Goal: Task Accomplishment & Management: Complete application form

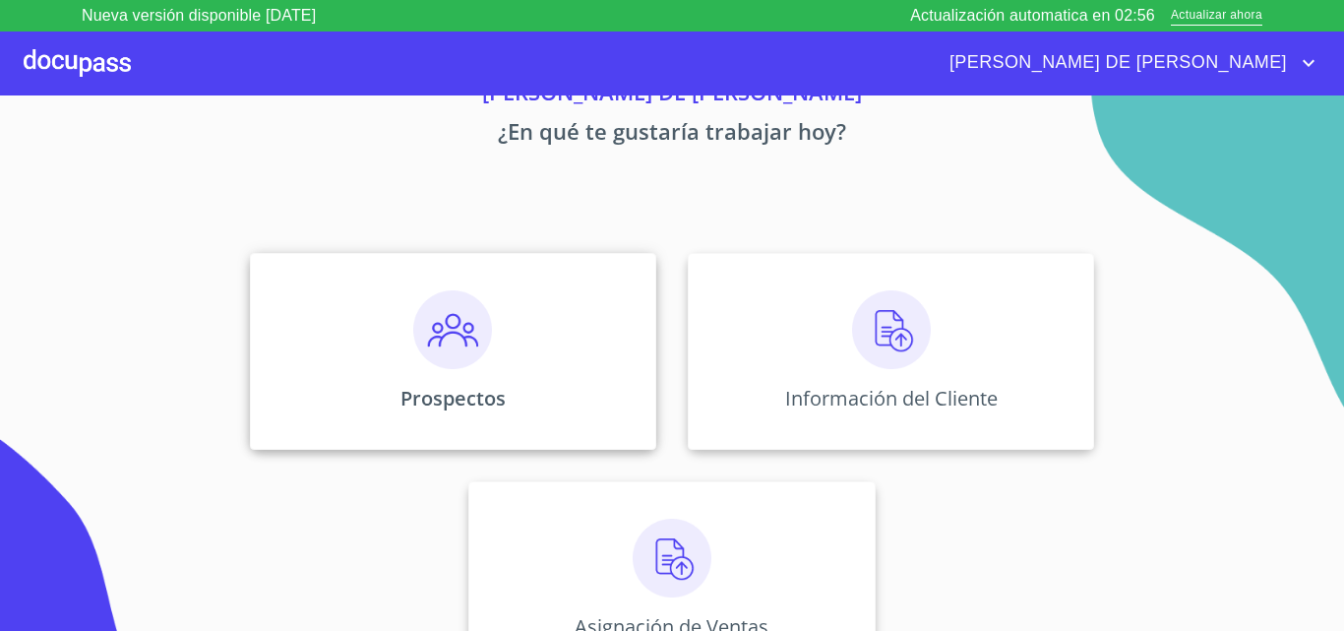
scroll to position [130, 0]
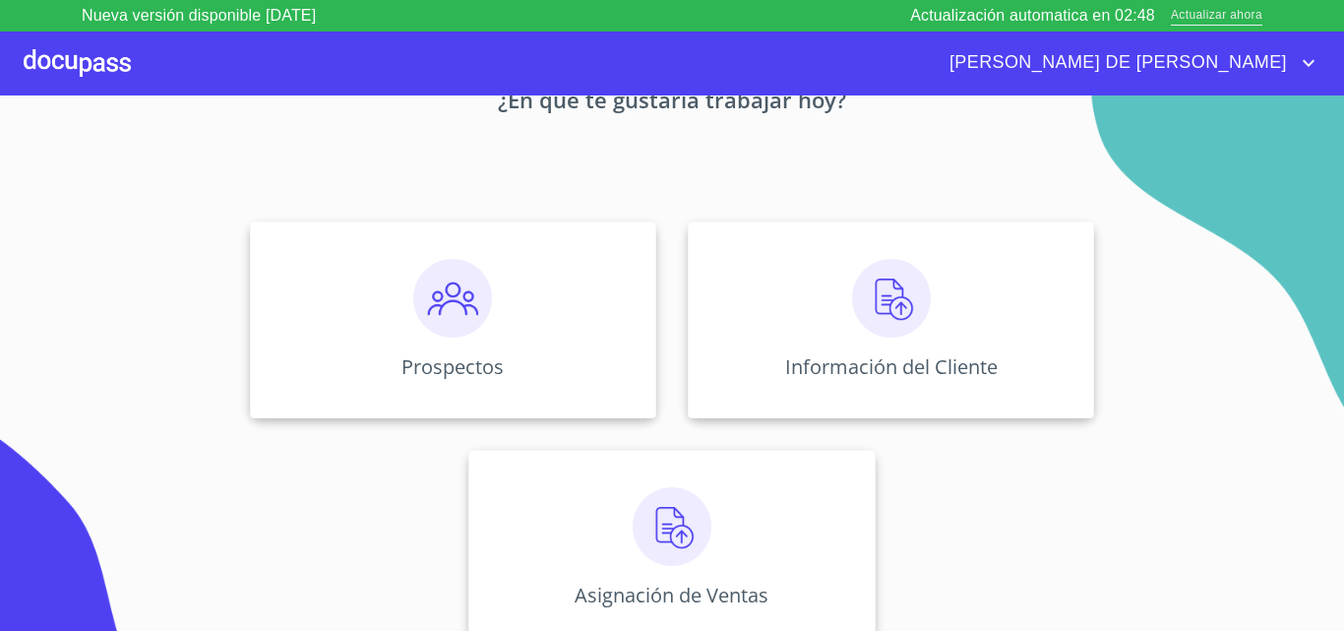
click at [1194, 16] on span "Actualizar ahora" at bounding box center [1217, 16] width 92 height 21
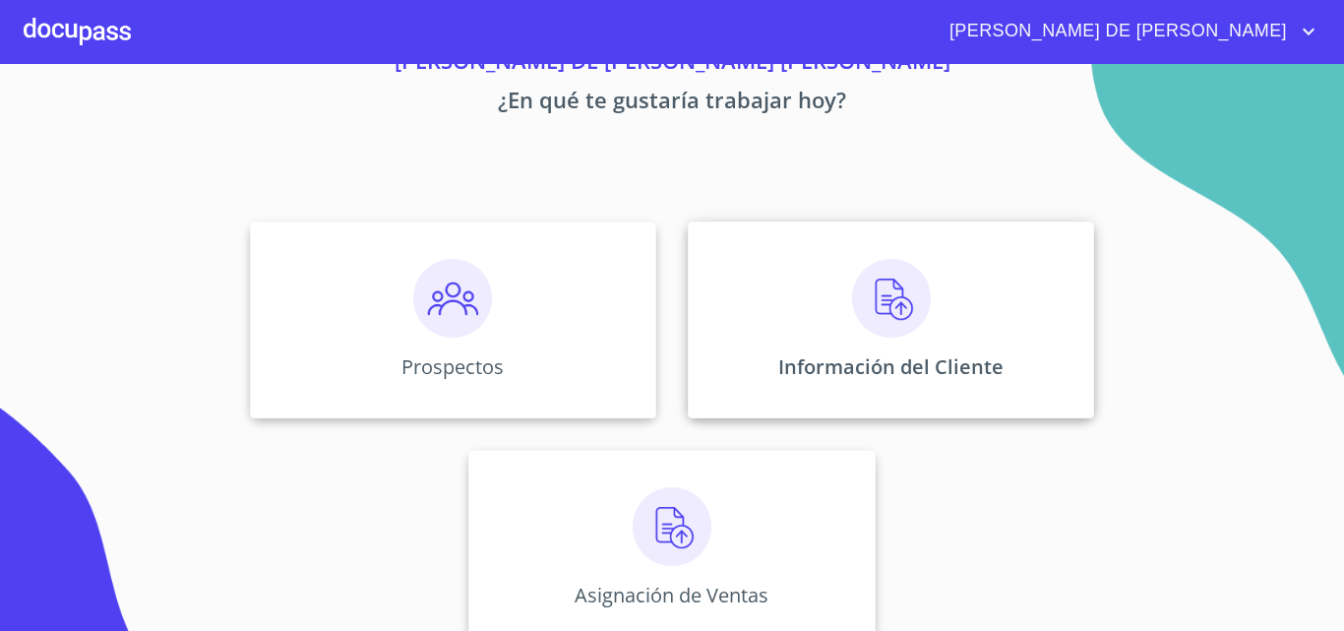
scroll to position [130, 0]
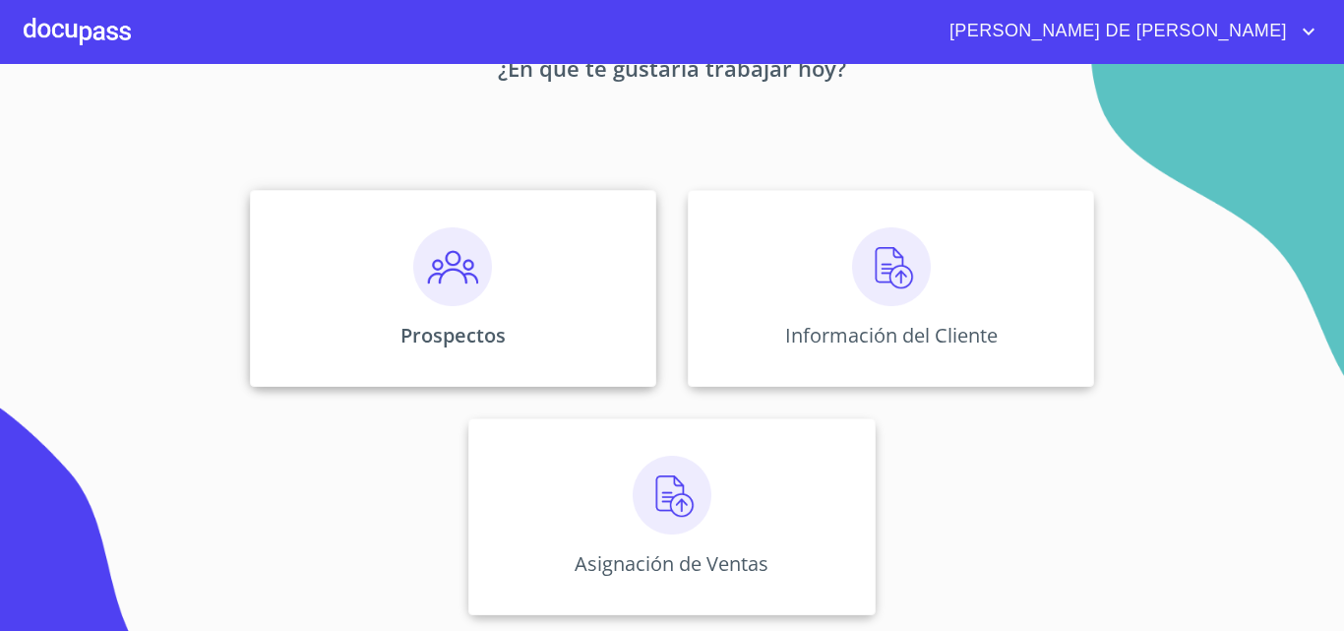
click at [446, 316] on div "Prospectos" at bounding box center [453, 288] width 406 height 197
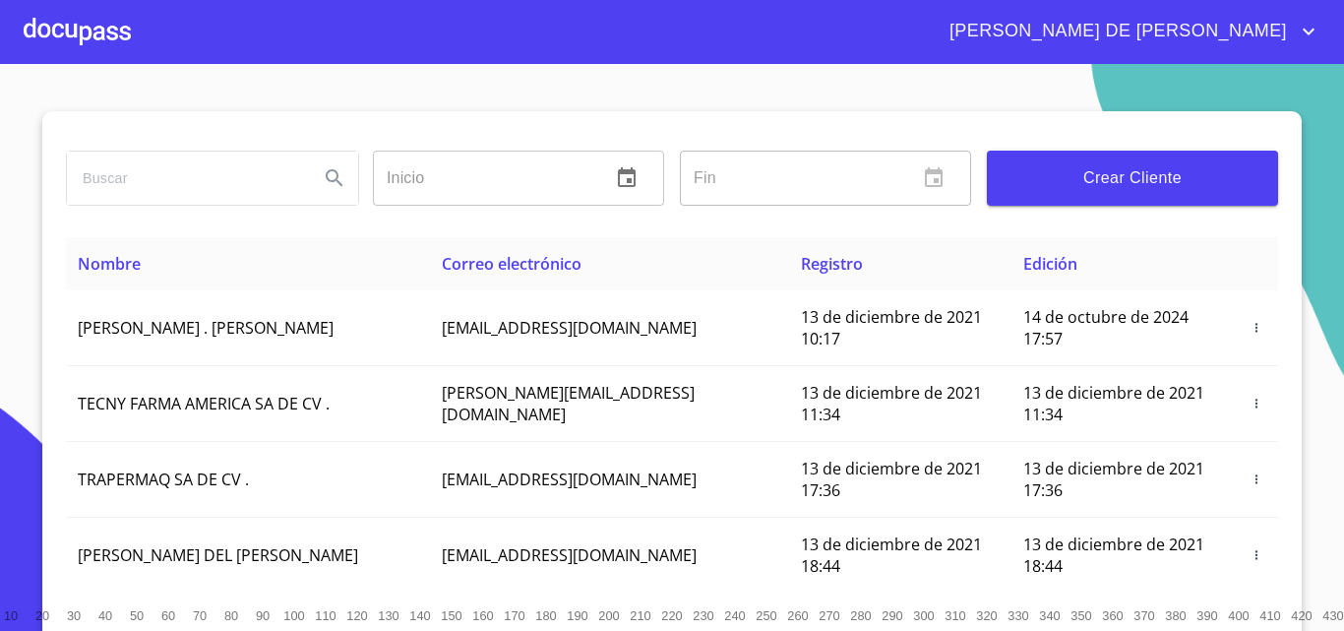
click at [1044, 179] on span "Crear Cliente" at bounding box center [1133, 178] width 260 height 28
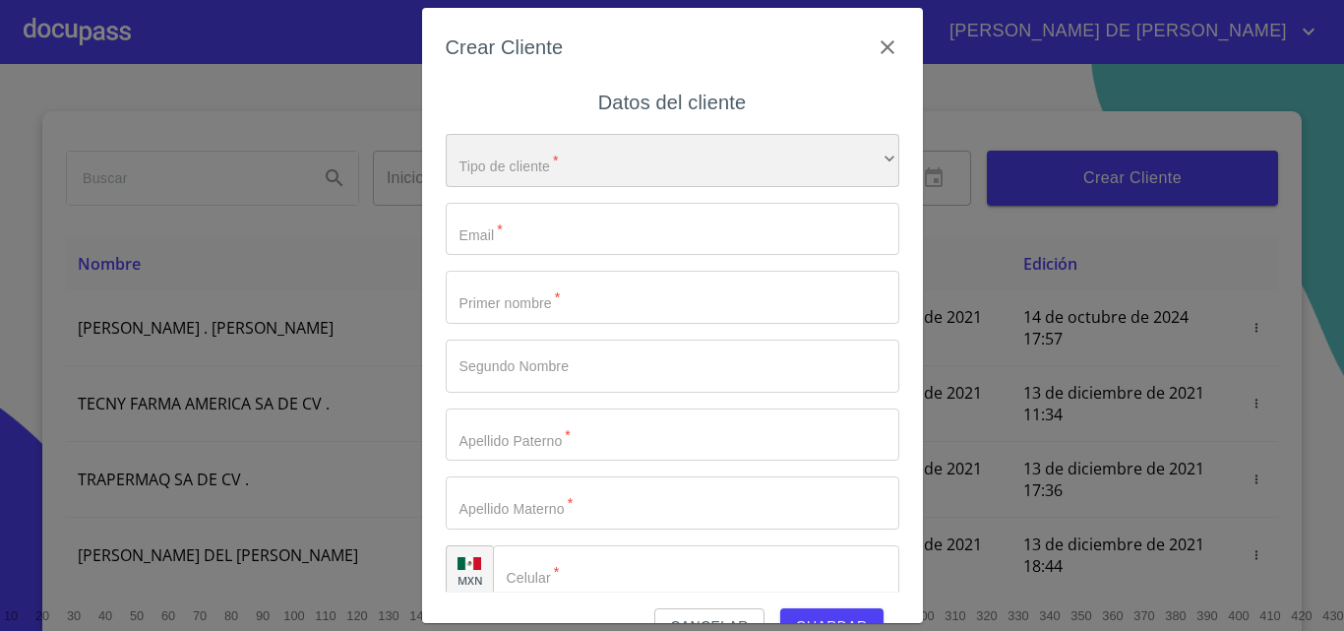
click at [496, 168] on div "​" at bounding box center [673, 160] width 454 height 53
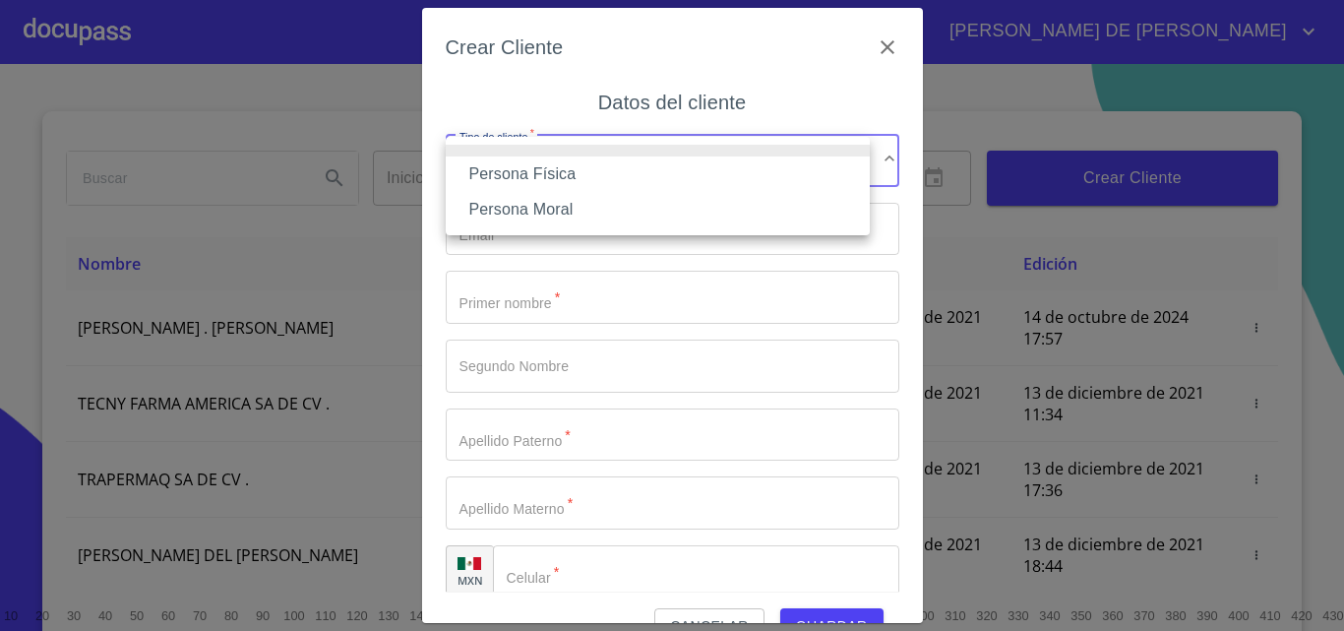
click at [531, 164] on li "Persona Física" at bounding box center [658, 173] width 424 height 35
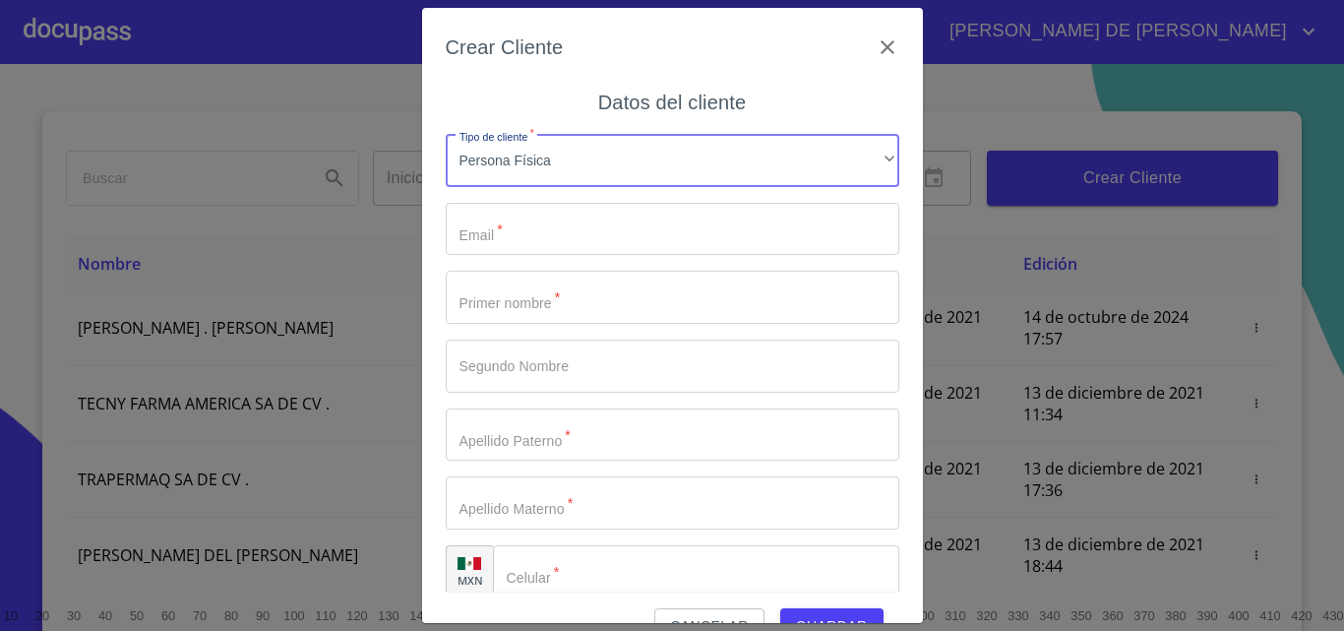
click at [513, 244] on input "Tipo de cliente   *" at bounding box center [673, 229] width 454 height 53
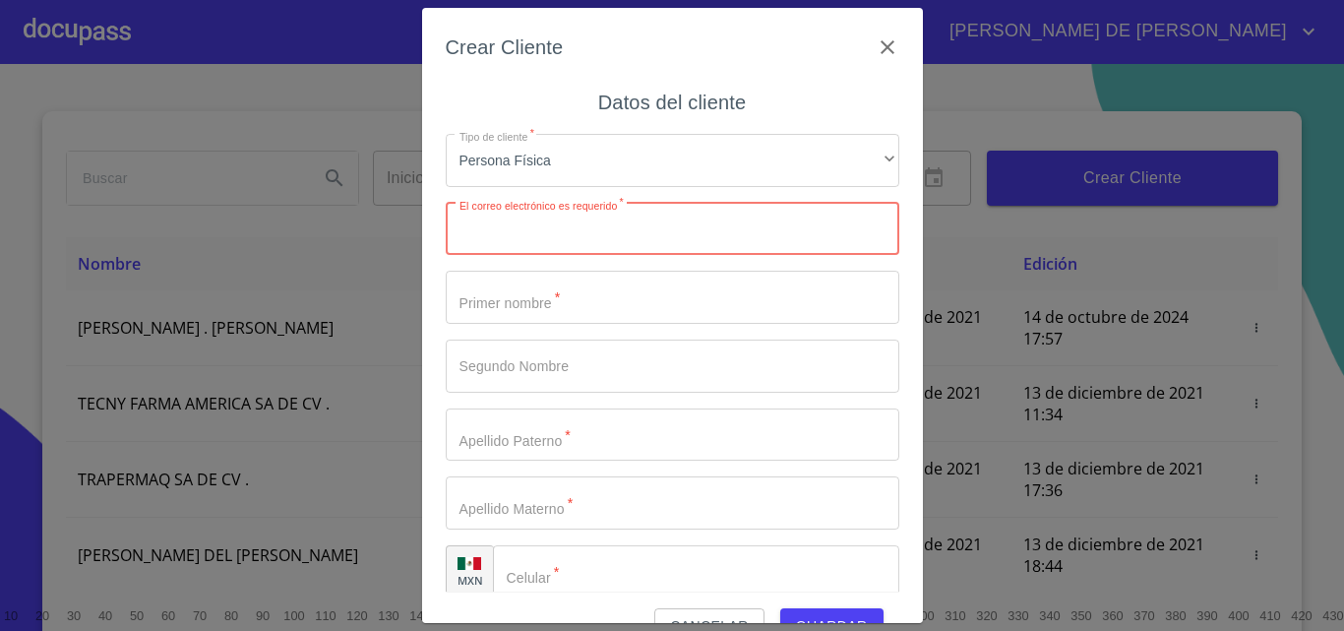
click at [547, 239] on input "Tipo de cliente   *" at bounding box center [673, 229] width 454 height 53
paste input "[EMAIL_ADDRESS][DOMAIN_NAME]"
type input "[EMAIL_ADDRESS][DOMAIN_NAME]"
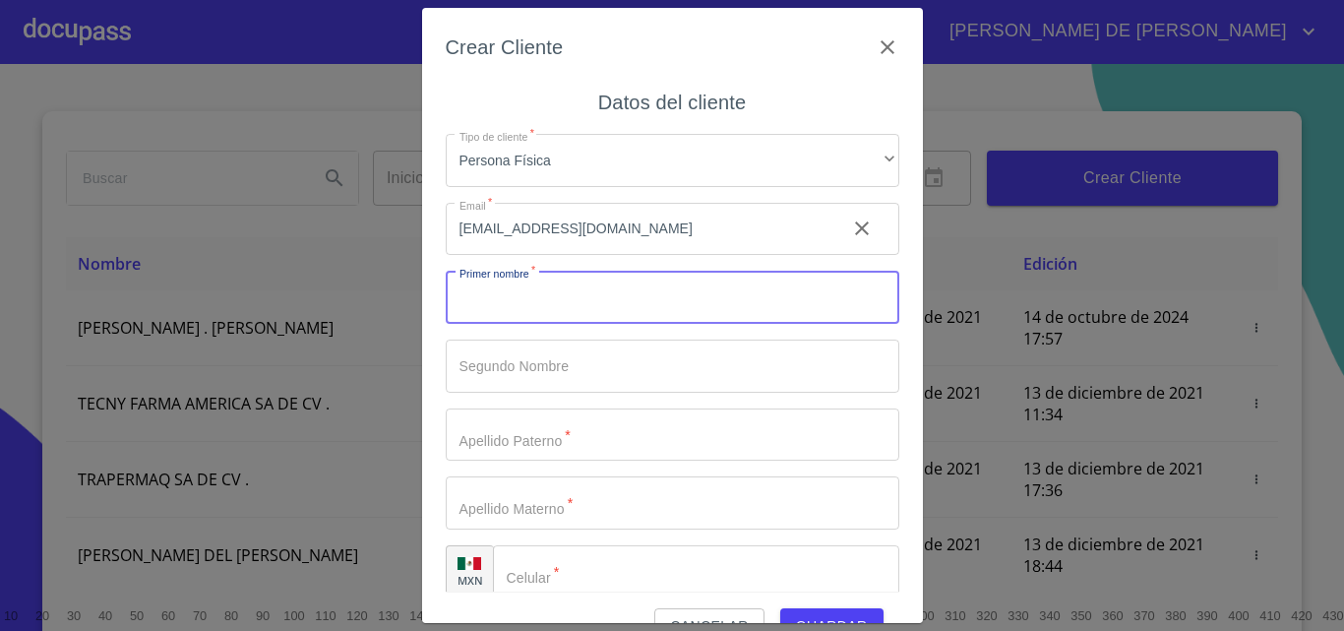
click at [515, 303] on input "Tipo de cliente   *" at bounding box center [673, 297] width 454 height 53
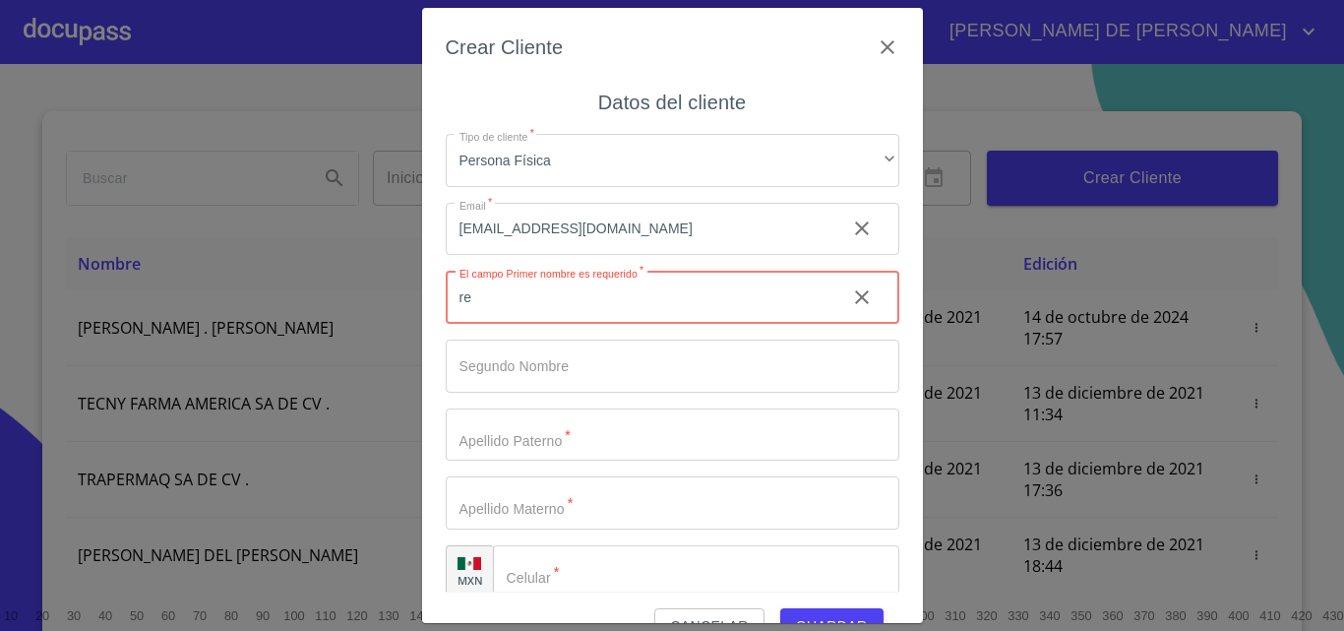
type input "r"
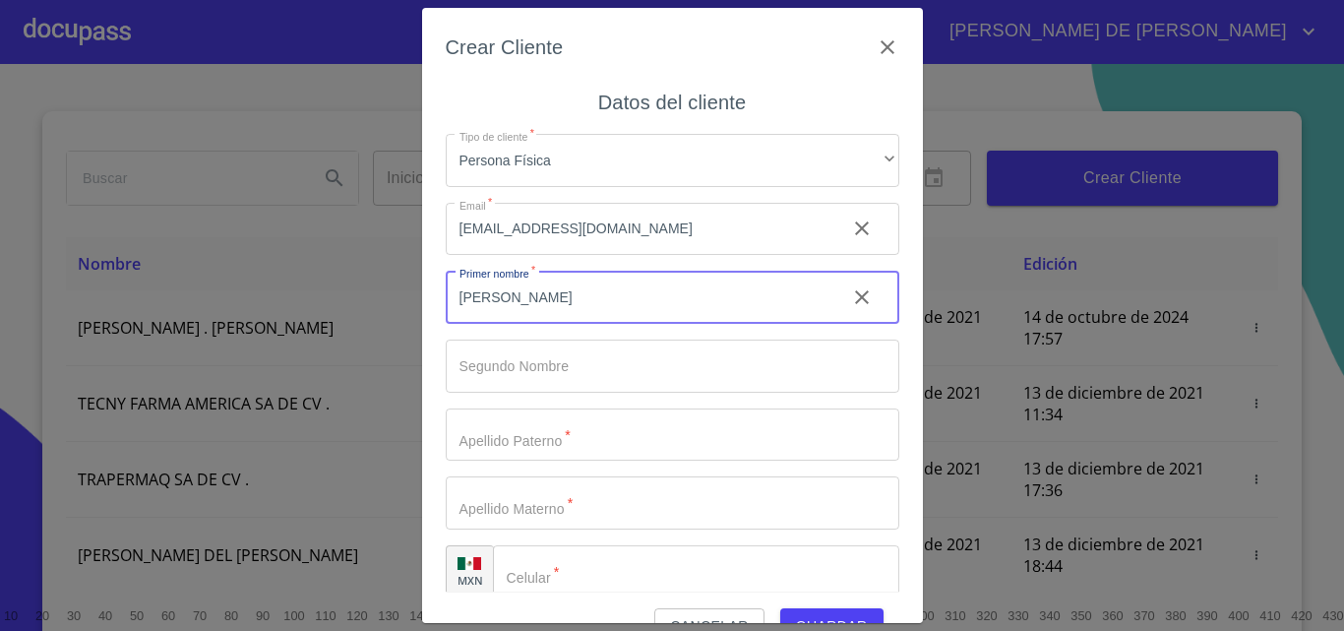
click at [593, 302] on input "[PERSON_NAME]" at bounding box center [638, 297] width 385 height 53
type input "[PERSON_NAME]"
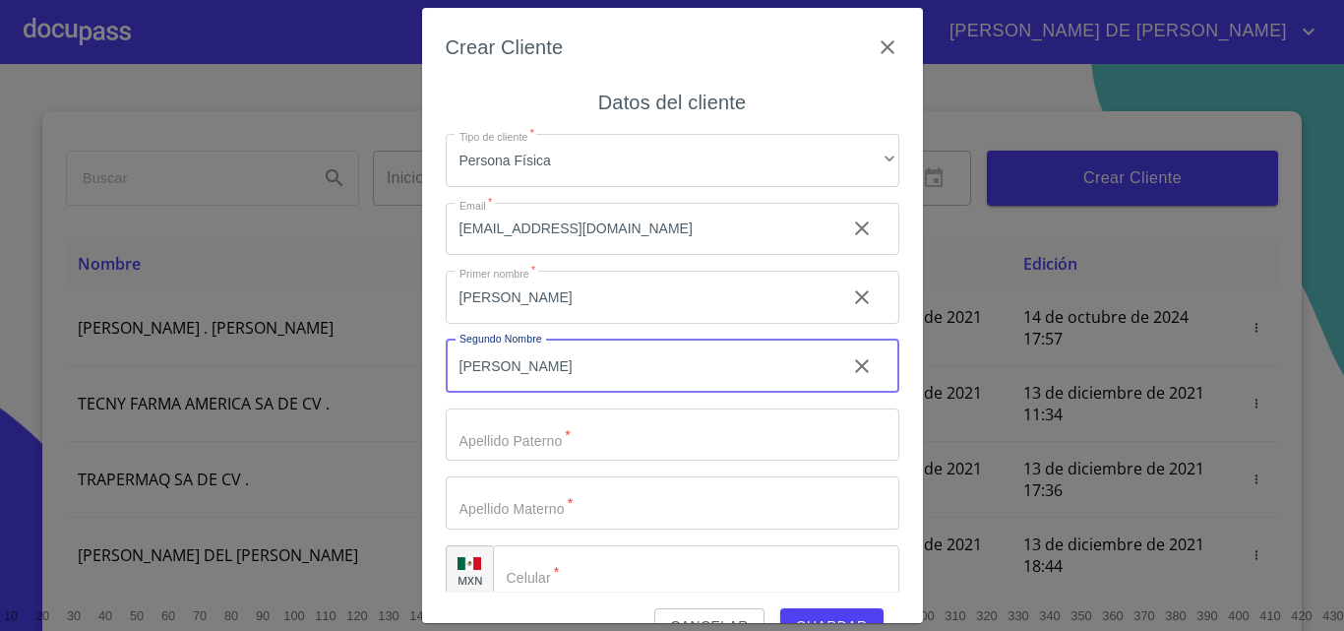
type input "[PERSON_NAME]"
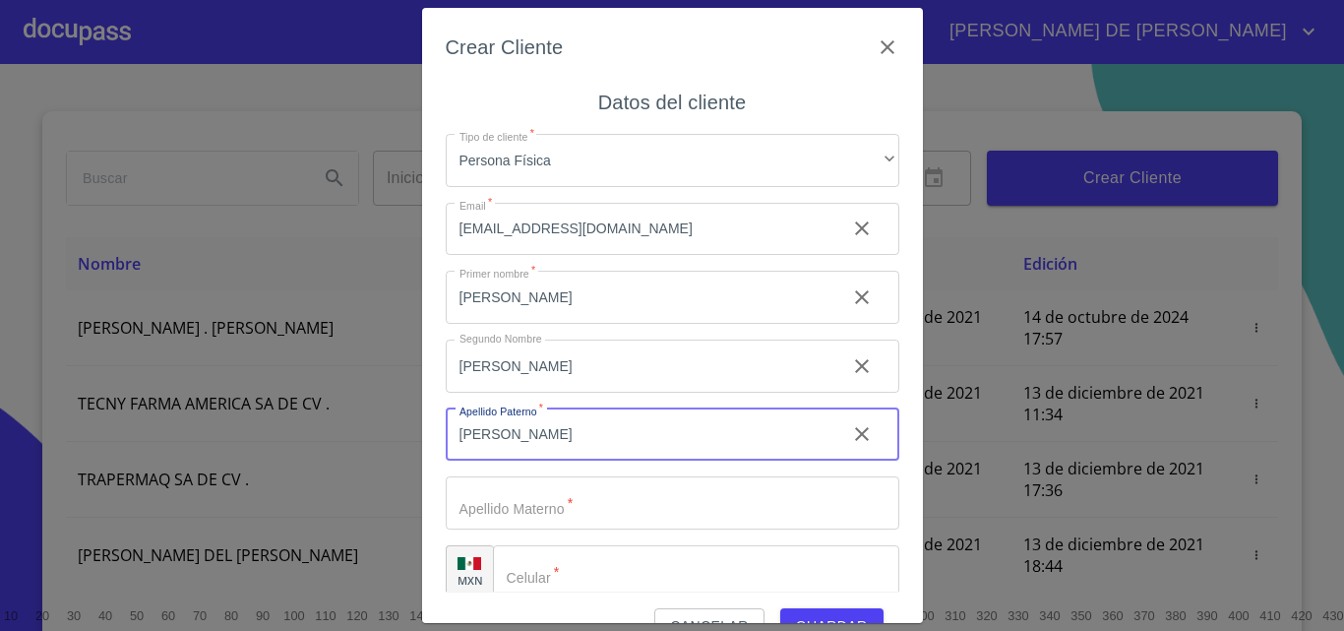
type input "[PERSON_NAME]"
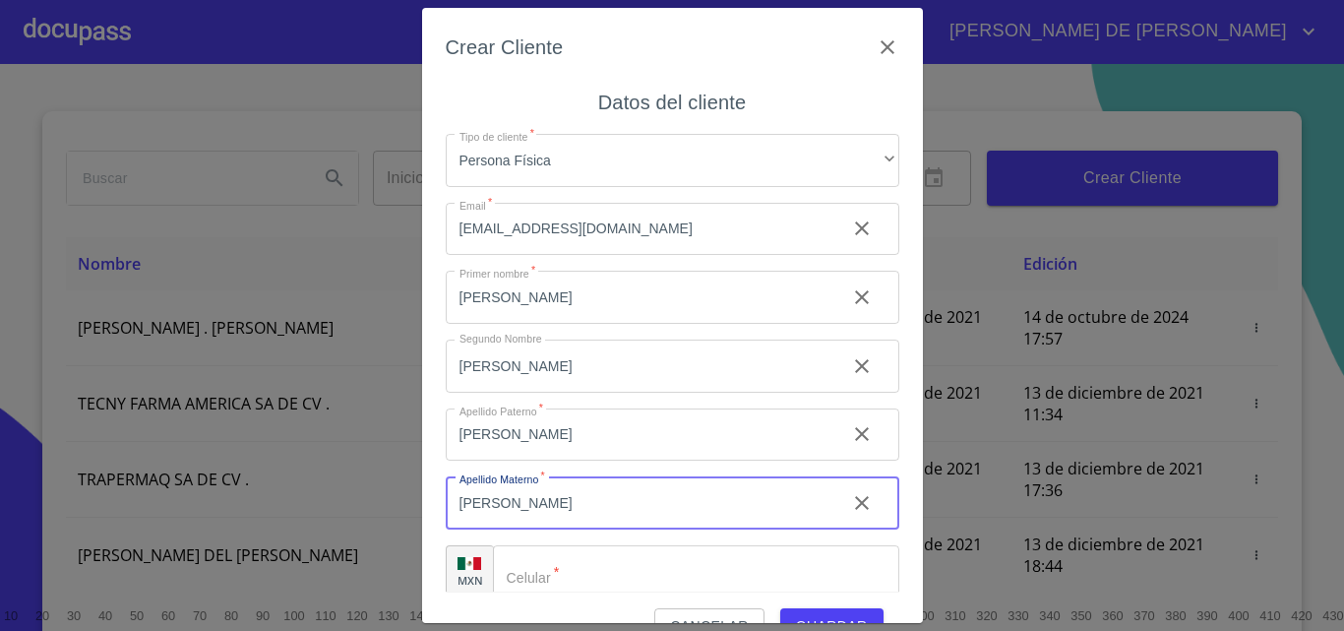
scroll to position [23, 0]
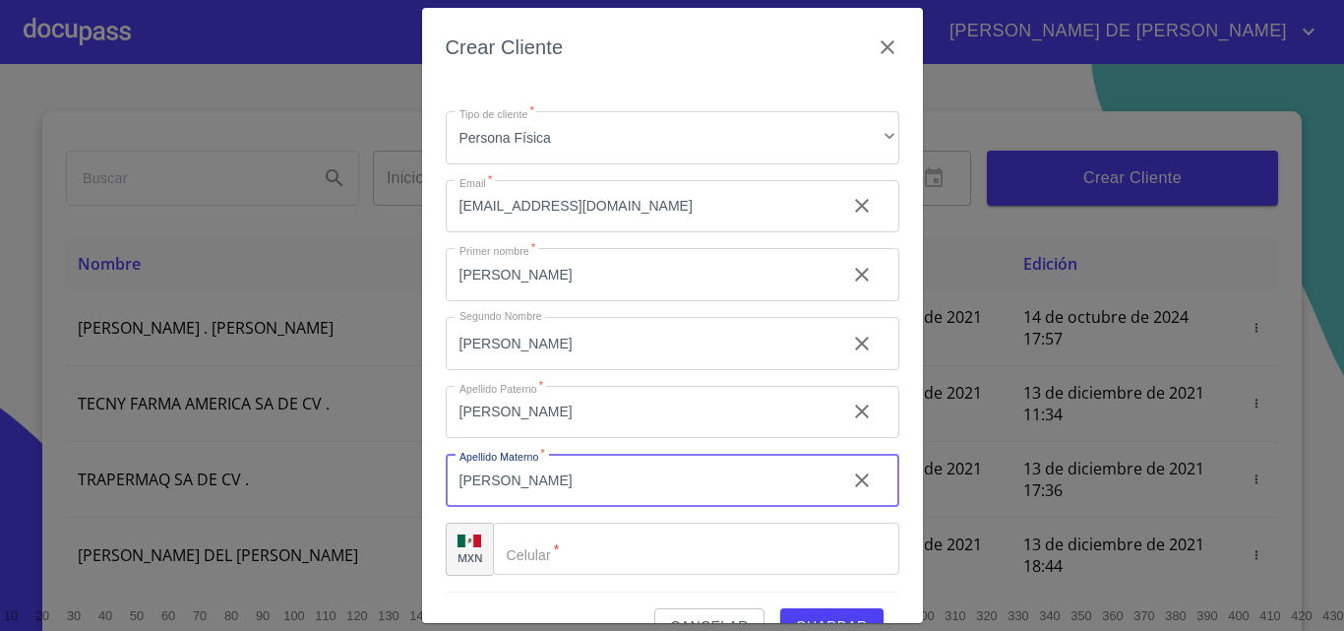
type input "[PERSON_NAME]"
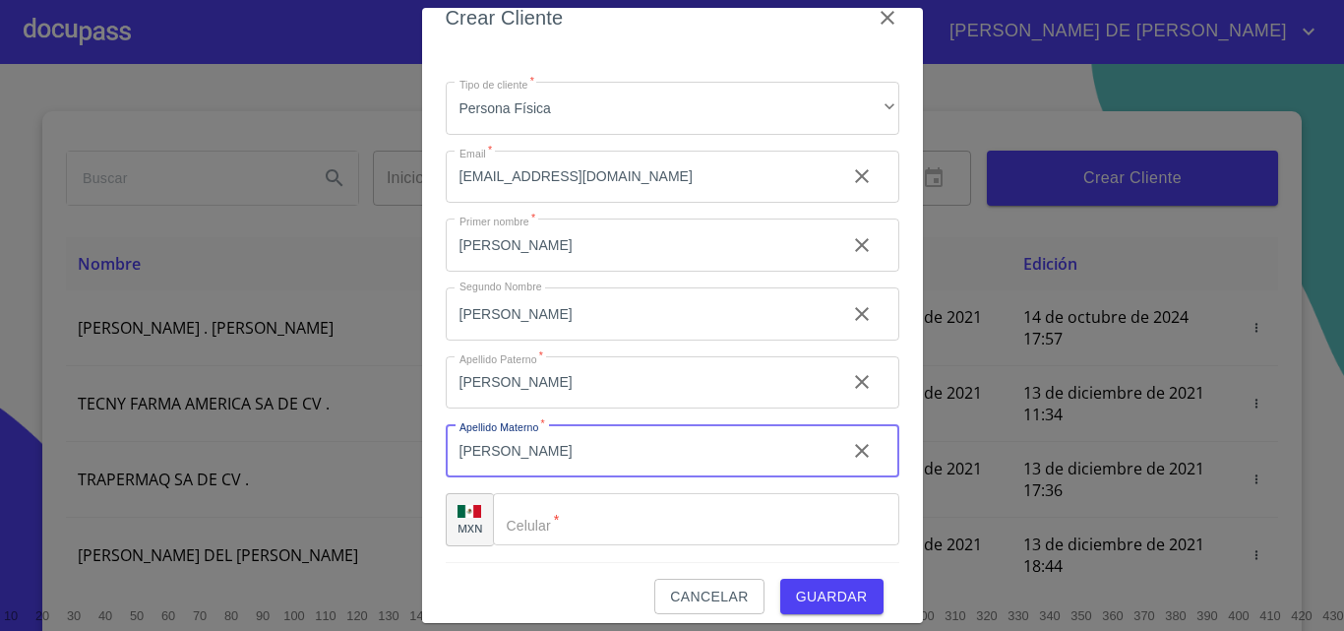
scroll to position [44, 0]
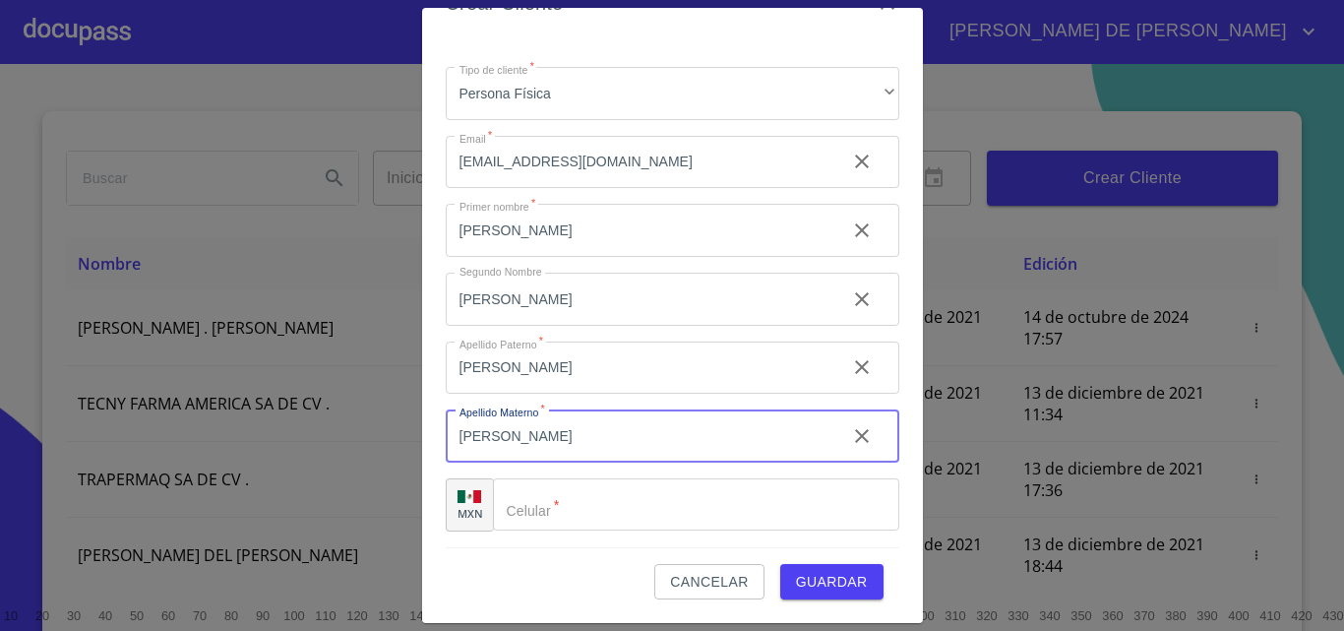
click at [544, 508] on input "Tipo de cliente   *" at bounding box center [696, 504] width 406 height 53
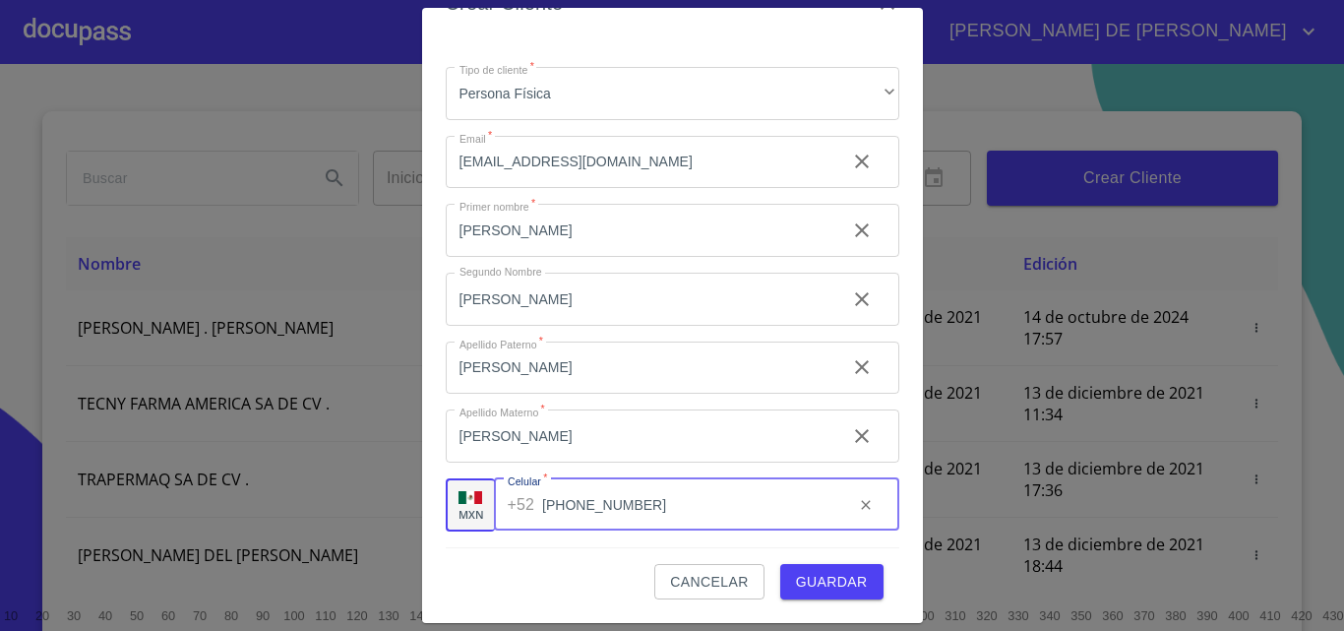
type input "[PHONE_NUMBER]"
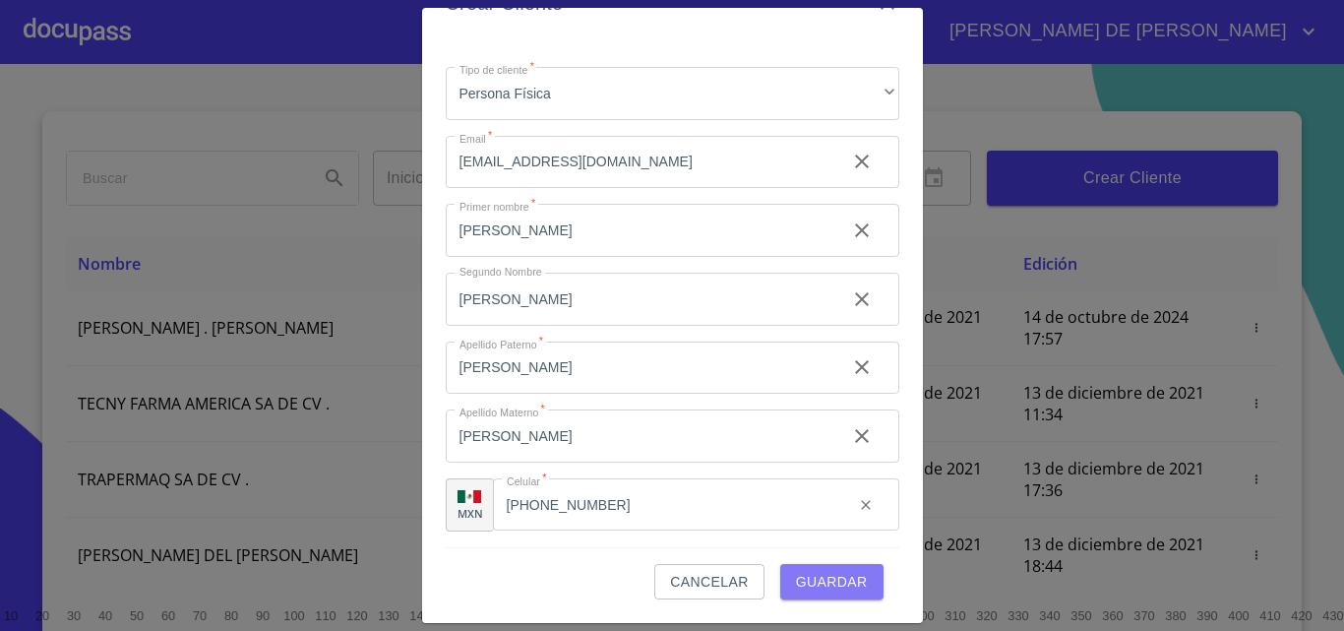
click at [796, 571] on span "Guardar" at bounding box center [832, 582] width 72 height 25
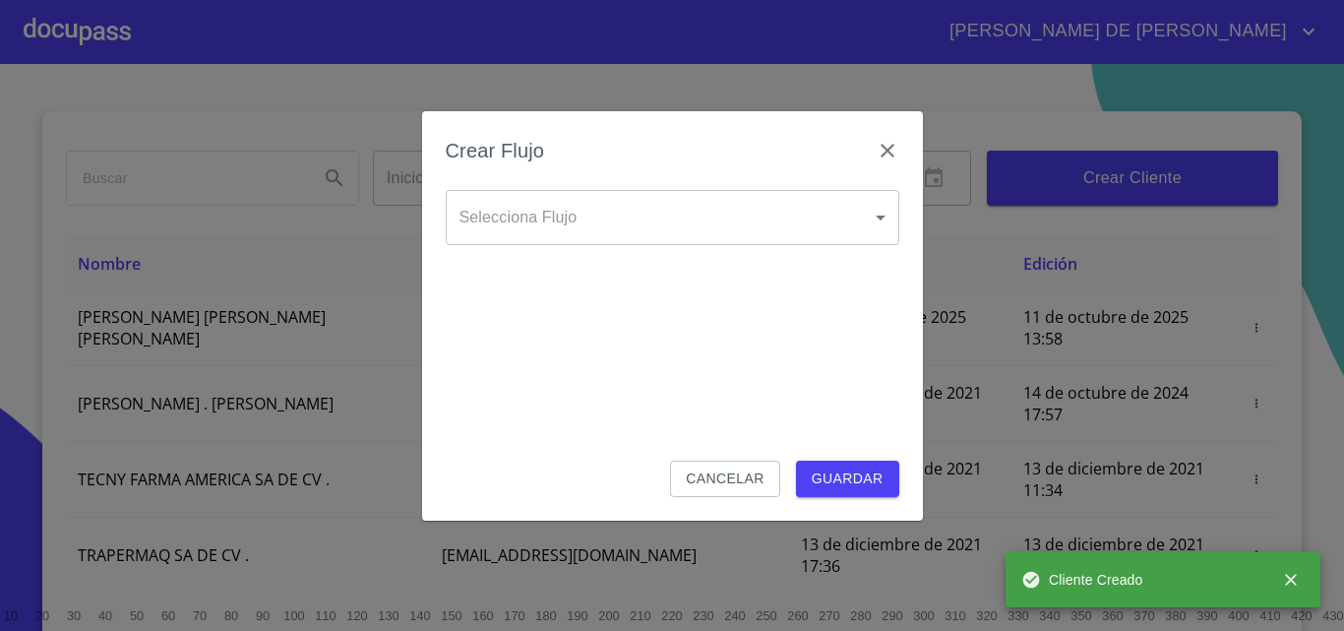
click at [670, 228] on body "[PERSON_NAME] DE [PERSON_NAME] Inicio ​ Fin ​ Crear Cliente Nombre Correo elect…" at bounding box center [672, 315] width 1344 height 631
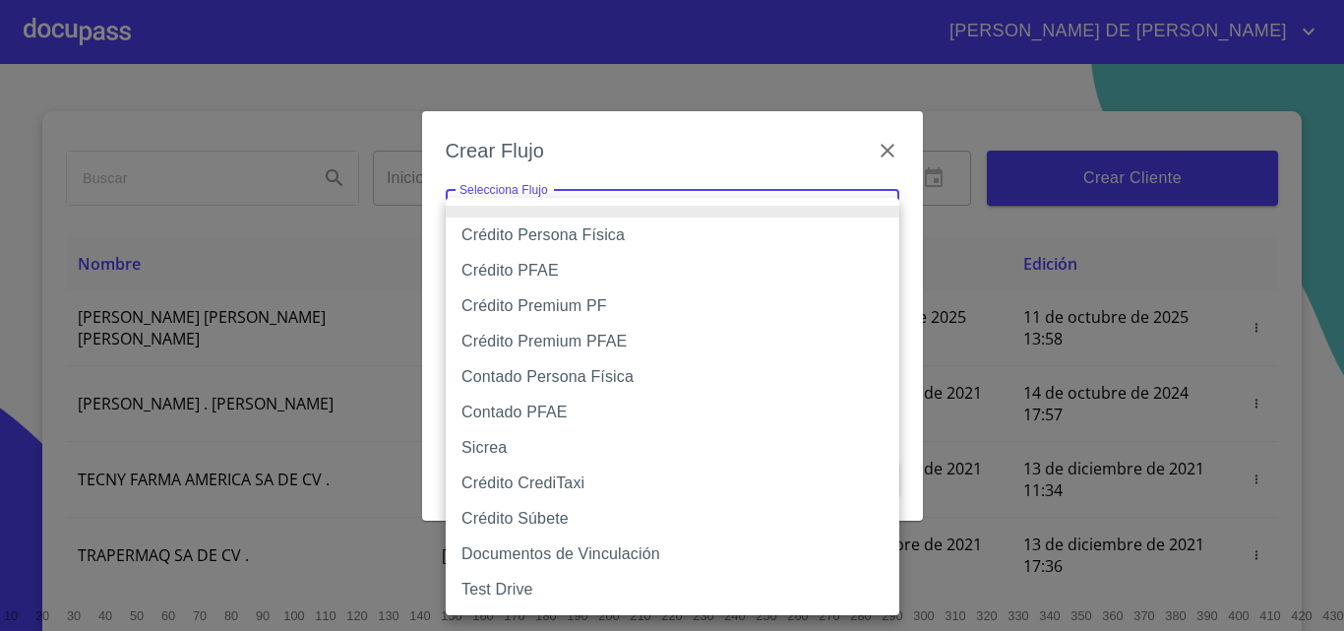
click at [707, 145] on div at bounding box center [672, 315] width 1344 height 631
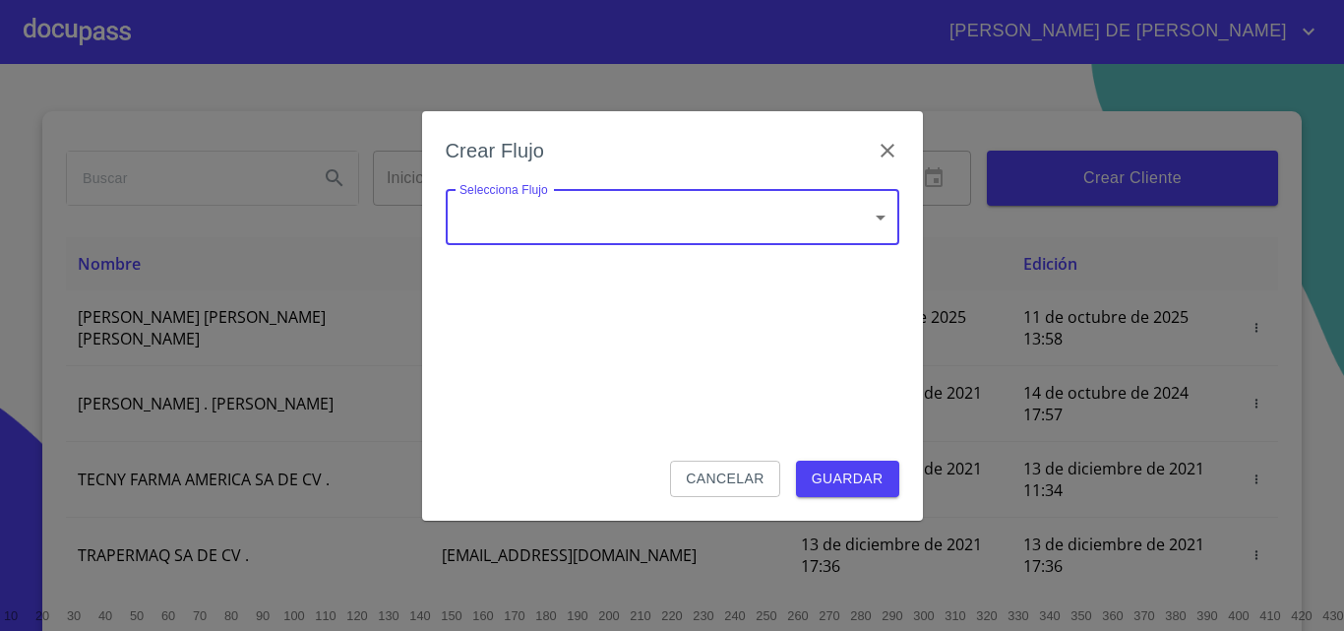
click at [632, 220] on body "[PERSON_NAME] DE [PERSON_NAME] Inicio ​ Fin ​ Crear Cliente Nombre Correo elect…" at bounding box center [672, 315] width 1344 height 631
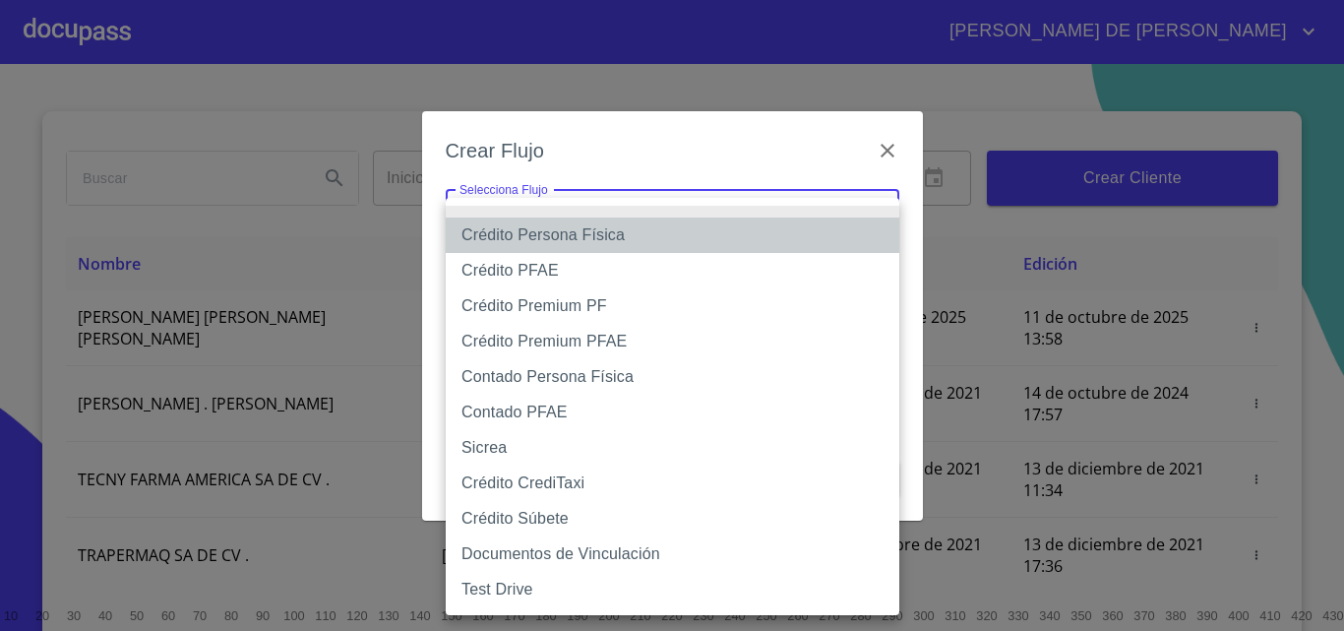
click at [529, 236] on li "Crédito Persona Física" at bounding box center [673, 235] width 454 height 35
type input "61b033e49b8c202ad5bb7912"
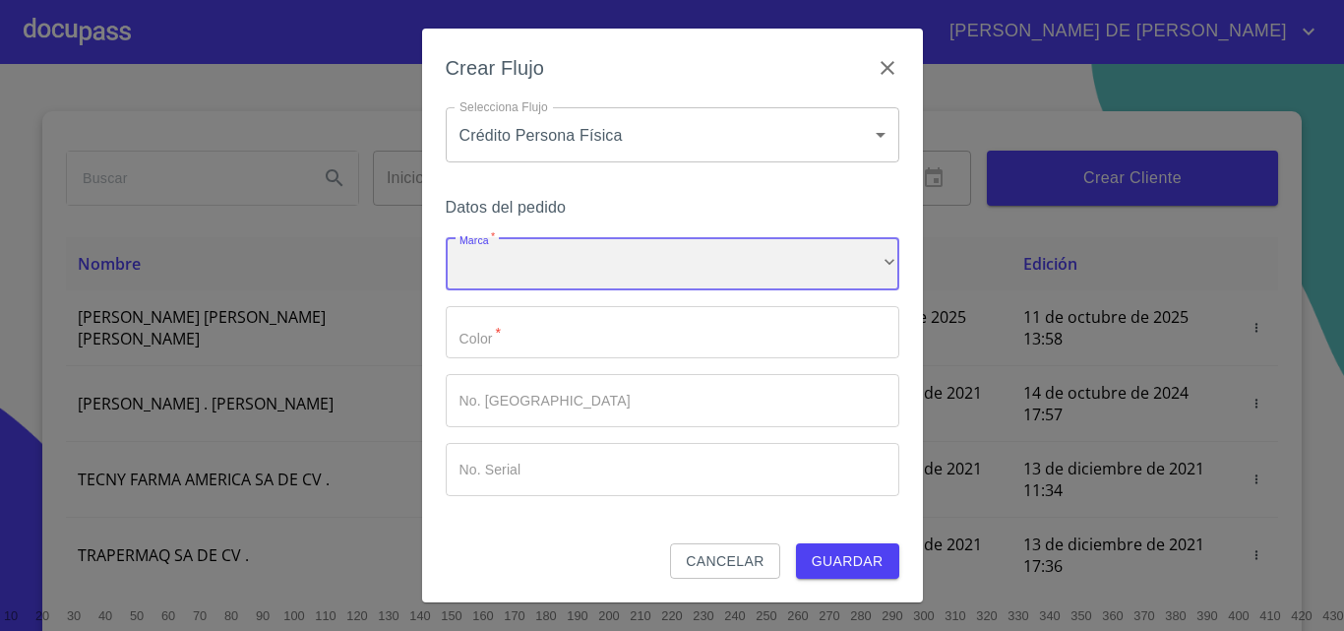
click at [531, 250] on div "​" at bounding box center [673, 263] width 454 height 53
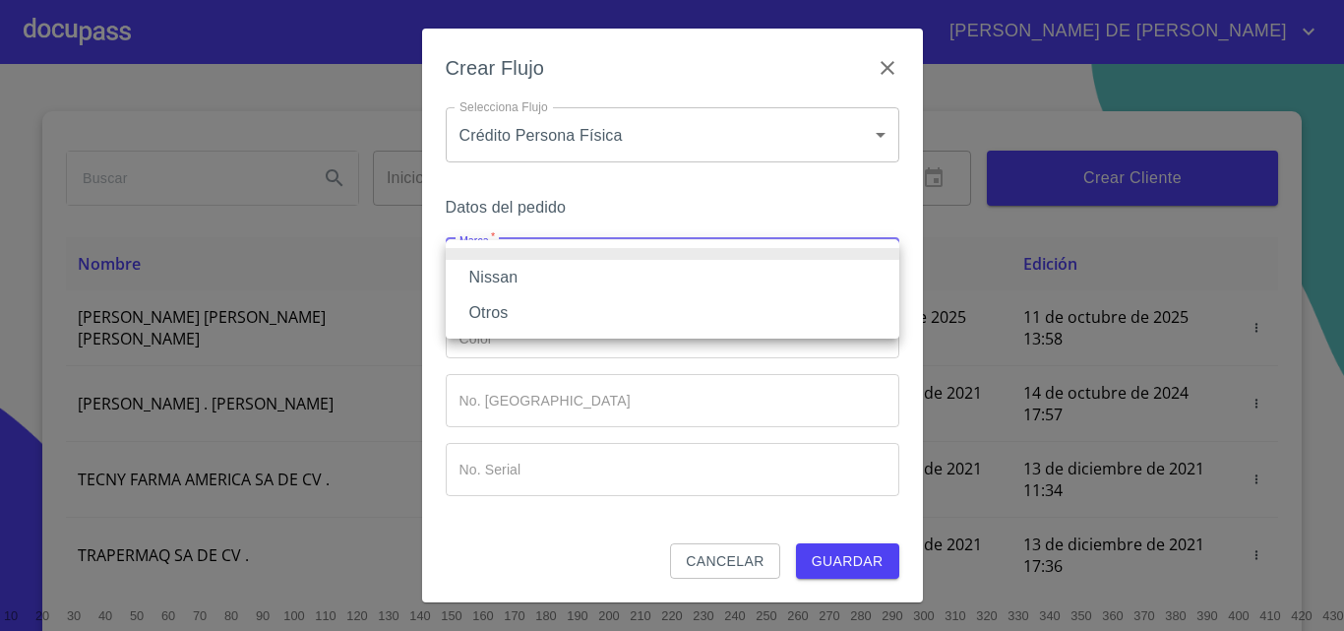
click at [517, 275] on li "Nissan" at bounding box center [673, 277] width 454 height 35
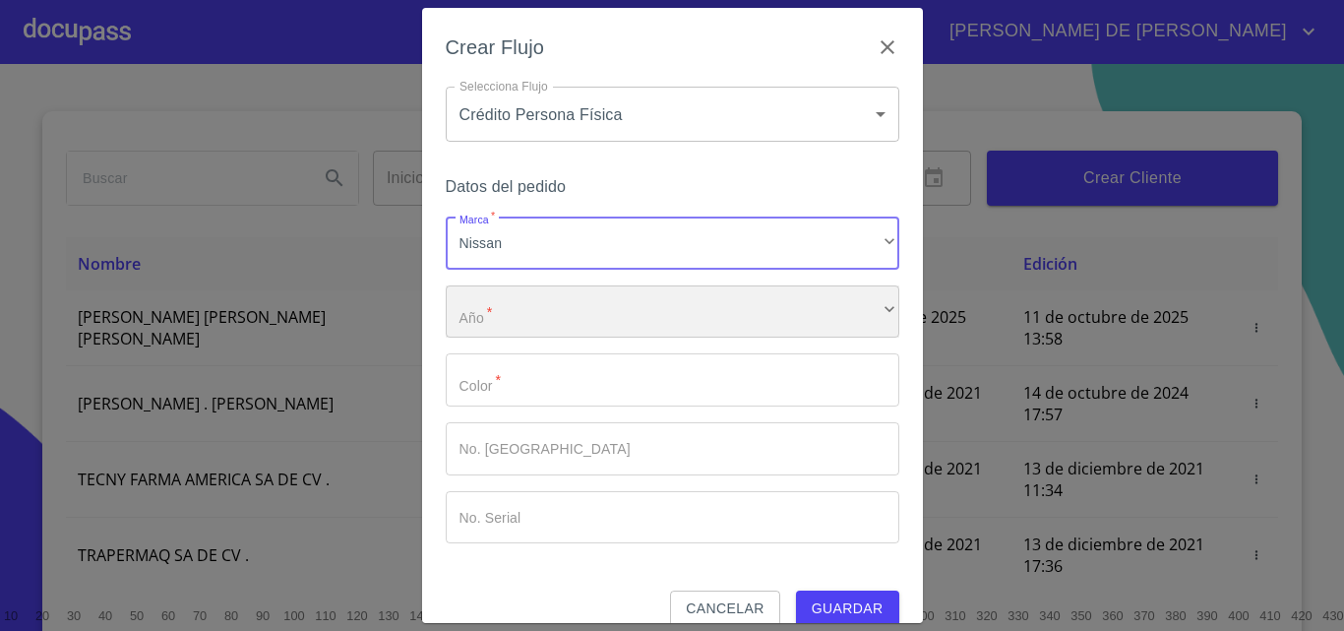
click at [562, 321] on div "​" at bounding box center [673, 311] width 454 height 53
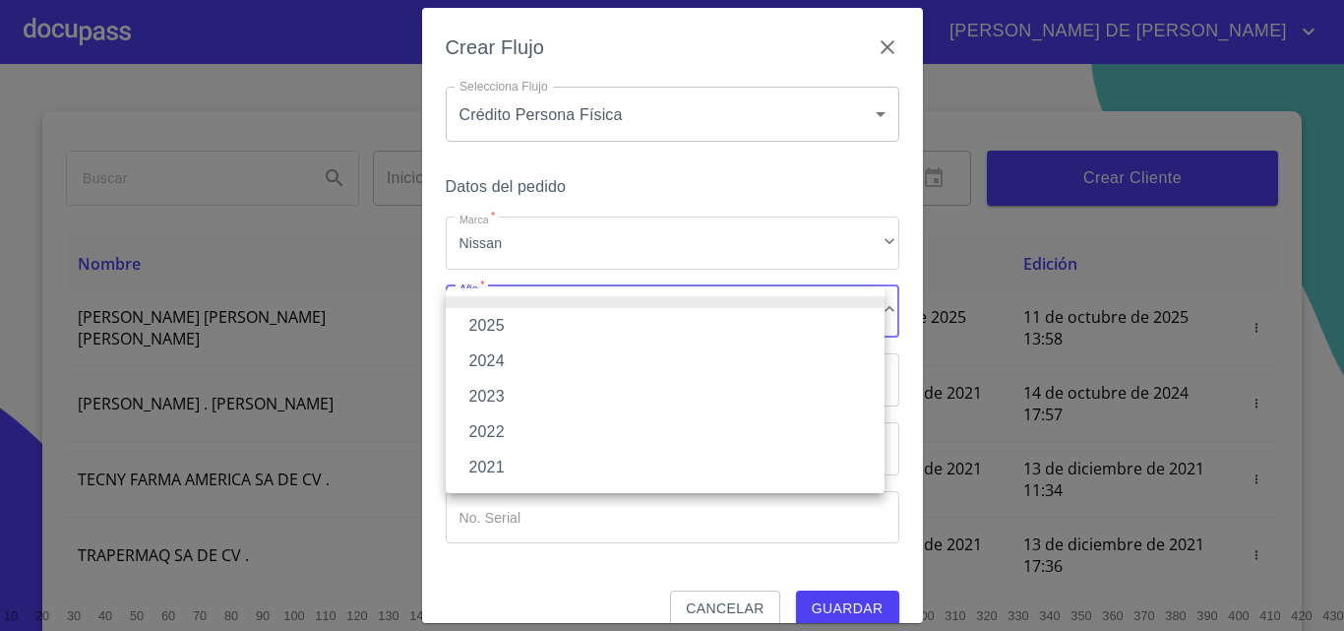
click at [485, 329] on li "2025" at bounding box center [665, 325] width 439 height 35
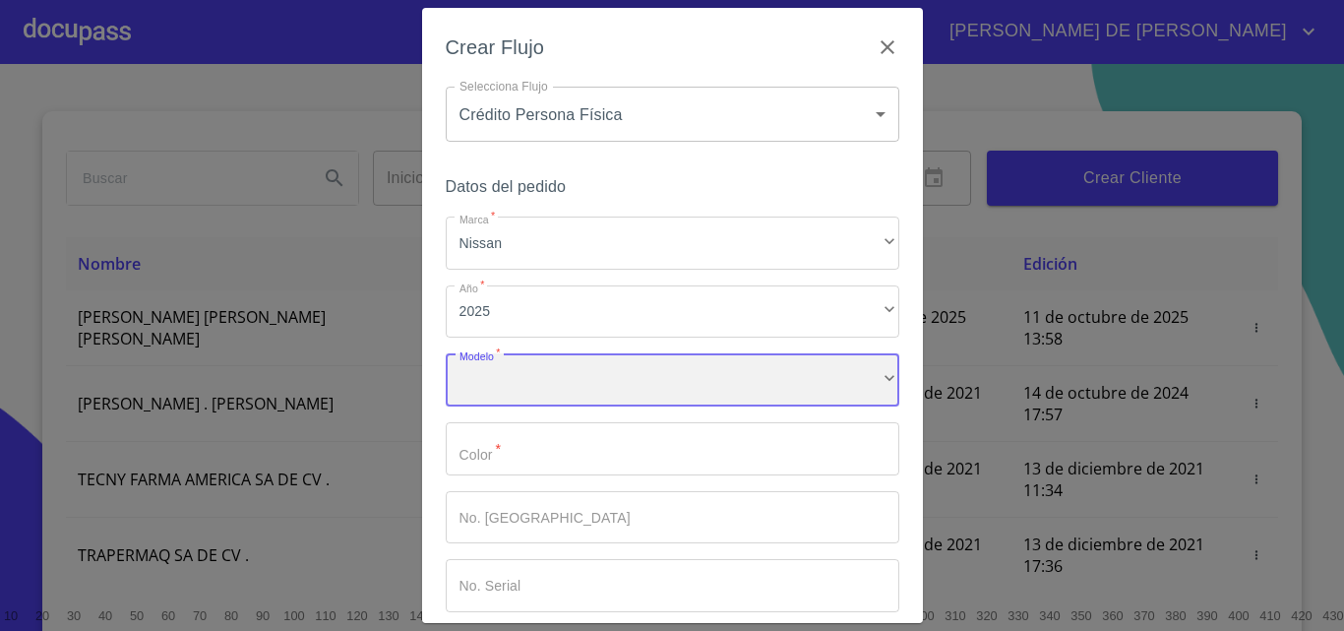
click at [481, 392] on div "​" at bounding box center [673, 379] width 454 height 53
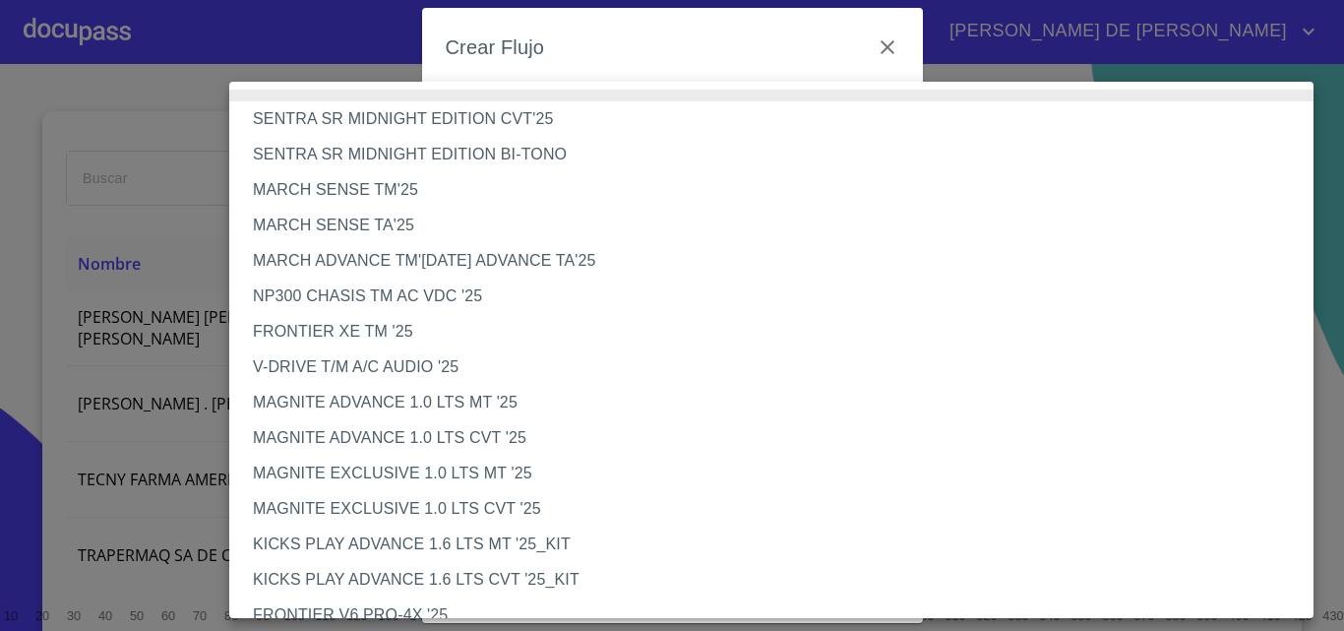
click at [336, 368] on li "V-DRIVE T/M A/C AUDIO '25" at bounding box center [778, 366] width 1099 height 35
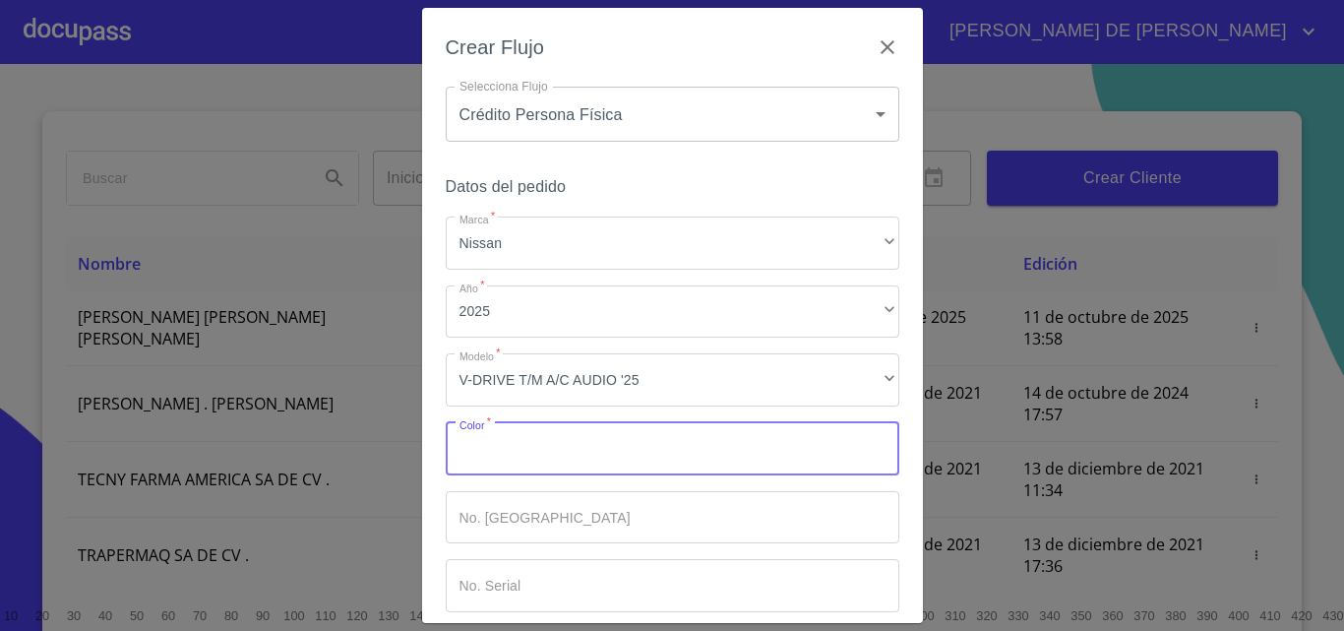
click at [519, 447] on input "Marca   *" at bounding box center [673, 448] width 454 height 53
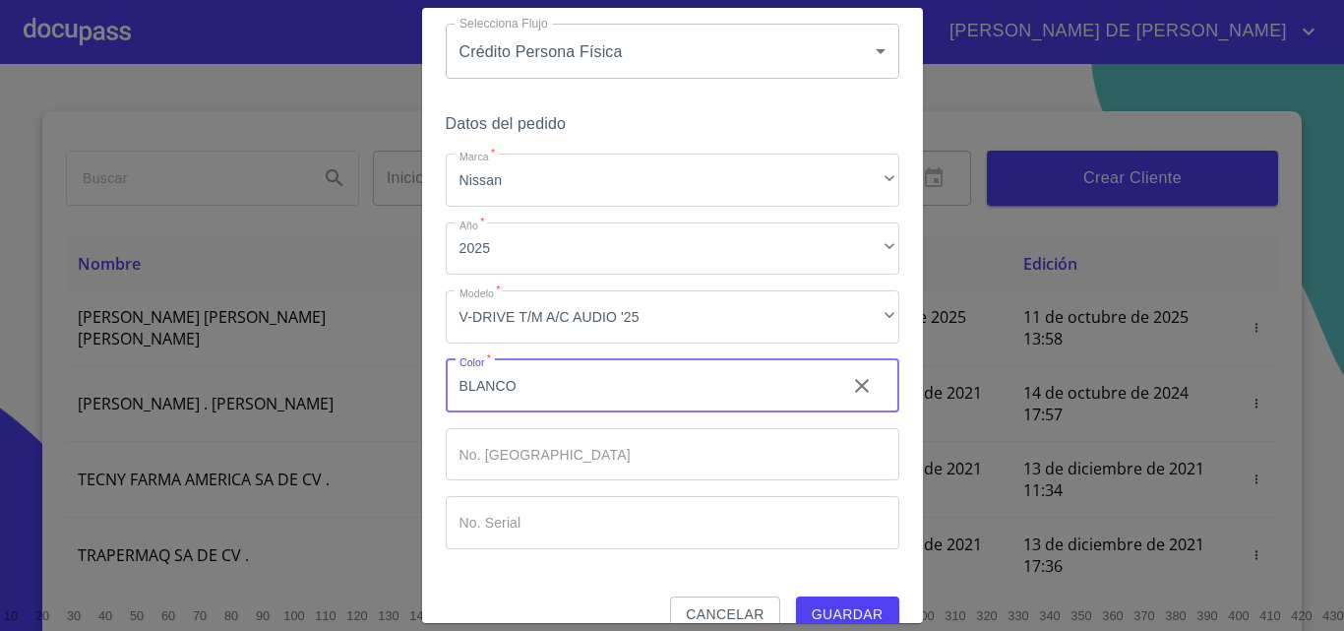
scroll to position [95, 0]
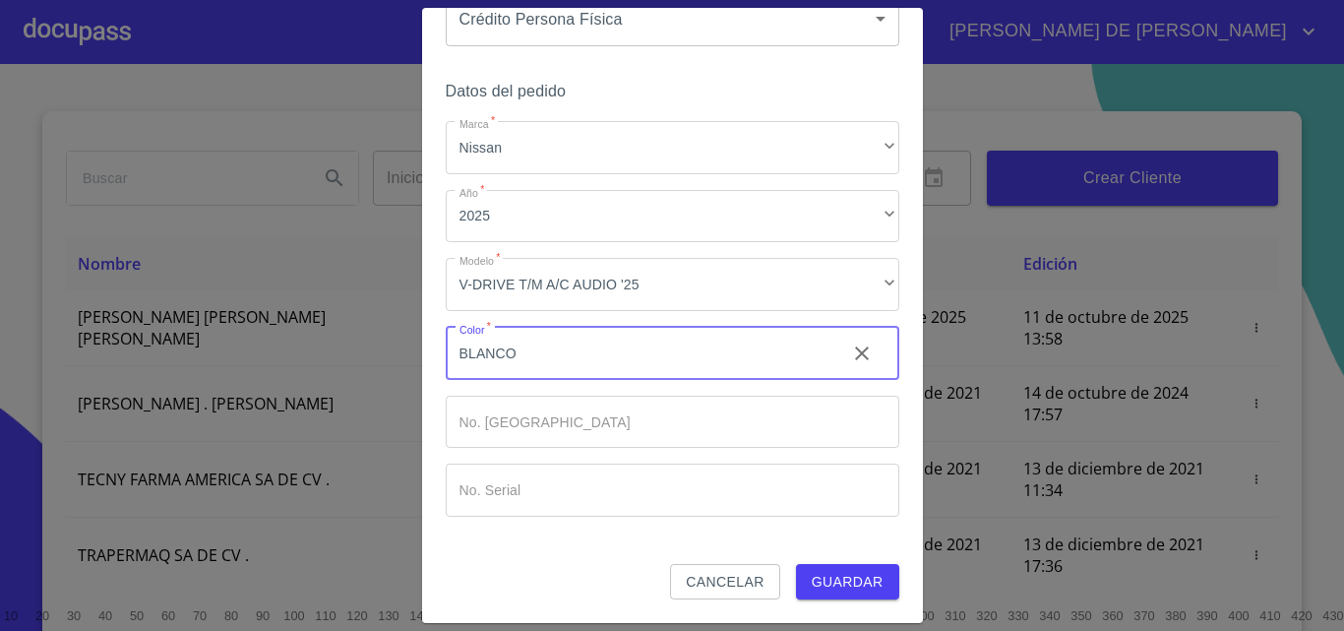
type input "BLANCO"
click at [834, 571] on span "Guardar" at bounding box center [848, 582] width 72 height 25
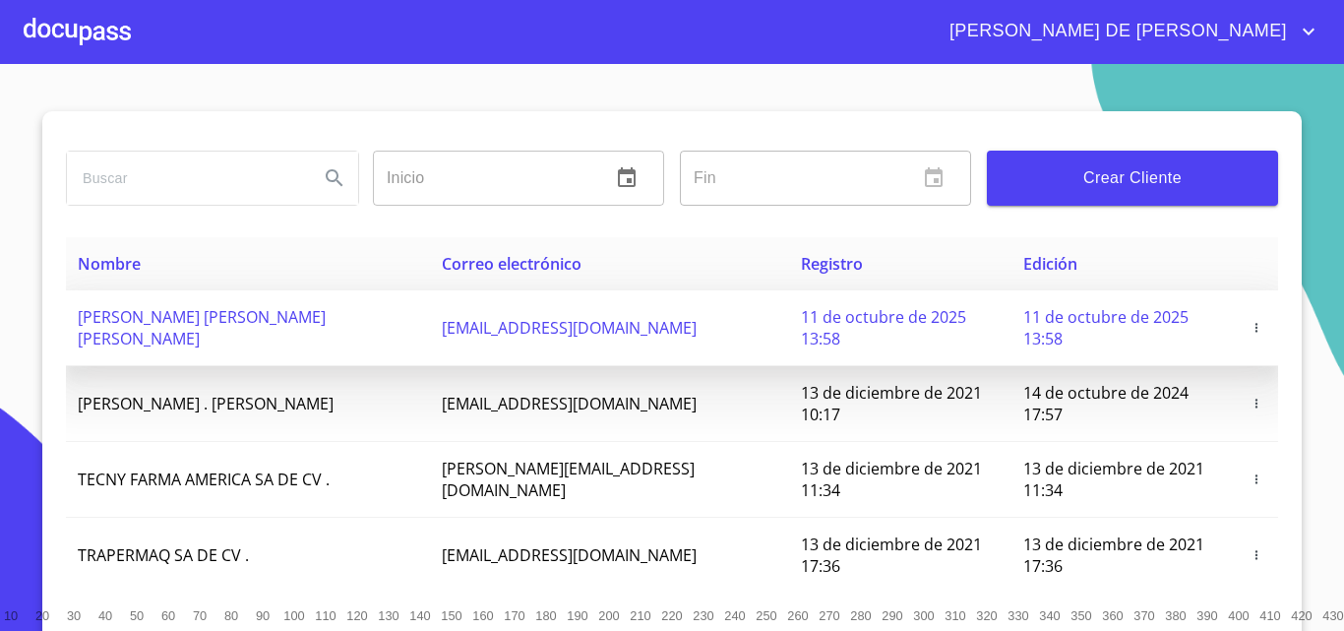
click at [595, 322] on span "[EMAIL_ADDRESS][DOMAIN_NAME]" at bounding box center [569, 328] width 255 height 22
click at [383, 317] on td "[PERSON_NAME] [PERSON_NAME] [PERSON_NAME]" at bounding box center [248, 328] width 364 height 76
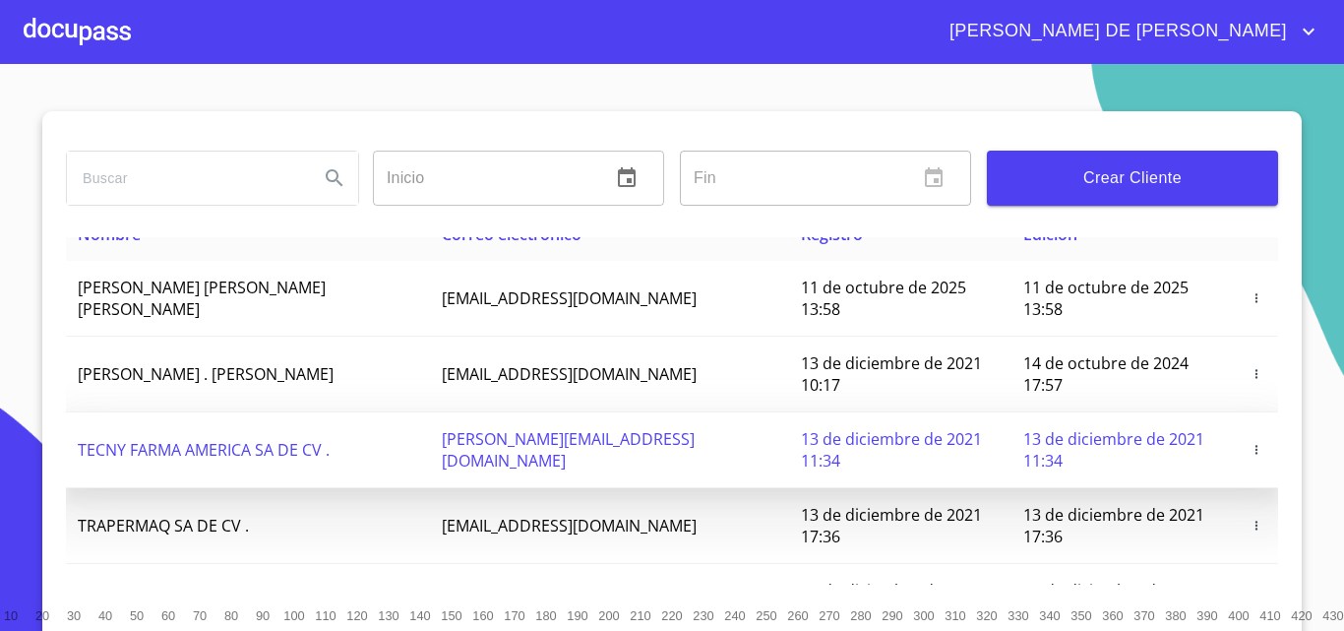
scroll to position [0, 0]
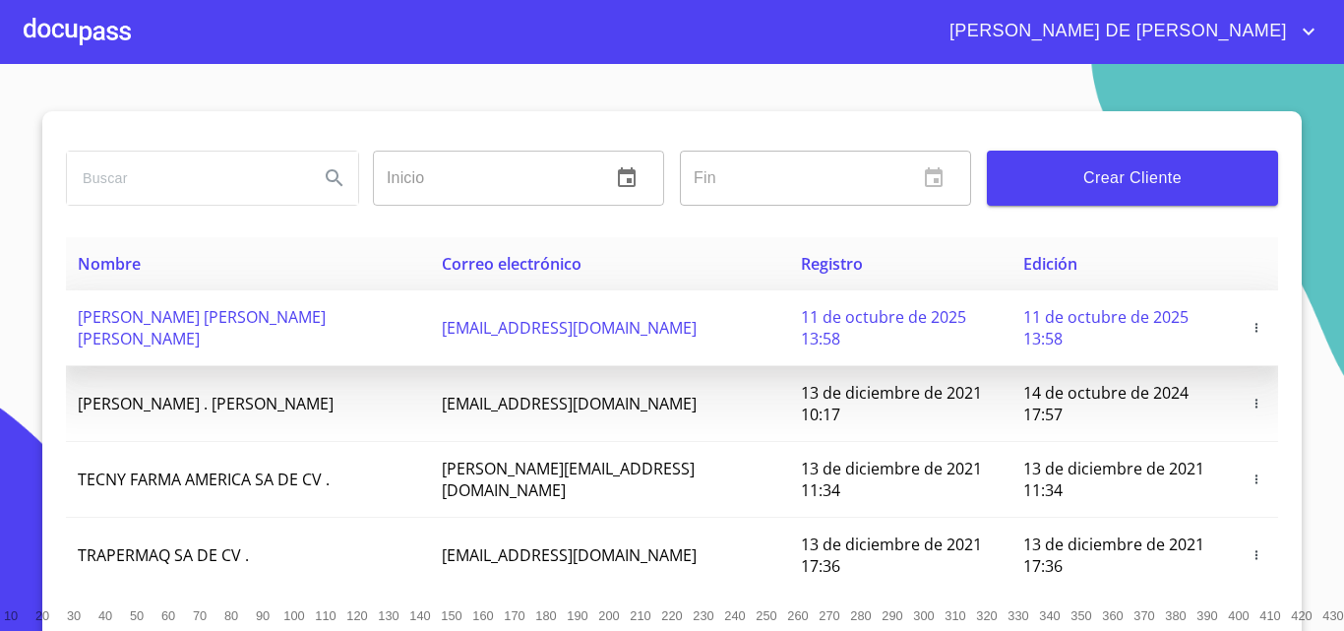
click at [199, 327] on span "[PERSON_NAME] [PERSON_NAME] [PERSON_NAME]" at bounding box center [202, 327] width 248 height 43
click at [217, 316] on span "[PERSON_NAME] [PERSON_NAME] [PERSON_NAME]" at bounding box center [202, 327] width 248 height 43
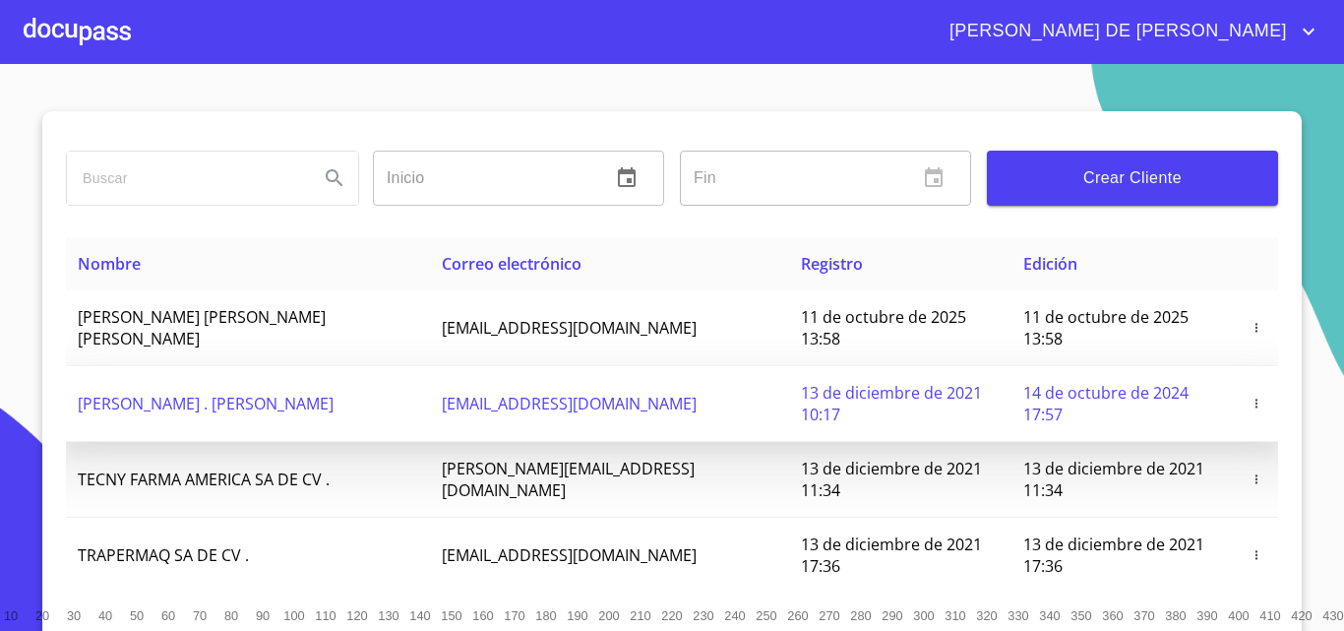
click at [686, 366] on td "[EMAIL_ADDRESS][DOMAIN_NAME]" at bounding box center [609, 404] width 359 height 76
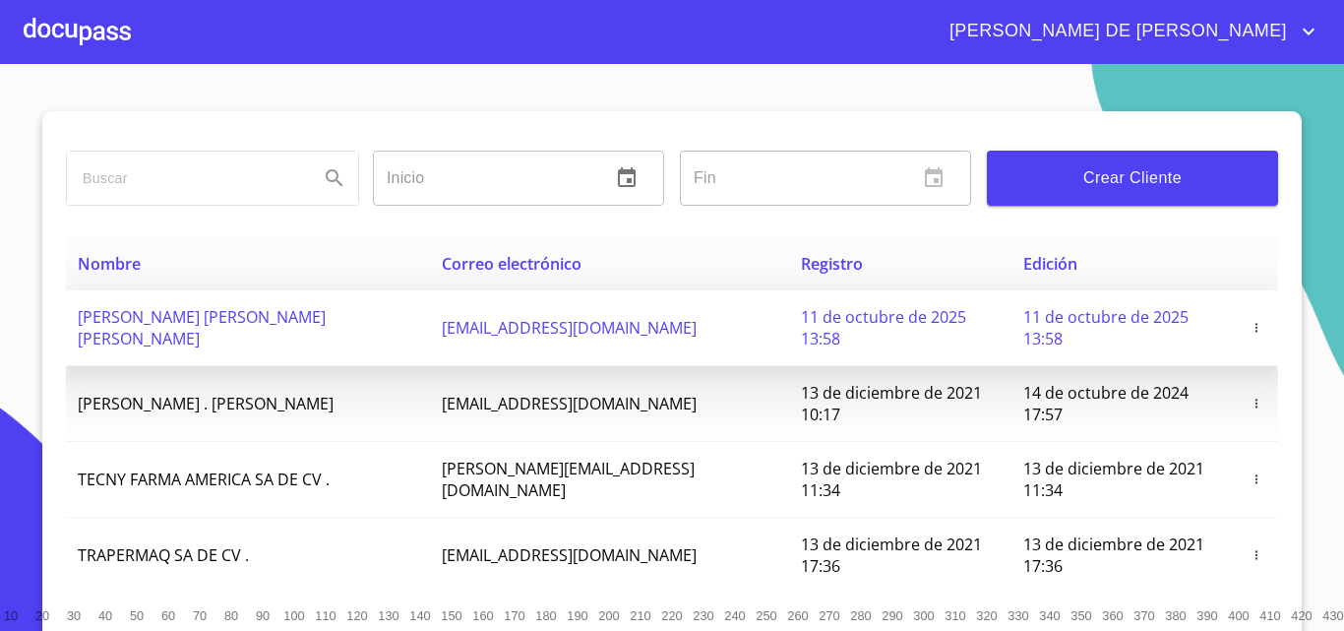
click at [712, 322] on td "[EMAIL_ADDRESS][DOMAIN_NAME]" at bounding box center [609, 328] width 359 height 76
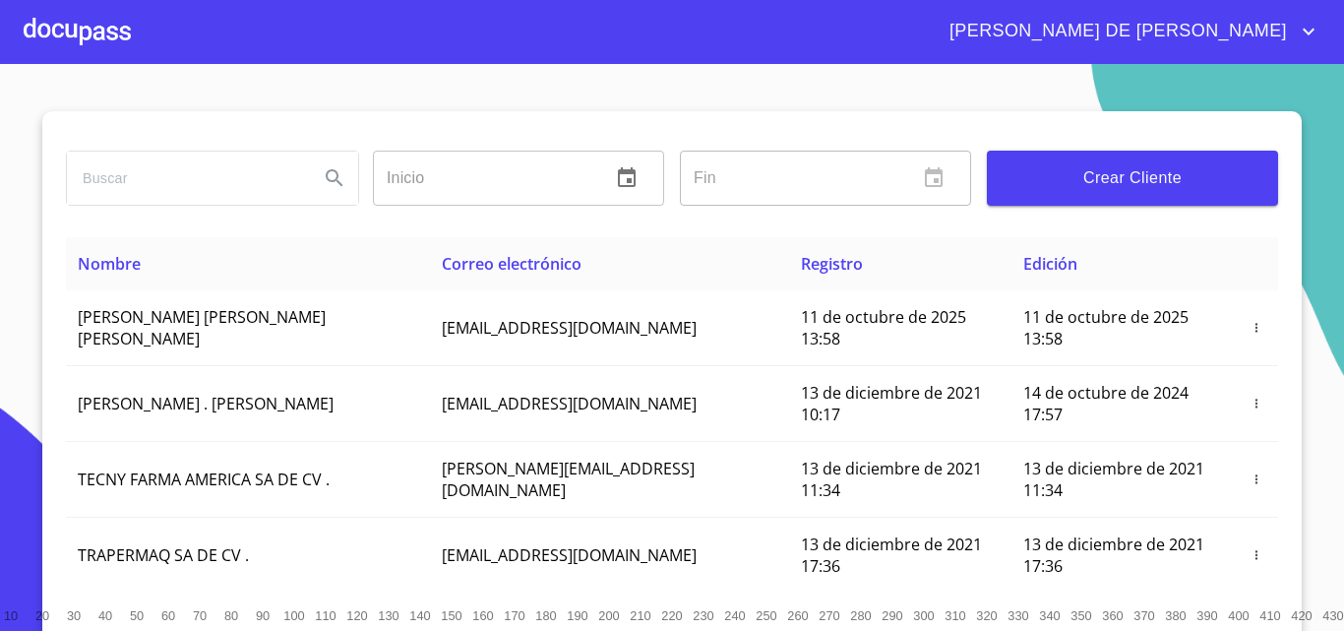
click at [84, 26] on div at bounding box center [77, 31] width 107 height 63
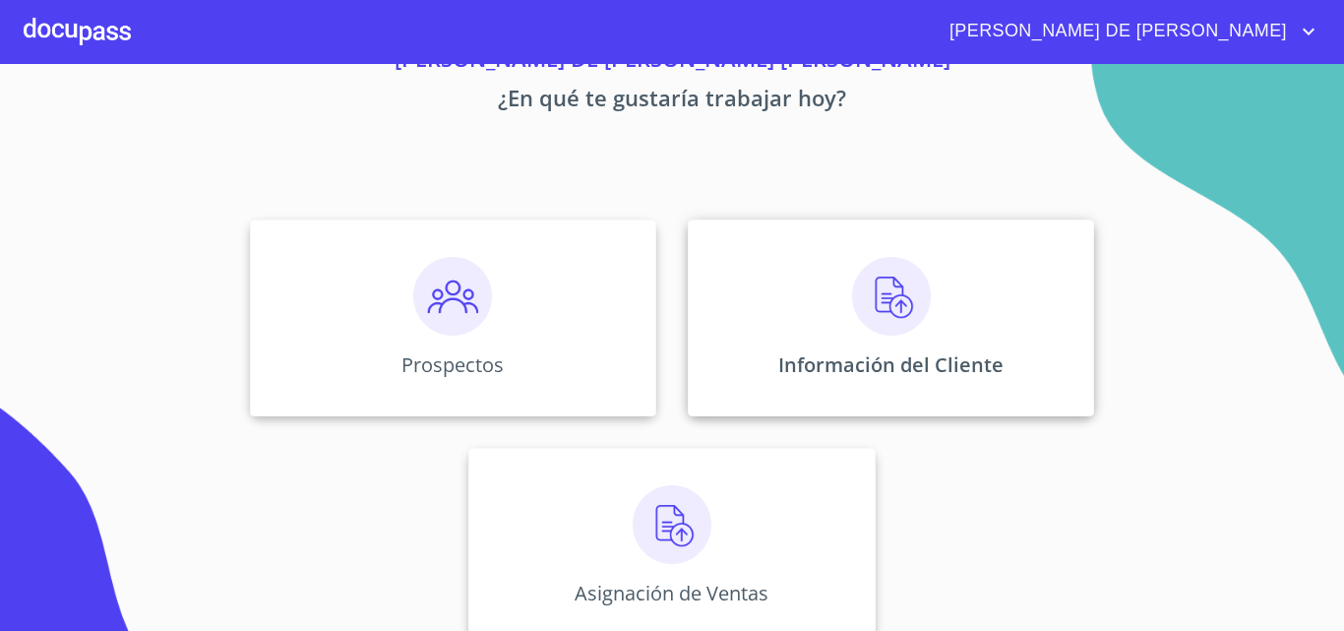
scroll to position [130, 0]
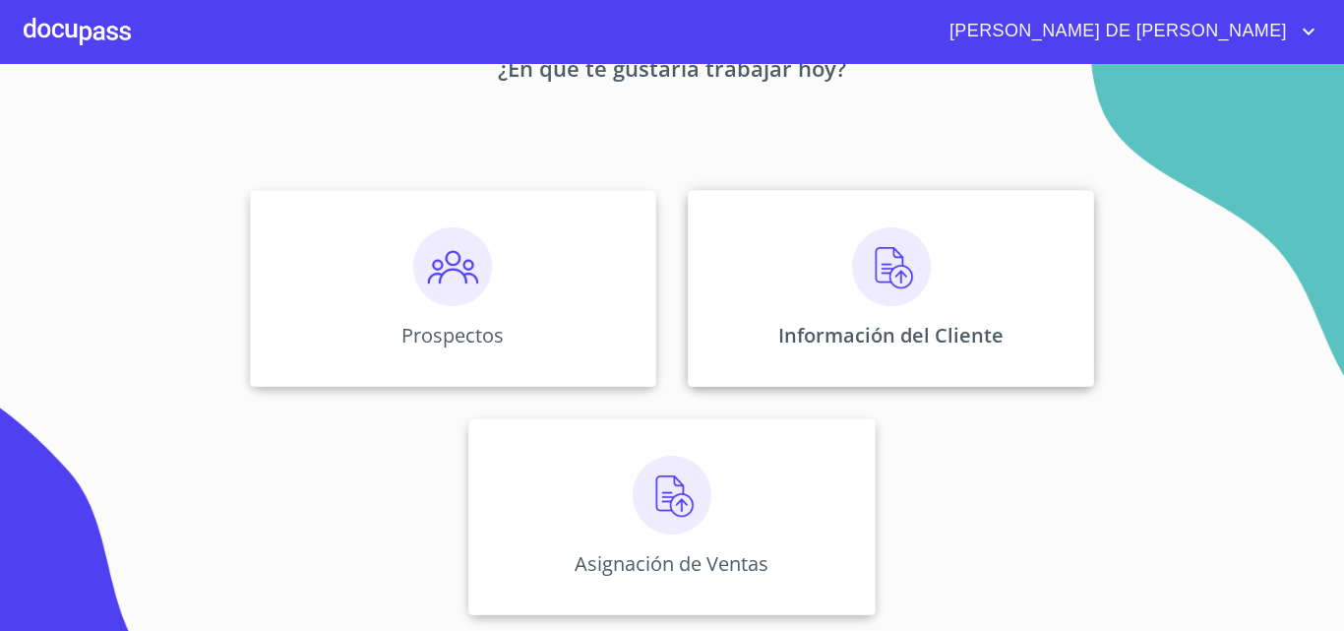
click at [867, 287] on img at bounding box center [891, 266] width 79 height 79
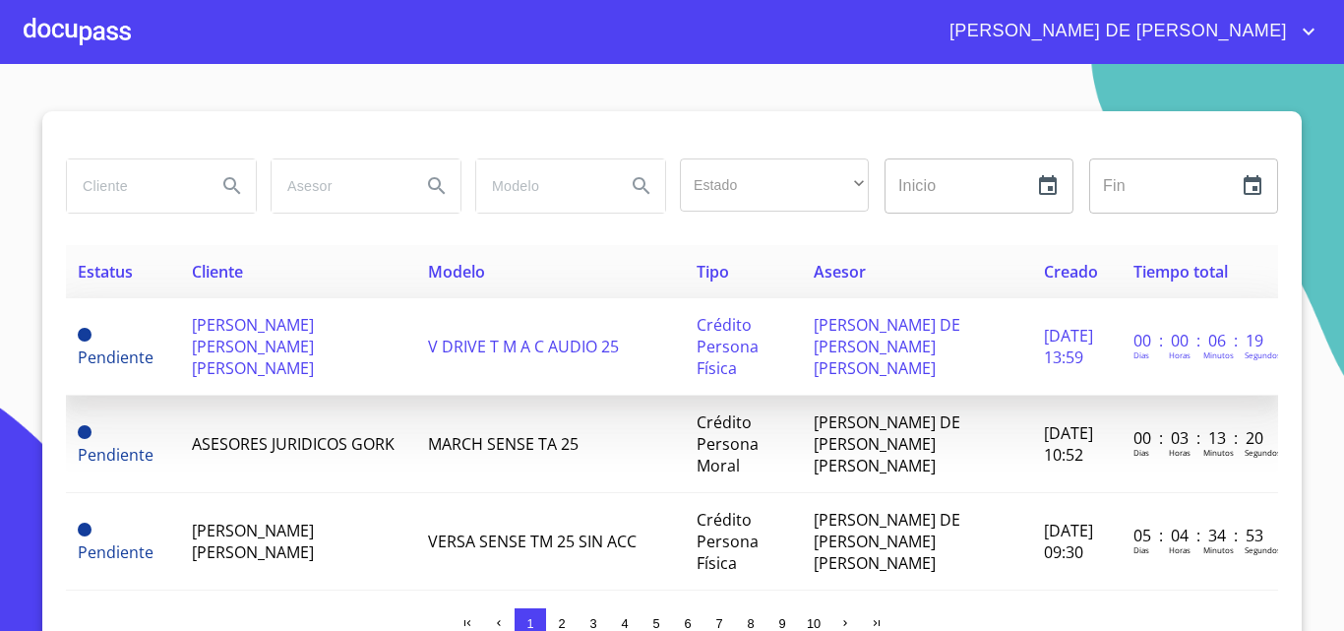
click at [248, 346] on span "[PERSON_NAME] [PERSON_NAME] [PERSON_NAME]" at bounding box center [253, 346] width 122 height 65
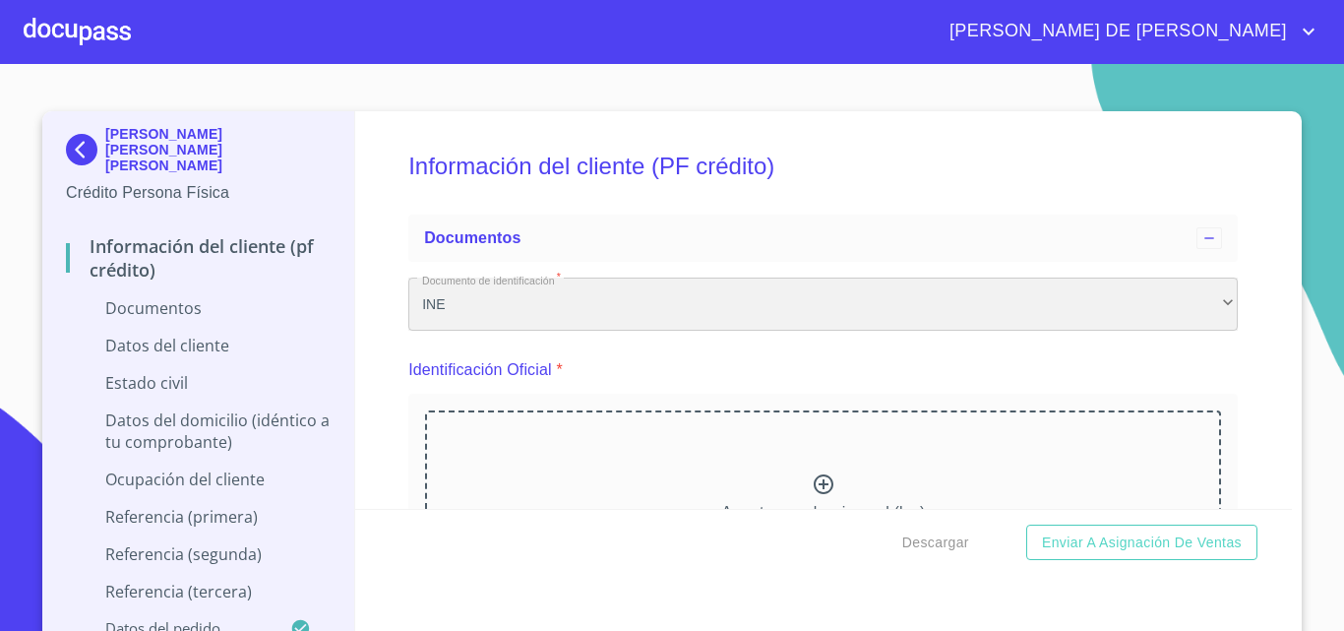
click at [483, 294] on div "INE" at bounding box center [823, 304] width 830 height 53
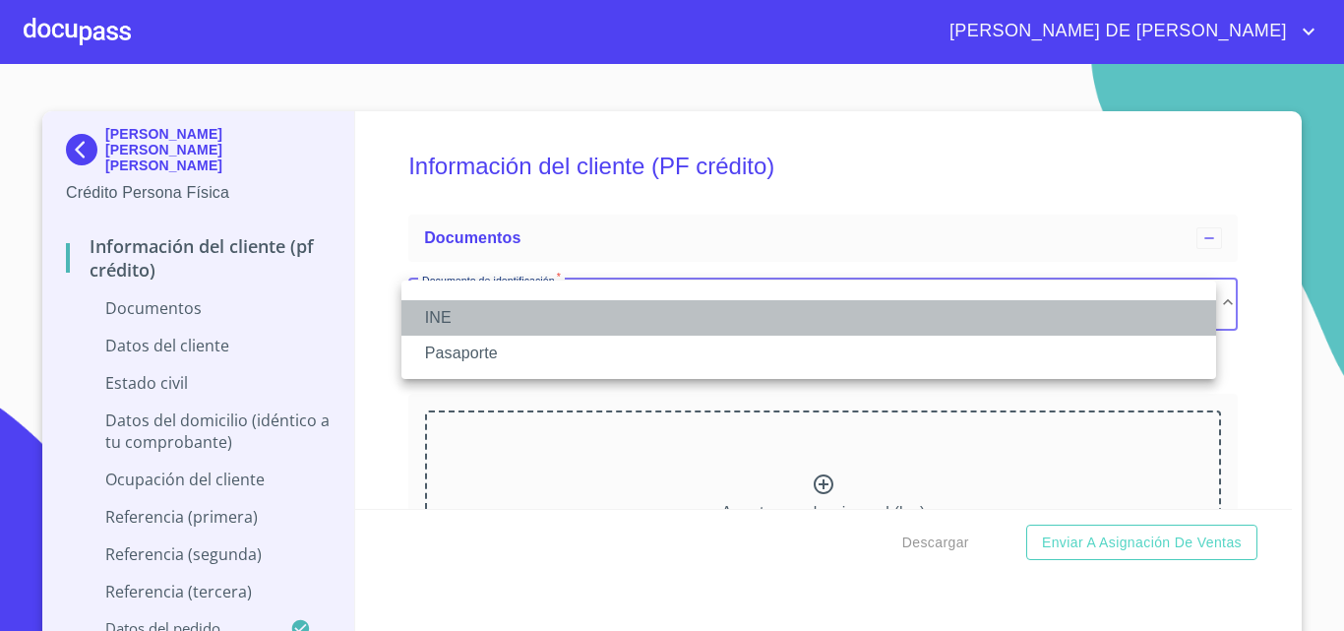
click at [495, 319] on li "INE" at bounding box center [809, 317] width 815 height 35
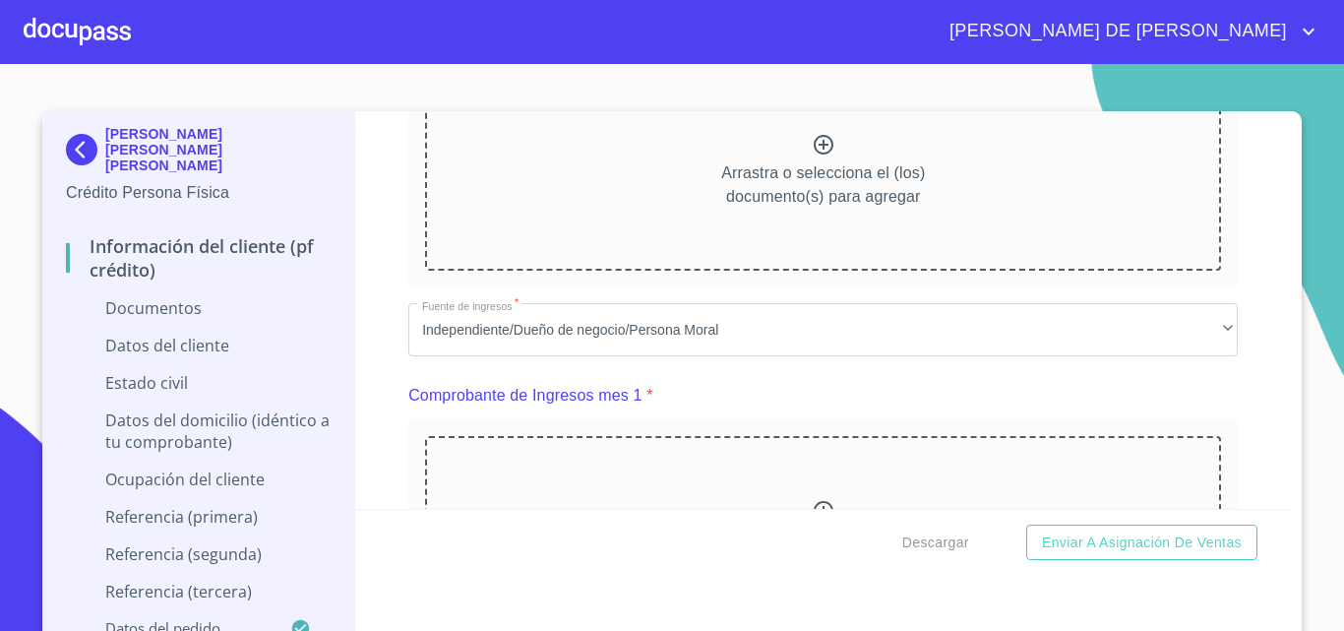
scroll to position [689, 0]
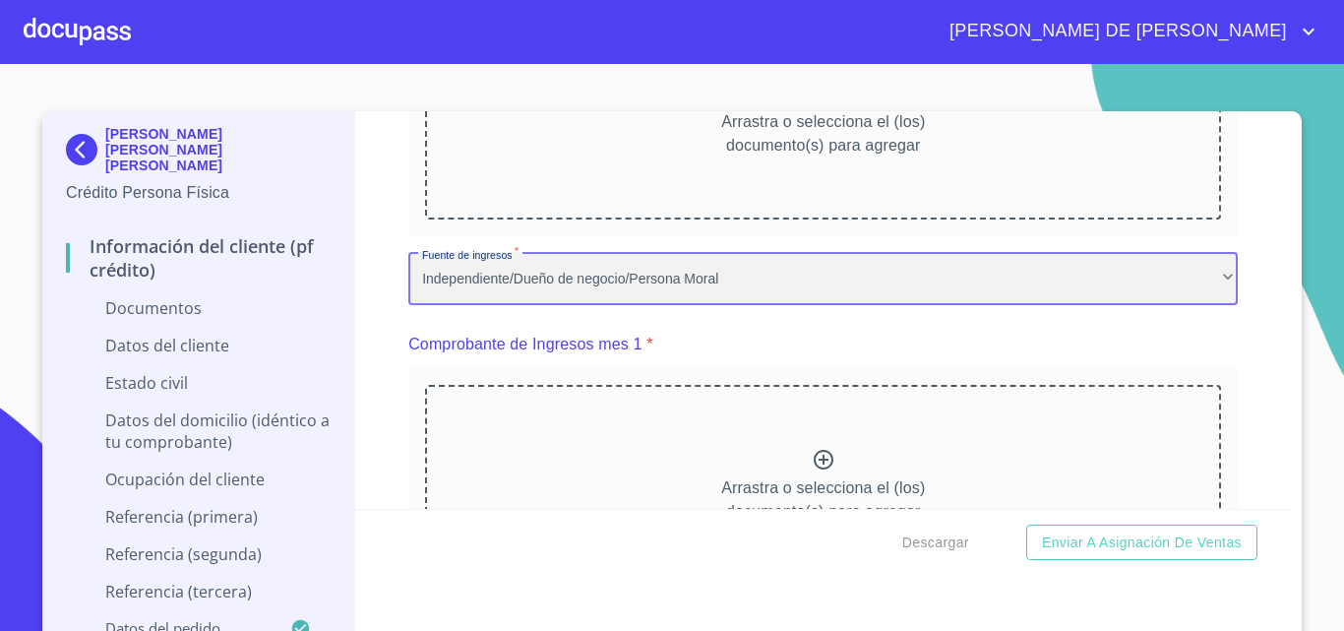
click at [474, 280] on div "Independiente/Dueño de negocio/Persona Moral" at bounding box center [823, 278] width 830 height 53
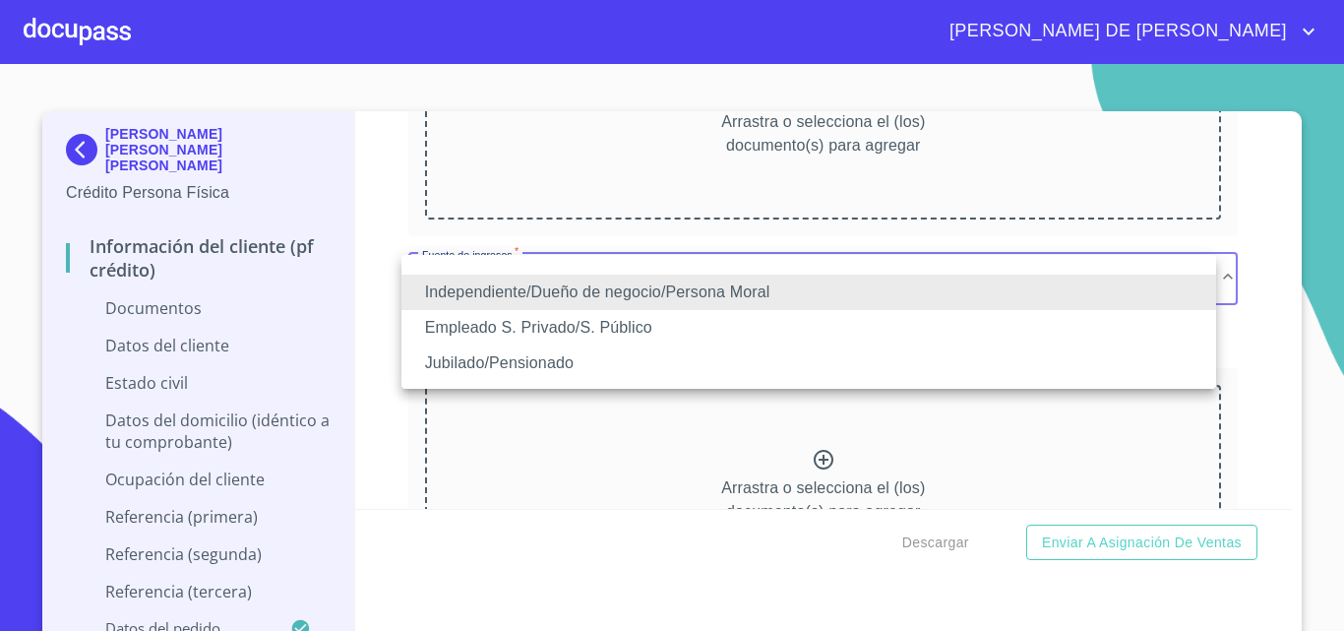
click at [500, 294] on li "Independiente/Dueño de negocio/Persona Moral" at bounding box center [809, 292] width 815 height 35
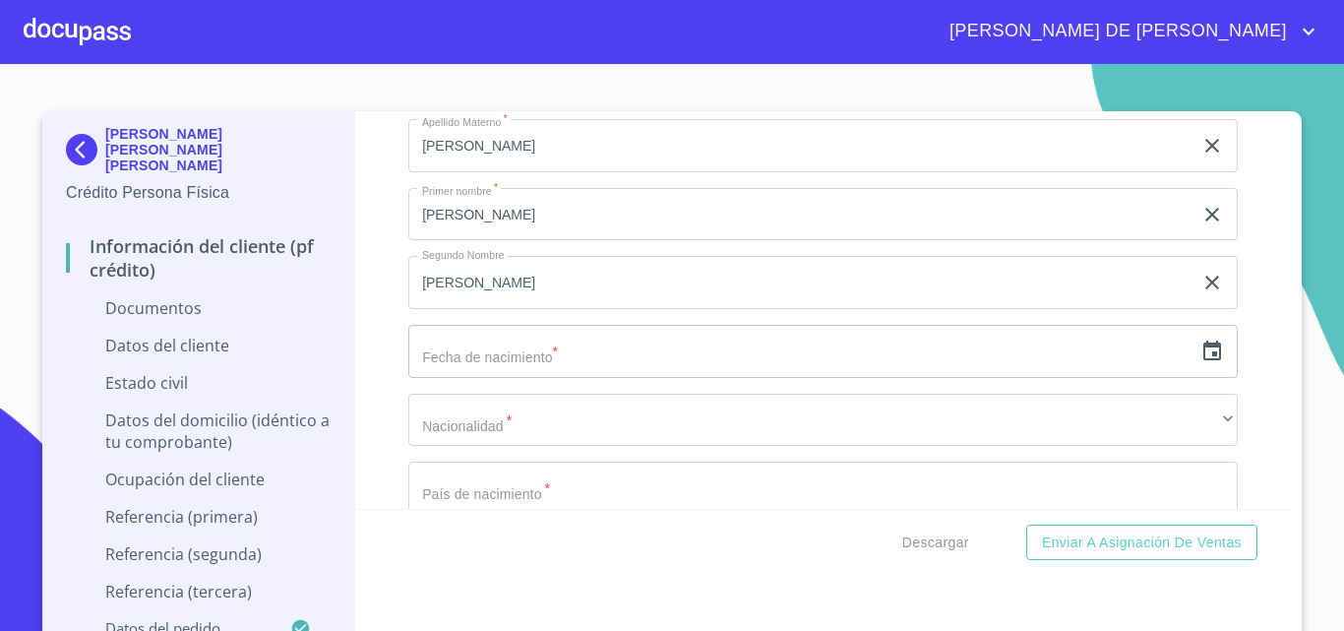
scroll to position [2559, 0]
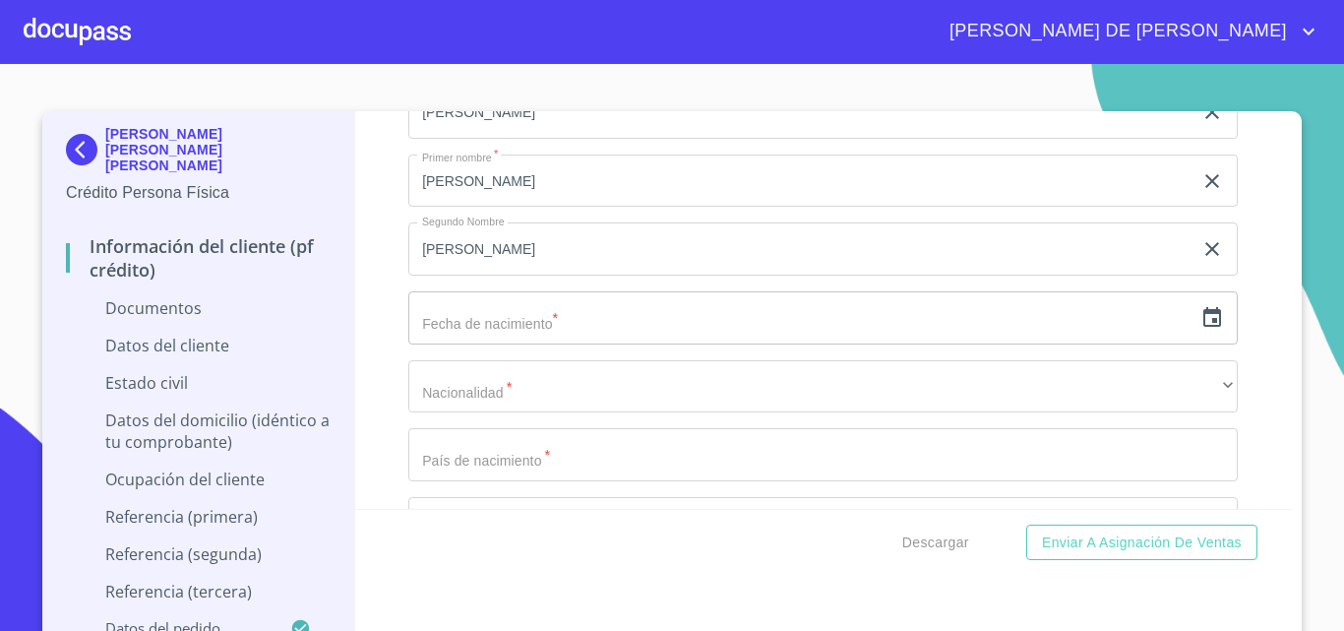
click at [1201, 308] on icon "button" at bounding box center [1213, 318] width 24 height 24
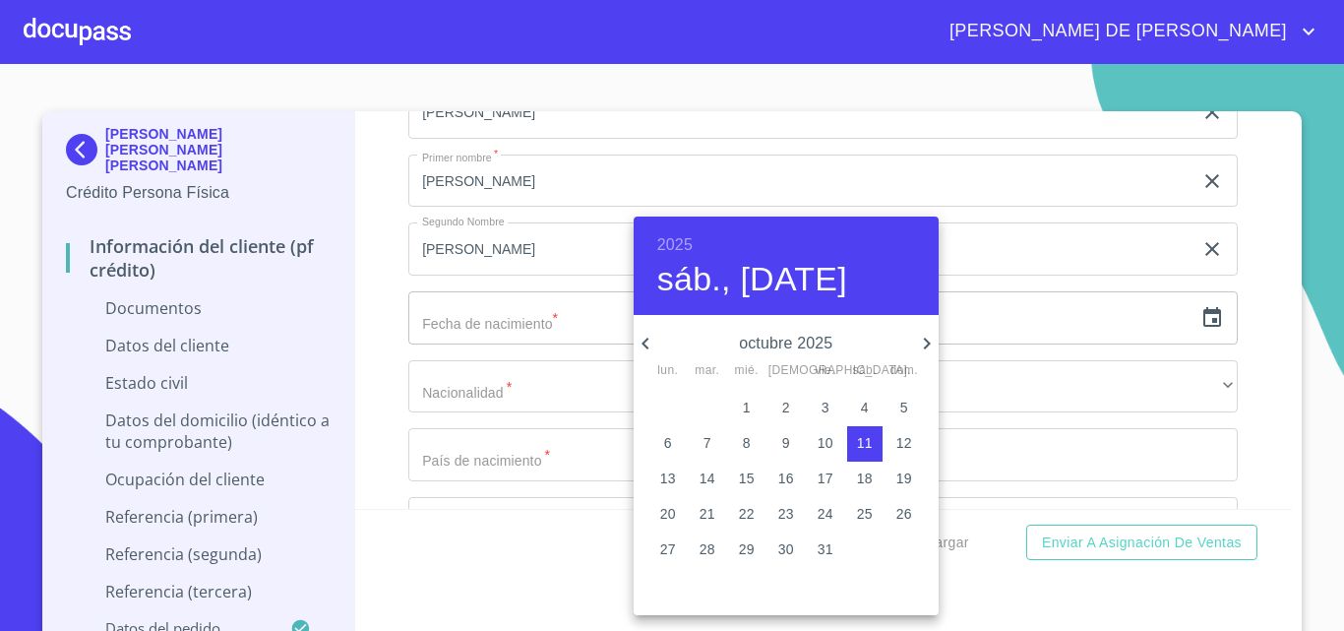
click at [674, 247] on h6 "2025" at bounding box center [674, 245] width 35 height 28
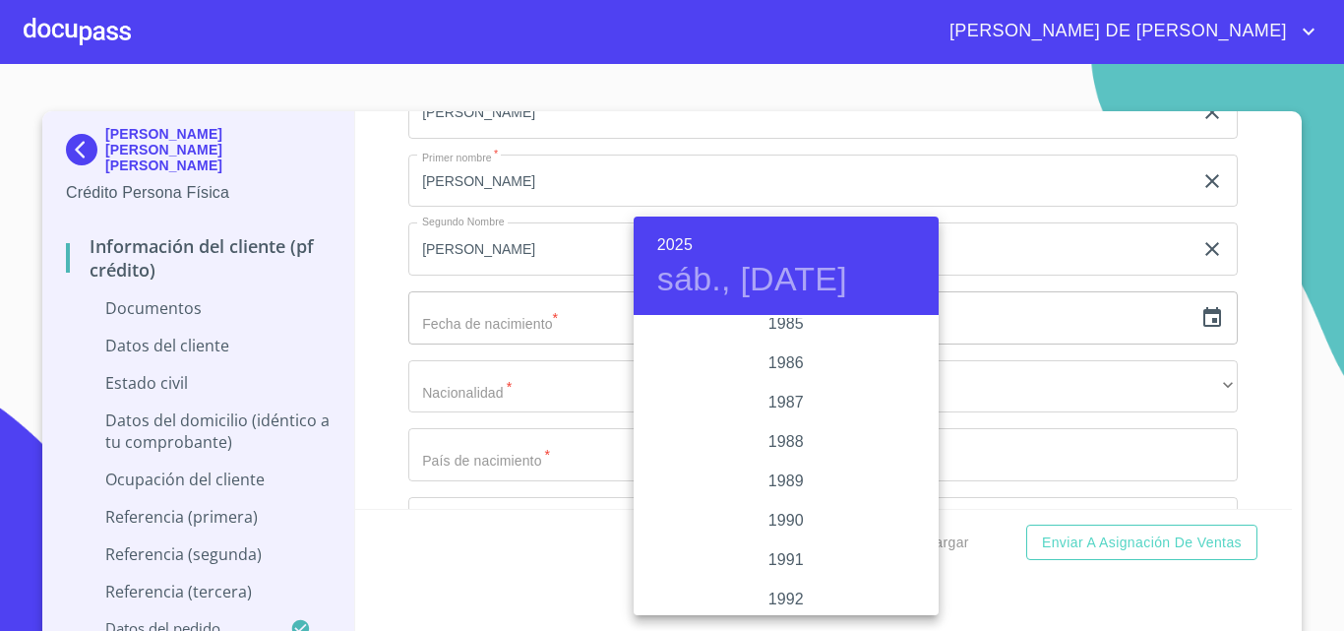
scroll to position [2342, 0]
click at [786, 404] on div "1986" at bounding box center [786, 396] width 305 height 39
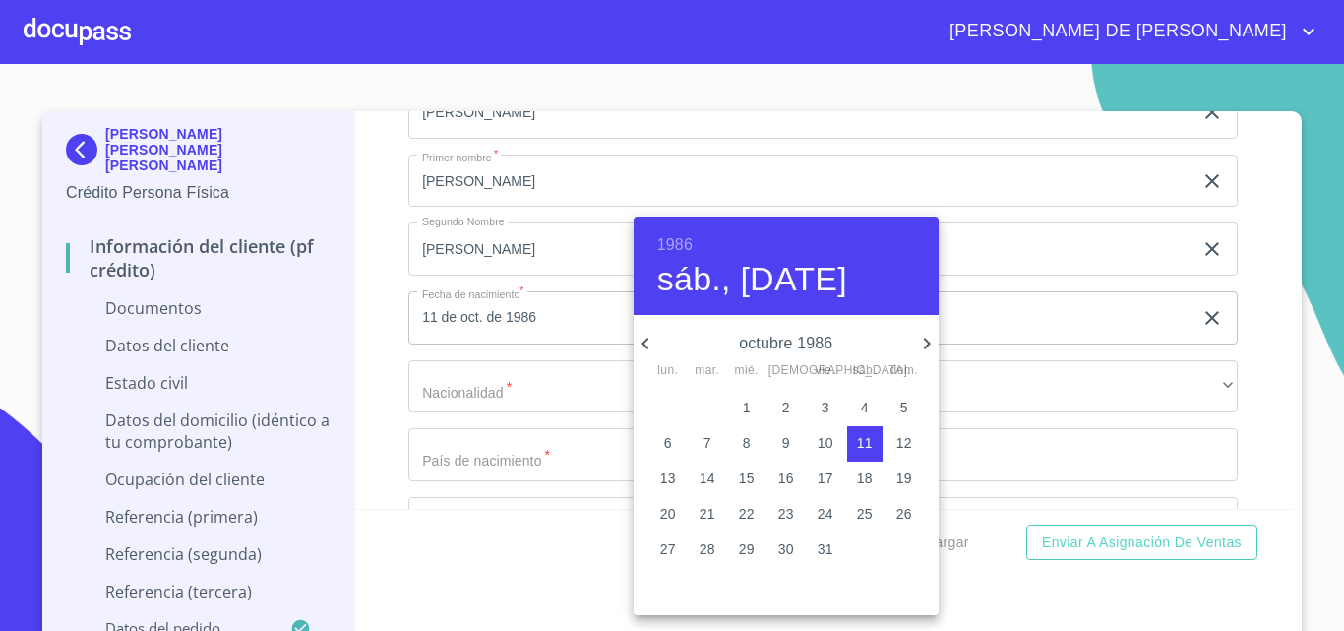
click at [759, 280] on h4 "sáb., [DATE]" at bounding box center [752, 279] width 190 height 41
click at [768, 342] on p "octubre 1986" at bounding box center [786, 344] width 258 height 24
click at [648, 342] on icon "button" at bounding box center [646, 344] width 24 height 24
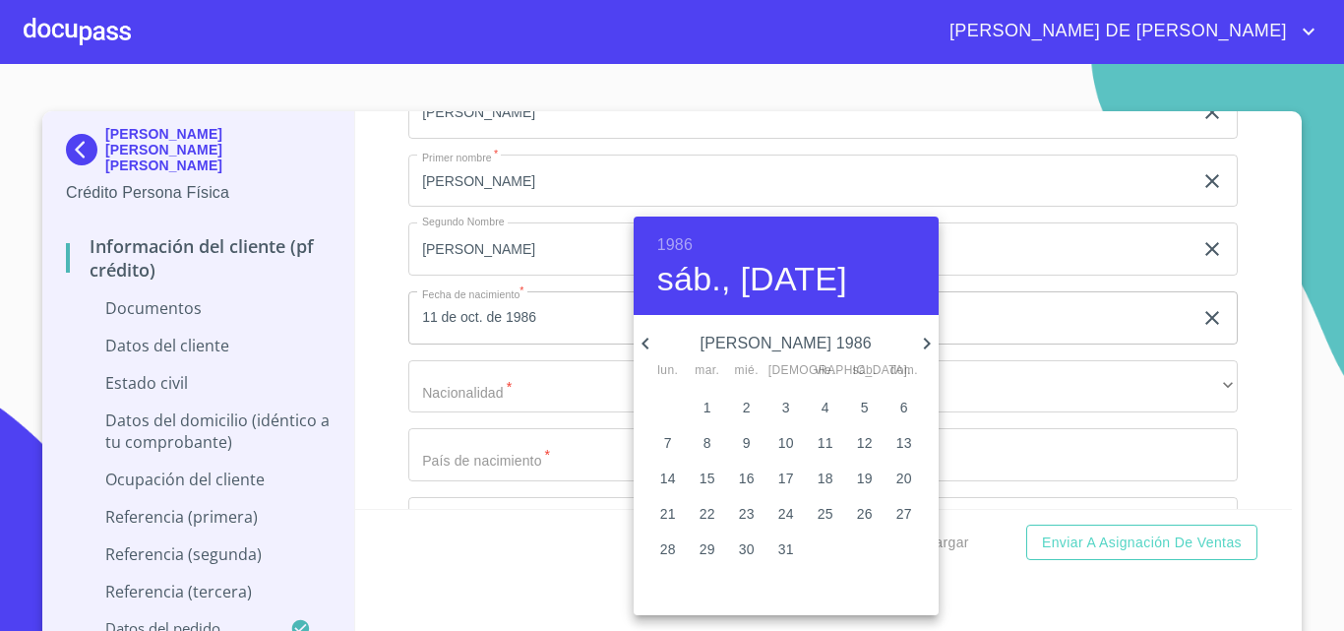
click at [648, 342] on icon "button" at bounding box center [646, 344] width 24 height 24
click at [863, 476] on p "15" at bounding box center [865, 478] width 16 height 20
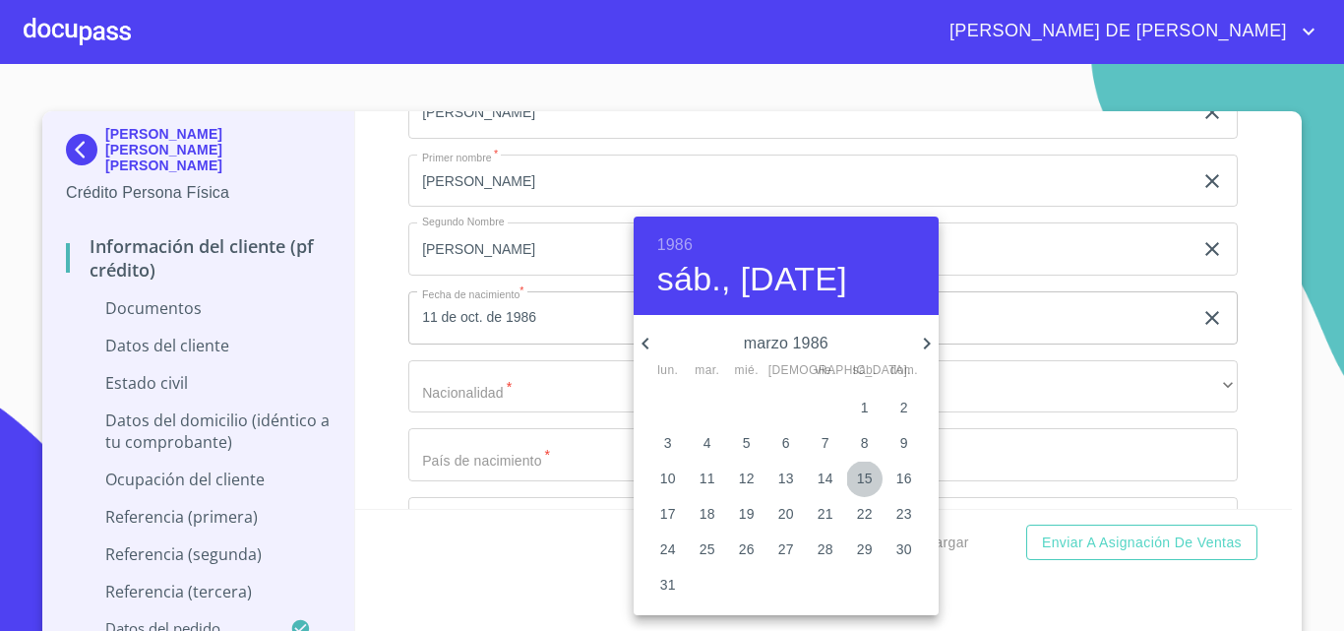
type input "15 de mar. de 1986"
click at [863, 476] on p "15" at bounding box center [865, 478] width 16 height 20
click at [545, 576] on div at bounding box center [672, 315] width 1344 height 631
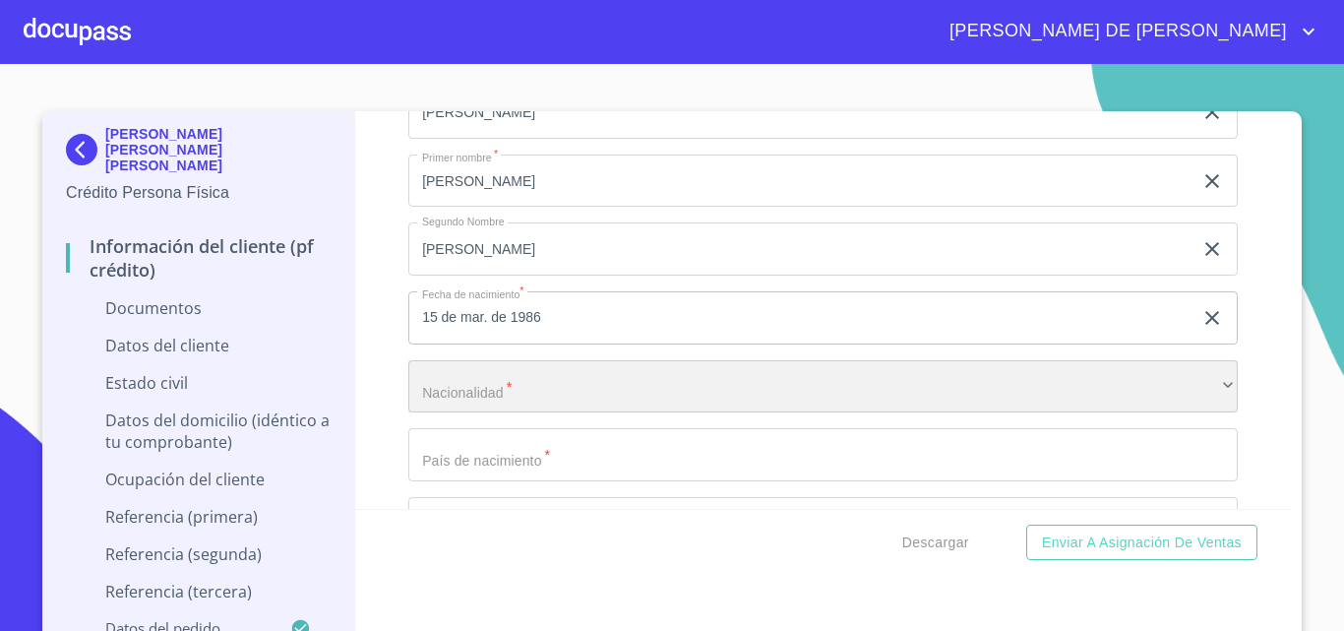
click at [550, 396] on div "​" at bounding box center [823, 386] width 830 height 53
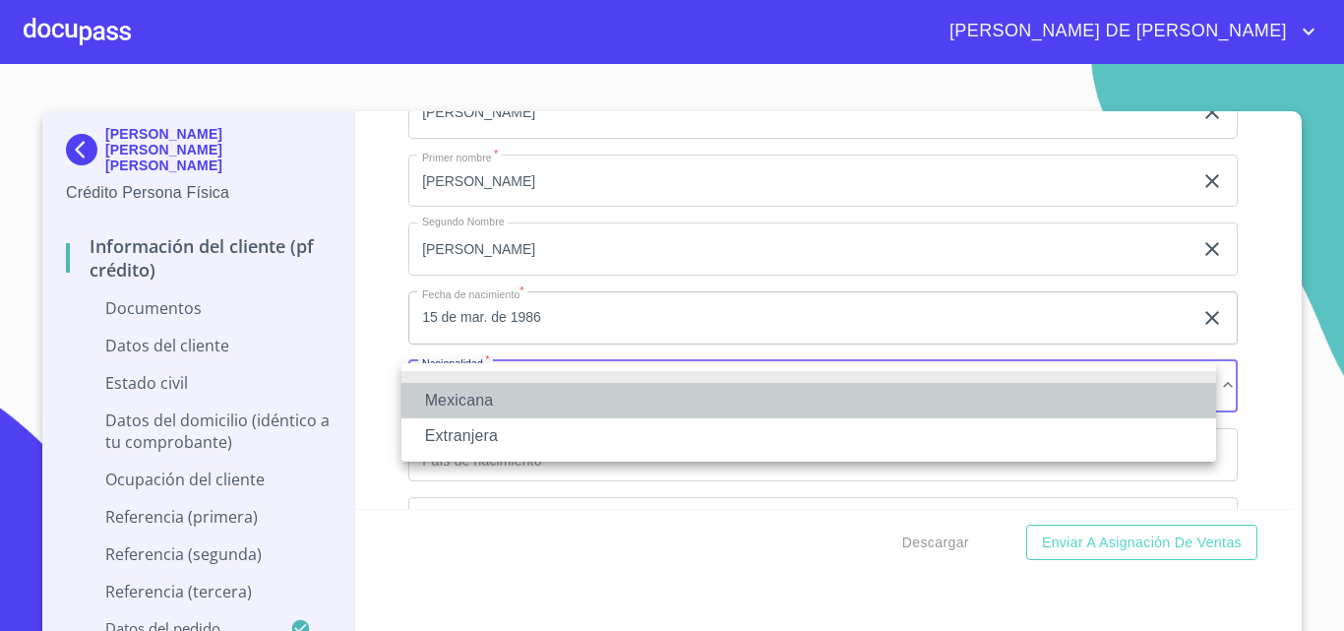
click at [462, 398] on li "Mexicana" at bounding box center [809, 400] width 815 height 35
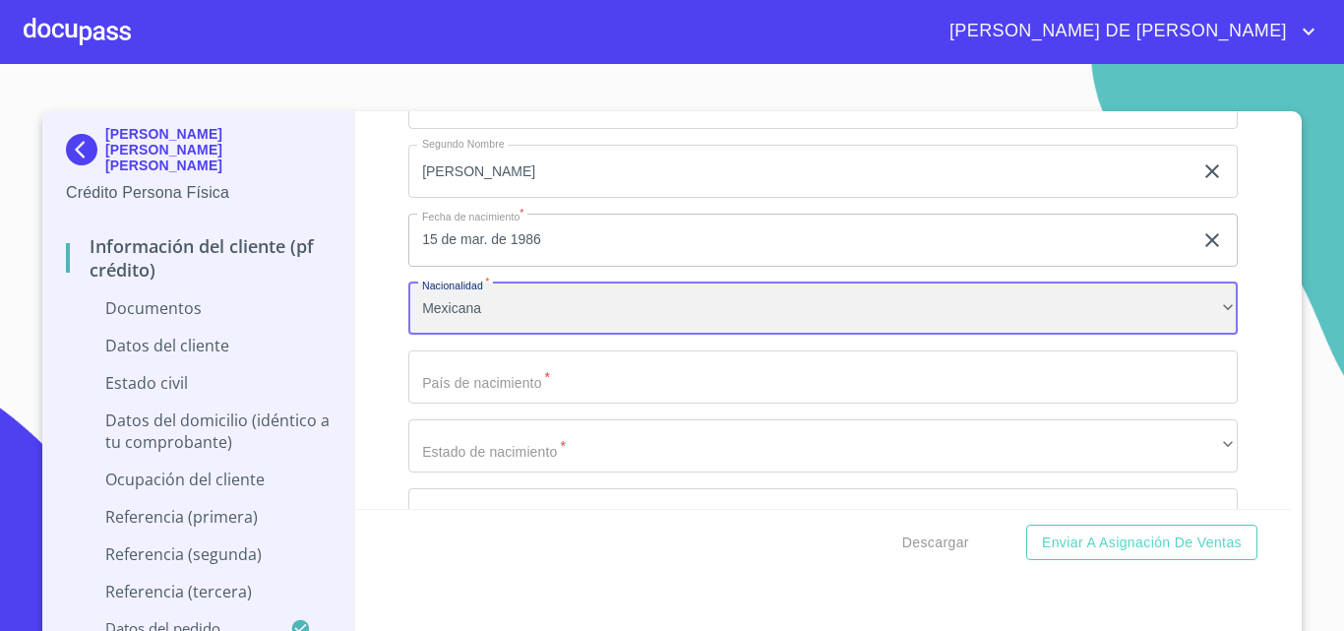
scroll to position [2657, 0]
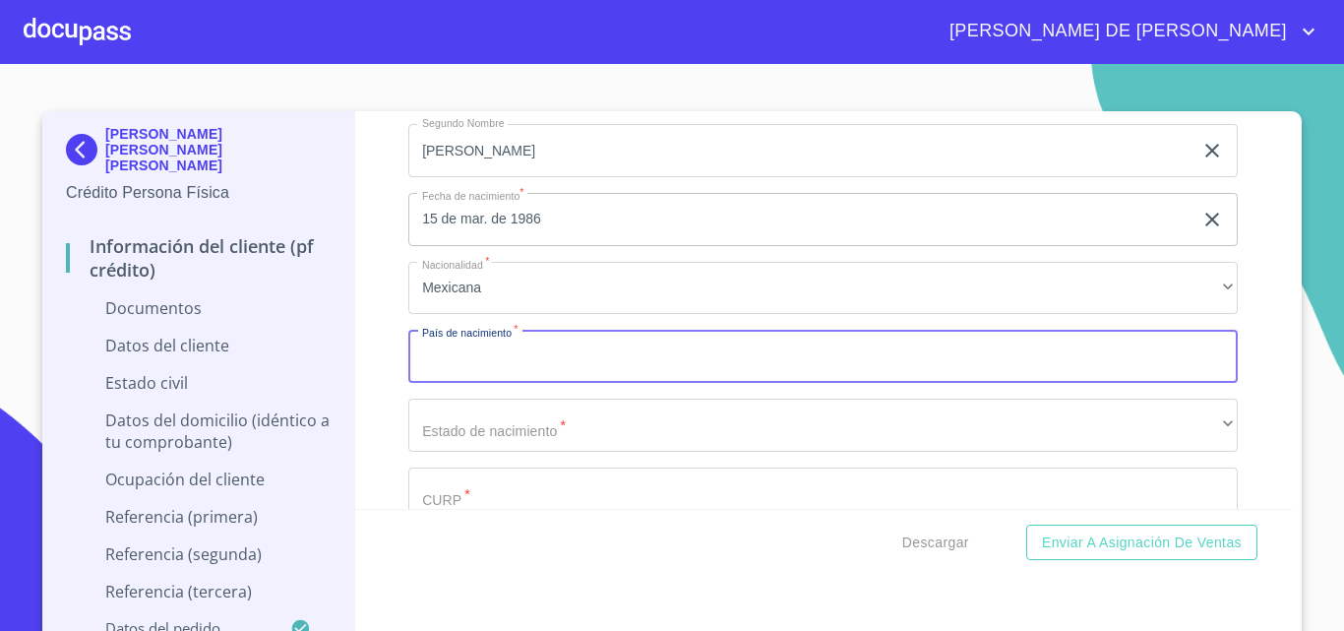
click at [469, 363] on input "Documento de identificación   *" at bounding box center [823, 356] width 830 height 53
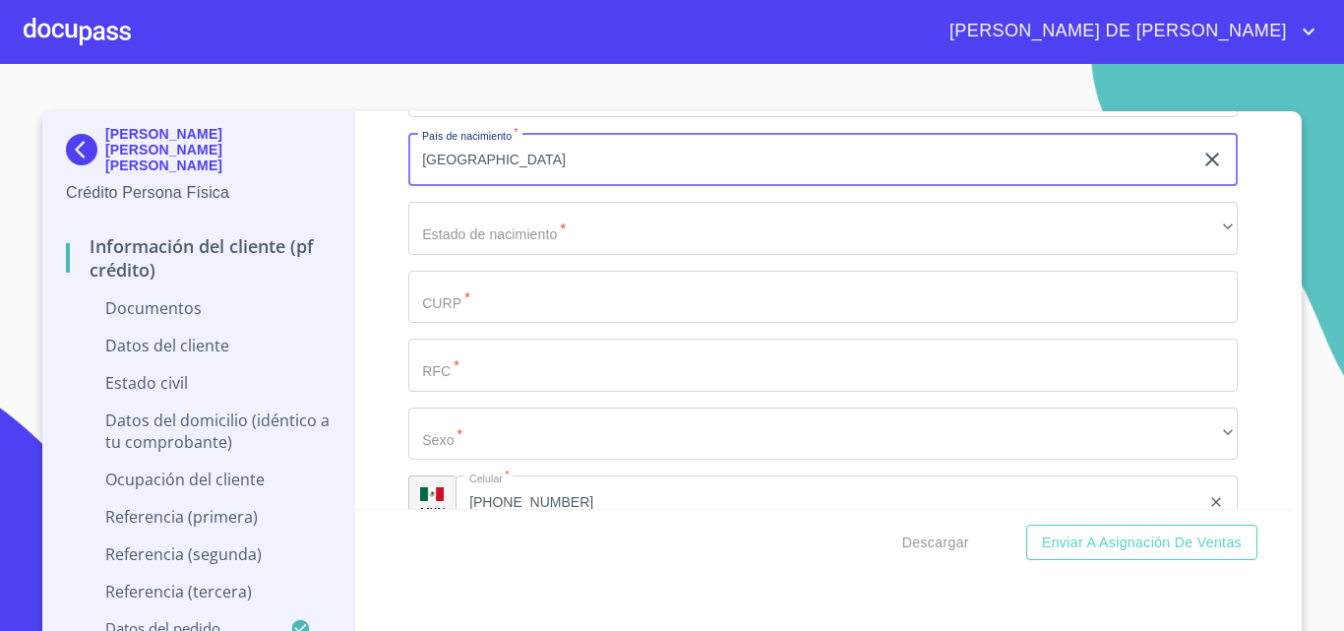
type input "[GEOGRAPHIC_DATA]"
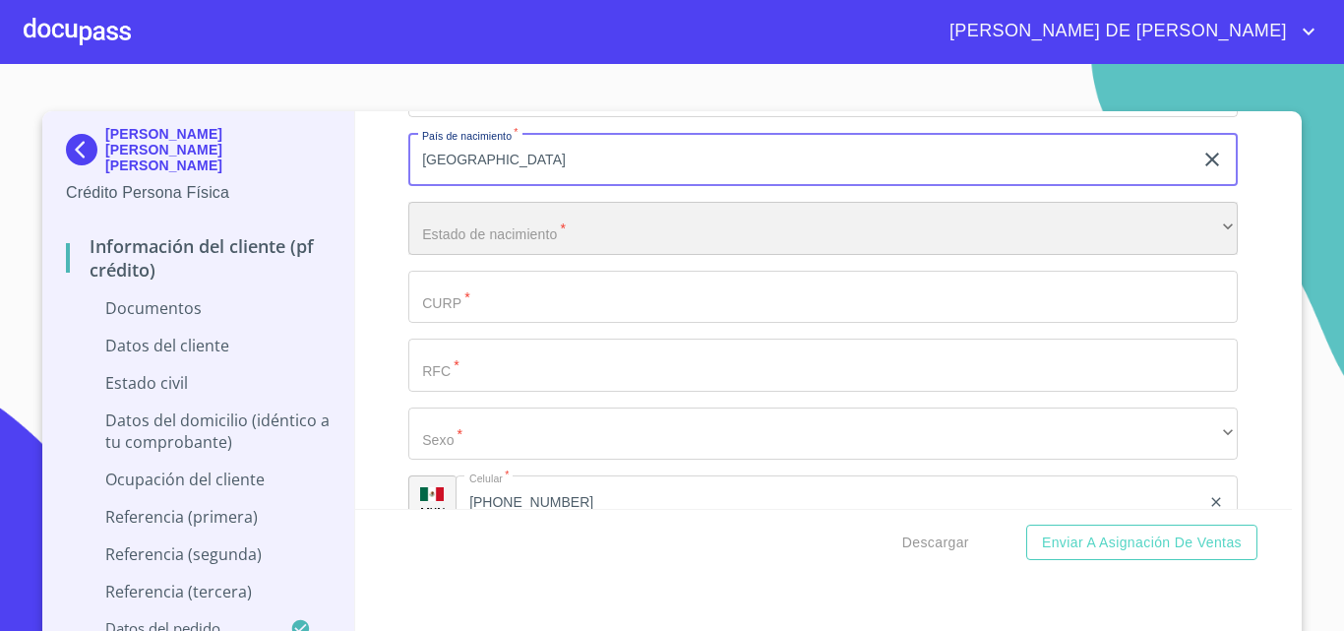
click at [467, 231] on div "​" at bounding box center [823, 228] width 830 height 53
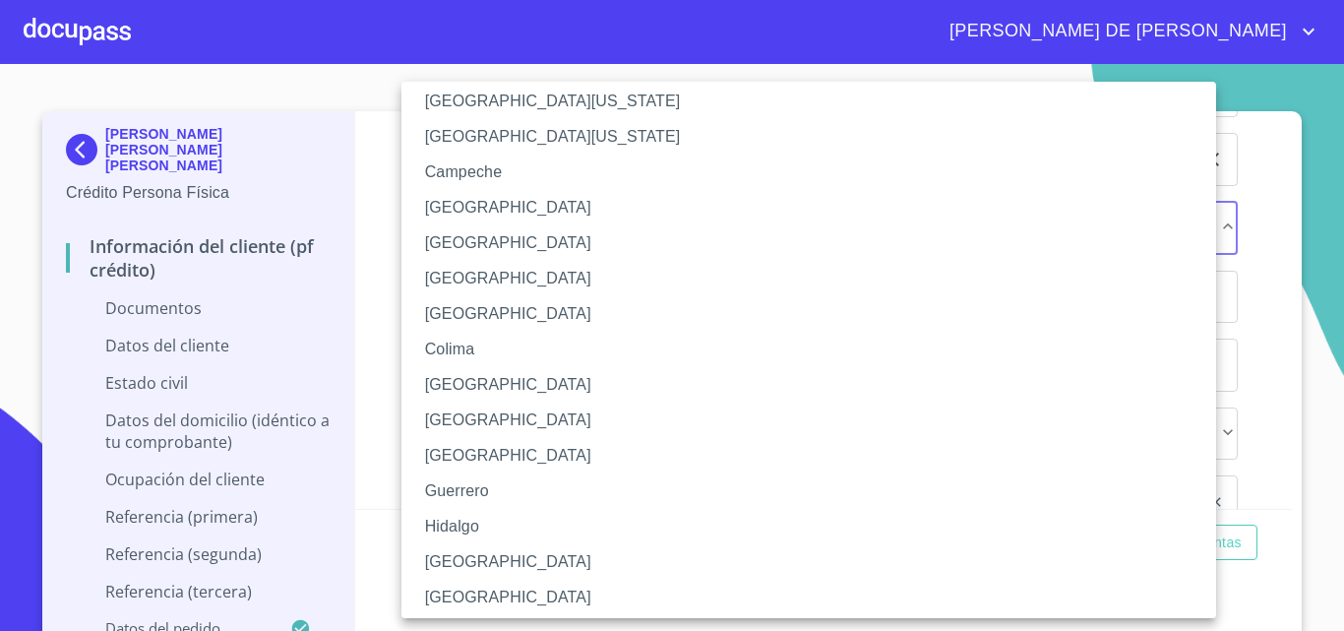
scroll to position [98, 0]
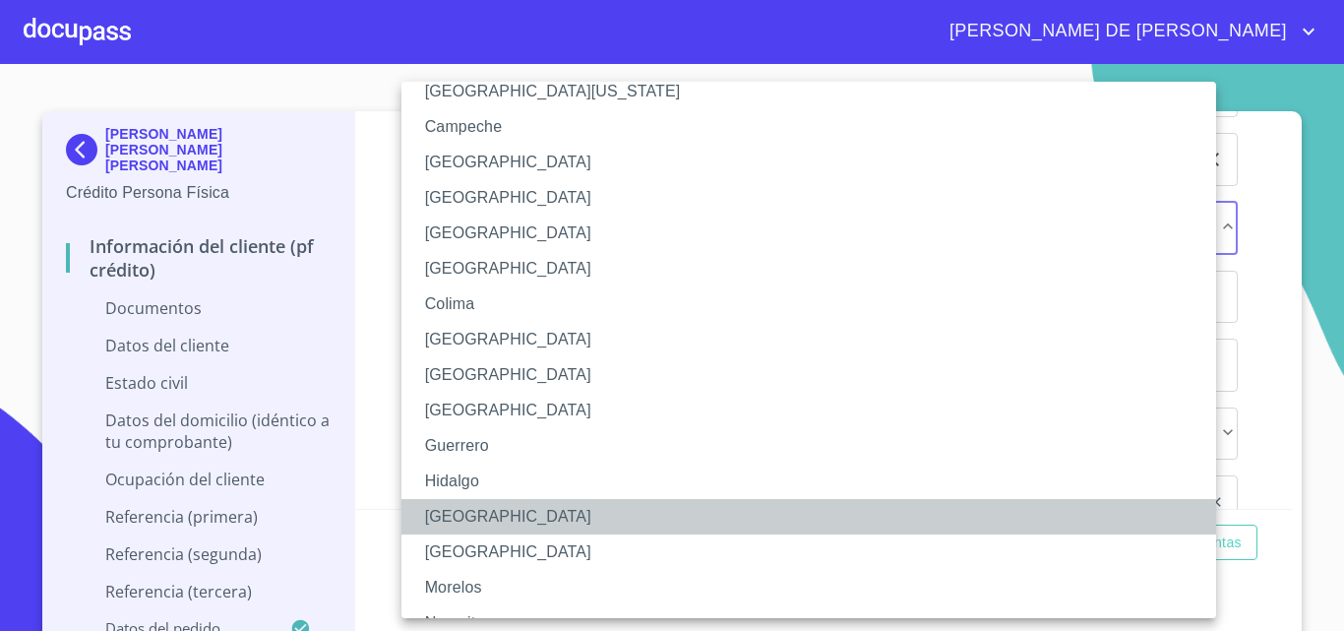
click at [433, 518] on li "[GEOGRAPHIC_DATA]" at bounding box center [817, 516] width 830 height 35
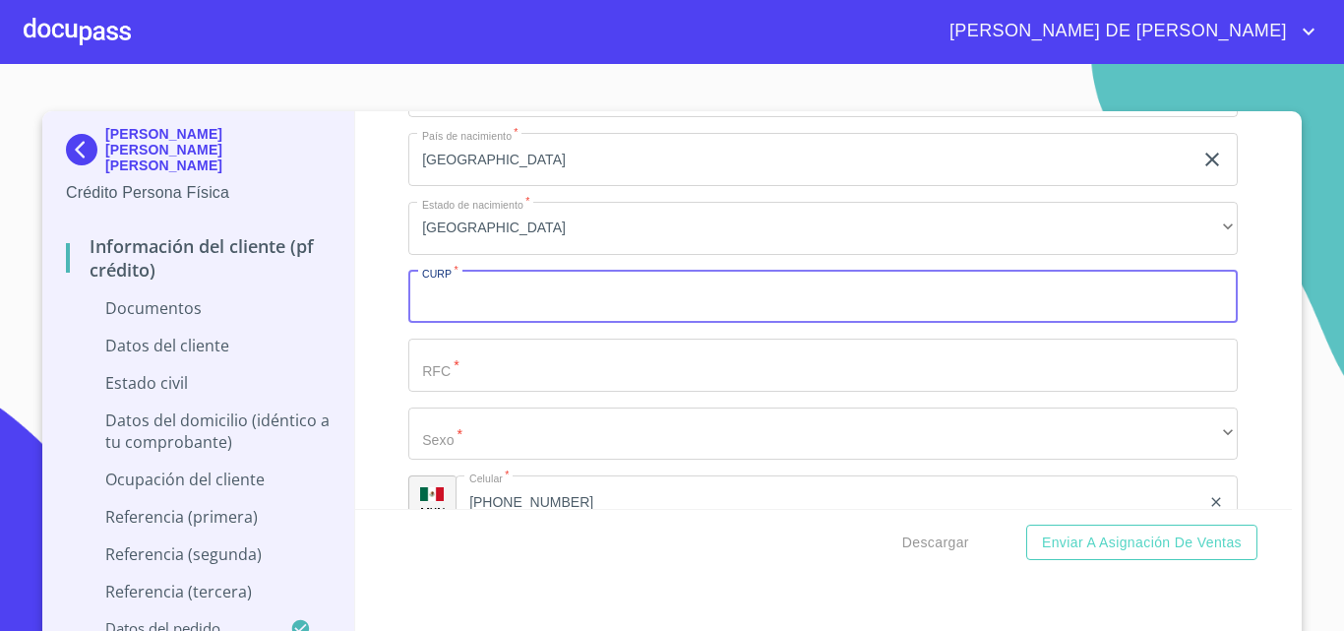
click at [456, 294] on input "Documento de identificación   *" at bounding box center [823, 297] width 830 height 53
type input "MILR860315HJCRPY04"
click at [505, 369] on input "Documento de identificación   *" at bounding box center [823, 365] width 830 height 53
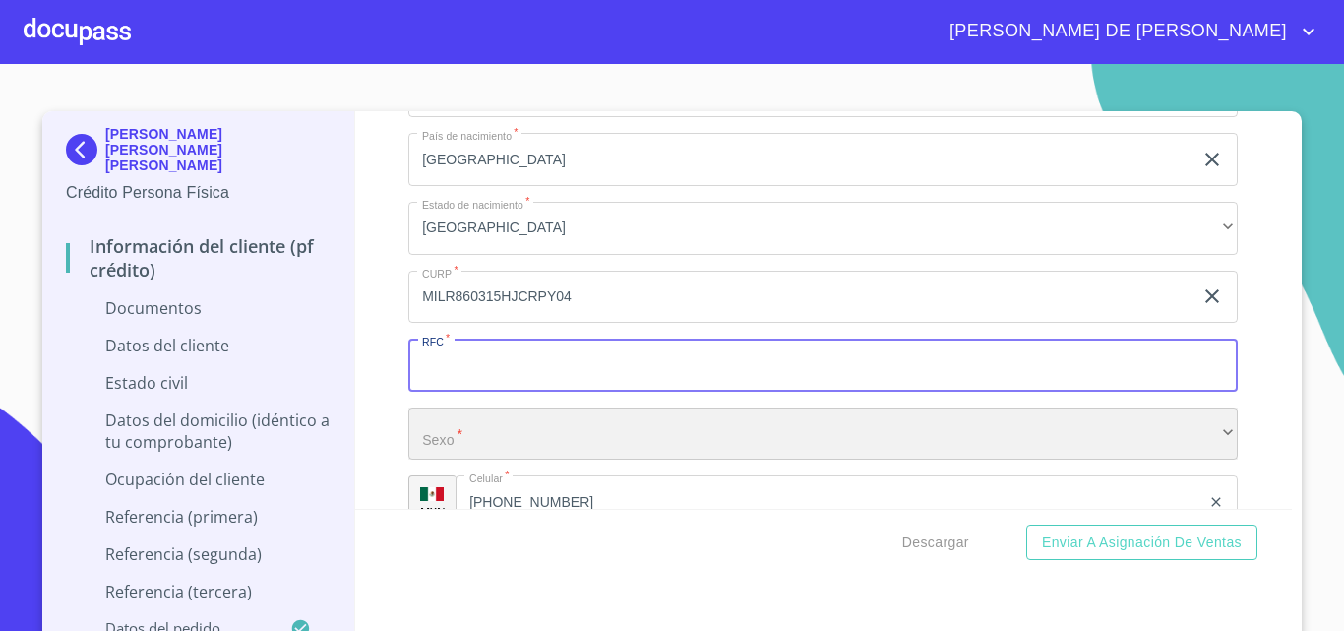
click at [476, 430] on div "​" at bounding box center [823, 433] width 830 height 53
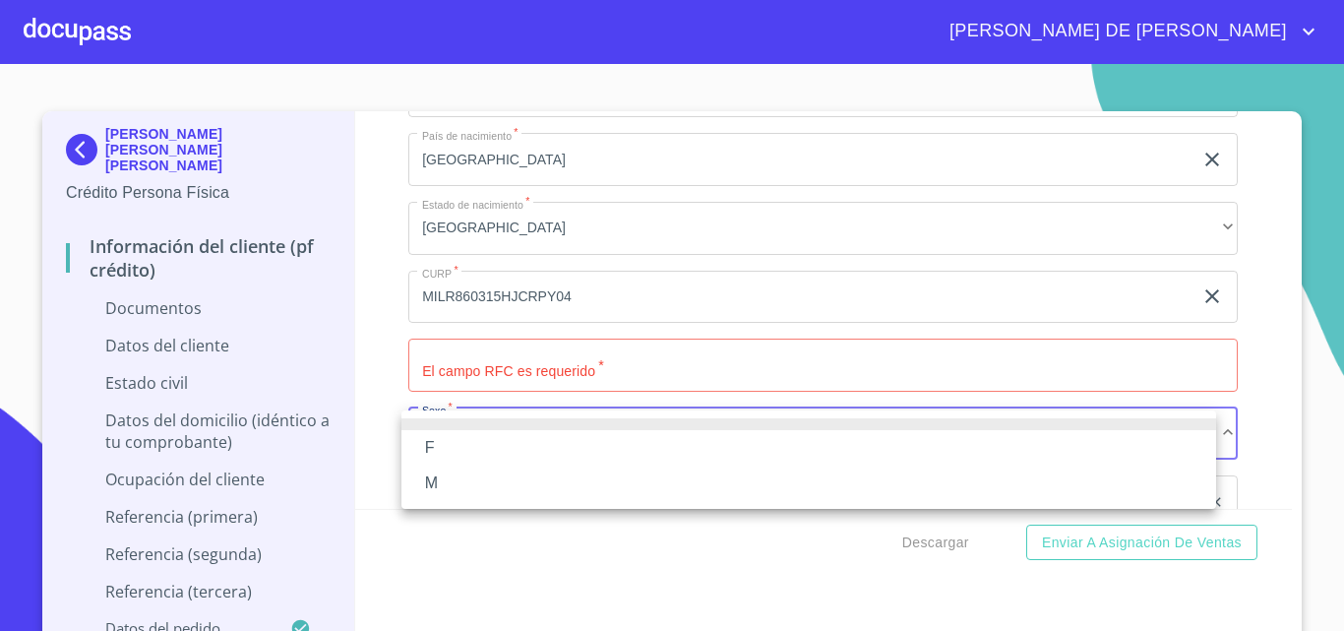
click at [435, 487] on li "M" at bounding box center [809, 483] width 815 height 35
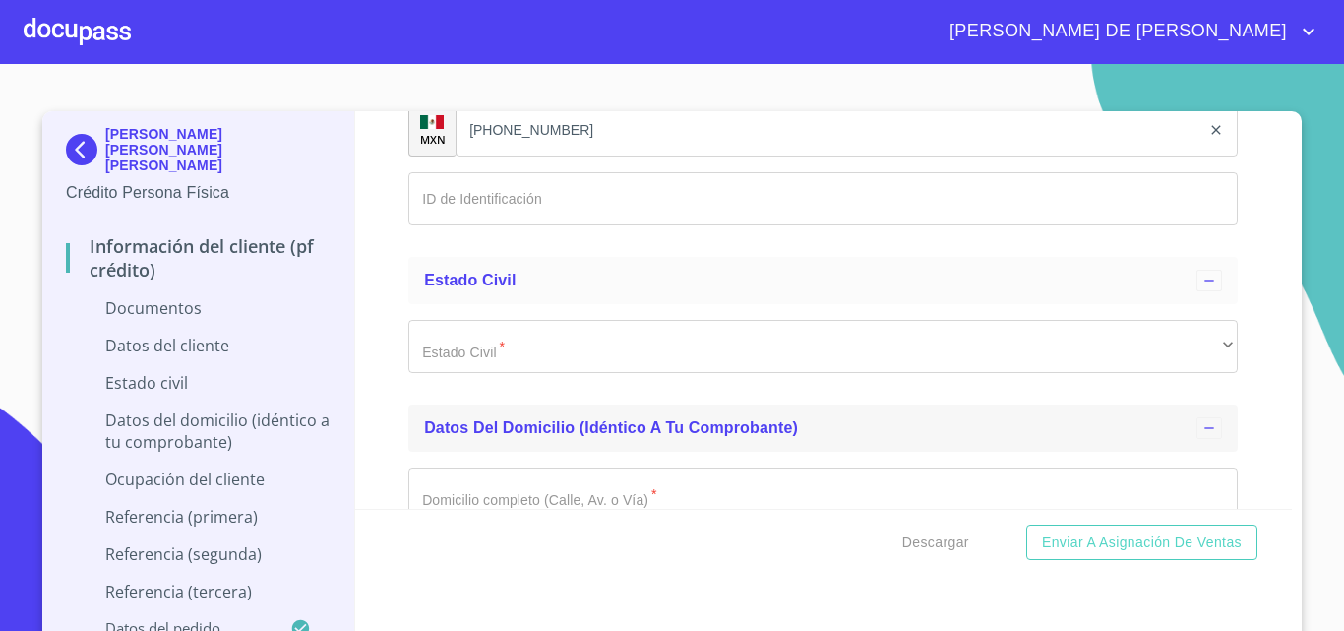
scroll to position [3248, 0]
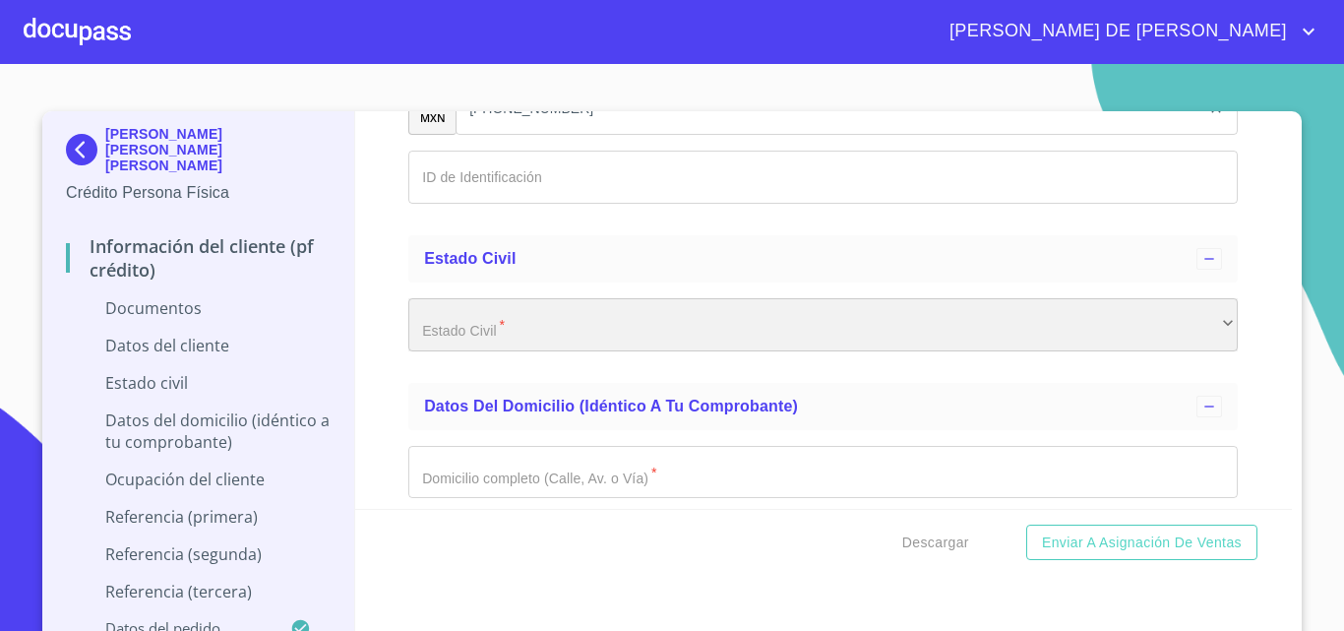
click at [461, 328] on div "​" at bounding box center [823, 324] width 830 height 53
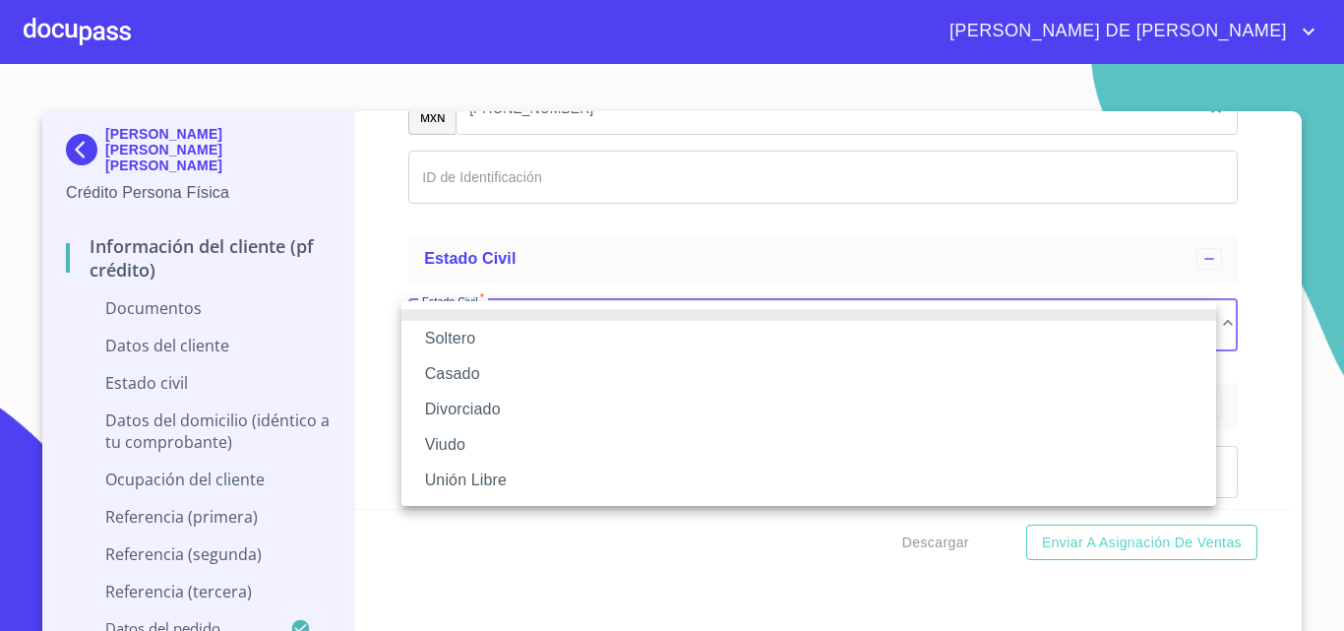
click at [453, 378] on li "Casado" at bounding box center [809, 373] width 815 height 35
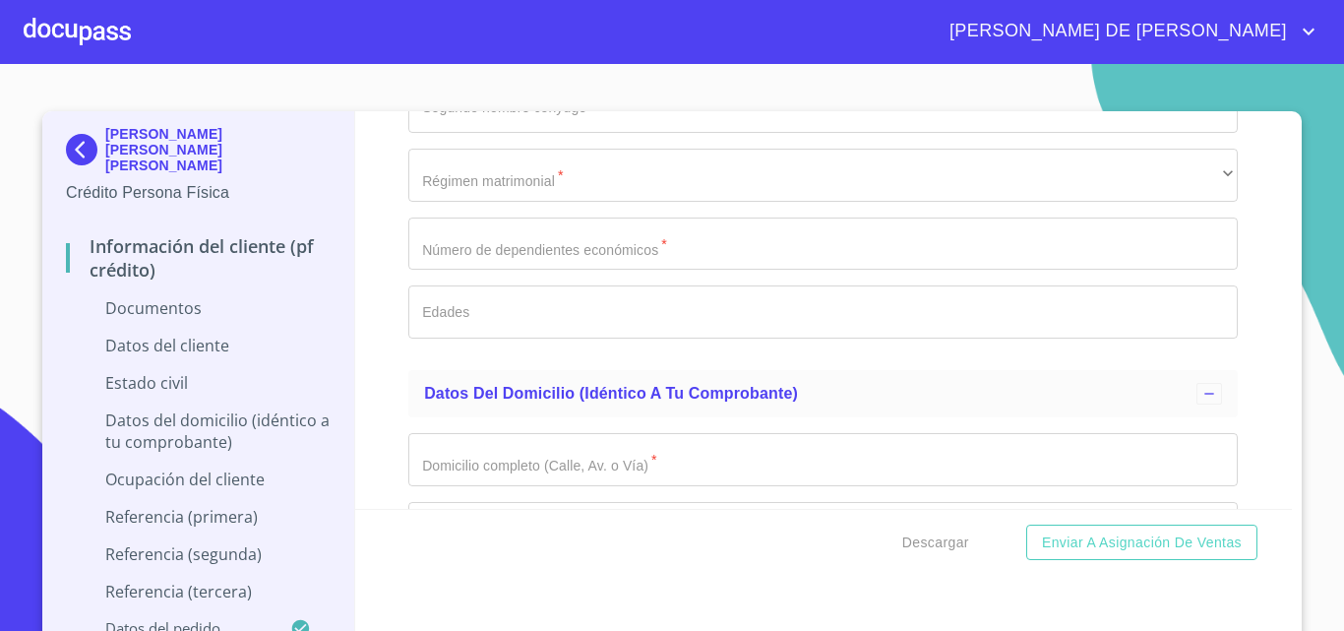
scroll to position [3838, 0]
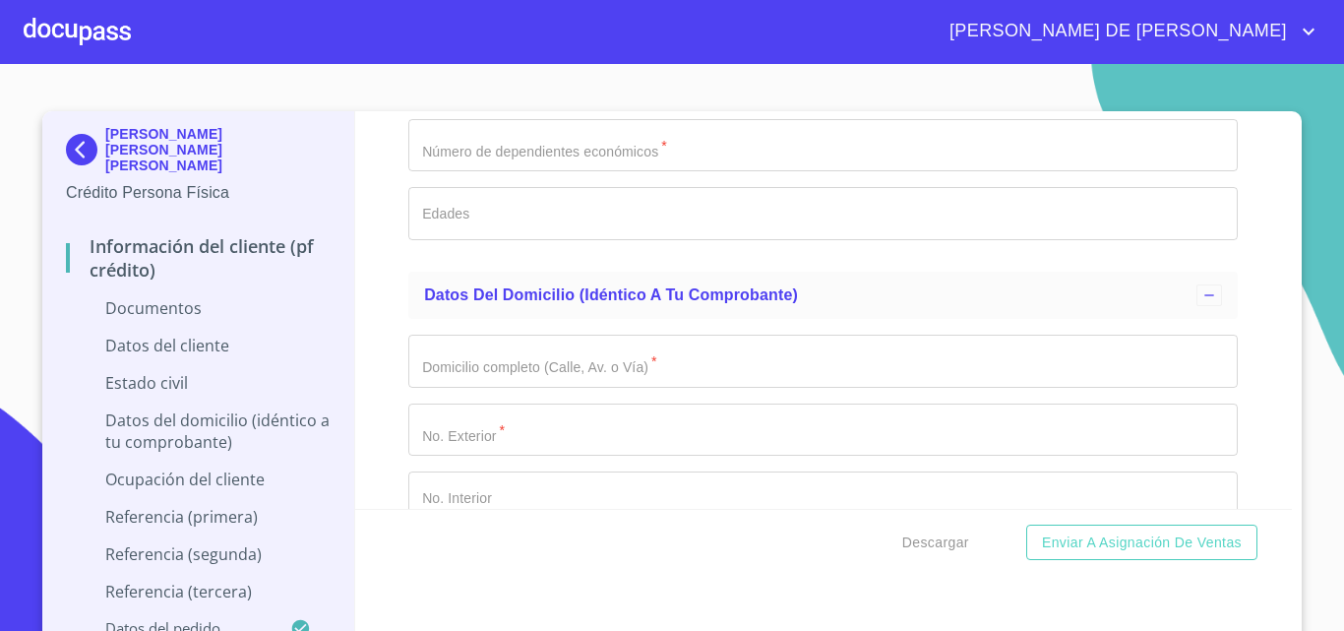
click at [502, 366] on input "Documento de identificación   *" at bounding box center [823, 361] width 830 height 53
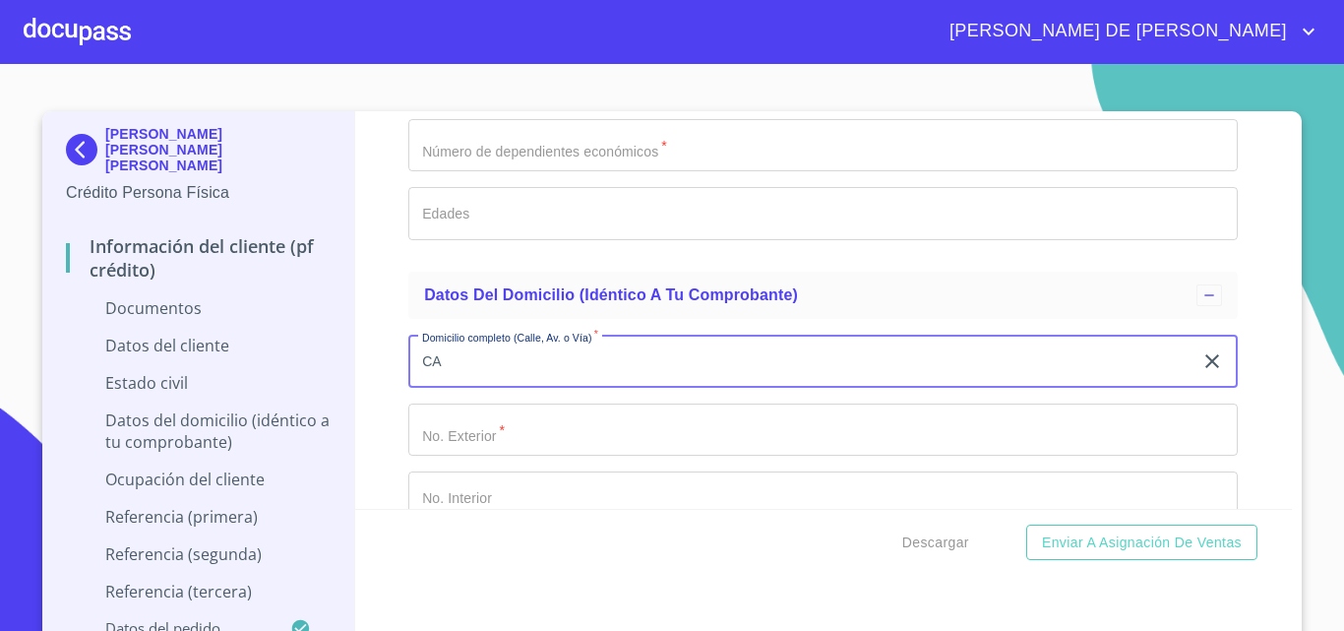
type input "C"
type input "RETORNO LIMA"
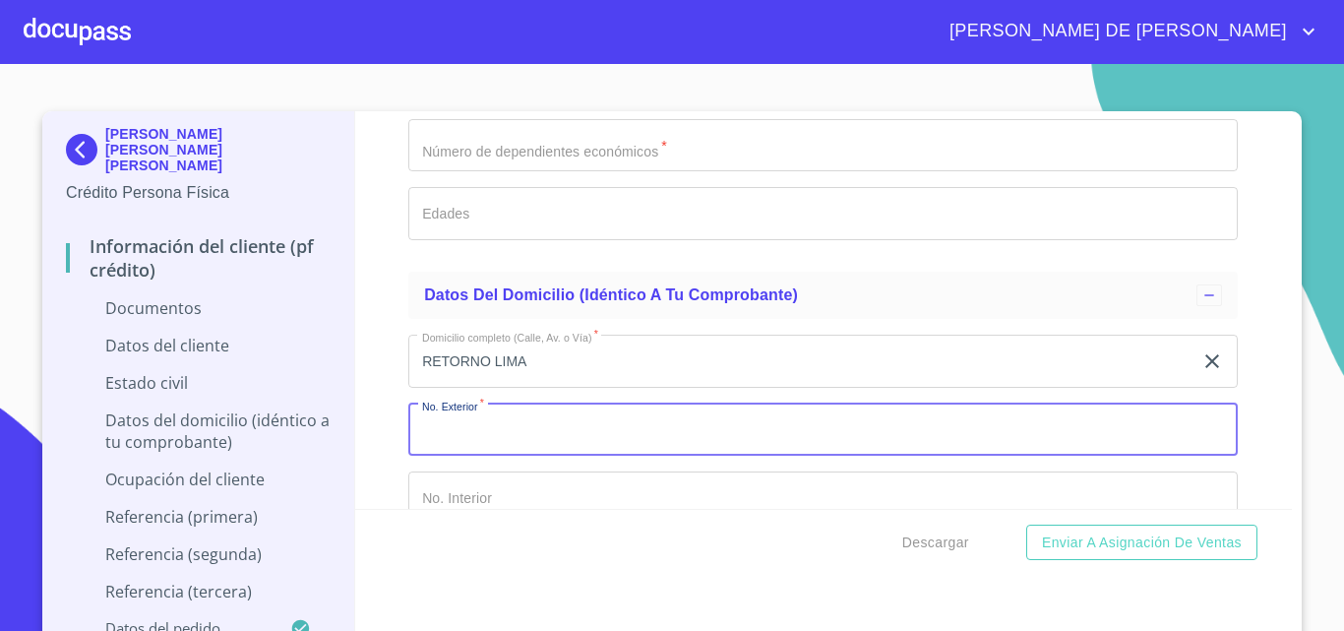
click at [461, 432] on input "Documento de identificación   *" at bounding box center [823, 430] width 830 height 53
type input "302"
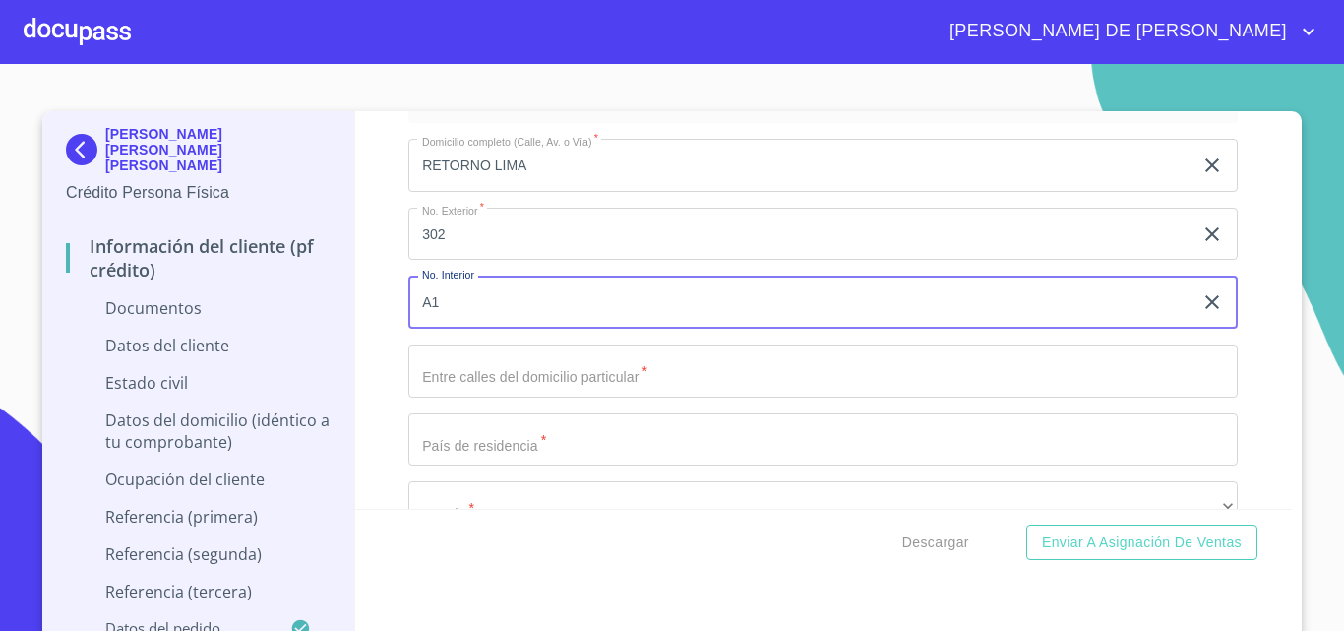
scroll to position [4051, 0]
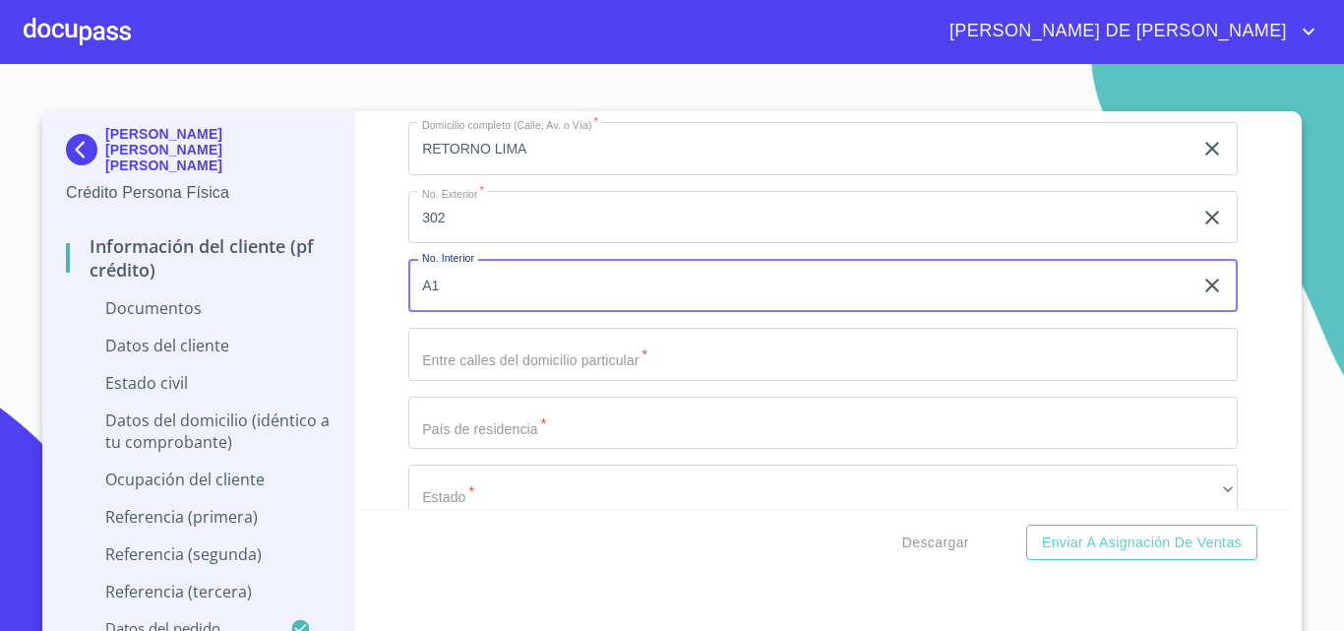
type input "A1"
click at [516, 370] on input "Documento de identificación   *" at bounding box center [823, 354] width 830 height 53
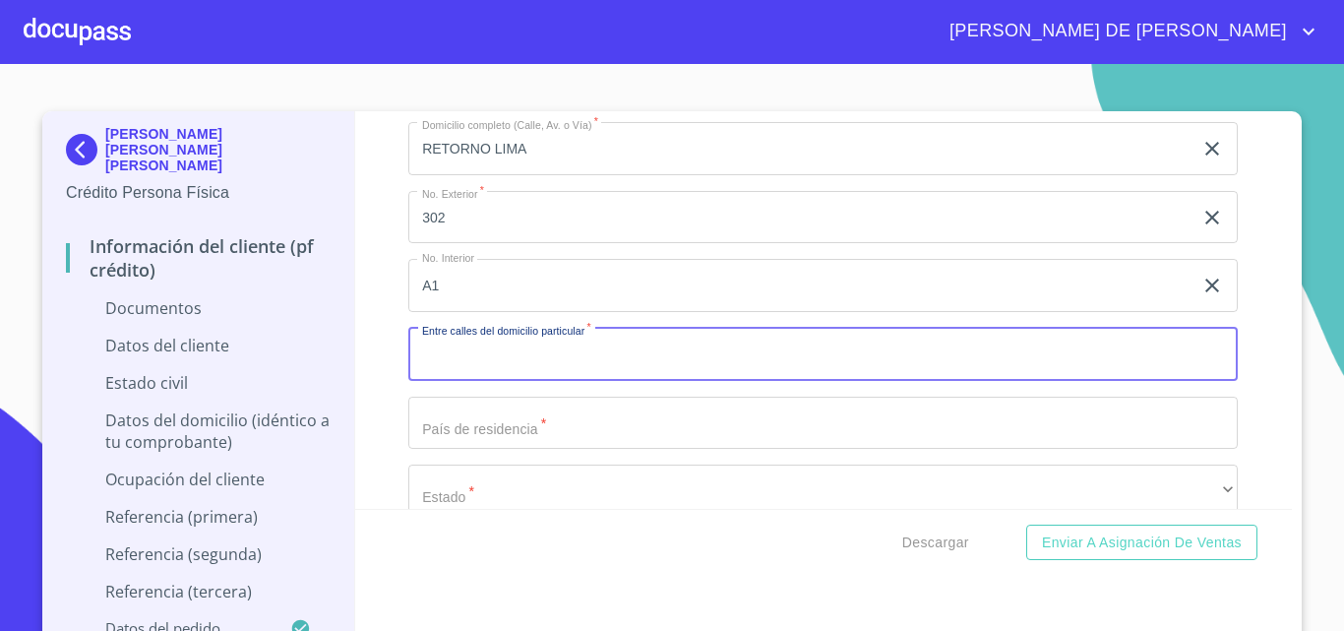
scroll to position [4149, 0]
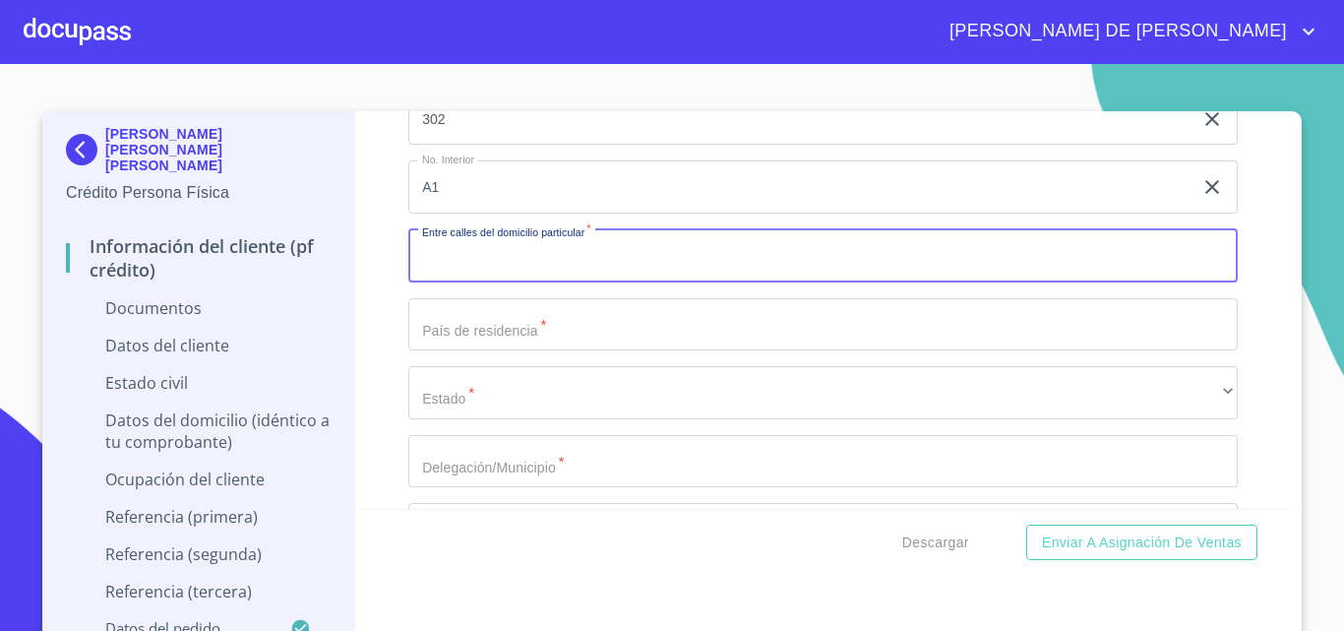
click at [469, 334] on input "Documento de identificación   *" at bounding box center [823, 324] width 830 height 53
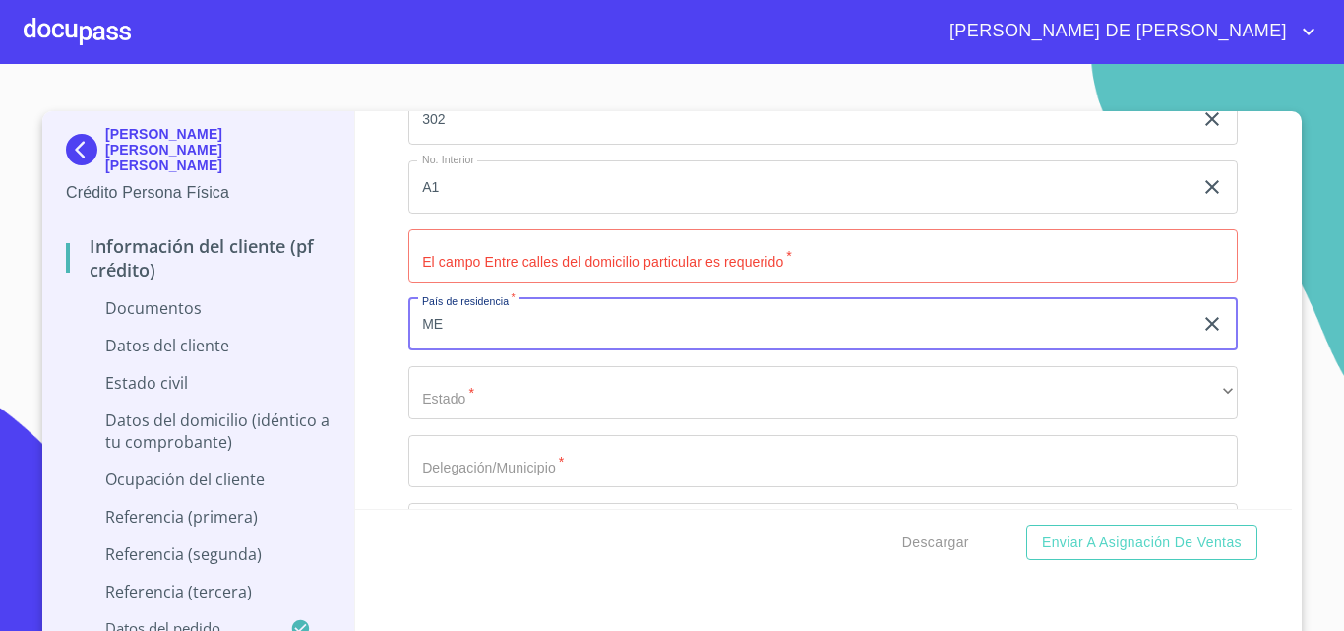
type input "[GEOGRAPHIC_DATA]"
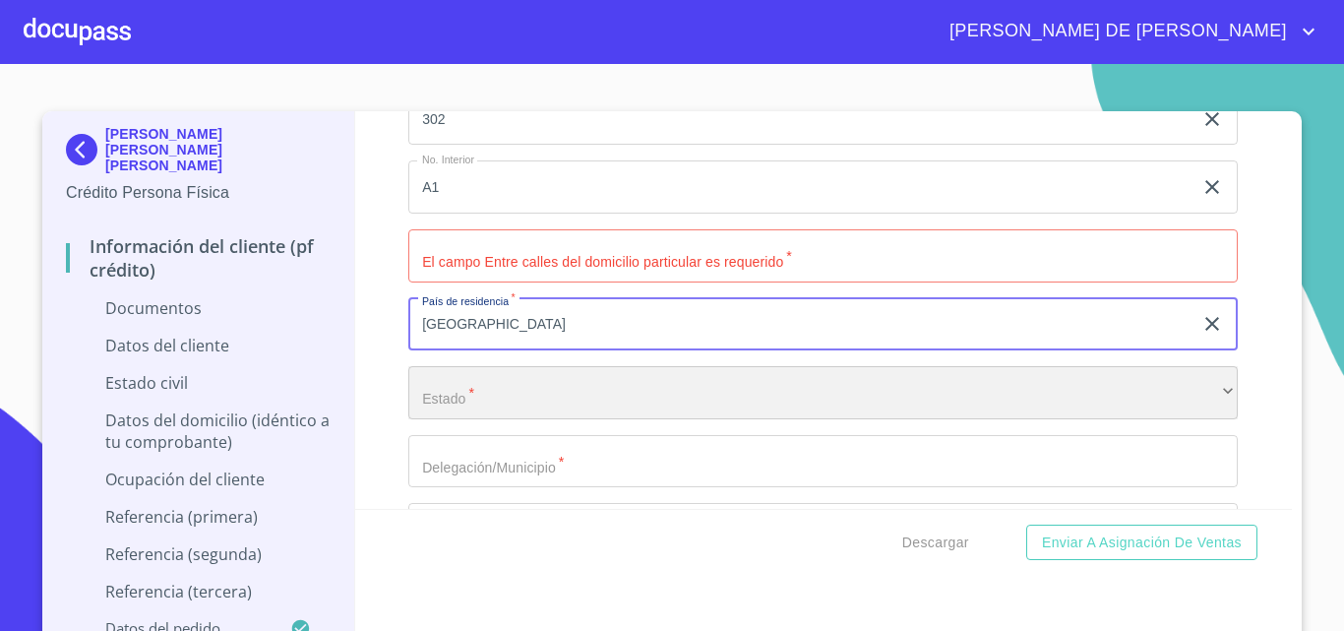
click at [444, 390] on div "​" at bounding box center [823, 392] width 830 height 53
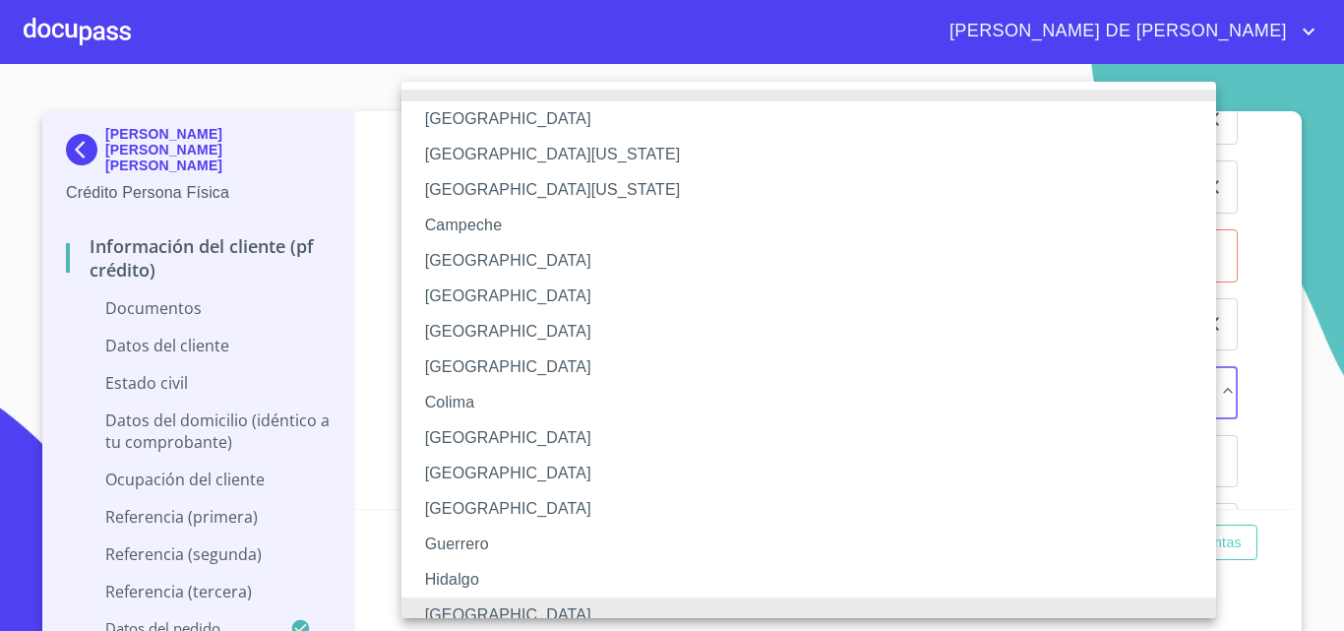
scroll to position [15, 0]
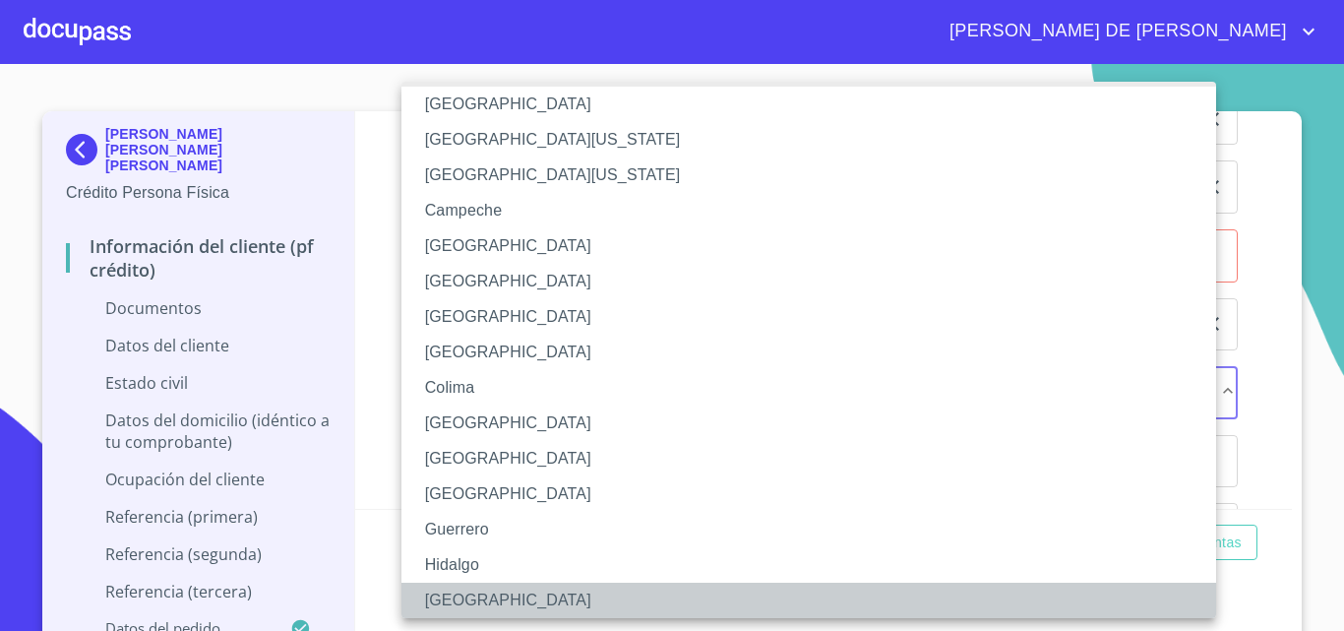
click at [457, 591] on li "[GEOGRAPHIC_DATA]" at bounding box center [817, 600] width 830 height 35
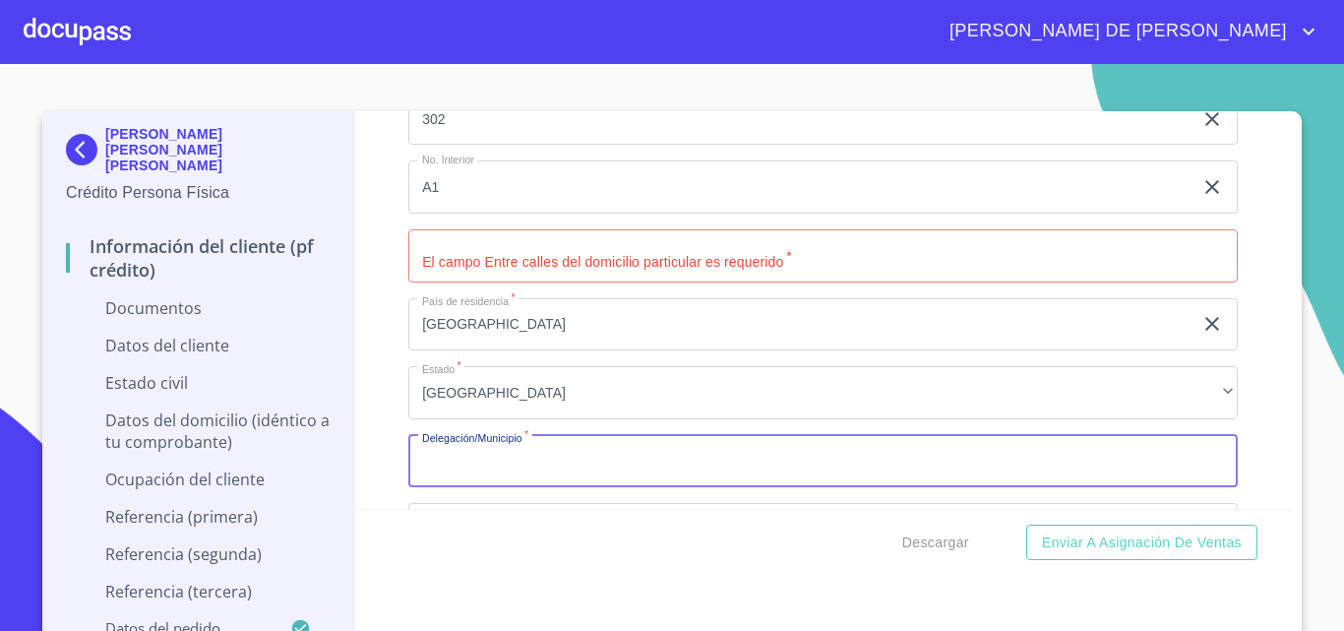
click at [453, 463] on input "Documento de identificación   *" at bounding box center [823, 461] width 830 height 53
type input "F"
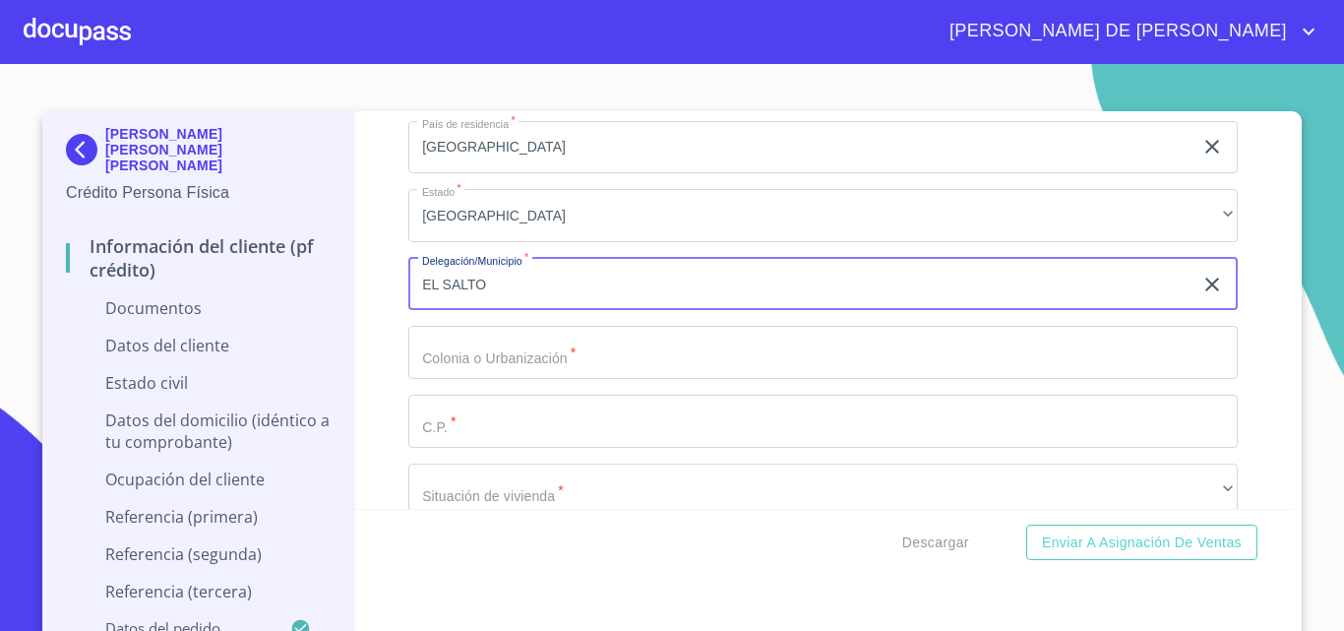
scroll to position [4346, 0]
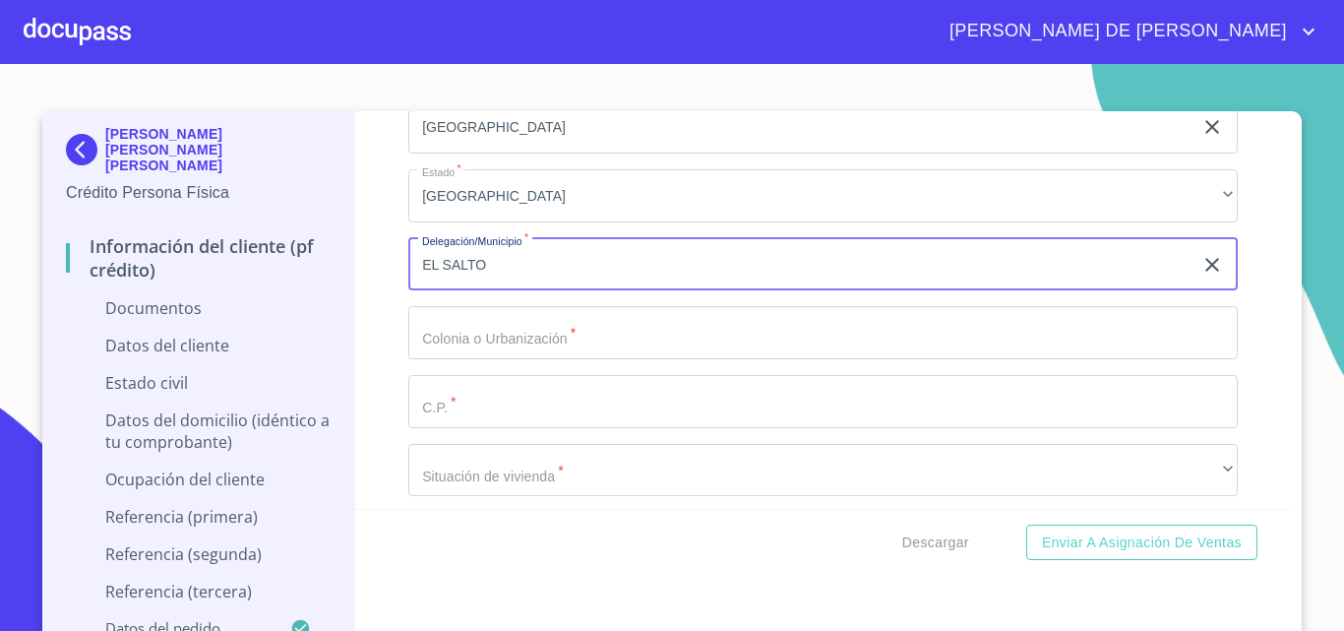
type input "EL SALTO"
click at [458, 342] on input "Documento de identificación   *" at bounding box center [823, 332] width 830 height 53
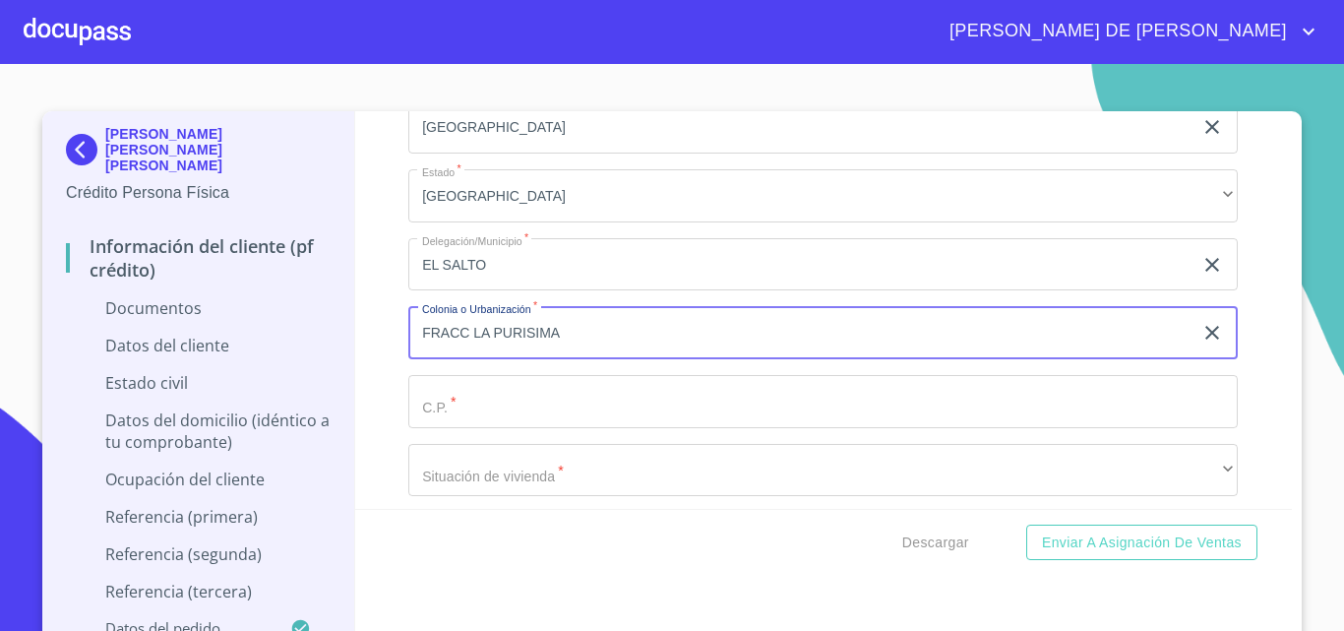
type input "FRACC LA PURISIMA"
click at [479, 411] on input "Documento de identificación   *" at bounding box center [823, 401] width 830 height 53
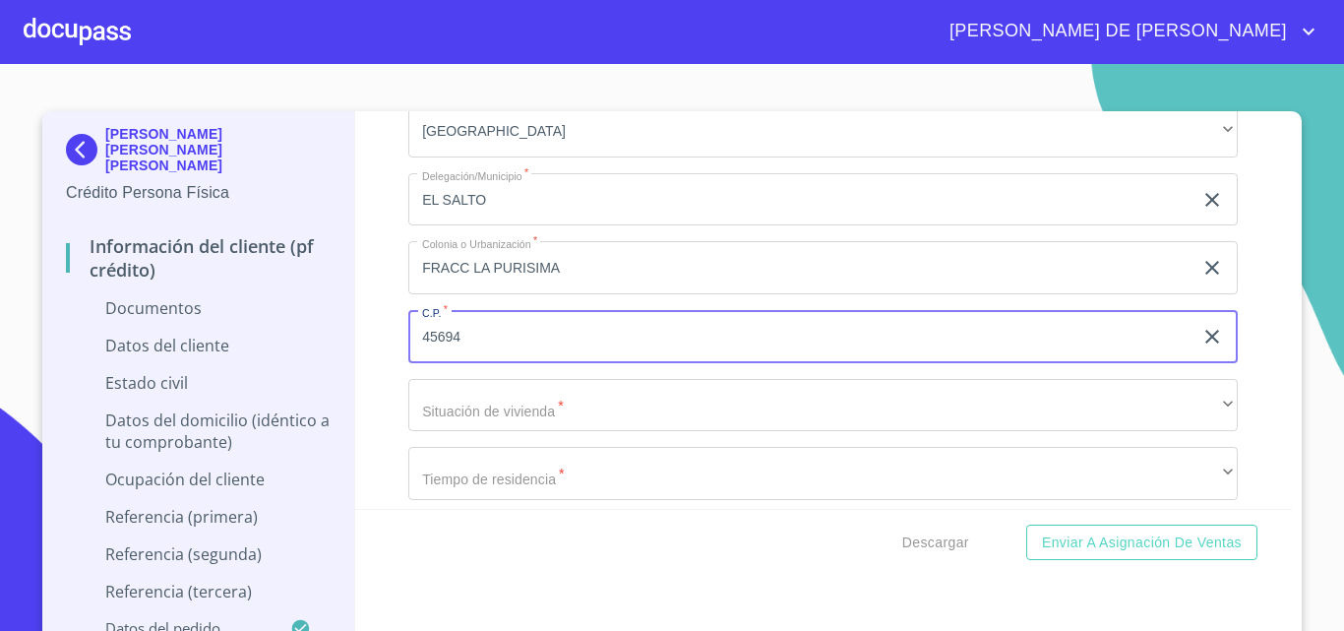
scroll to position [4445, 0]
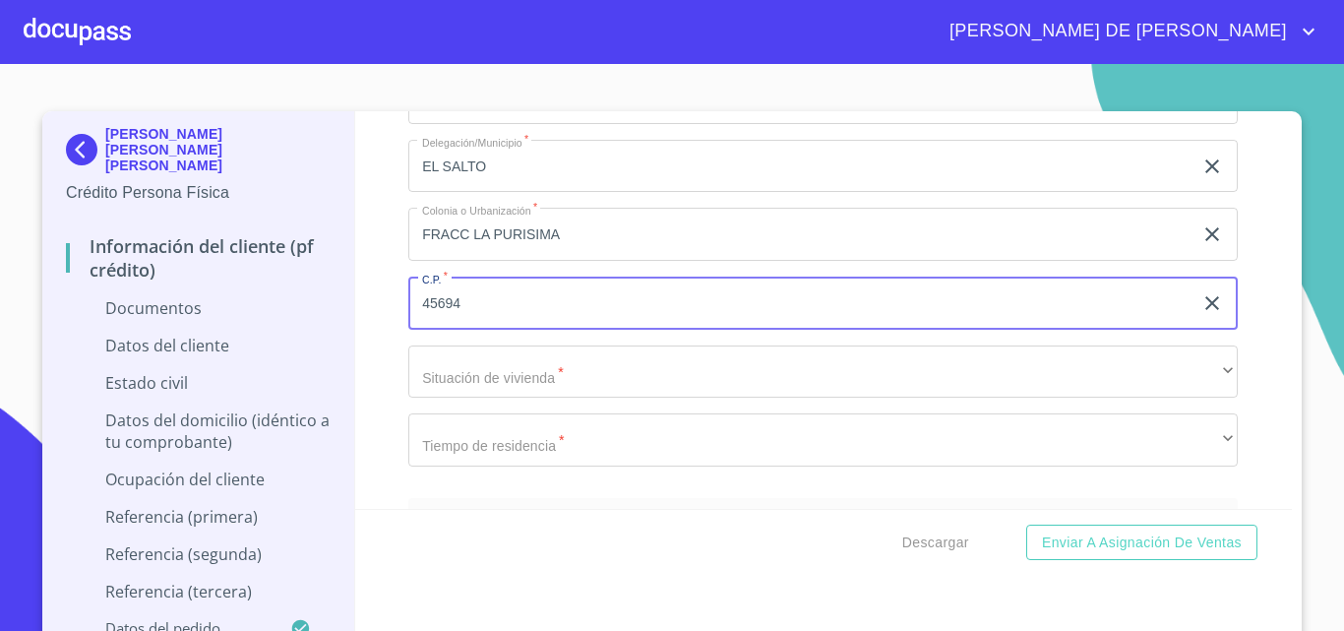
type input "45694"
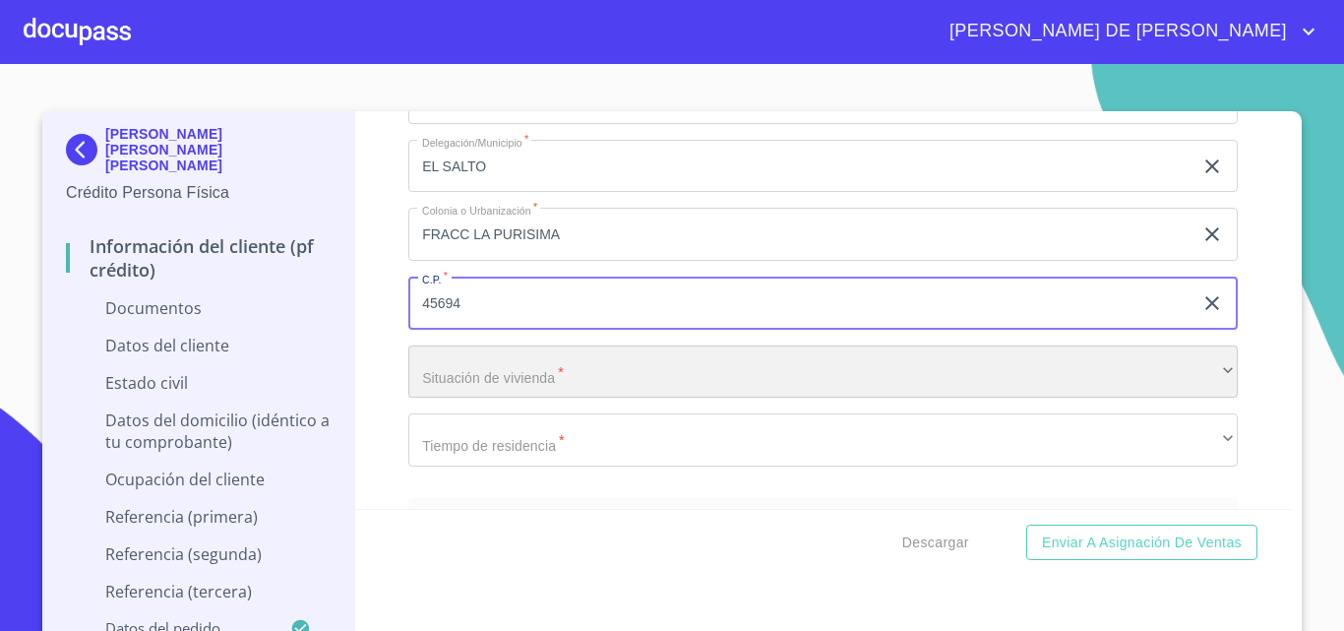
click at [477, 374] on div "​" at bounding box center [823, 371] width 830 height 53
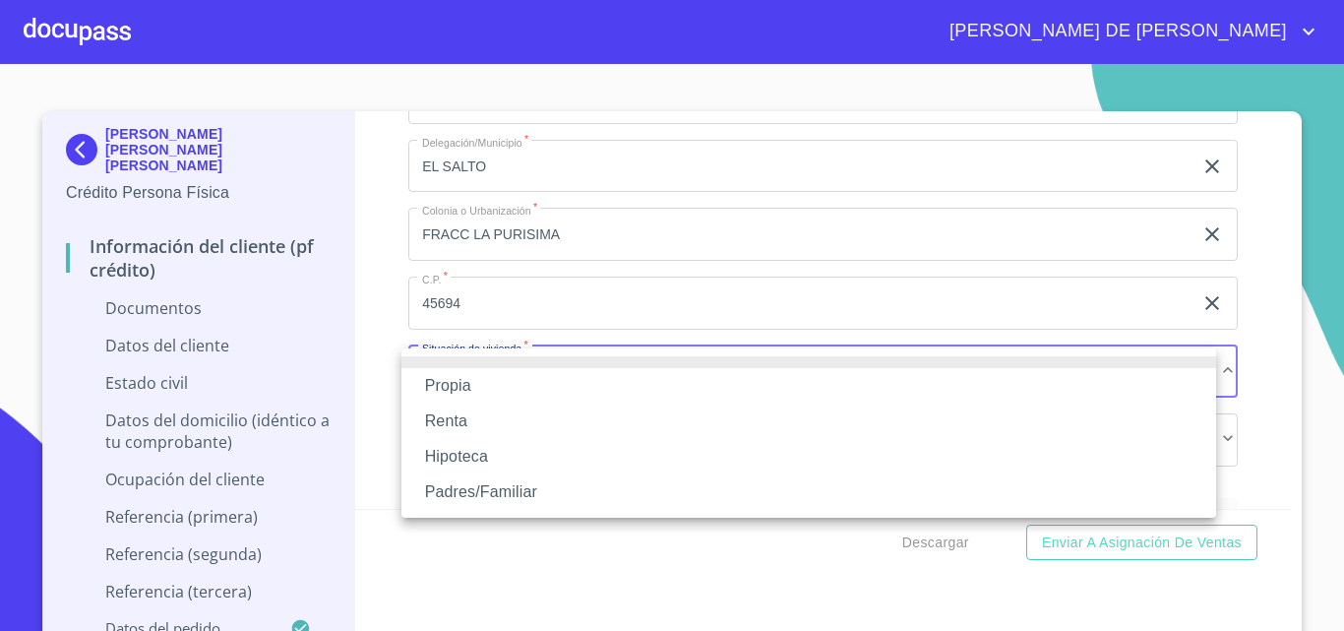
click at [449, 388] on li "Propia" at bounding box center [809, 385] width 815 height 35
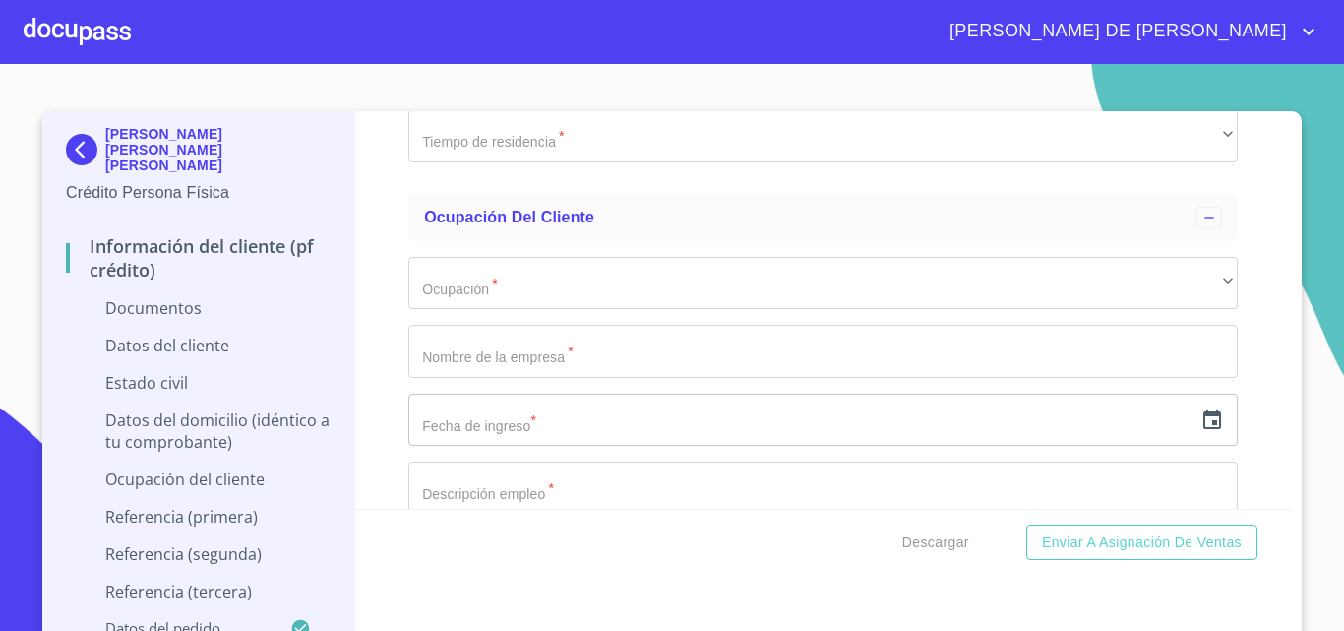
scroll to position [4838, 0]
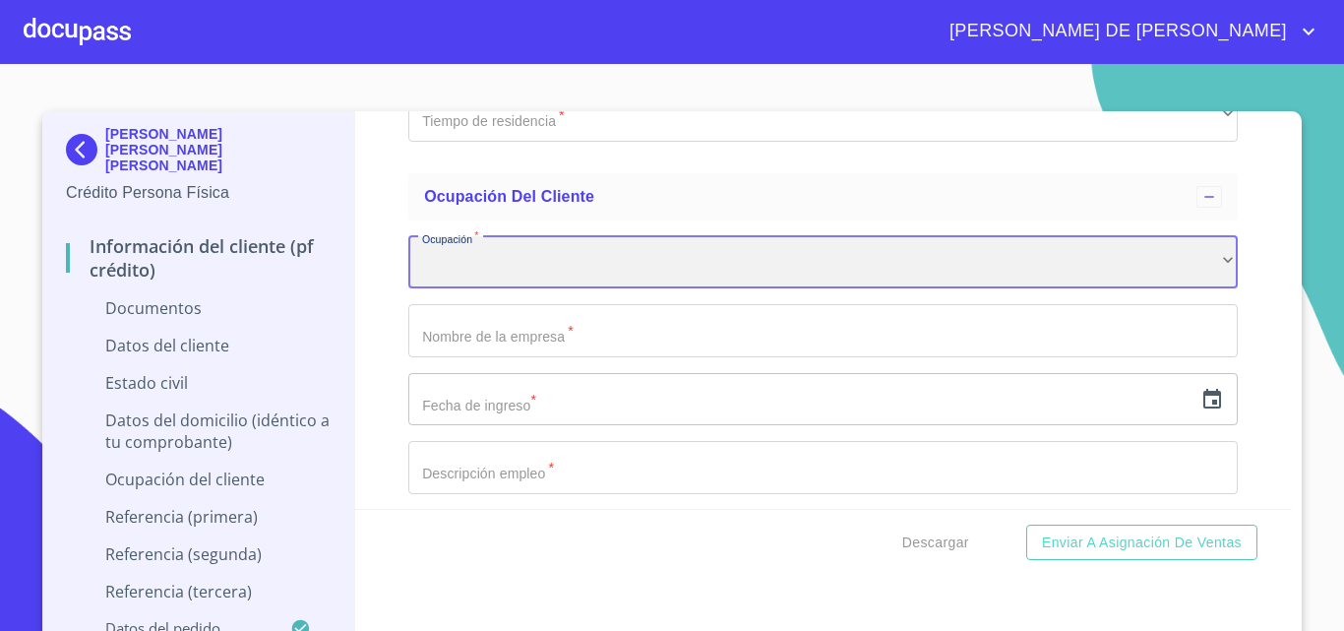
click at [510, 260] on div "​" at bounding box center [823, 262] width 830 height 53
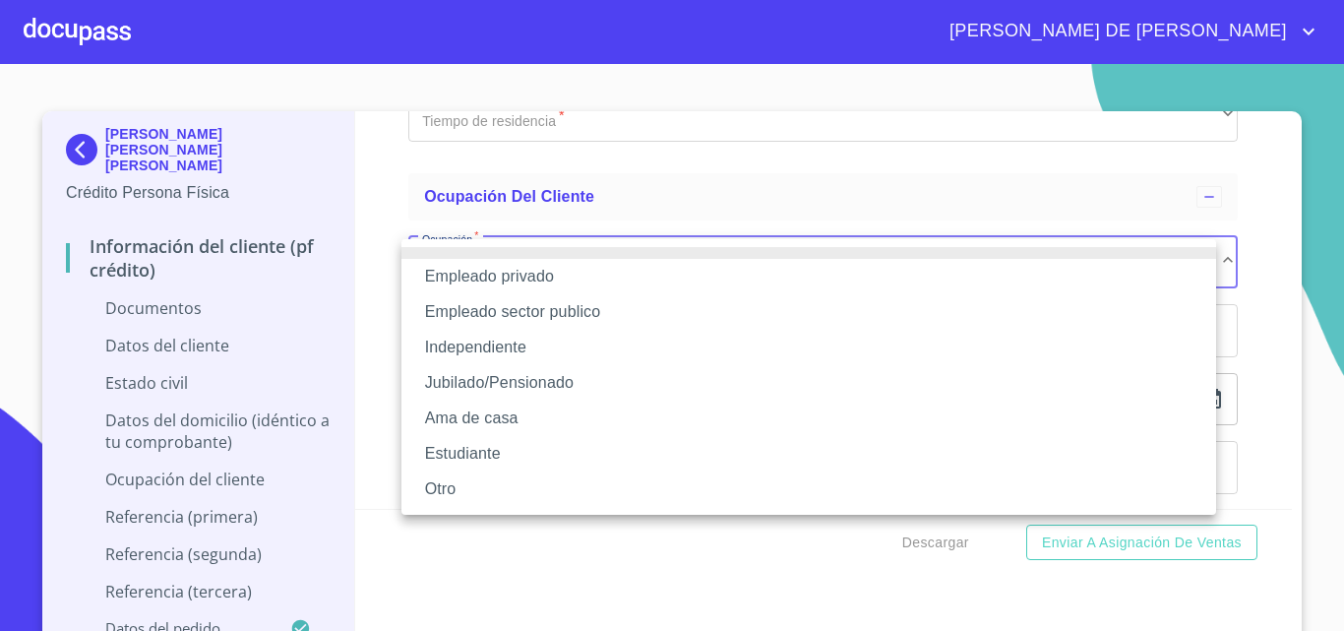
click at [478, 349] on li "Independiente" at bounding box center [809, 347] width 815 height 35
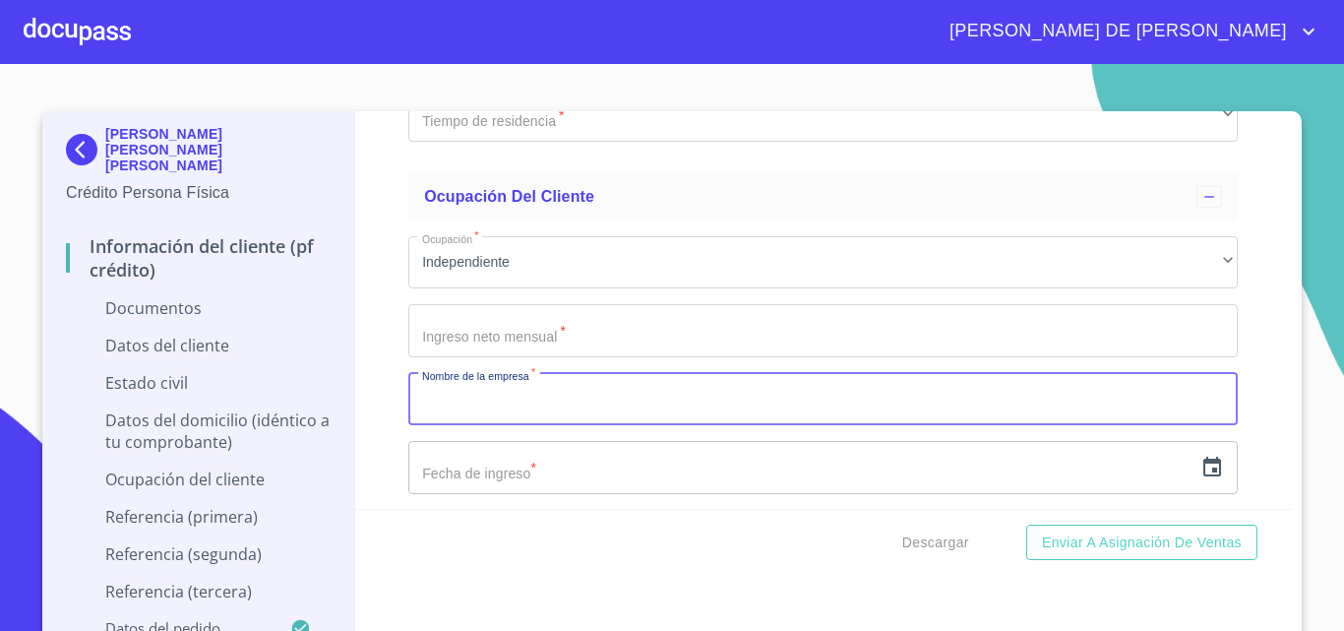
click at [494, 408] on input "Documento de identificación   *" at bounding box center [823, 399] width 830 height 53
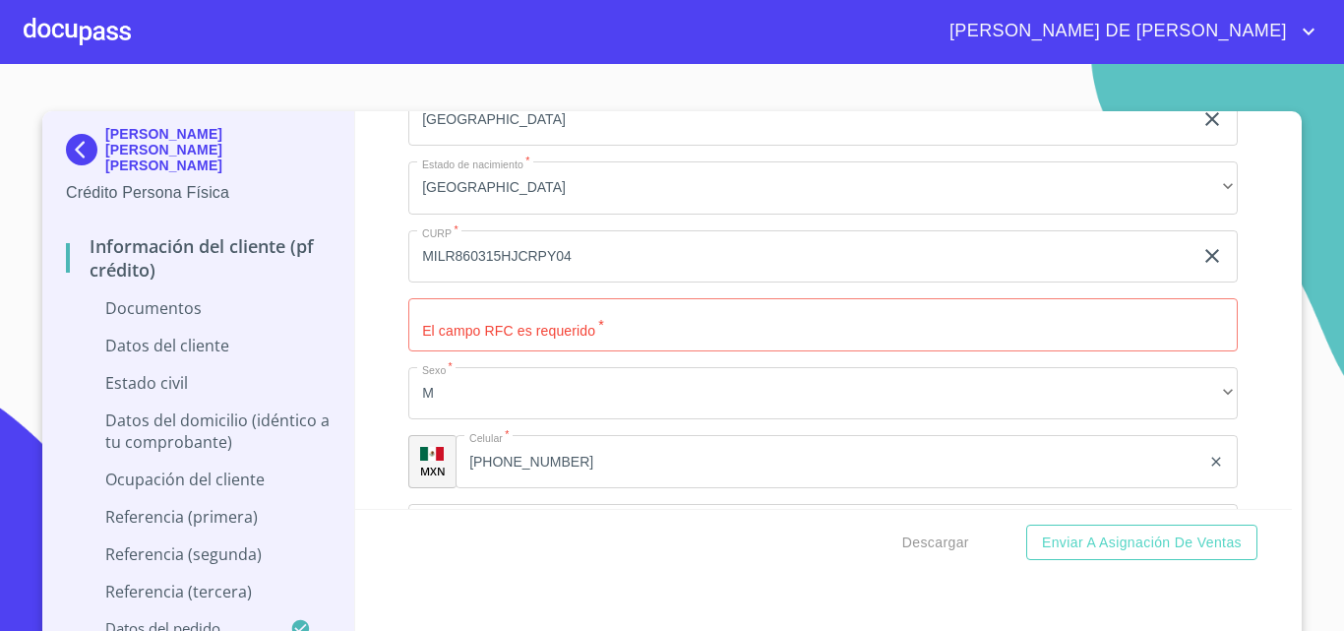
scroll to position [2953, 0]
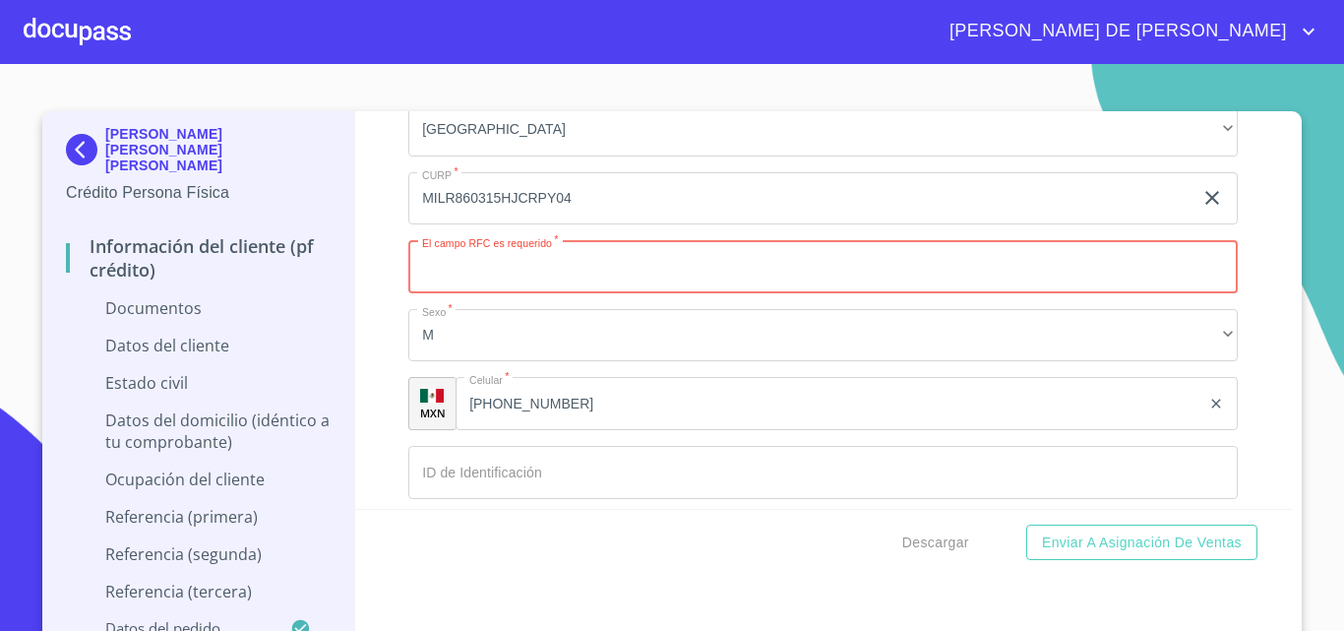
click at [465, 275] on input "Documento de identificación   *" at bounding box center [823, 266] width 830 height 53
paste input "MILR860315"
type input "MILR860315"
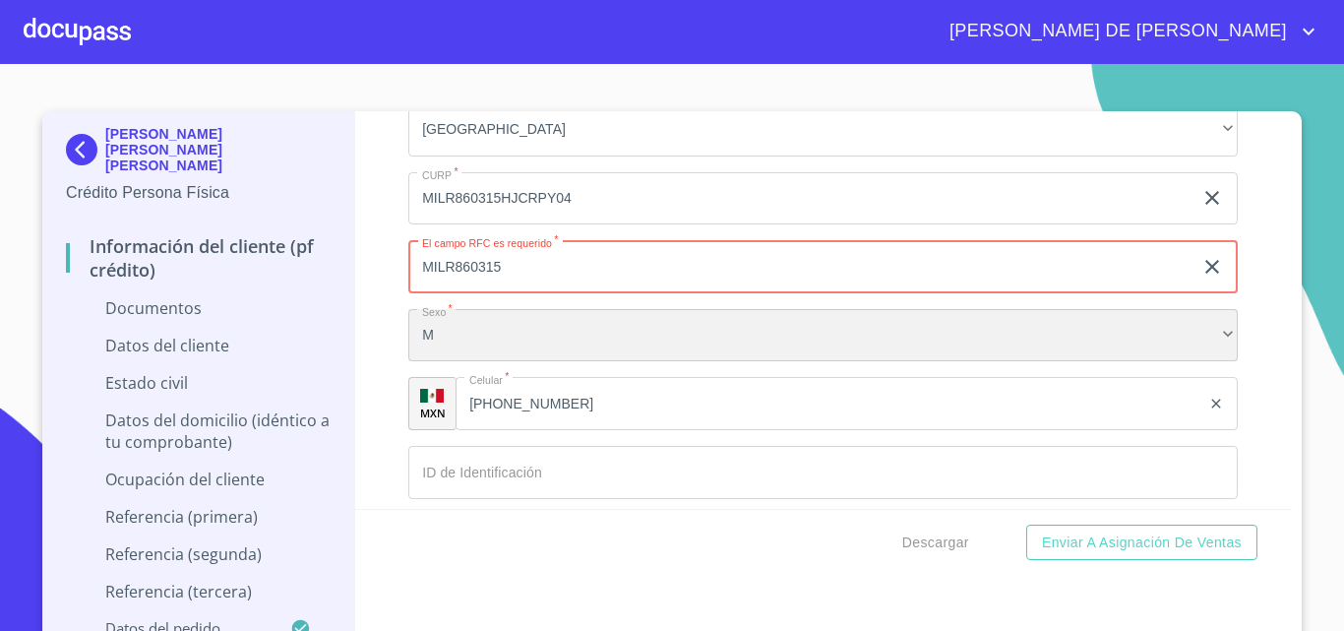
click at [561, 346] on div "M" at bounding box center [823, 335] width 830 height 53
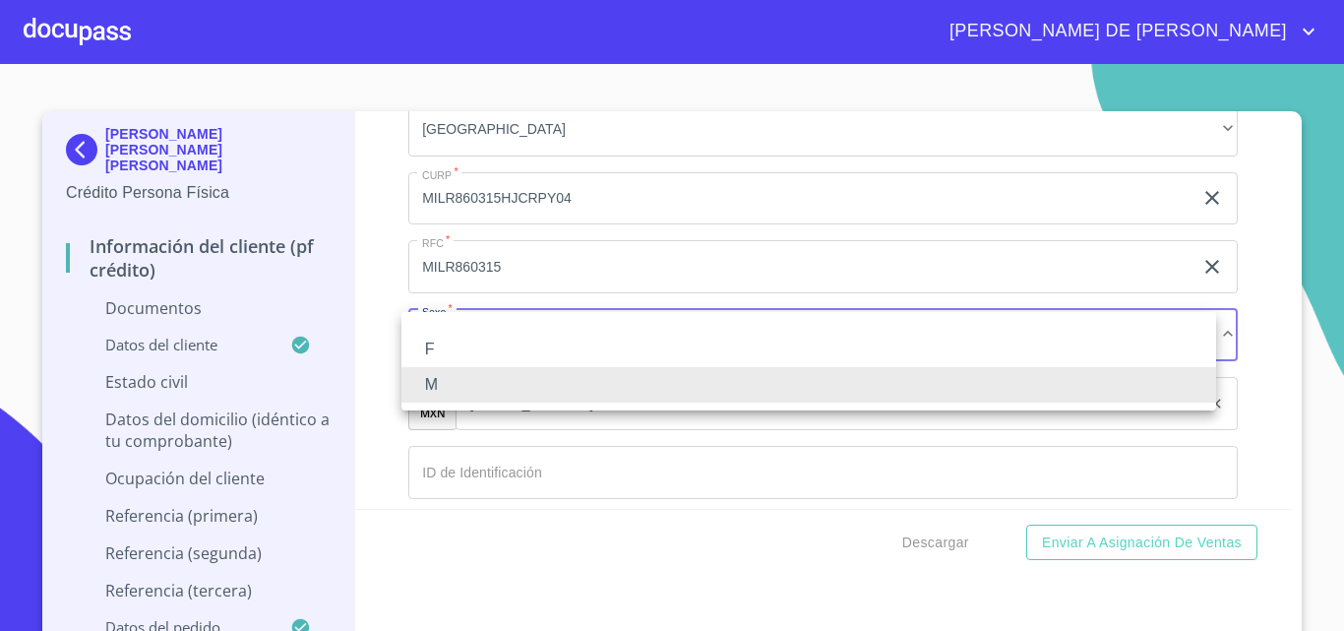
click at [448, 381] on li "M" at bounding box center [809, 384] width 815 height 35
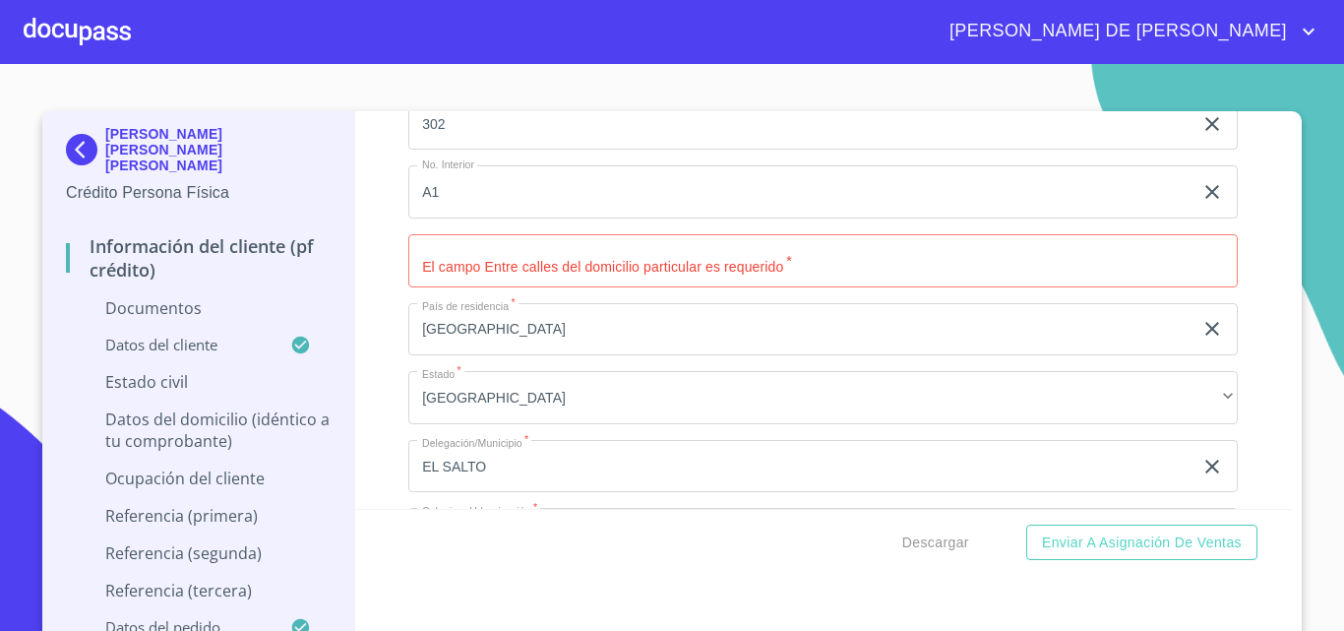
scroll to position [4134, 0]
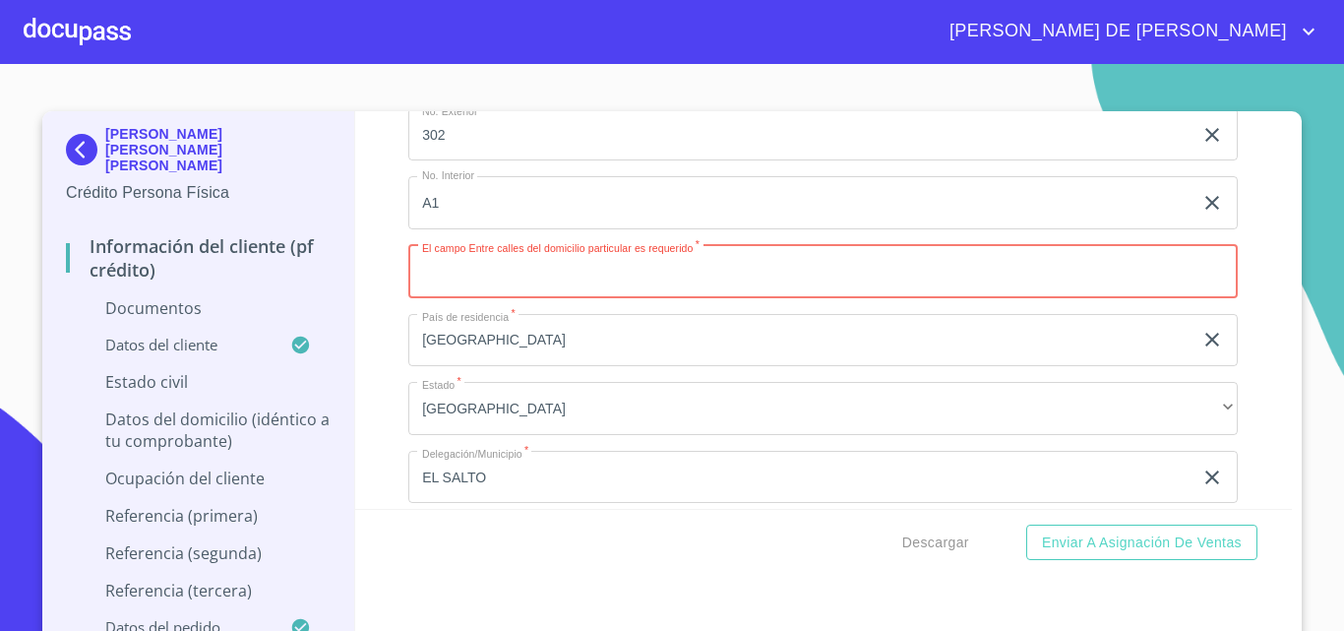
click at [436, 284] on input "Documento de identificación   *" at bounding box center [823, 271] width 830 height 53
type input "PASEO ALBEREDA"
click at [522, 353] on input "[GEOGRAPHIC_DATA]" at bounding box center [800, 340] width 784 height 53
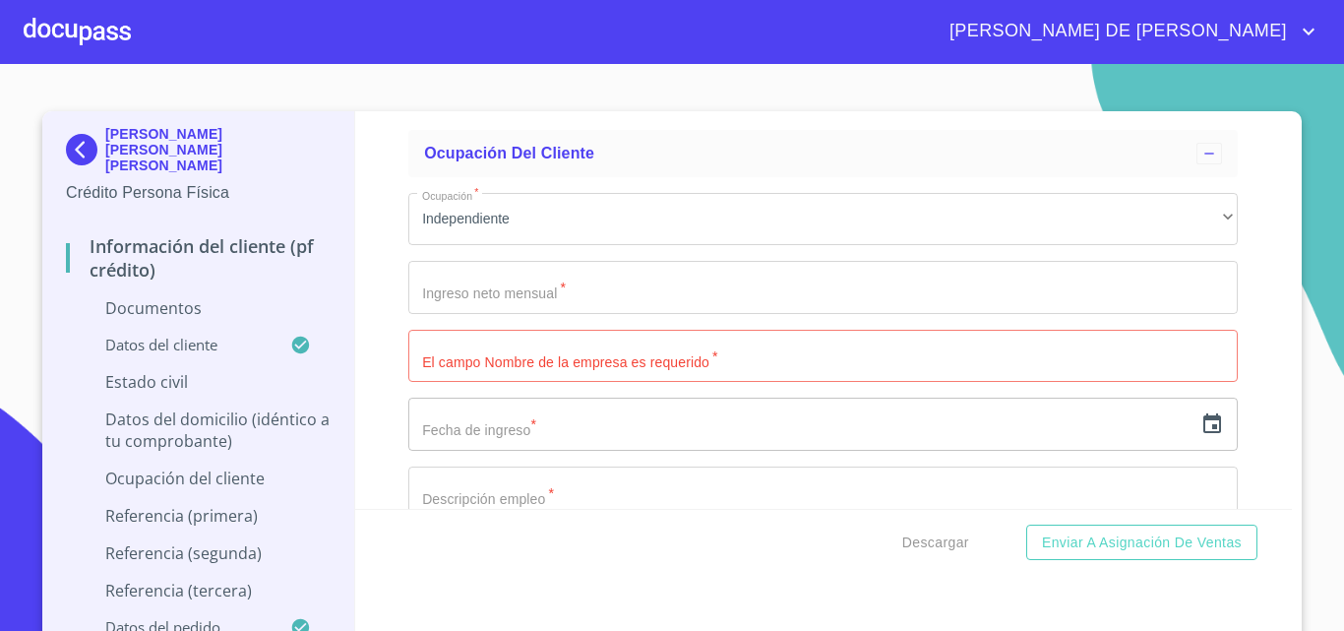
scroll to position [4921, 0]
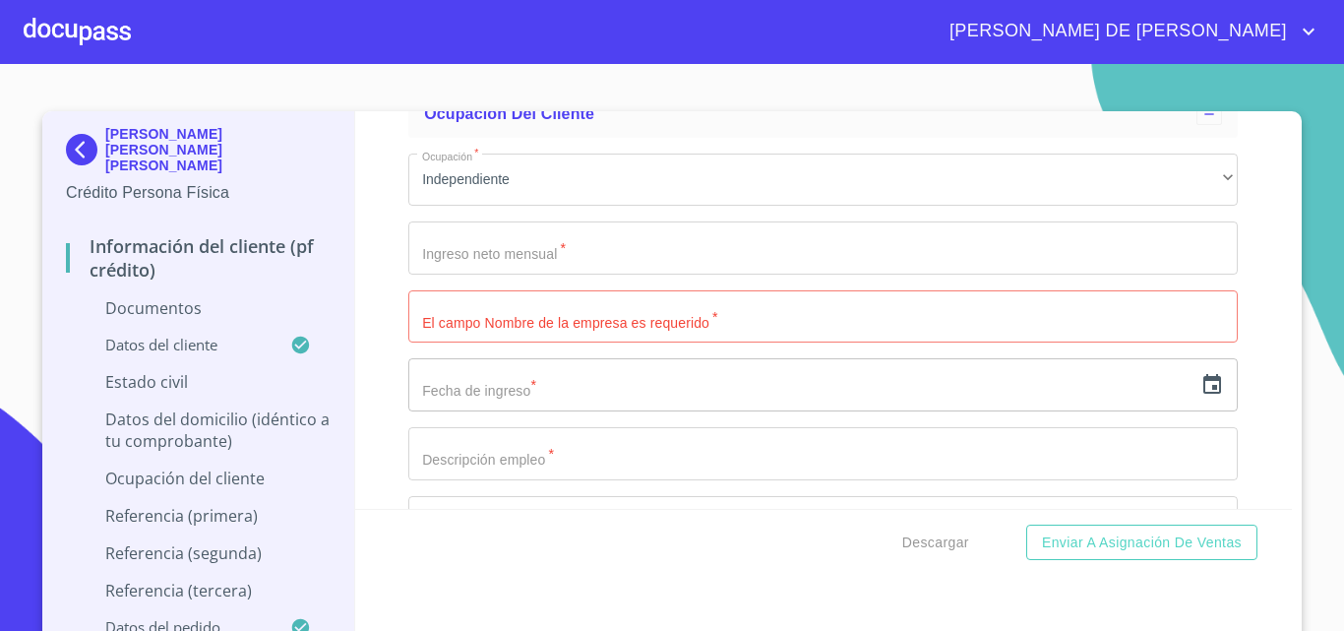
click at [455, 255] on input "Documento de identificación   *" at bounding box center [823, 247] width 830 height 53
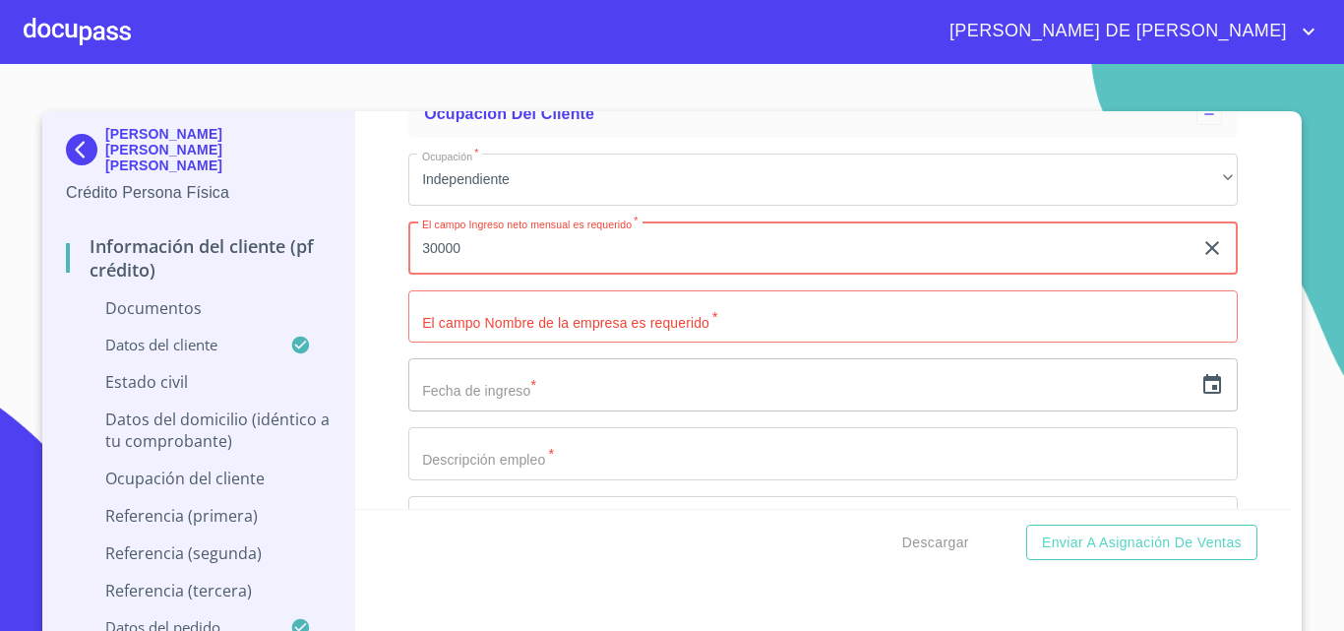
type input "30000"
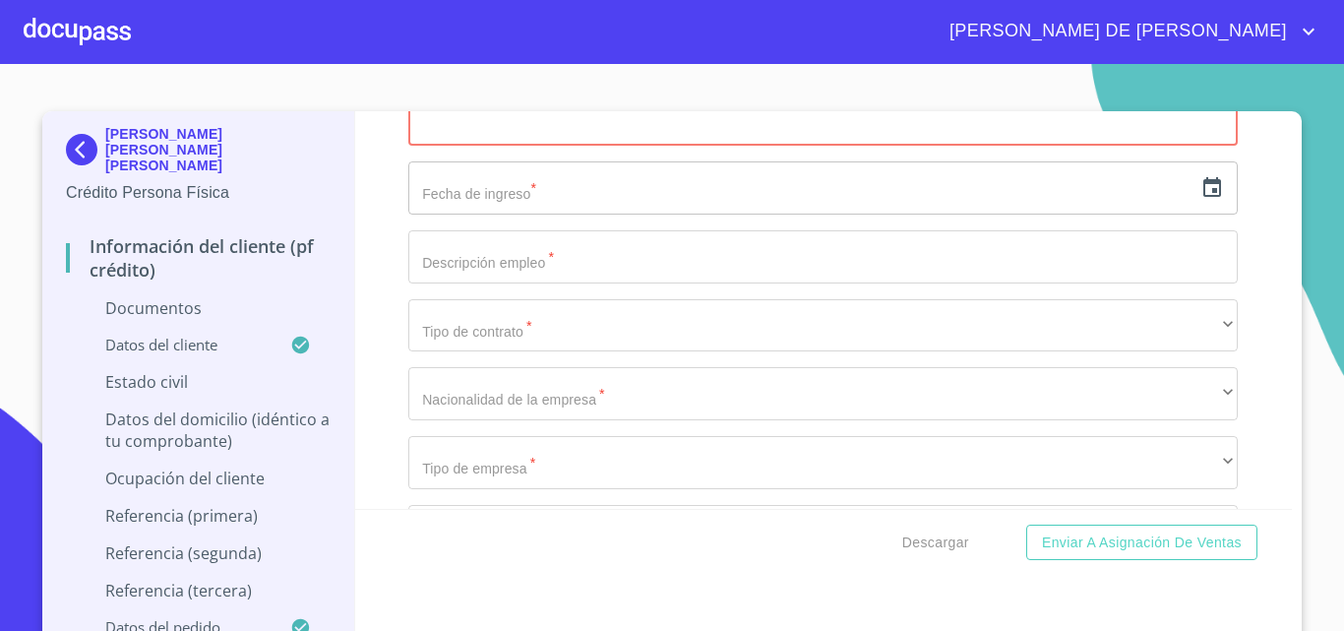
scroll to position [5019, 0]
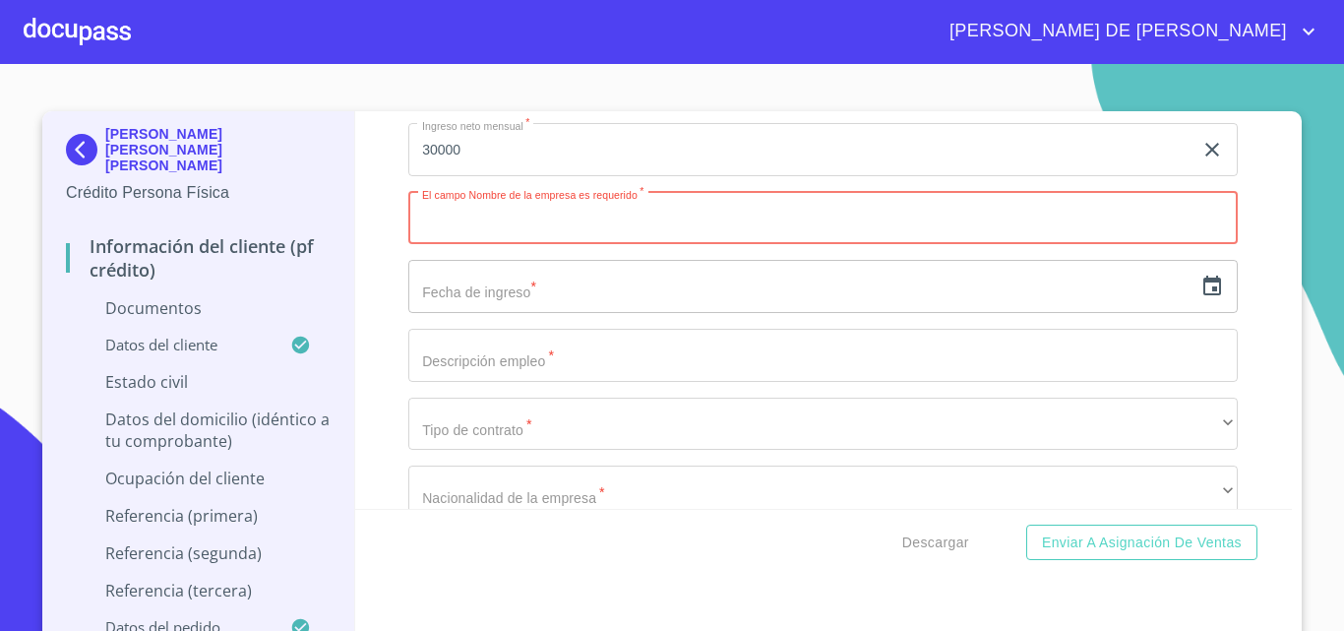
click at [454, 211] on input "Documento de identificación   *" at bounding box center [823, 218] width 830 height 53
type input "[PERSON_NAME] [PERSON_NAME] [PERSON_NAME]"
click at [570, 355] on input "Documento de identificación   *" at bounding box center [823, 355] width 830 height 53
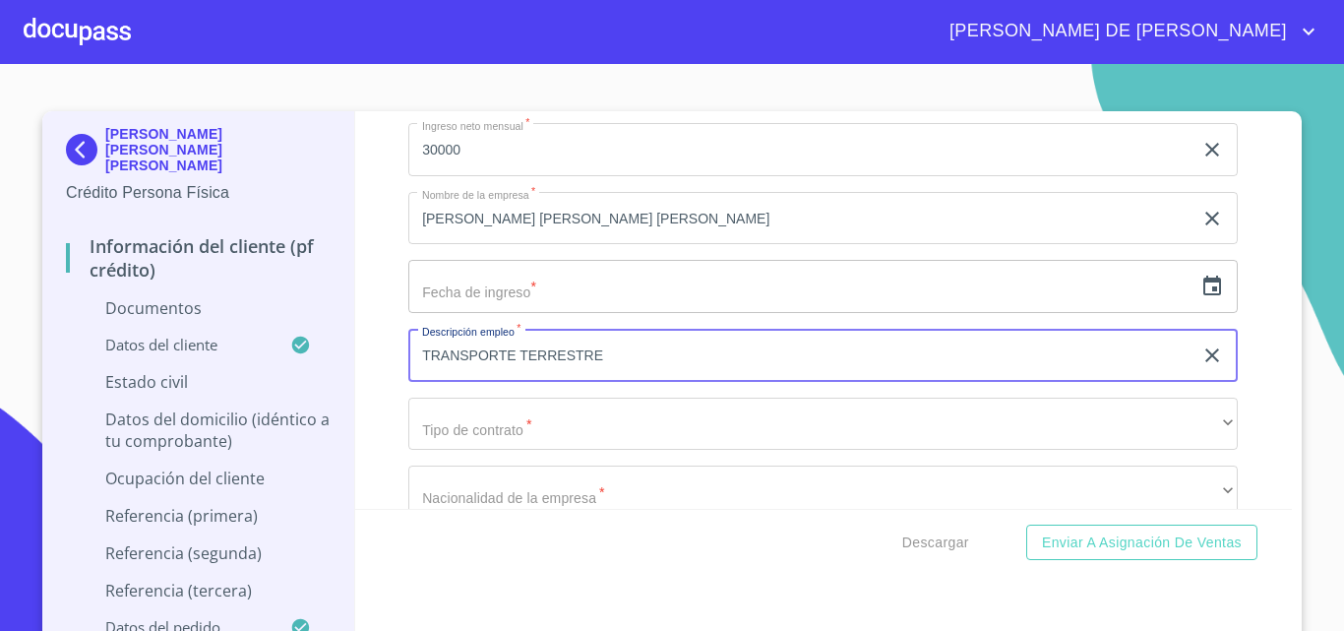
type input "TRANSPORTE TERRESTRE"
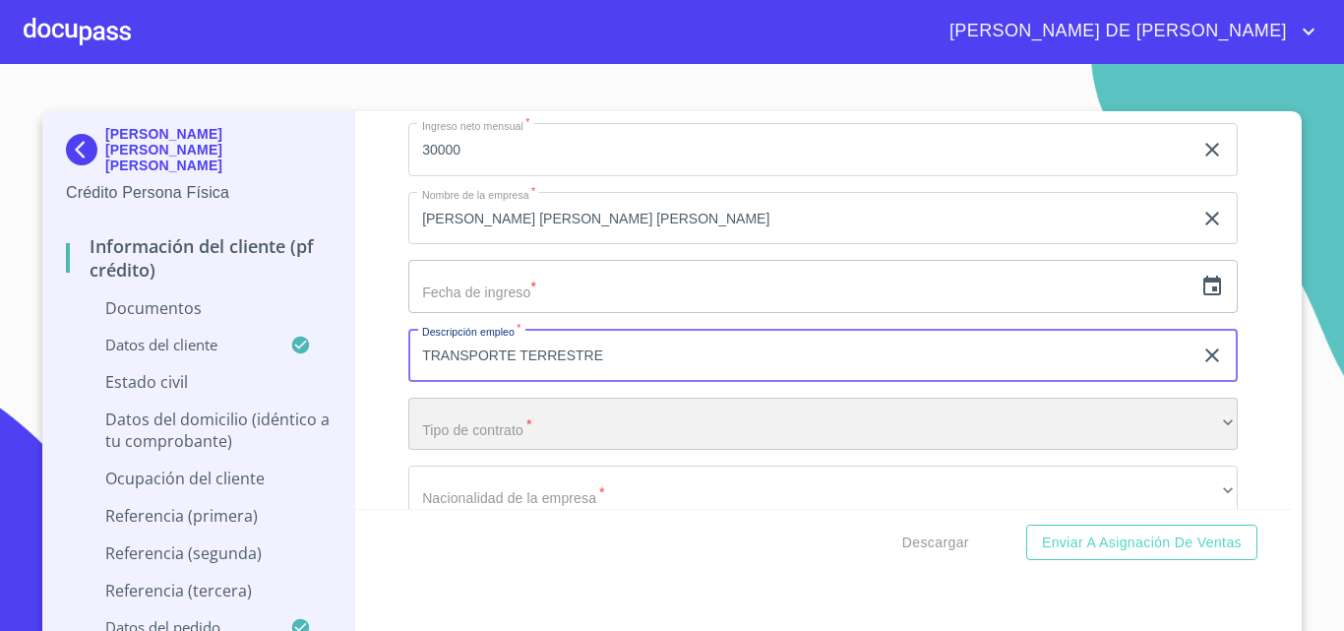
click at [518, 430] on div "​" at bounding box center [823, 424] width 830 height 53
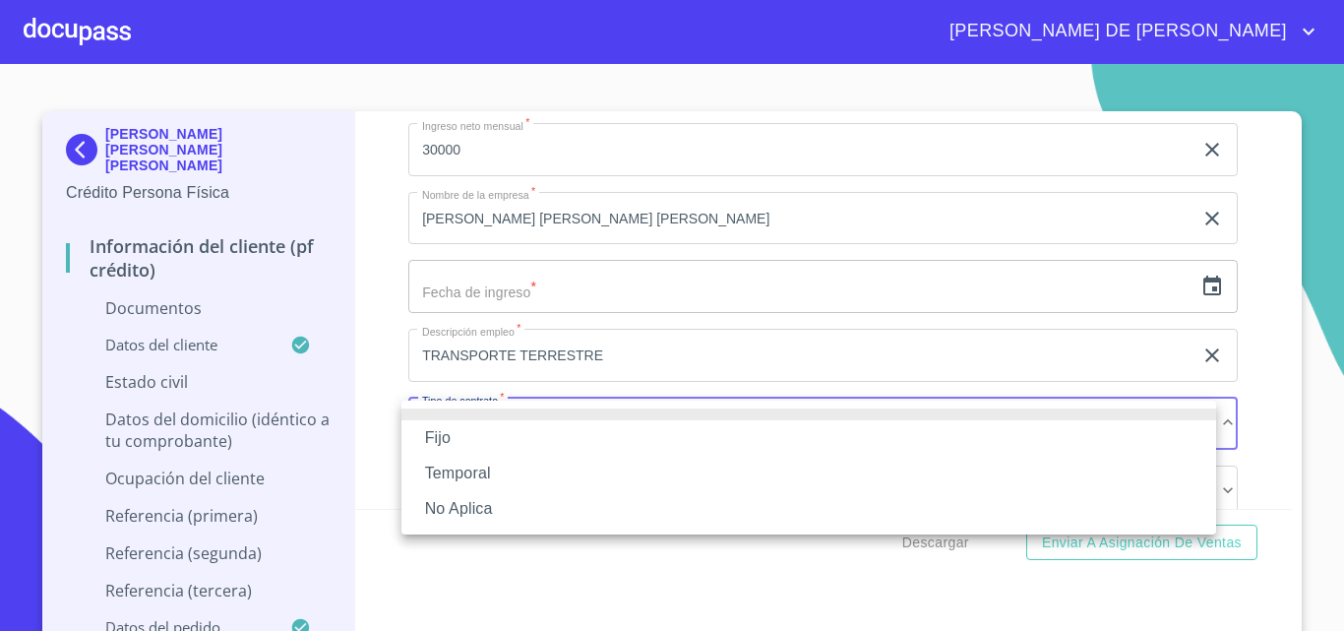
click at [468, 514] on li "No Aplica" at bounding box center [809, 508] width 815 height 35
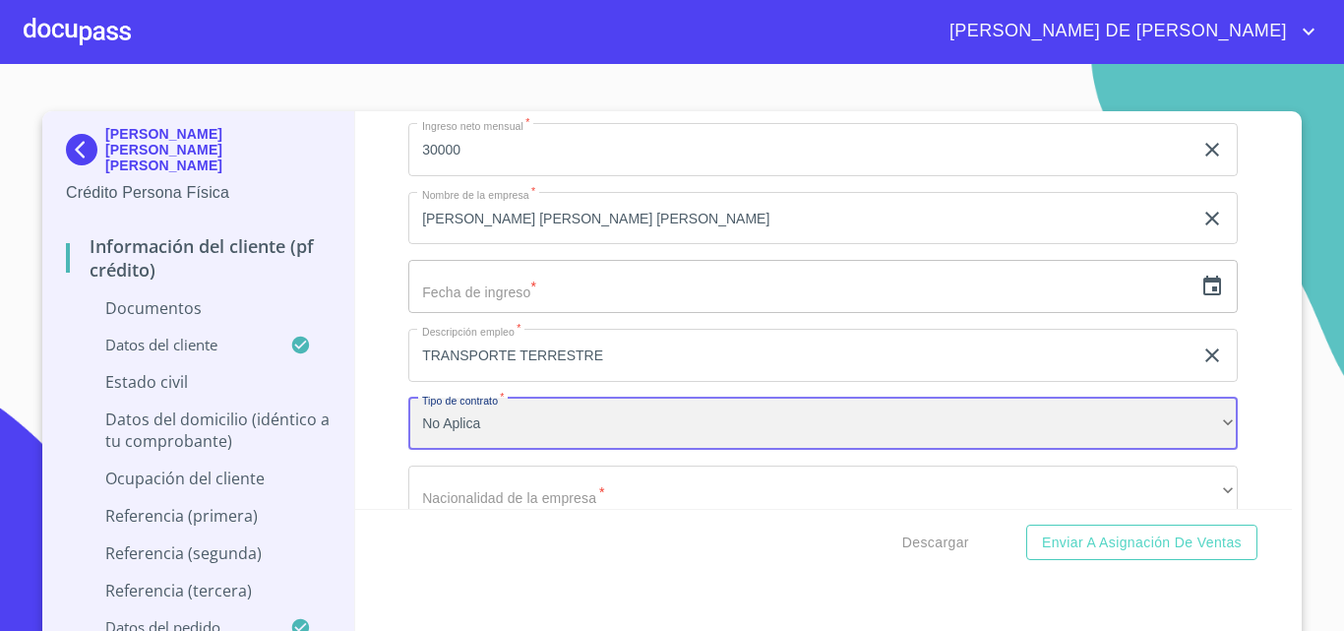
click at [482, 423] on div "No Aplica" at bounding box center [823, 424] width 830 height 53
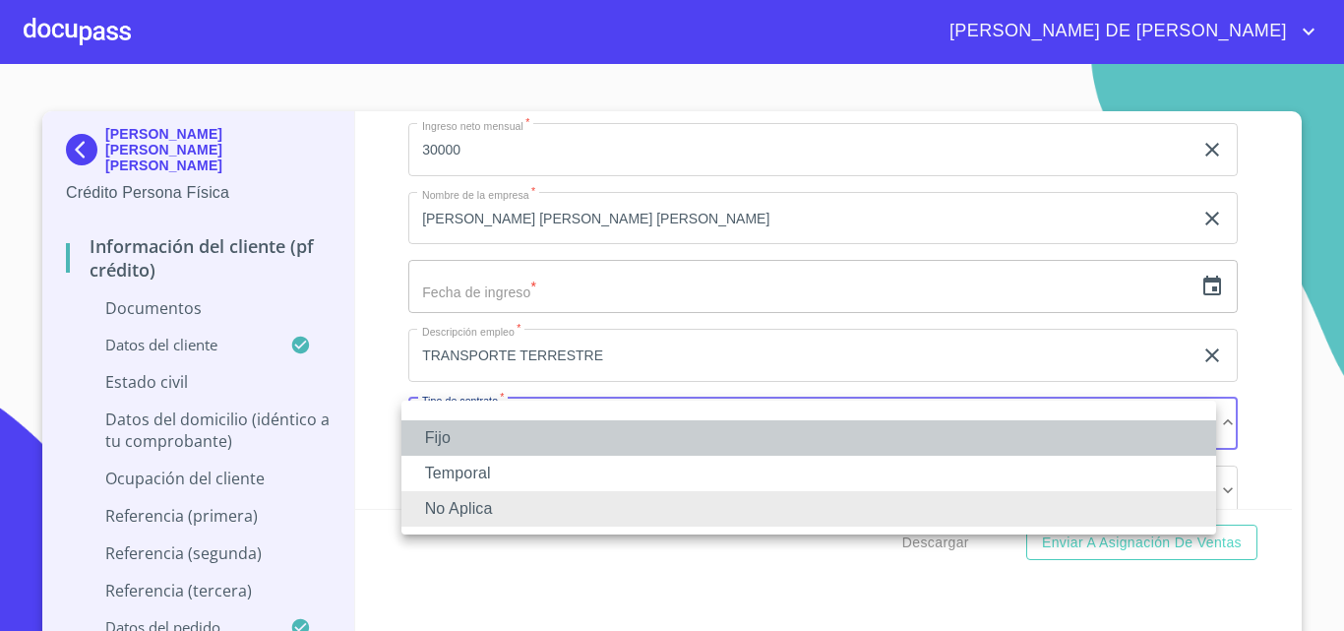
click at [463, 432] on li "Fijo" at bounding box center [809, 437] width 815 height 35
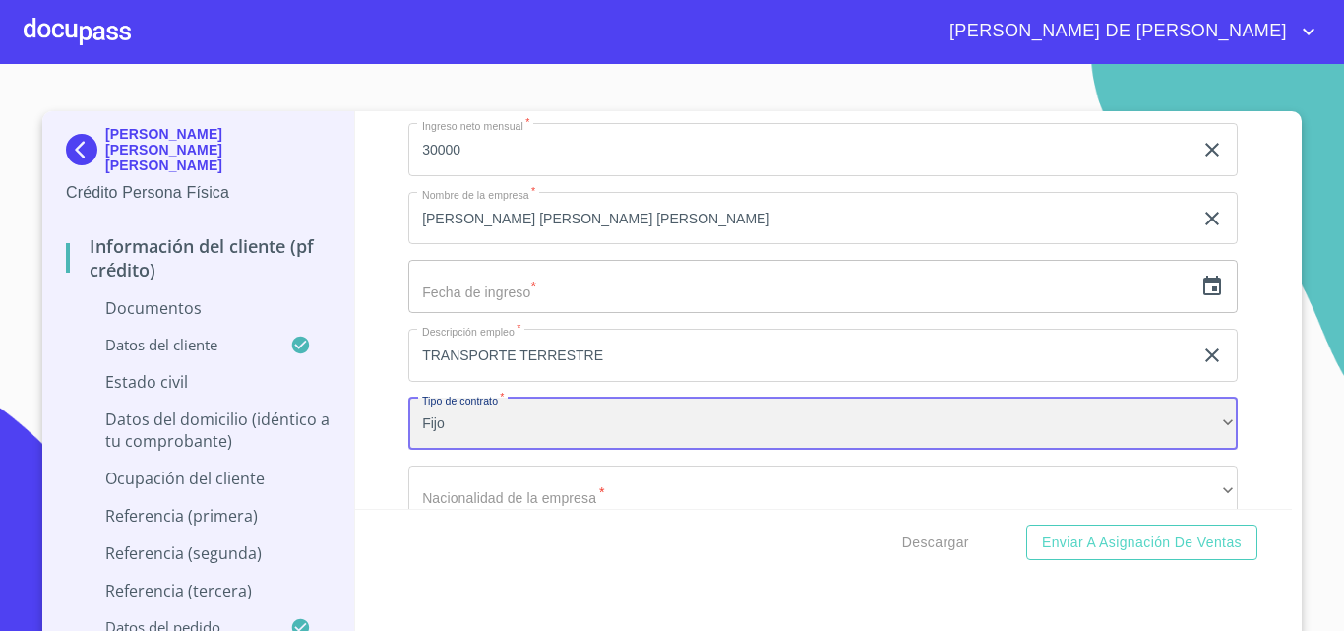
click at [509, 422] on div "Fijo" at bounding box center [823, 424] width 830 height 53
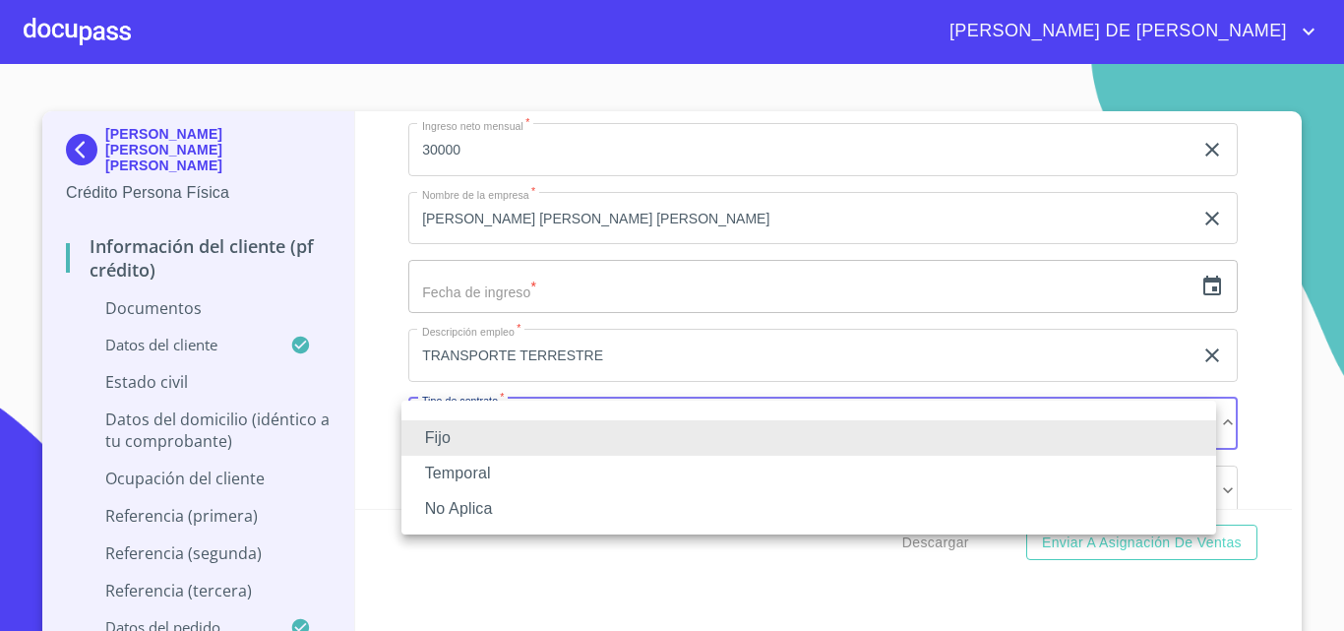
click at [482, 515] on li "No Aplica" at bounding box center [809, 508] width 815 height 35
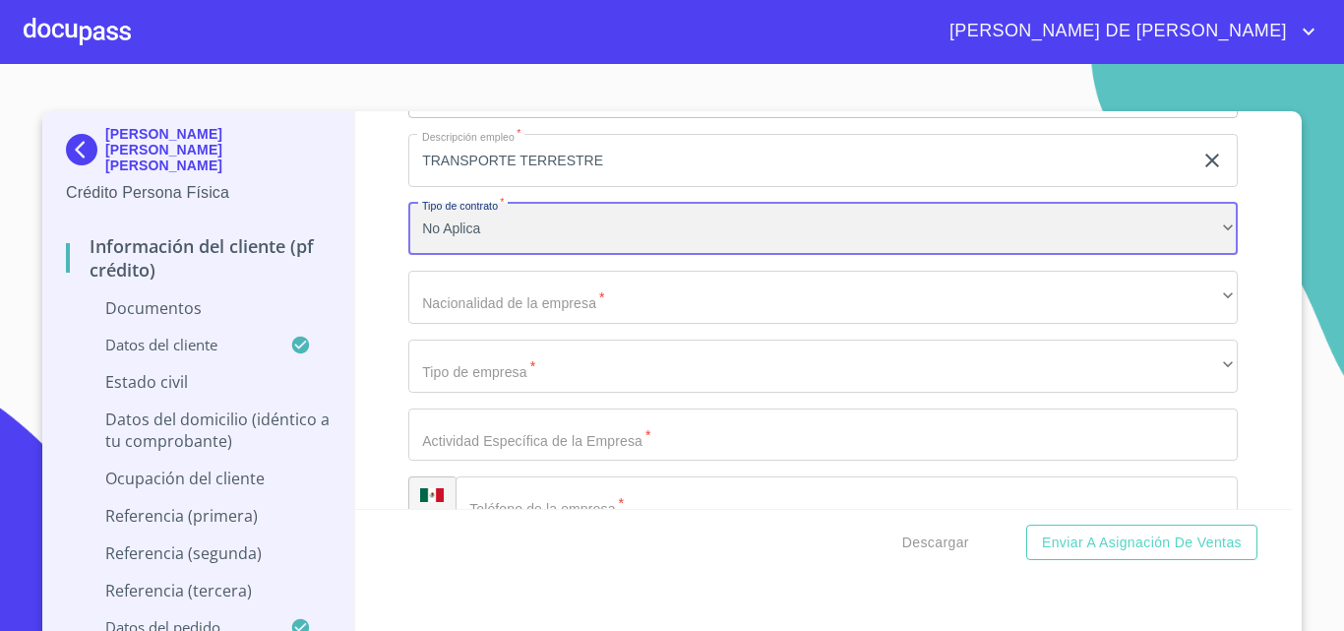
scroll to position [5216, 0]
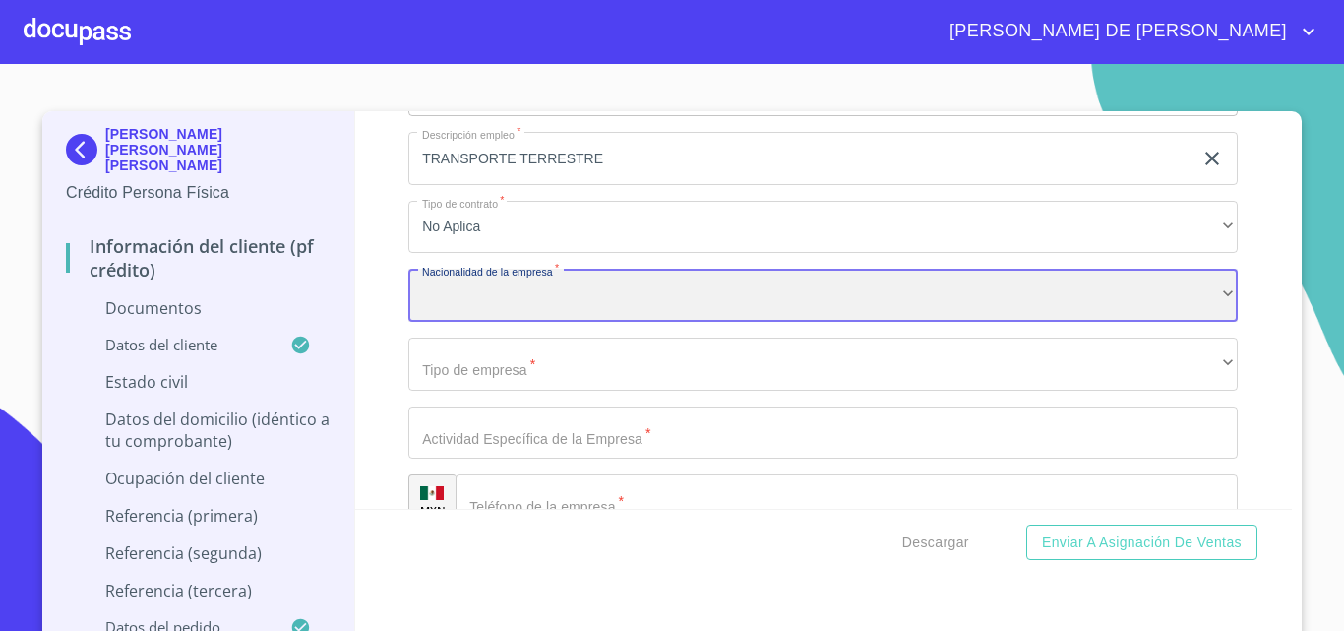
click at [451, 295] on div "​" at bounding box center [823, 295] width 830 height 53
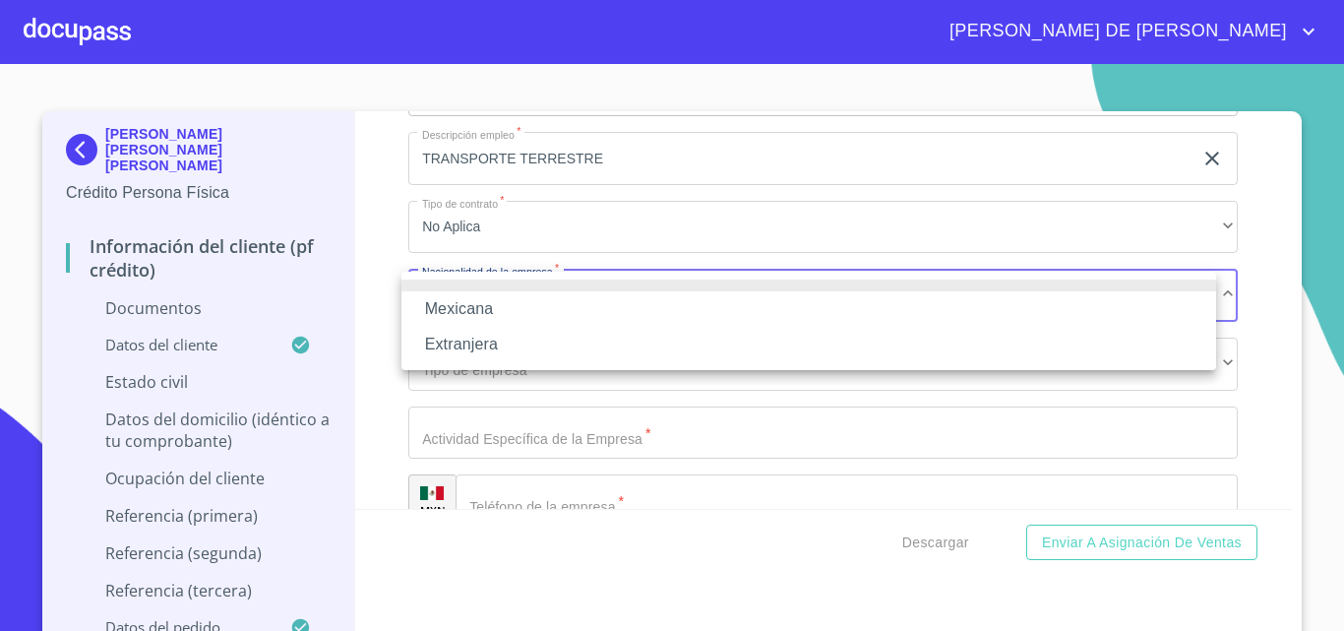
click at [462, 312] on li "Mexicana" at bounding box center [809, 308] width 815 height 35
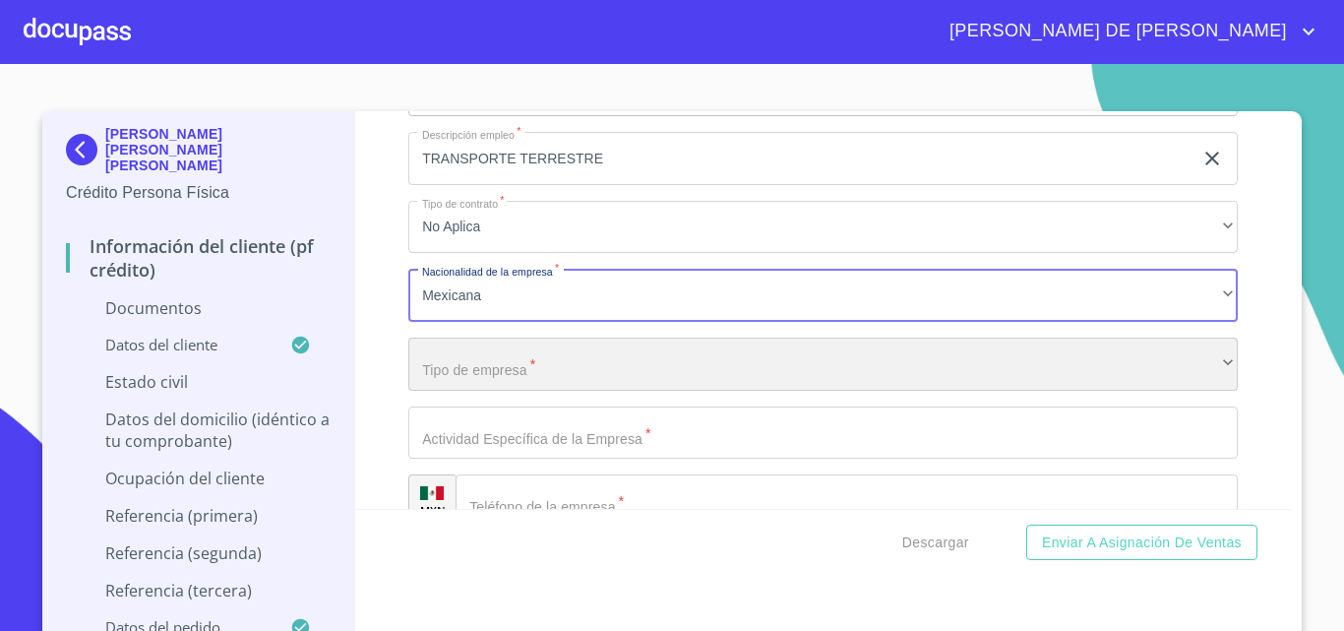
click at [463, 374] on div "​" at bounding box center [823, 364] width 830 height 53
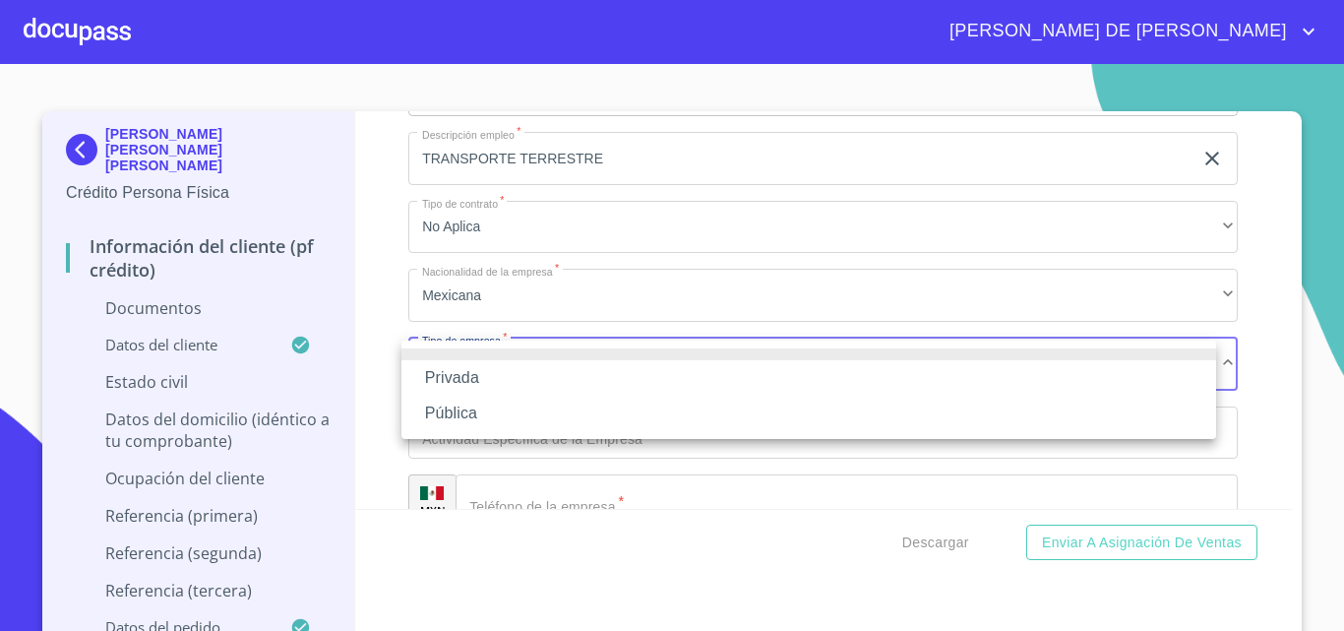
click at [467, 377] on li "Privada" at bounding box center [809, 377] width 815 height 35
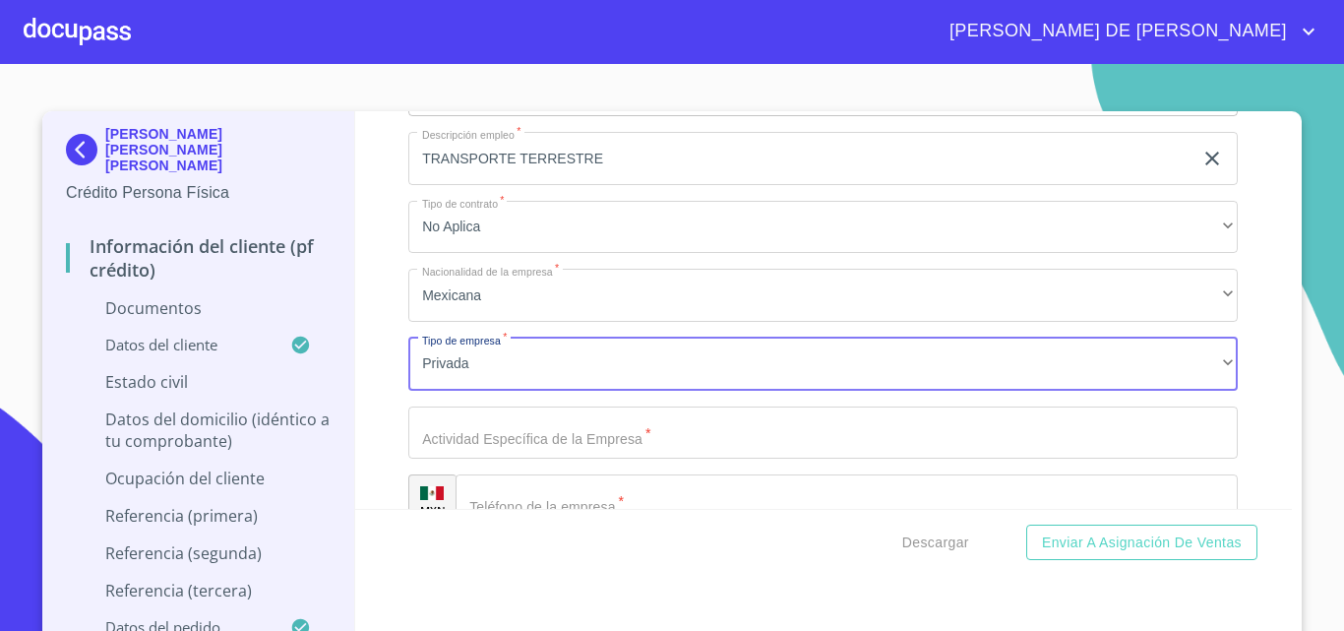
click at [470, 431] on input "Documento de identificación   *" at bounding box center [823, 432] width 830 height 53
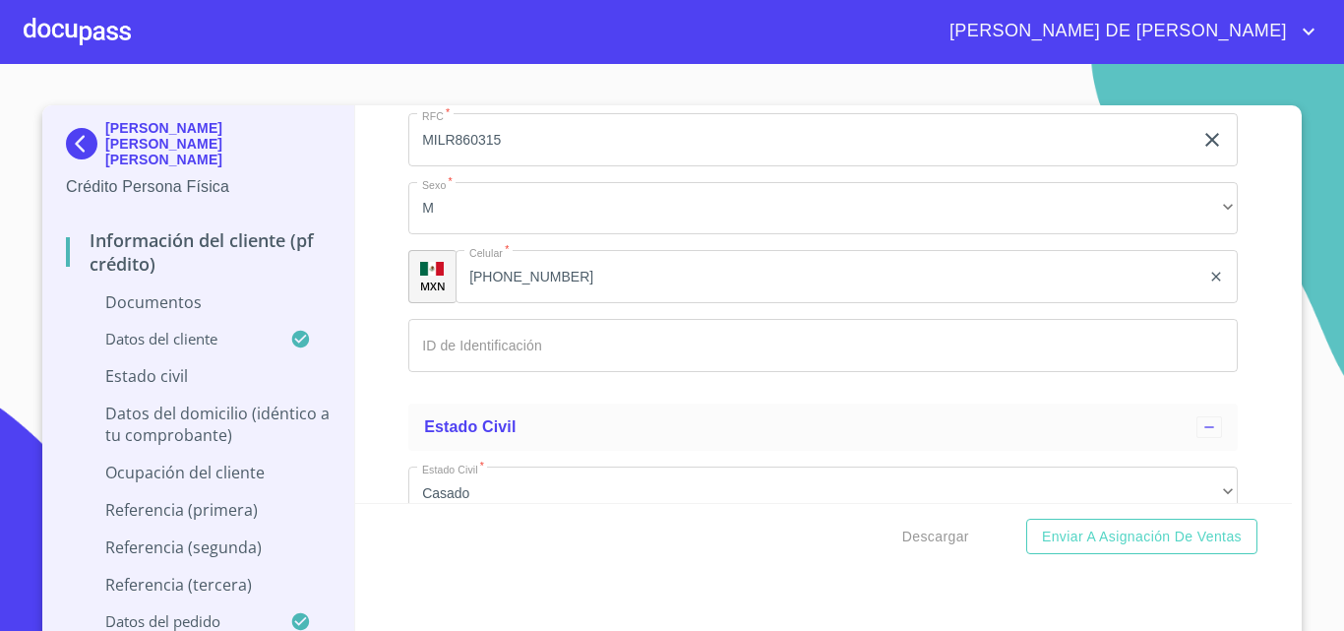
scroll to position [2993, 0]
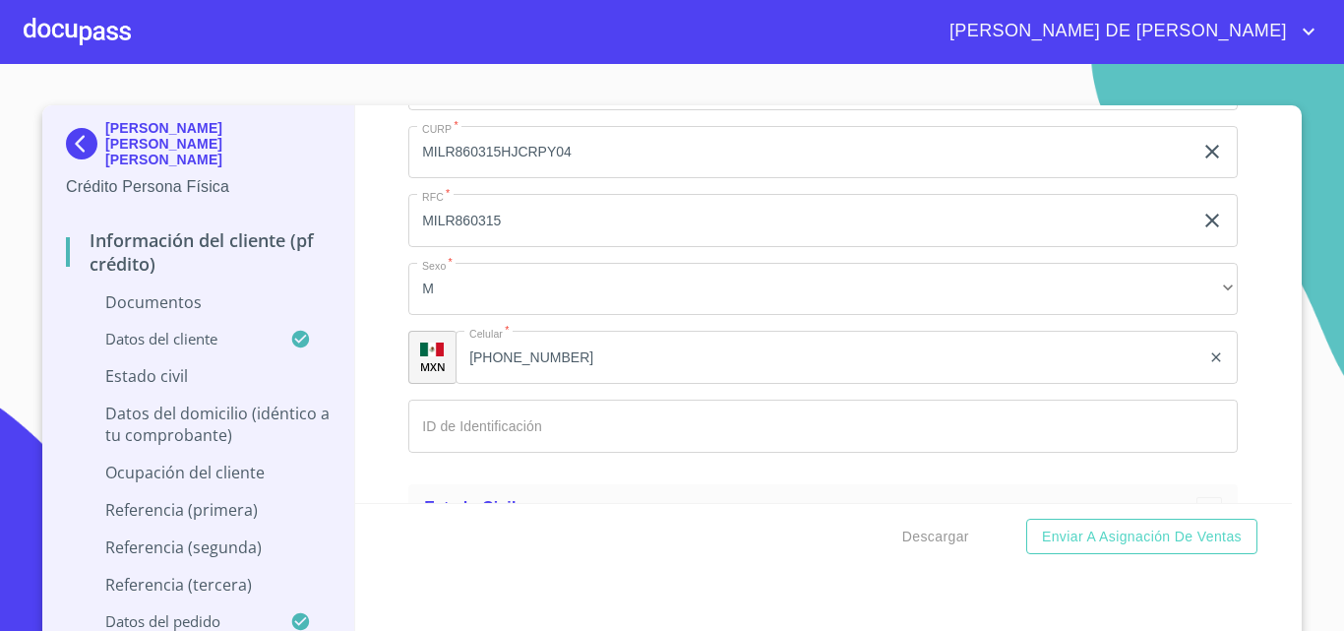
type input "TRANSPORTE DE PERSONAS [GEOGRAPHIC_DATA]"
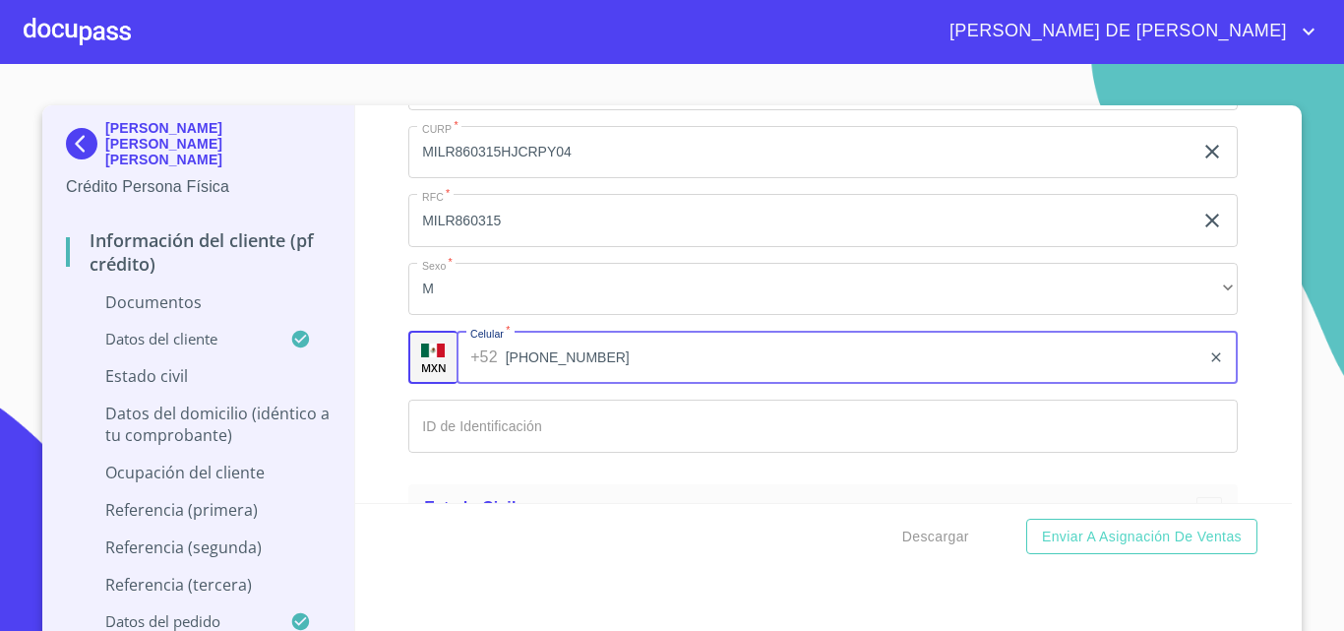
drag, startPoint x: 491, startPoint y: 354, endPoint x: 604, endPoint y: 361, distance: 113.4
click at [604, 361] on input "[PHONE_NUMBER]" at bounding box center [854, 357] width 696 height 53
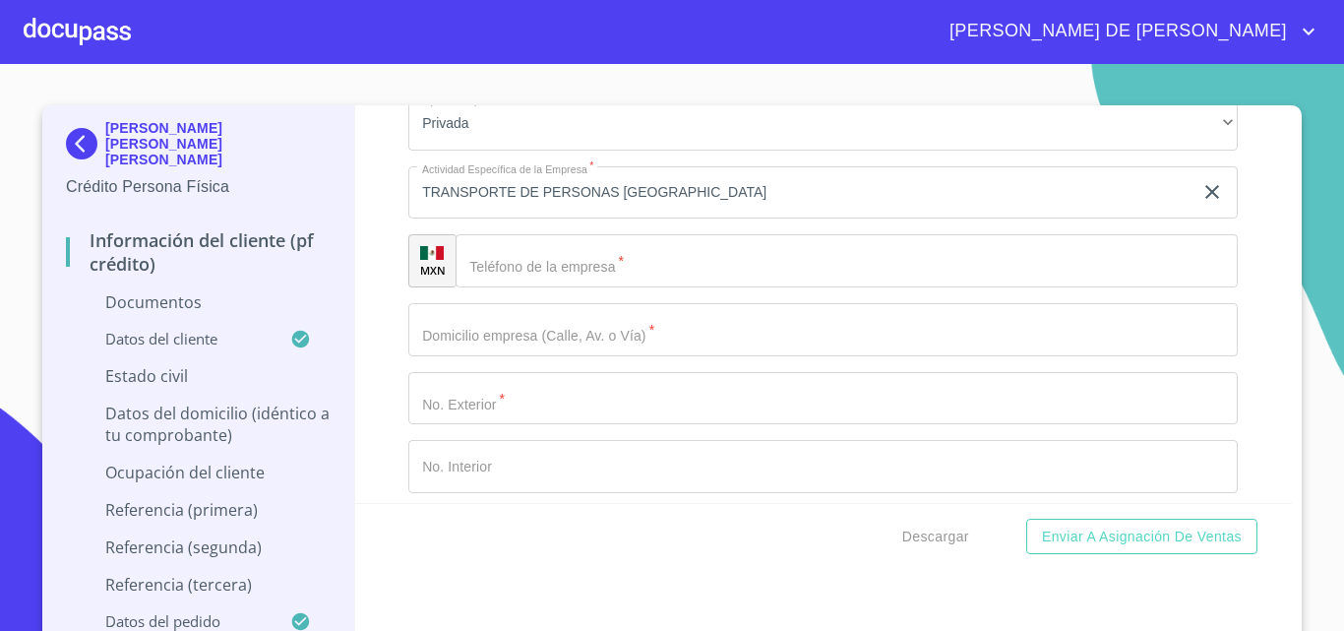
scroll to position [5453, 0]
click at [511, 267] on input "Documento de identificación   *" at bounding box center [847, 257] width 782 height 53
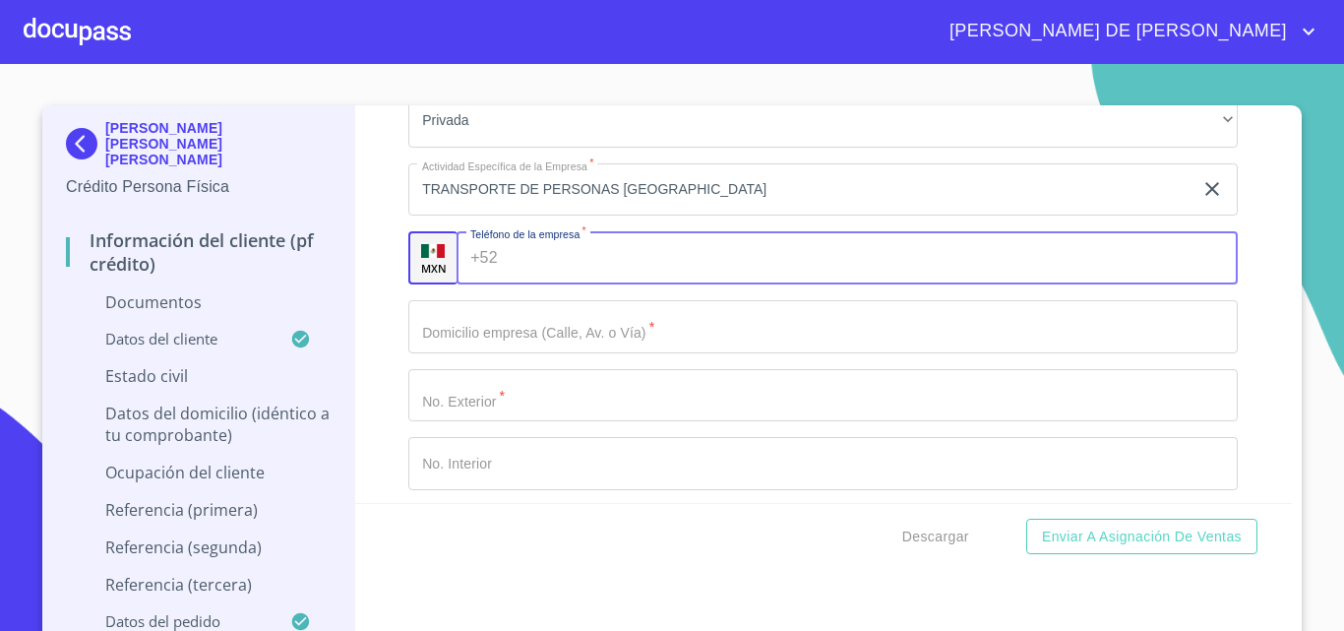
paste input "[PHONE_NUMBER]"
type input "[PHONE_NUMBER]"
click at [468, 334] on input "Documento de identificación   *" at bounding box center [823, 326] width 830 height 53
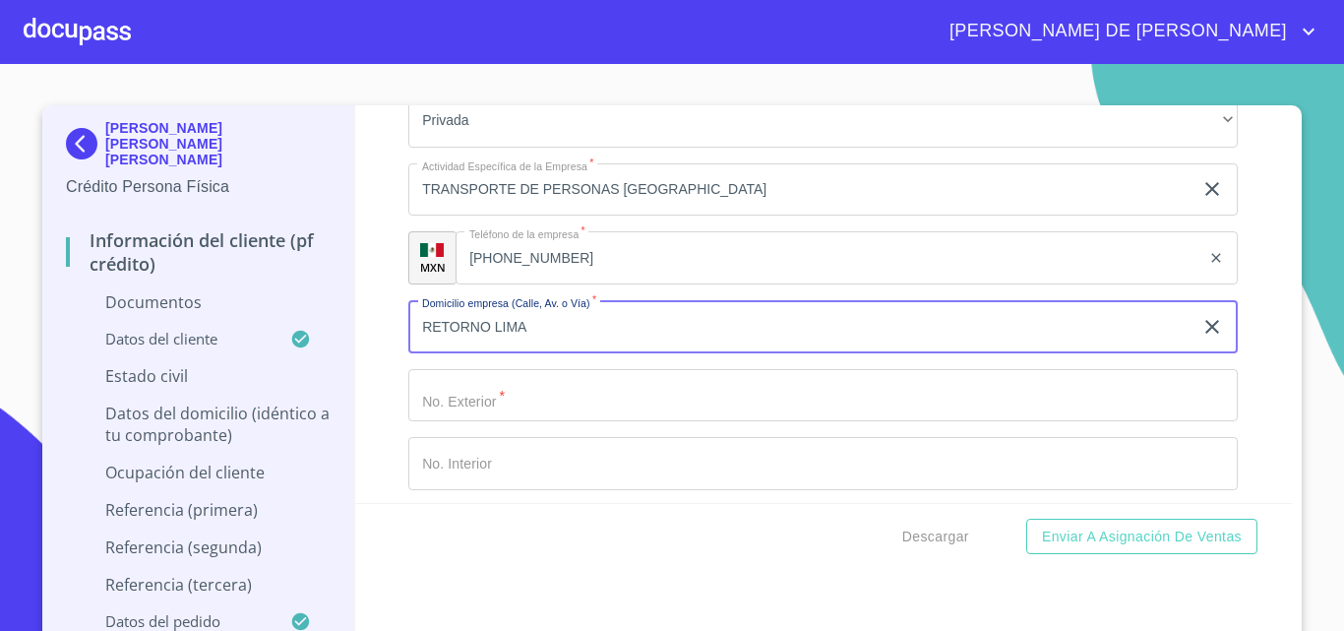
type input "RETORNO LIMA"
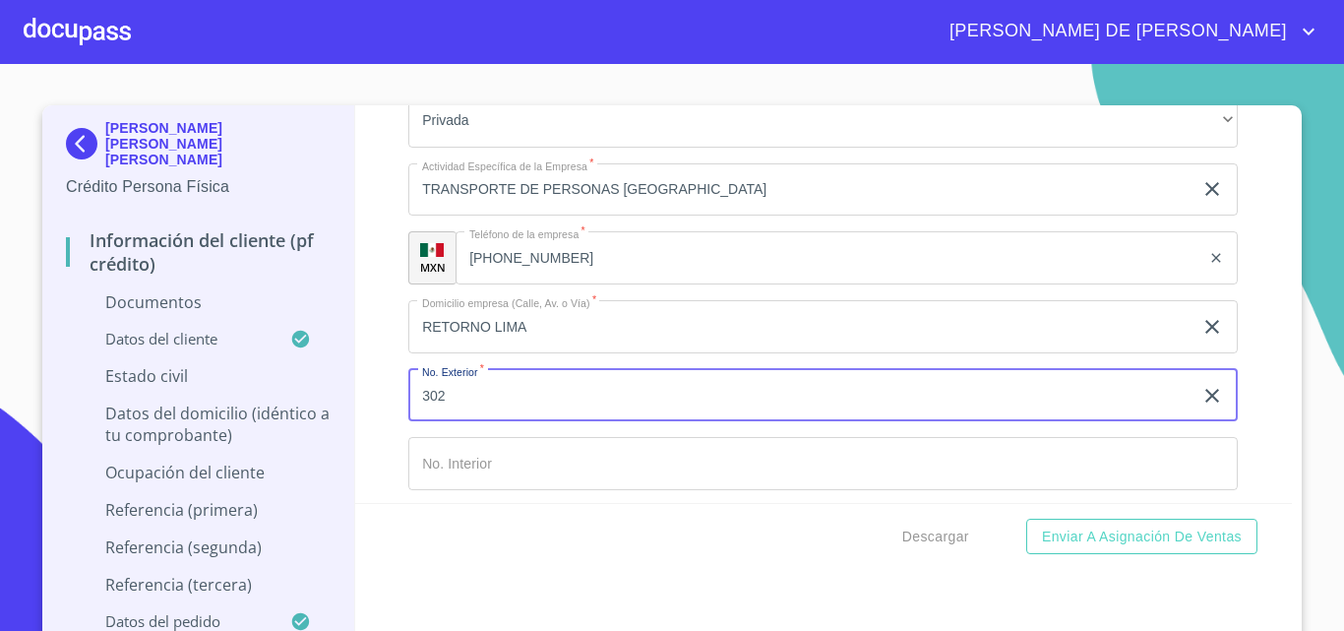
type input "302"
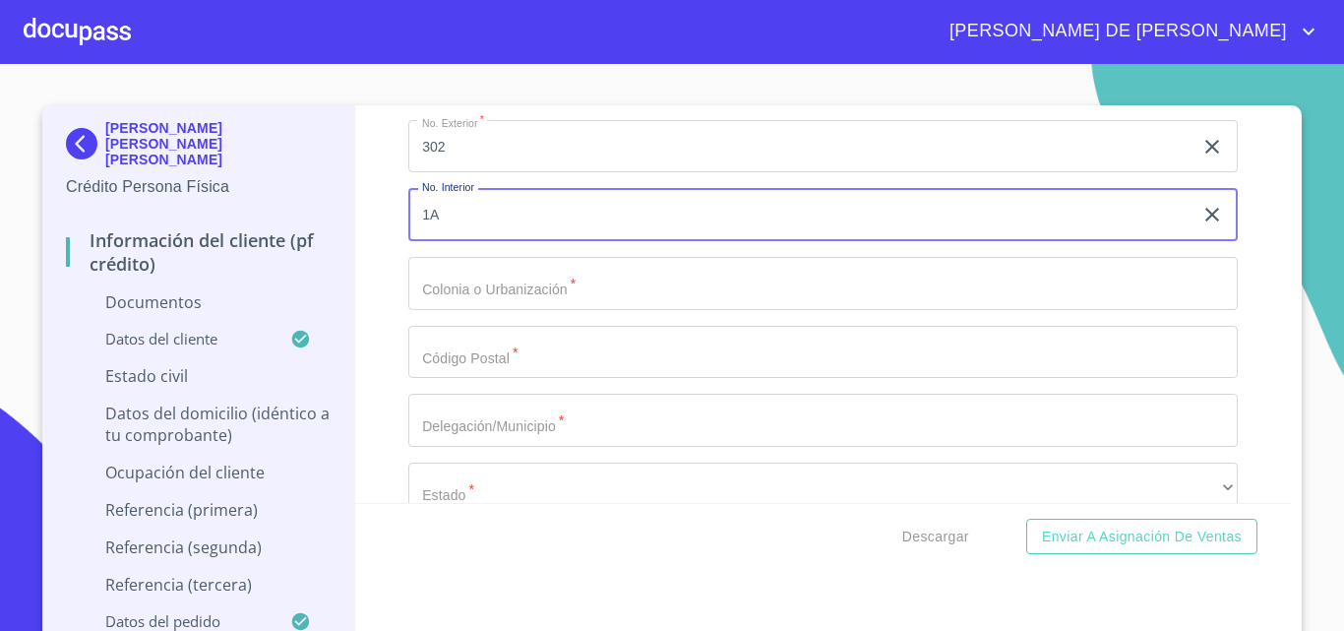
scroll to position [5749, 0]
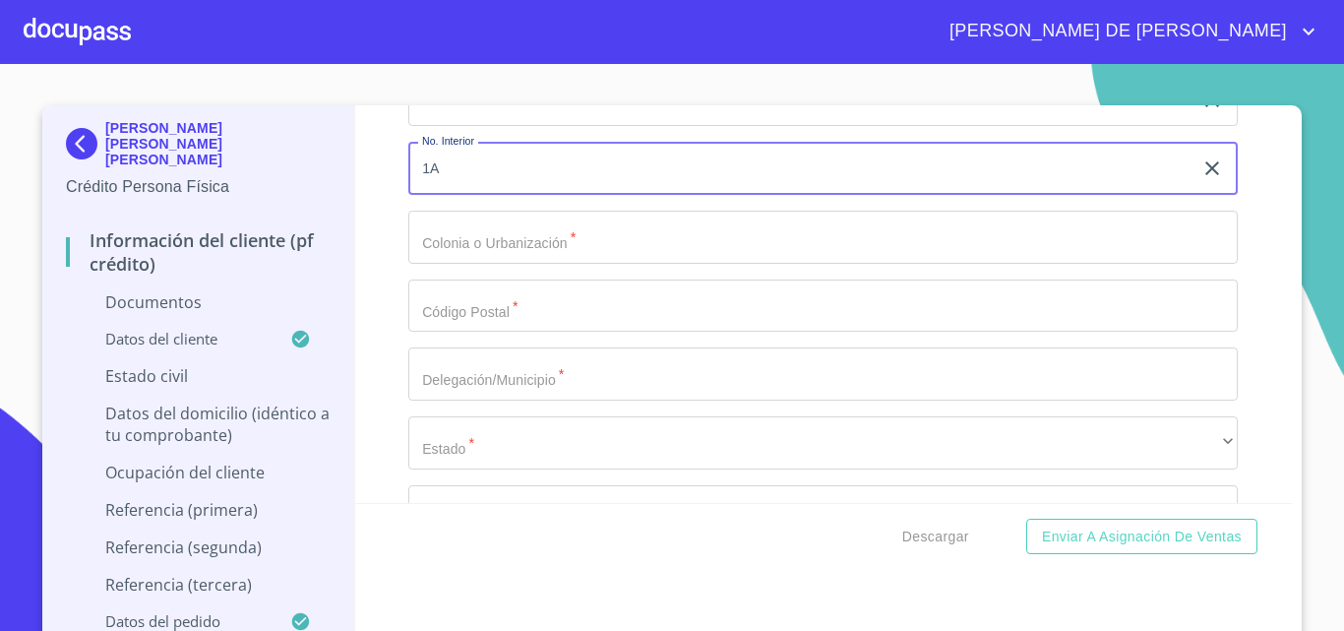
type input "1A"
click at [469, 244] on input "Documento de identificación   *" at bounding box center [823, 237] width 830 height 53
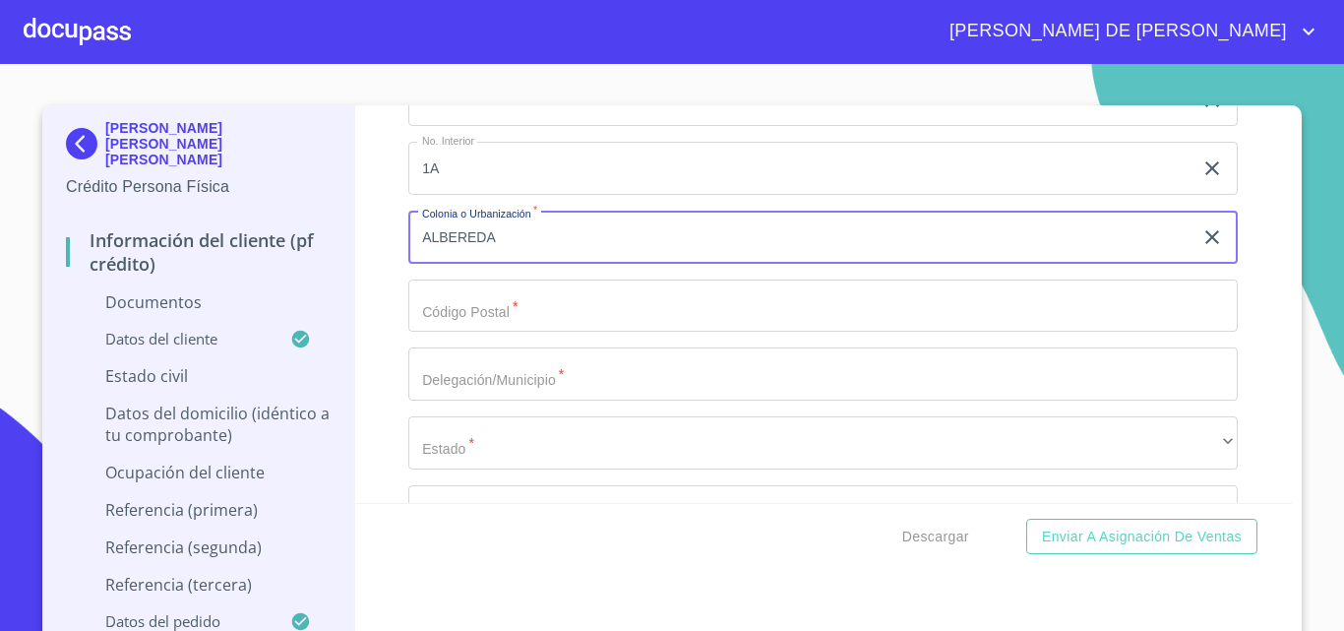
type input "ALBEREDA"
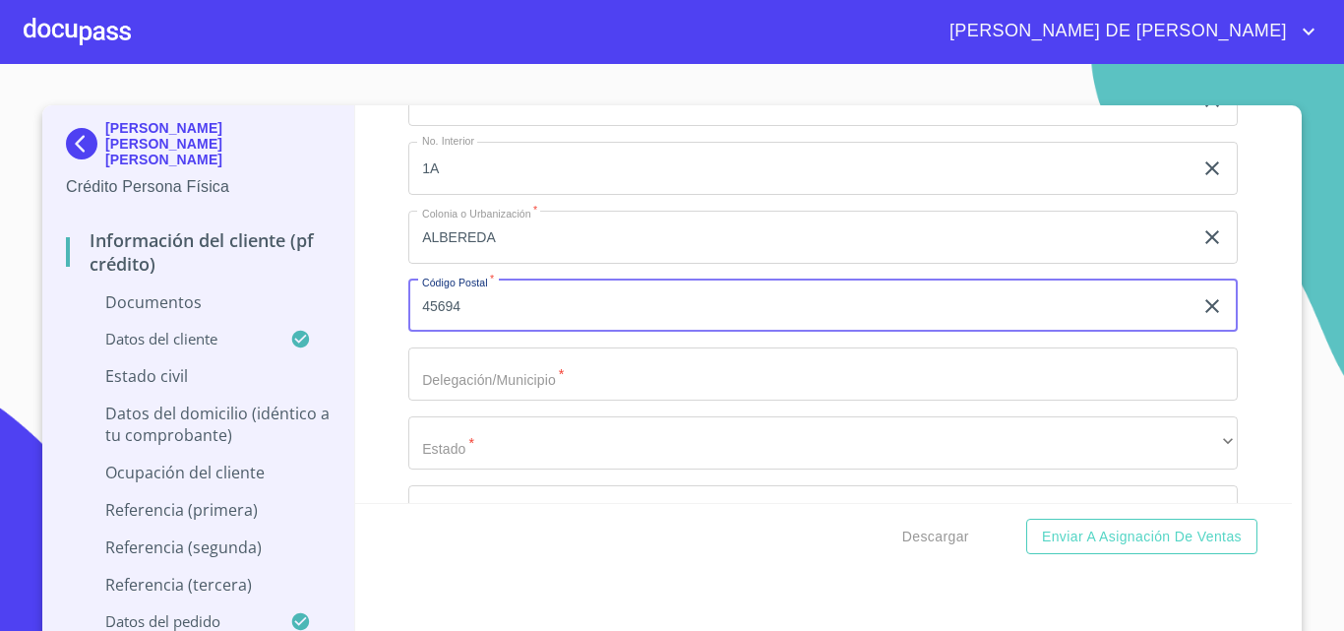
type input "45694"
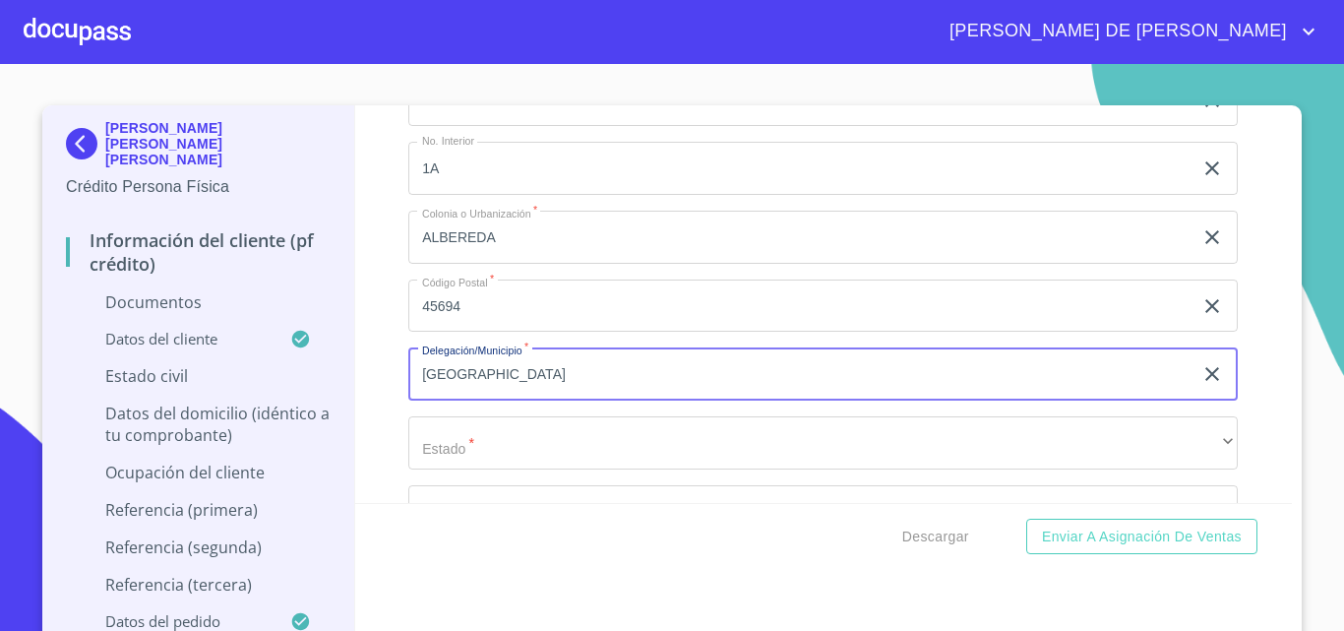
type input "[GEOGRAPHIC_DATA]"
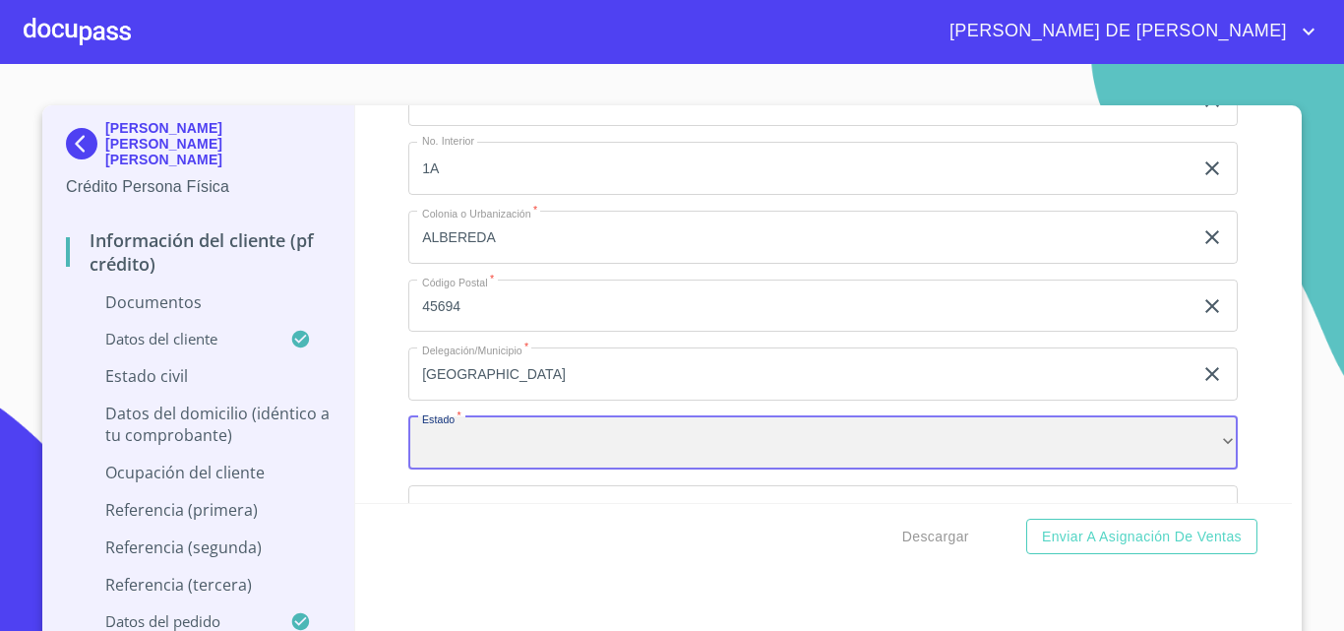
click at [456, 448] on div "​" at bounding box center [823, 442] width 830 height 53
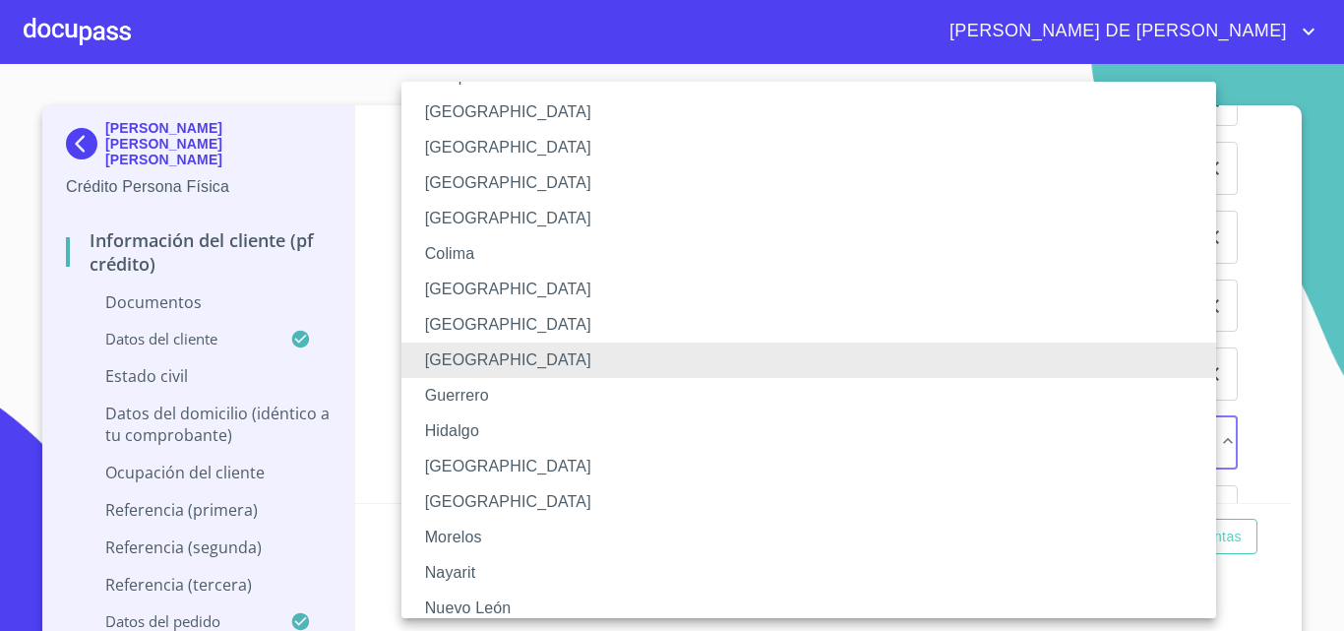
scroll to position [197, 0]
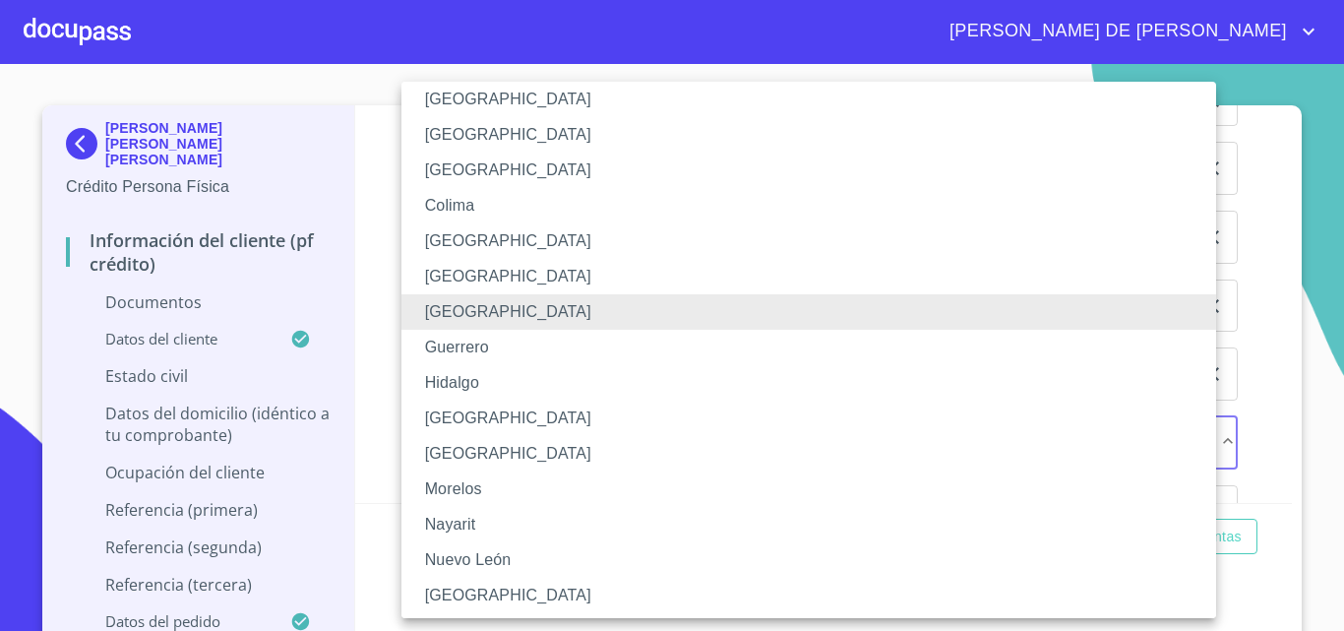
click at [463, 415] on li "[GEOGRAPHIC_DATA]" at bounding box center [817, 418] width 830 height 35
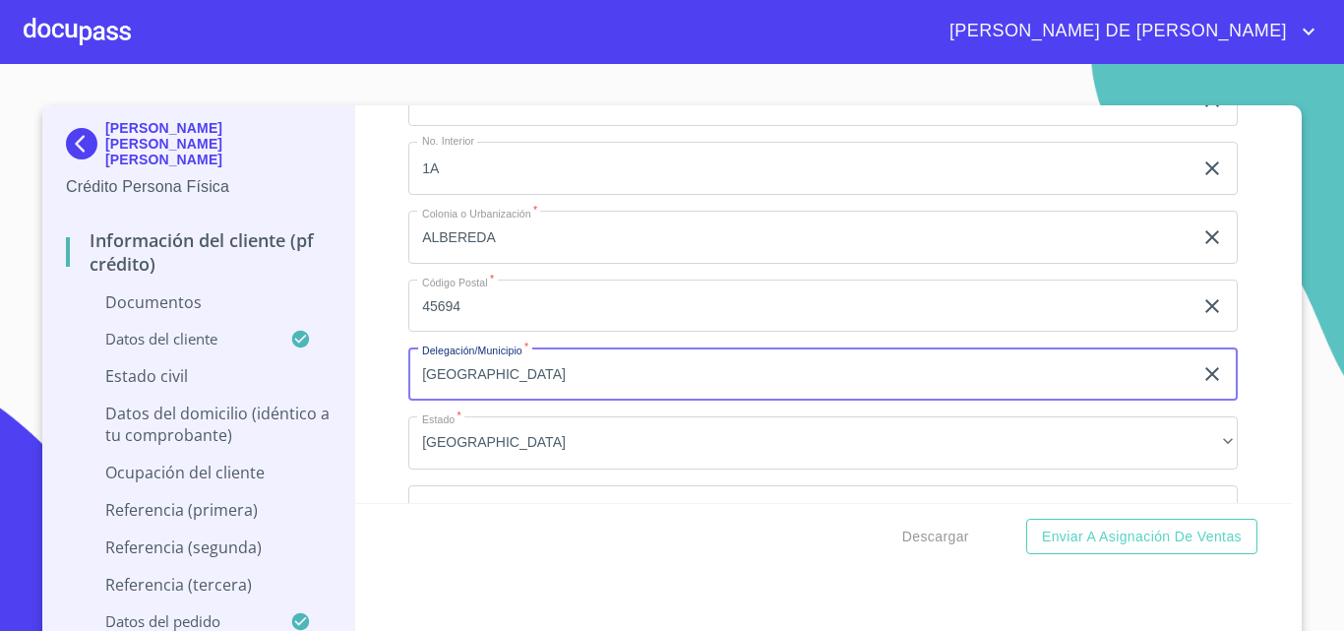
click at [485, 370] on input "[GEOGRAPHIC_DATA]" at bounding box center [800, 373] width 784 height 53
type input "J"
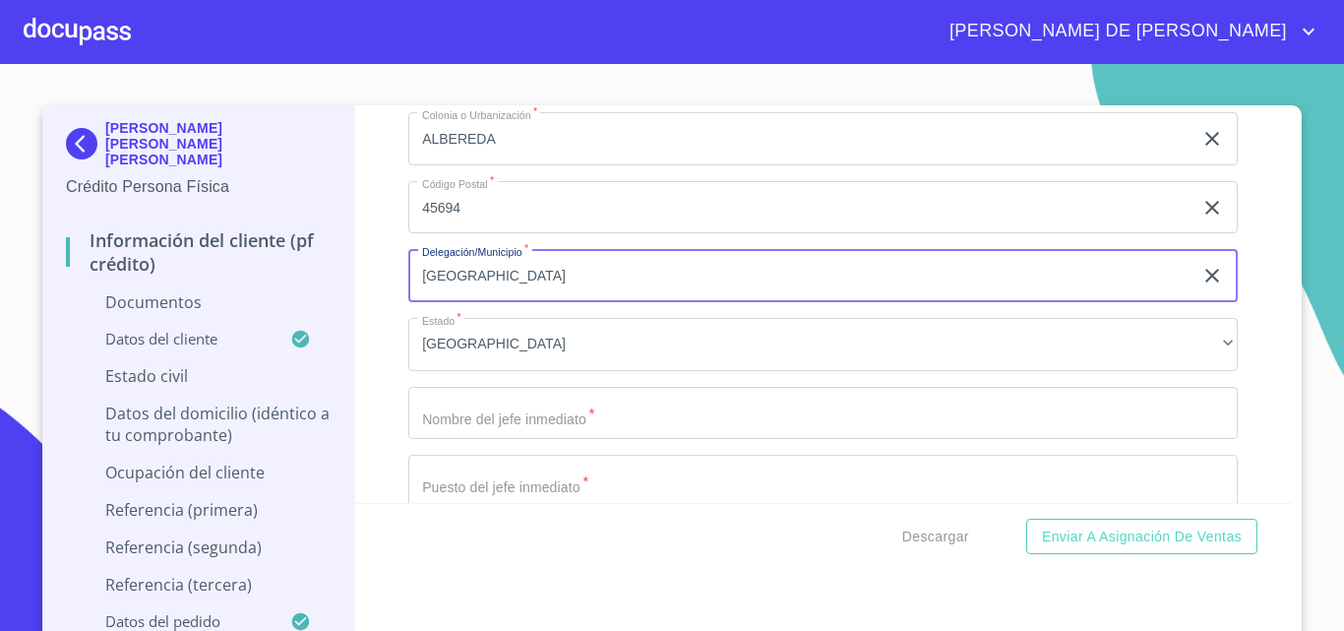
scroll to position [5945, 0]
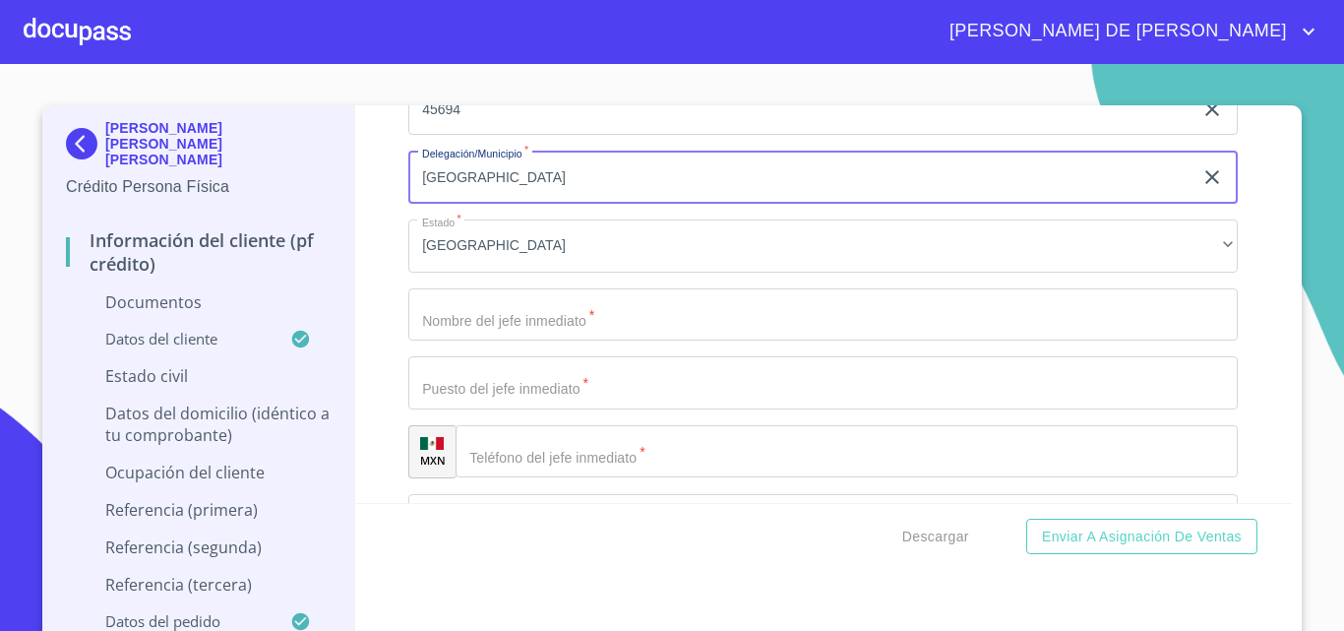
type input "[GEOGRAPHIC_DATA]"
click at [442, 321] on input "Documento de identificación   *" at bounding box center [823, 314] width 830 height 53
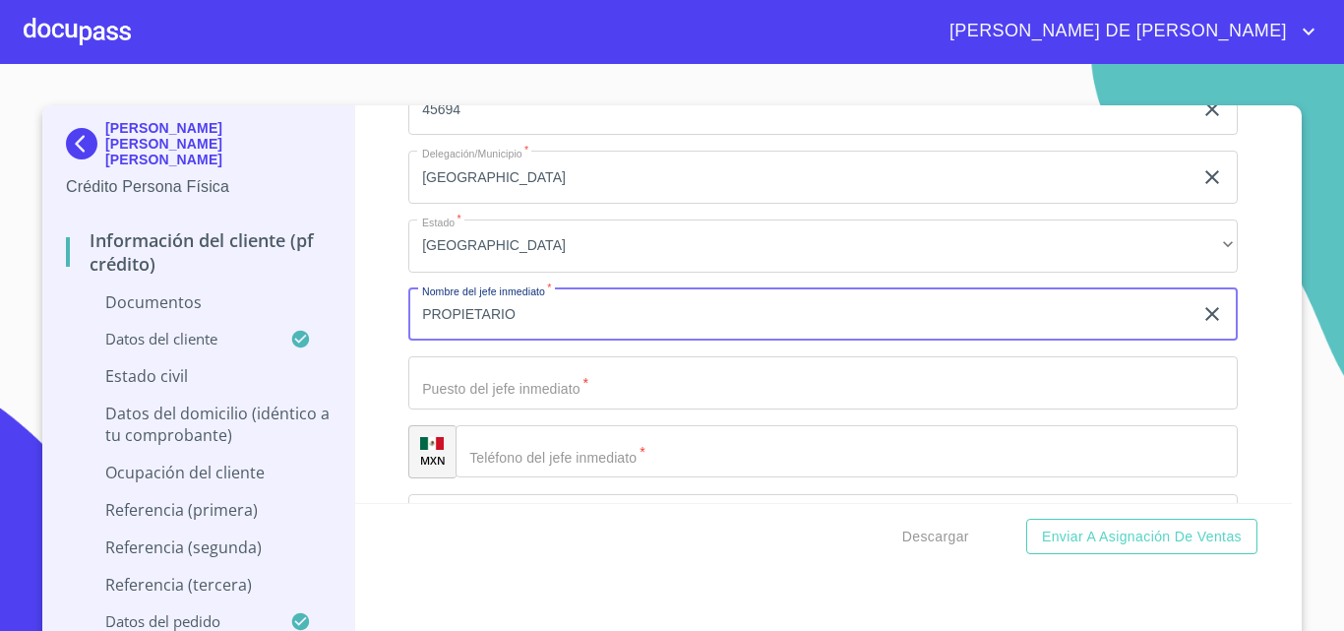
type input "PROPIETARIO"
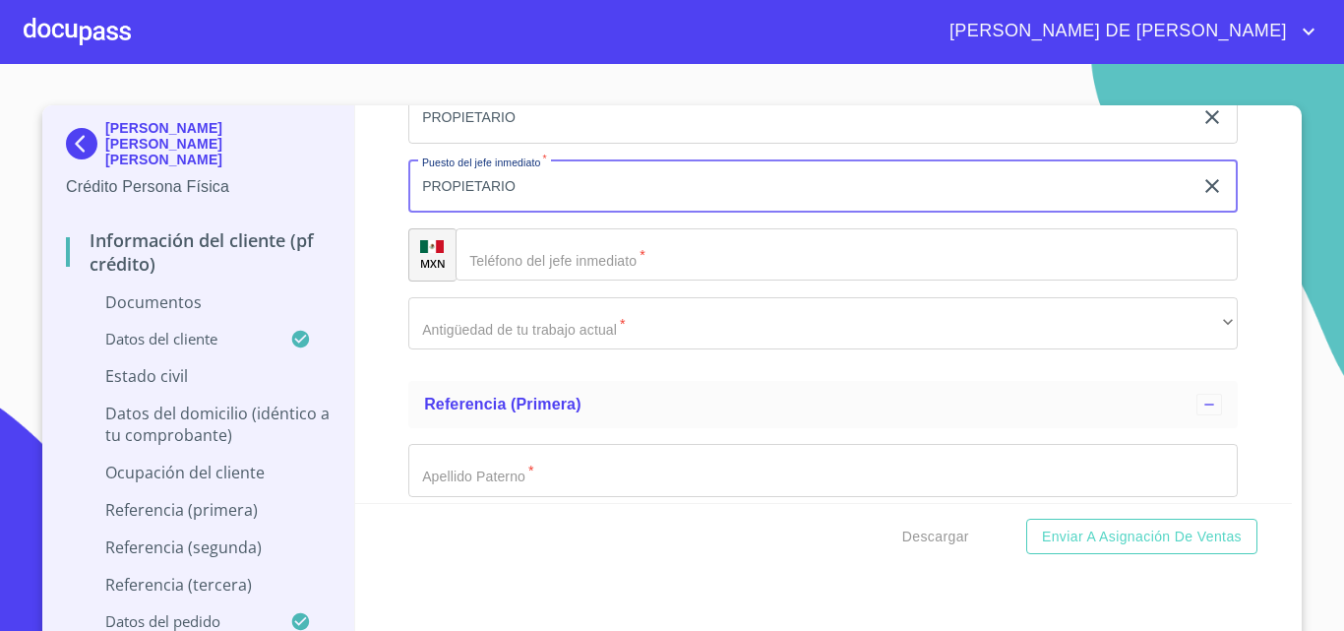
type input "PROPIETARIO"
click at [495, 256] on div "​" at bounding box center [847, 254] width 782 height 53
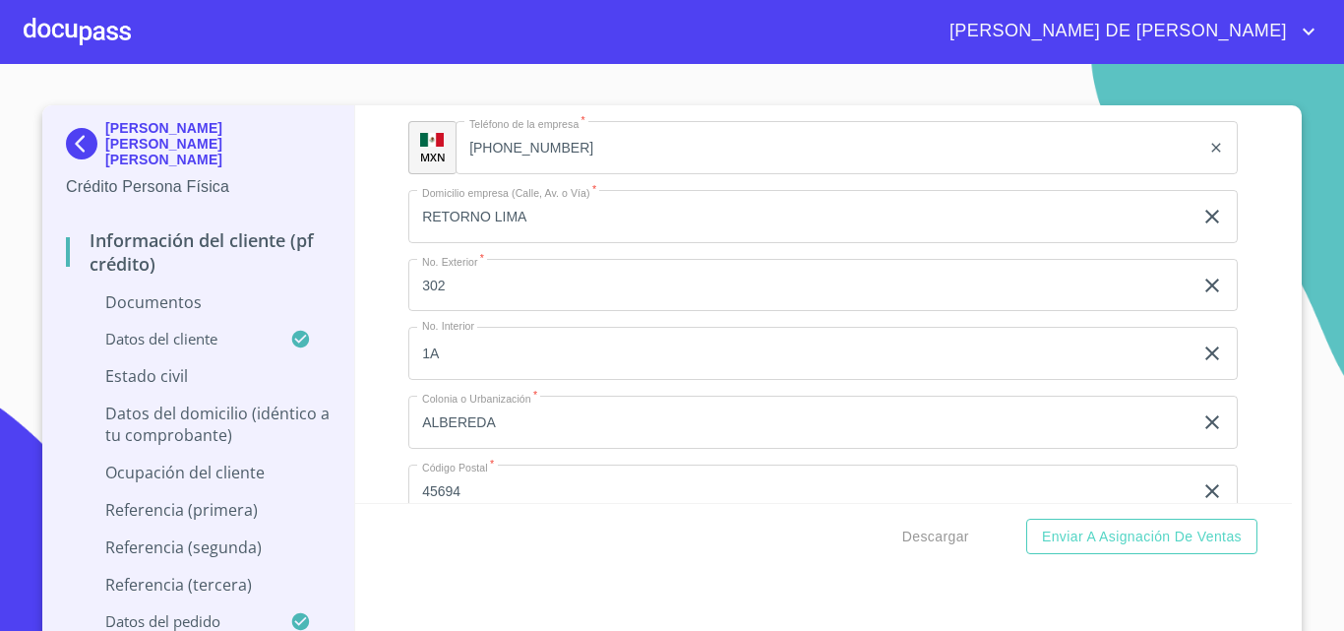
scroll to position [5552, 0]
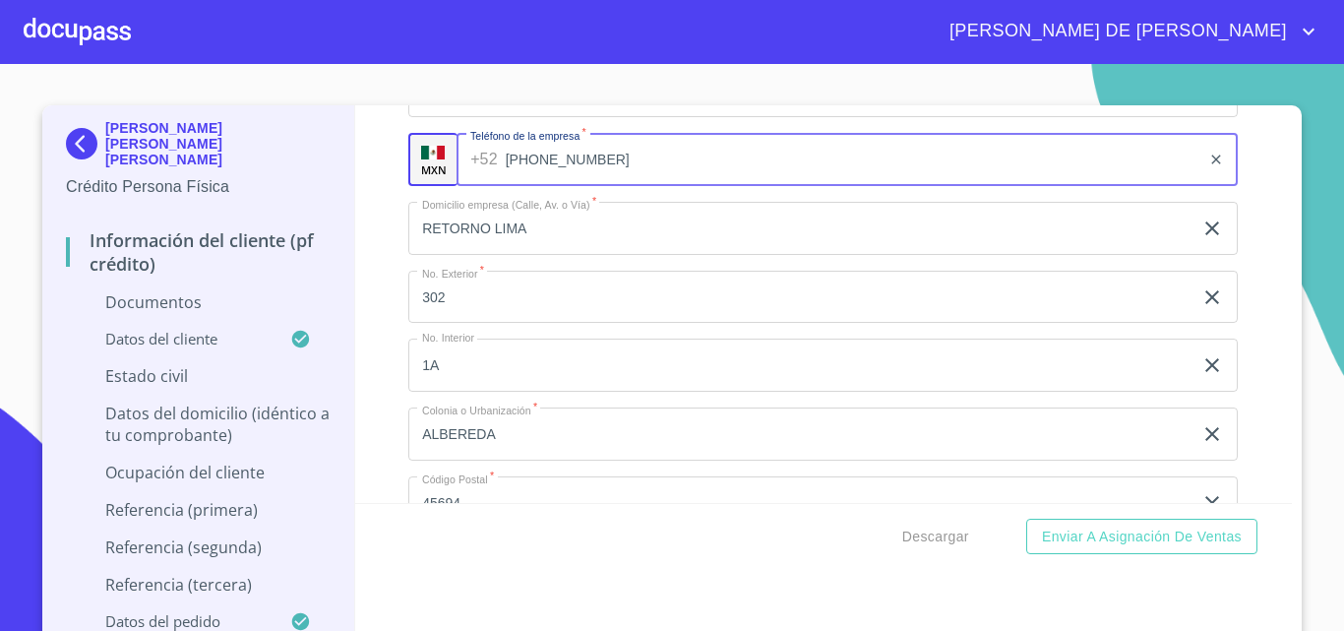
drag, startPoint x: 465, startPoint y: 160, endPoint x: 591, endPoint y: 161, distance: 126.0
click at [591, 161] on input "[PHONE_NUMBER]" at bounding box center [854, 159] width 696 height 53
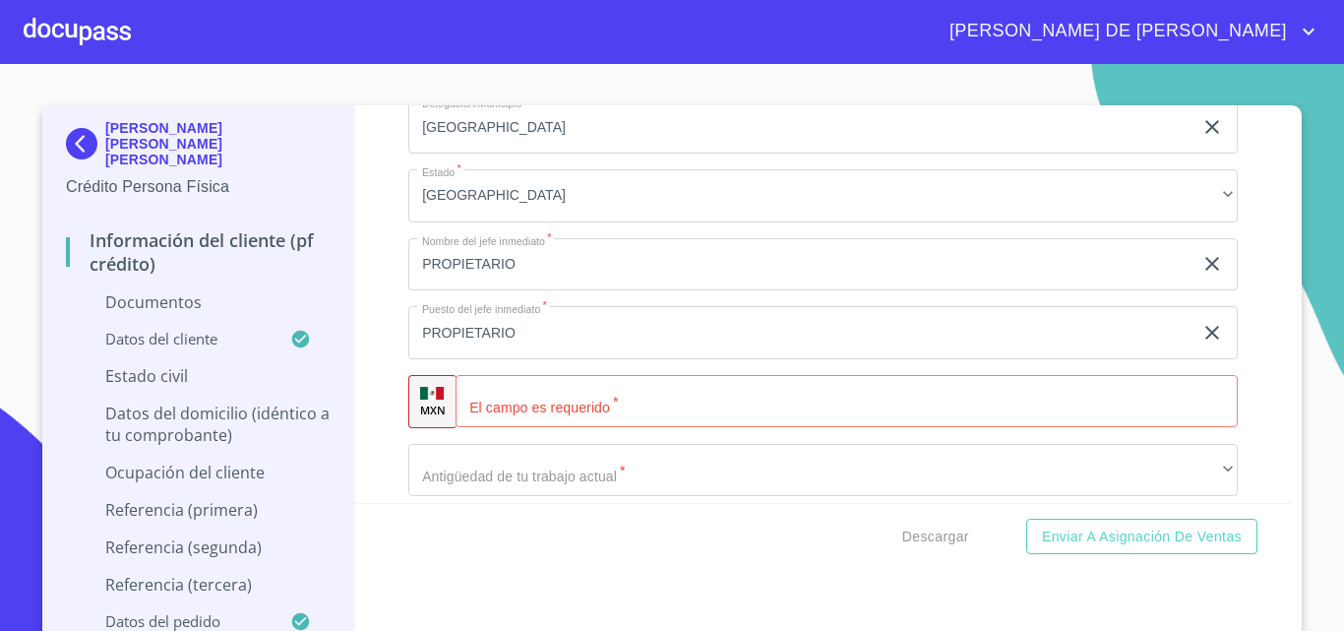
scroll to position [6044, 0]
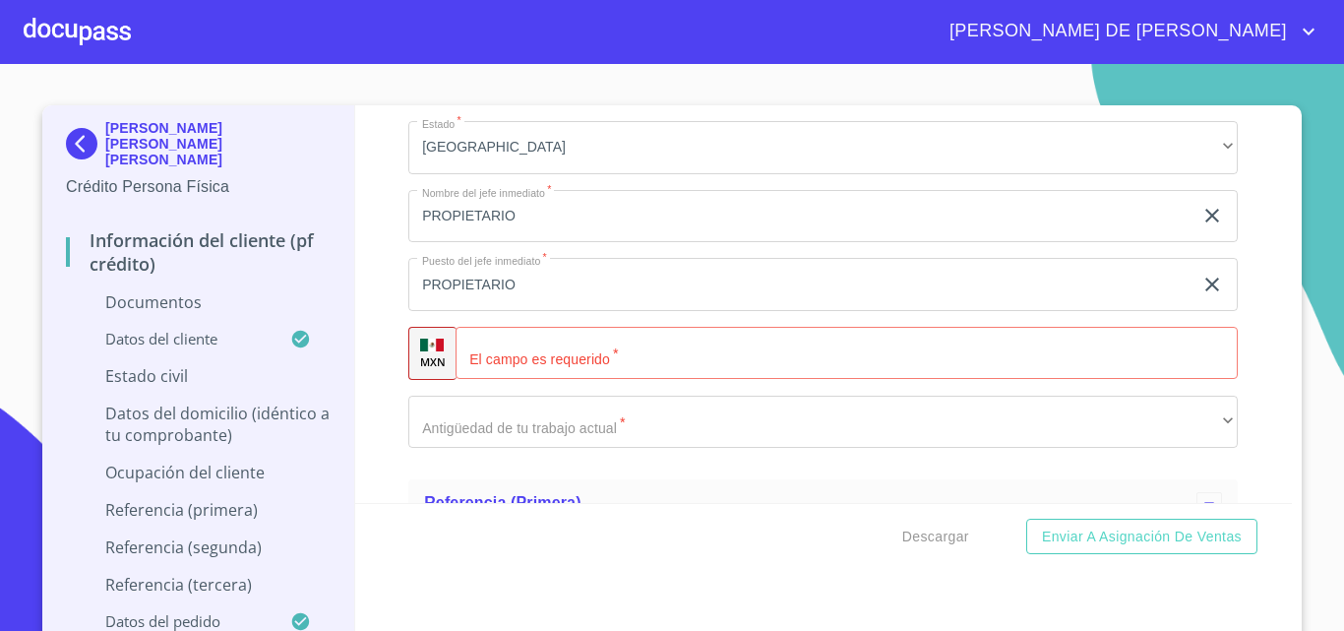
click at [629, 358] on input "Documento de identificación   *" at bounding box center [847, 353] width 782 height 53
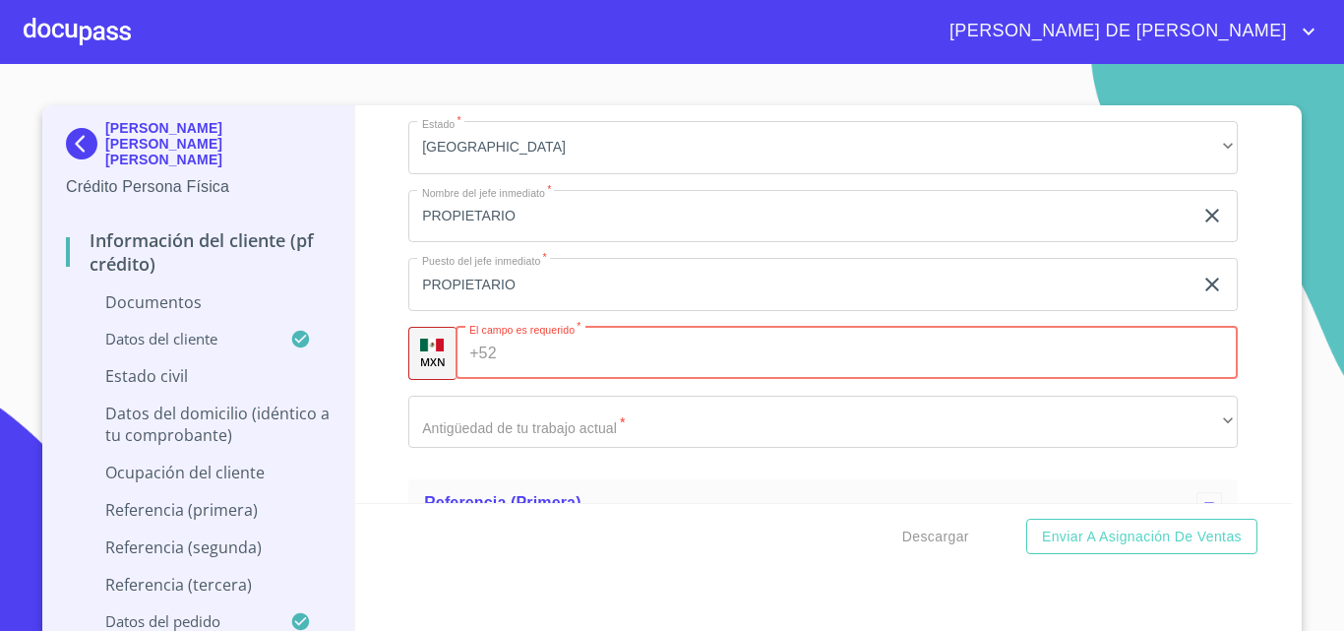
paste input "[PHONE_NUMBER]"
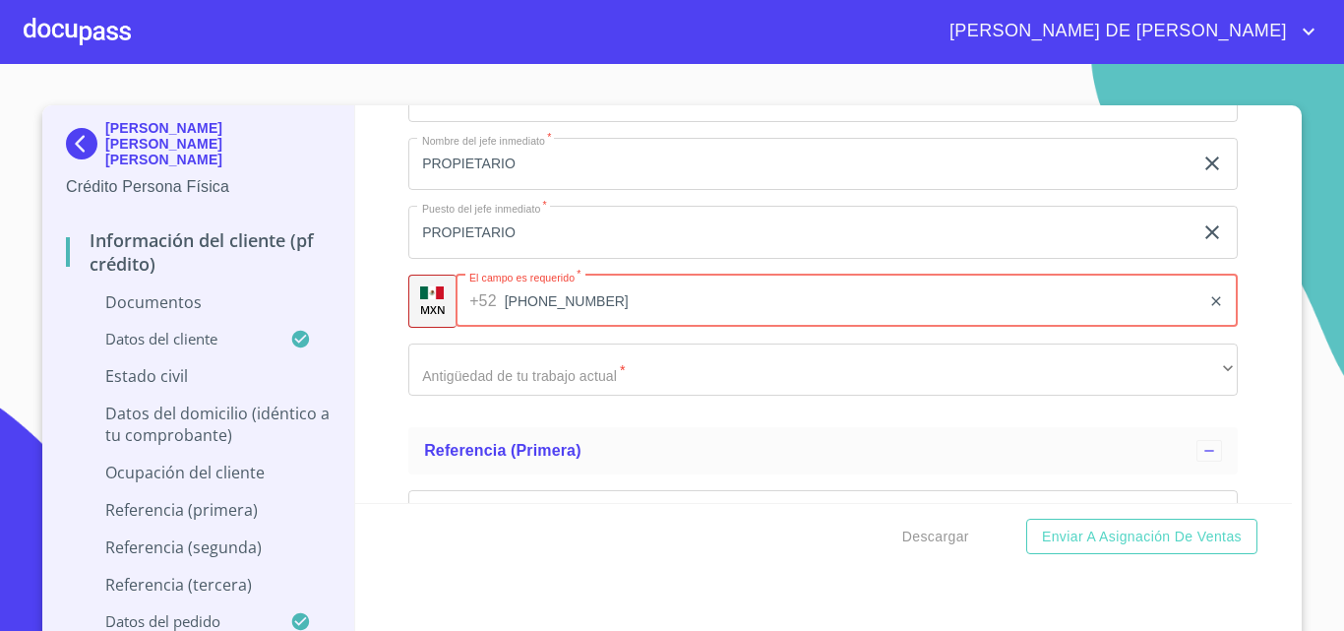
scroll to position [6142, 0]
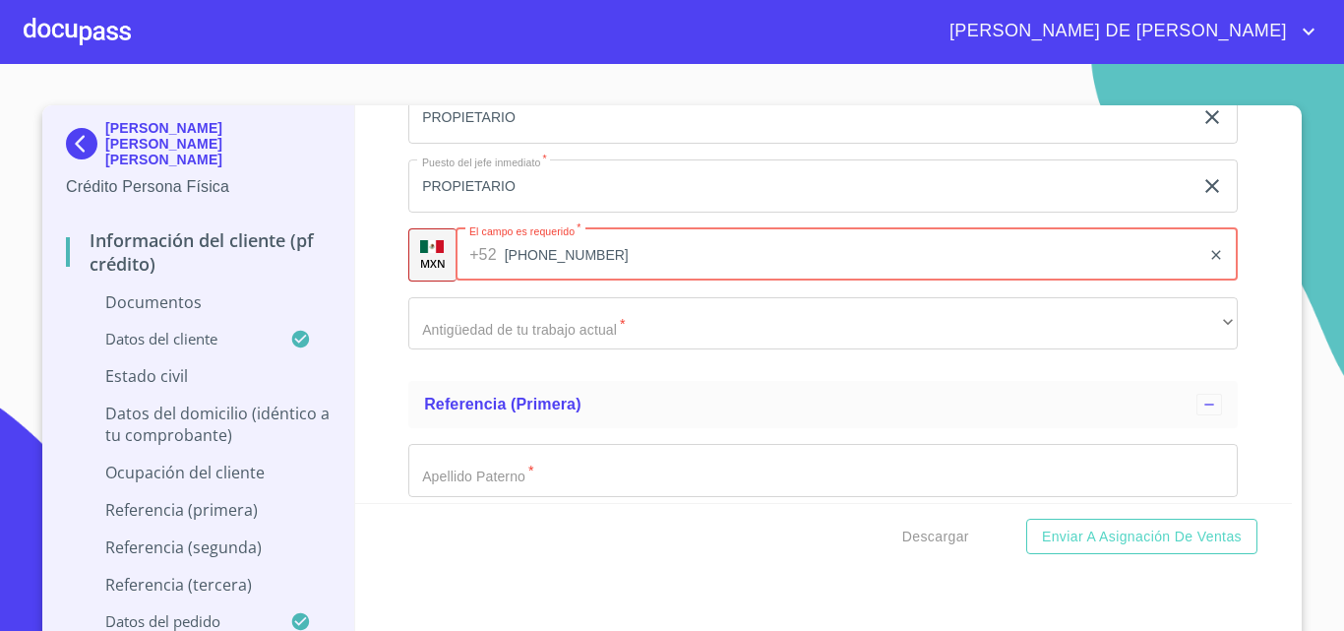
type input "[PHONE_NUMBER]"
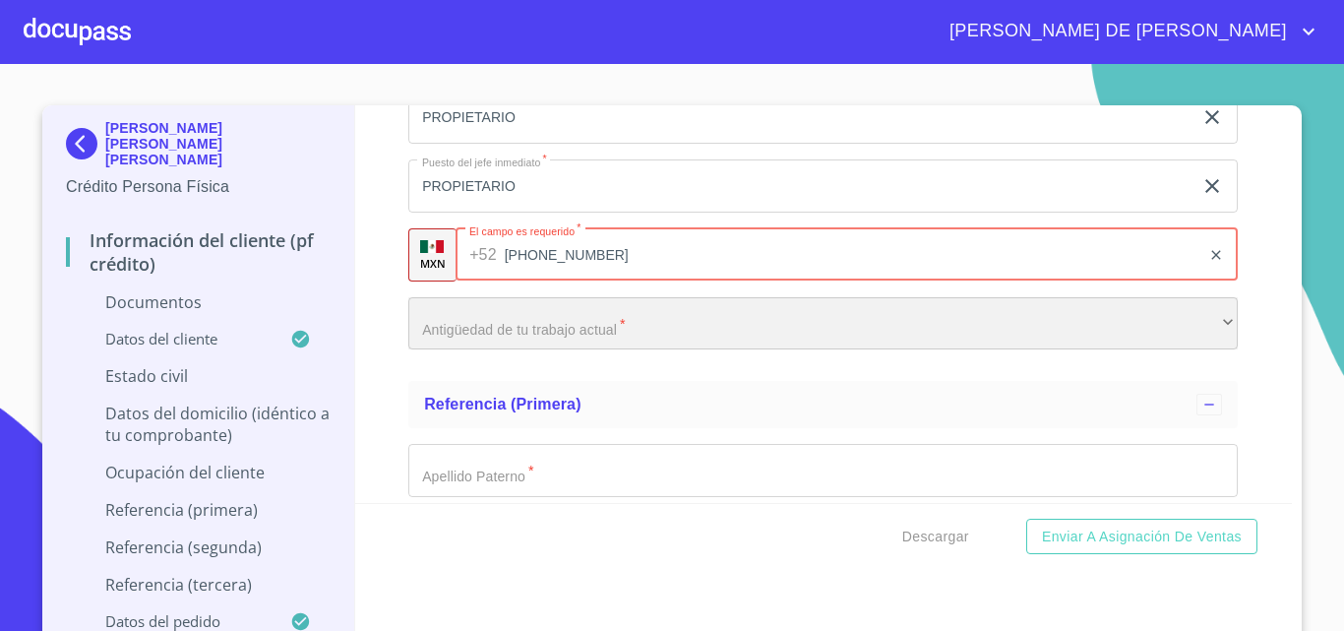
click at [451, 326] on div "​" at bounding box center [823, 323] width 830 height 53
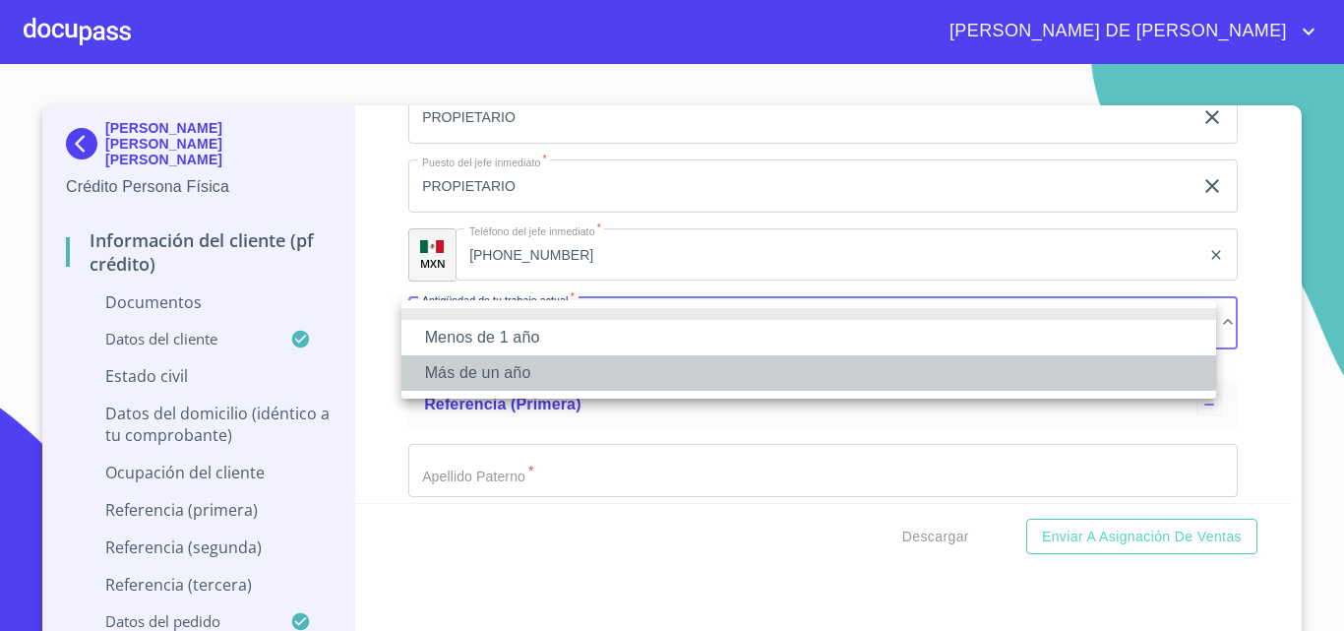
click at [468, 376] on li "Más de un año" at bounding box center [809, 372] width 815 height 35
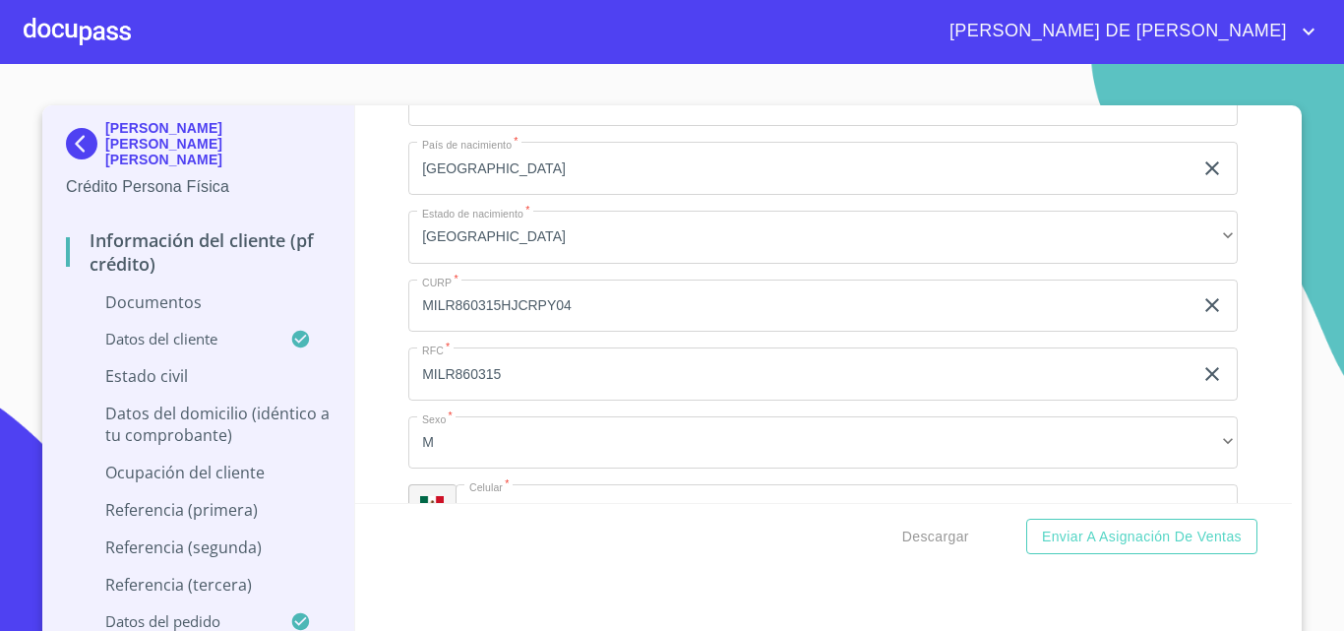
scroll to position [2854, 0]
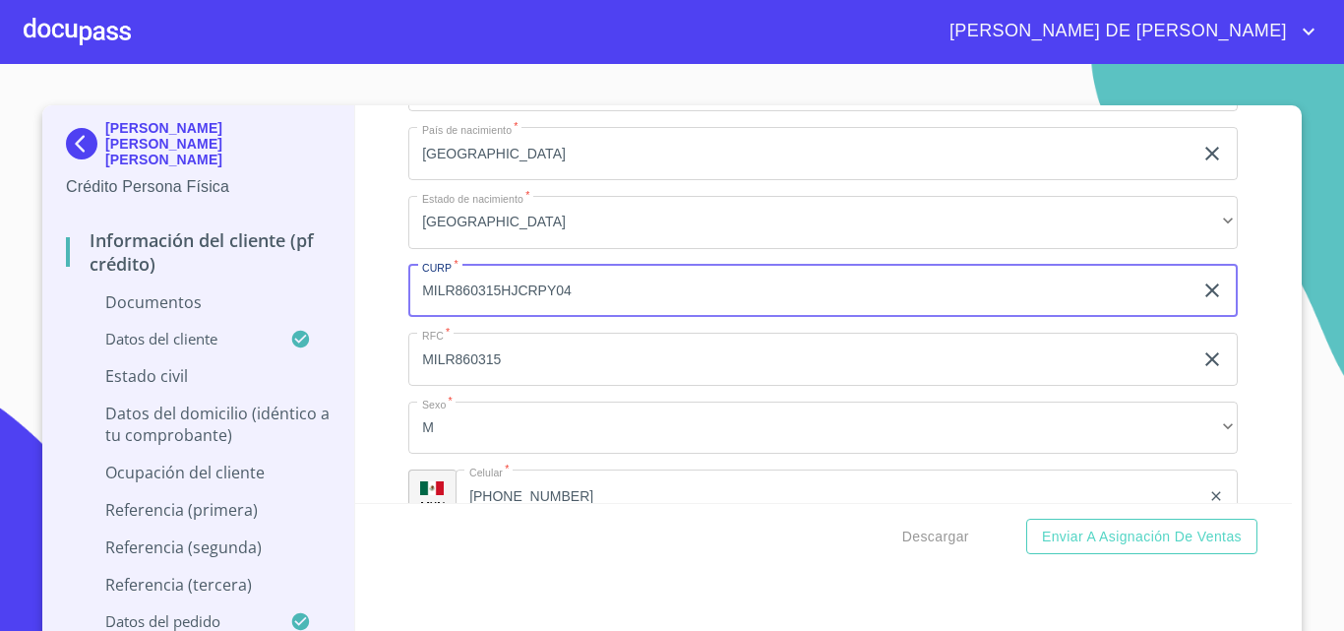
drag, startPoint x: 582, startPoint y: 296, endPoint x: 388, endPoint y: 274, distance: 195.2
click at [388, 274] on div "Información del cliente (PF crédito) Documentos Documento de identificación   *…" at bounding box center [824, 304] width 938 height 398
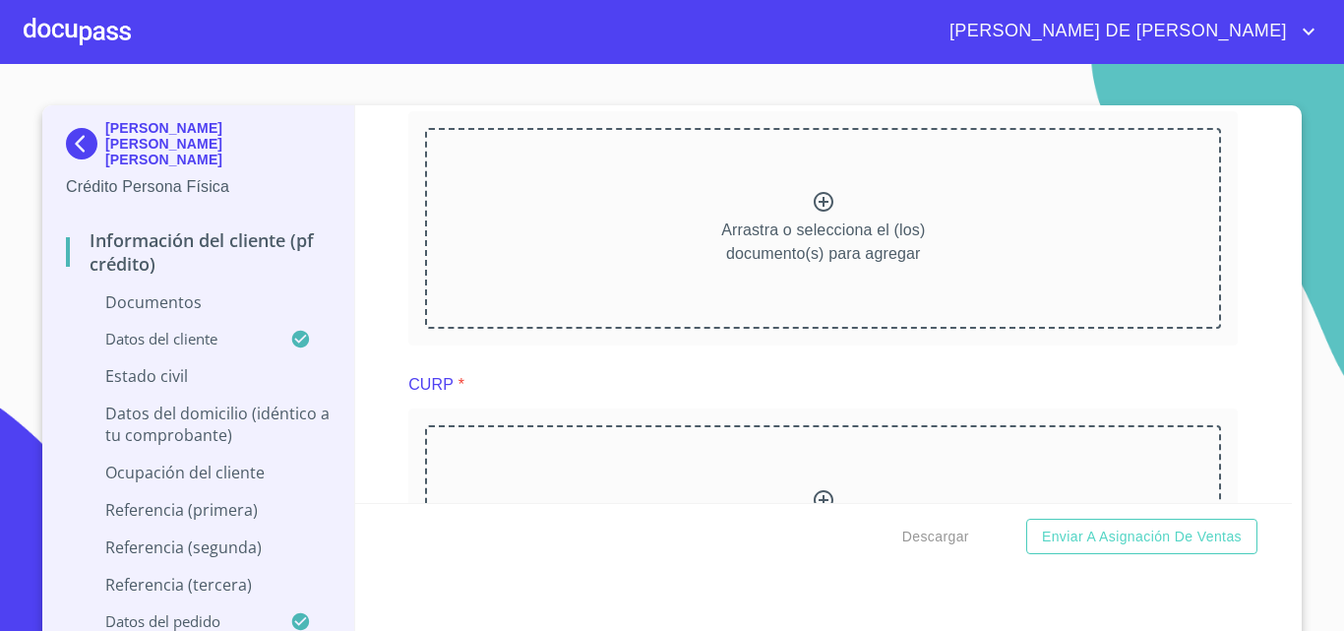
scroll to position [1772, 0]
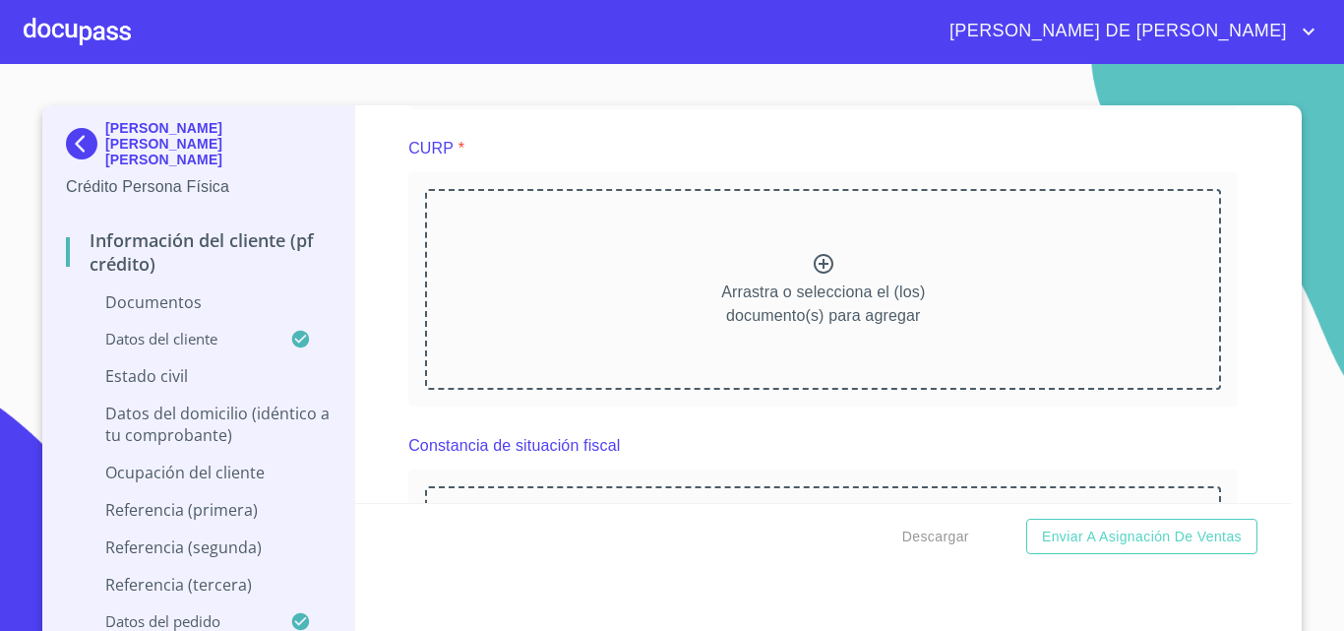
click at [812, 269] on icon at bounding box center [824, 264] width 24 height 24
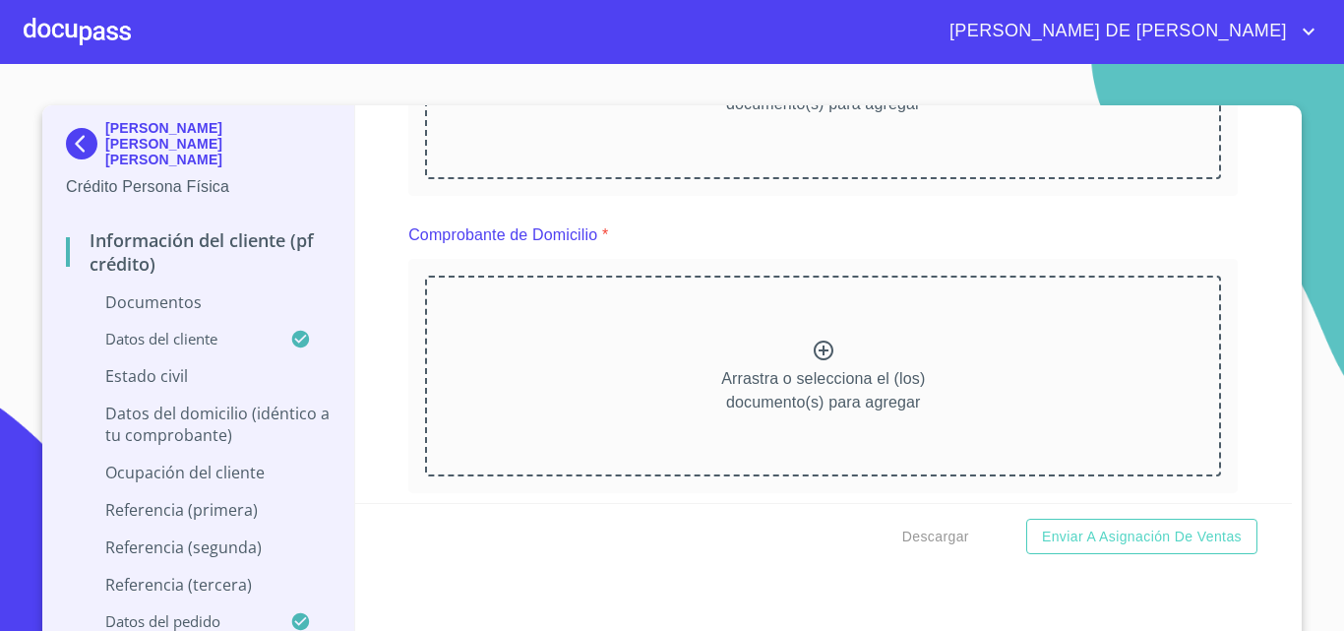
scroll to position [394, 0]
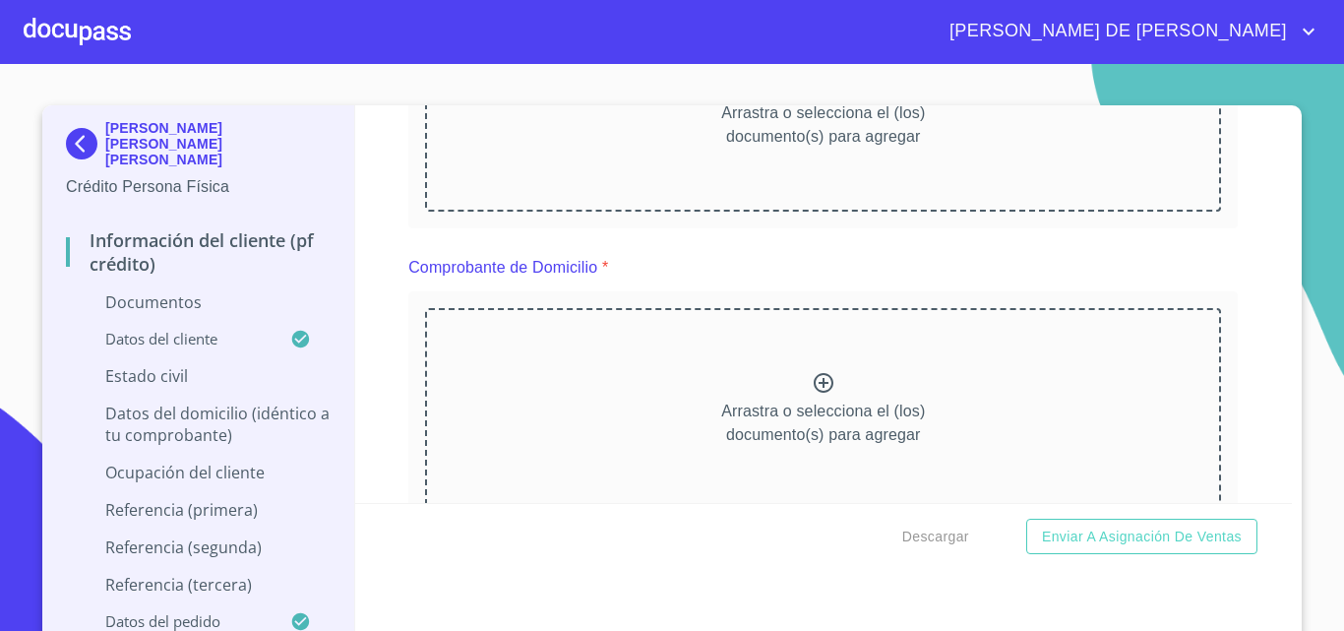
click at [814, 385] on icon at bounding box center [824, 383] width 20 height 20
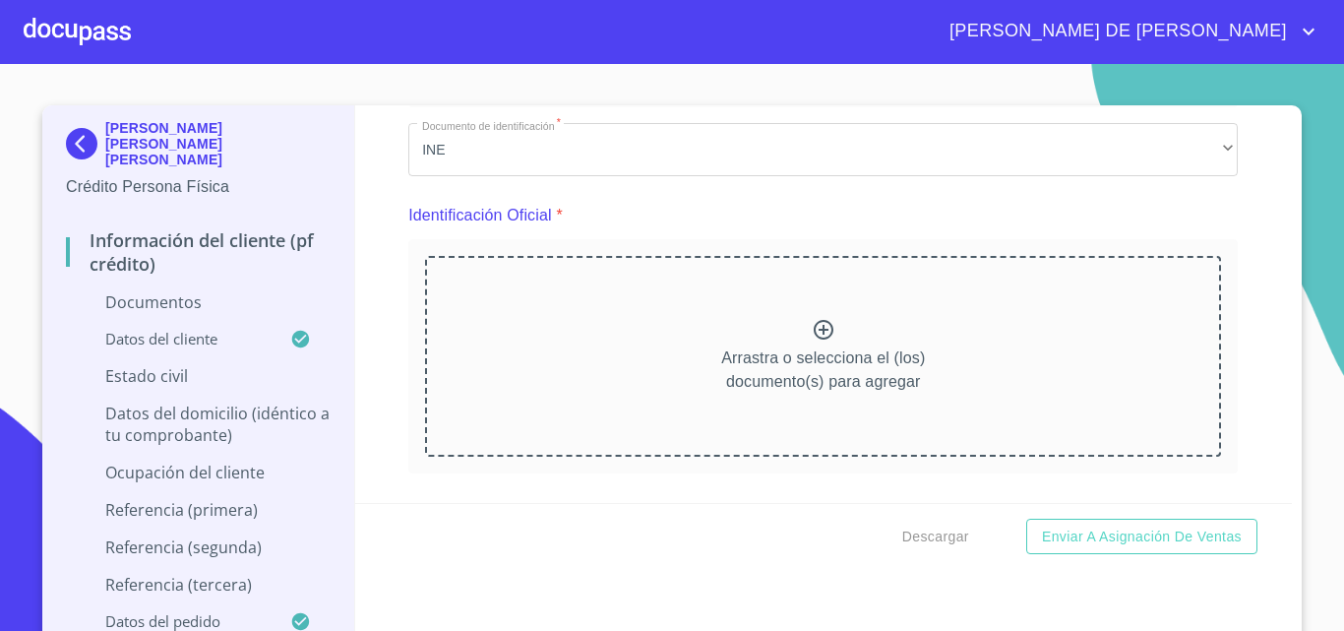
scroll to position [197, 0]
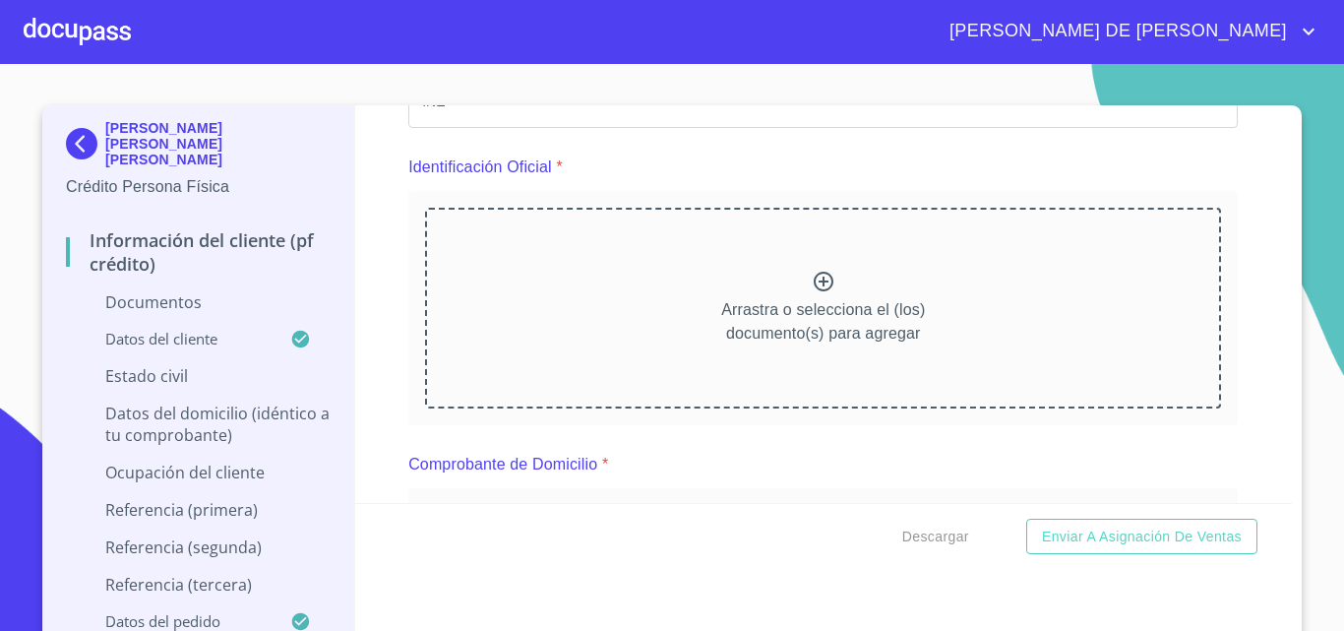
click at [795, 293] on div "Arrastra o selecciona el (los) documento(s) para agregar" at bounding box center [823, 308] width 796 height 201
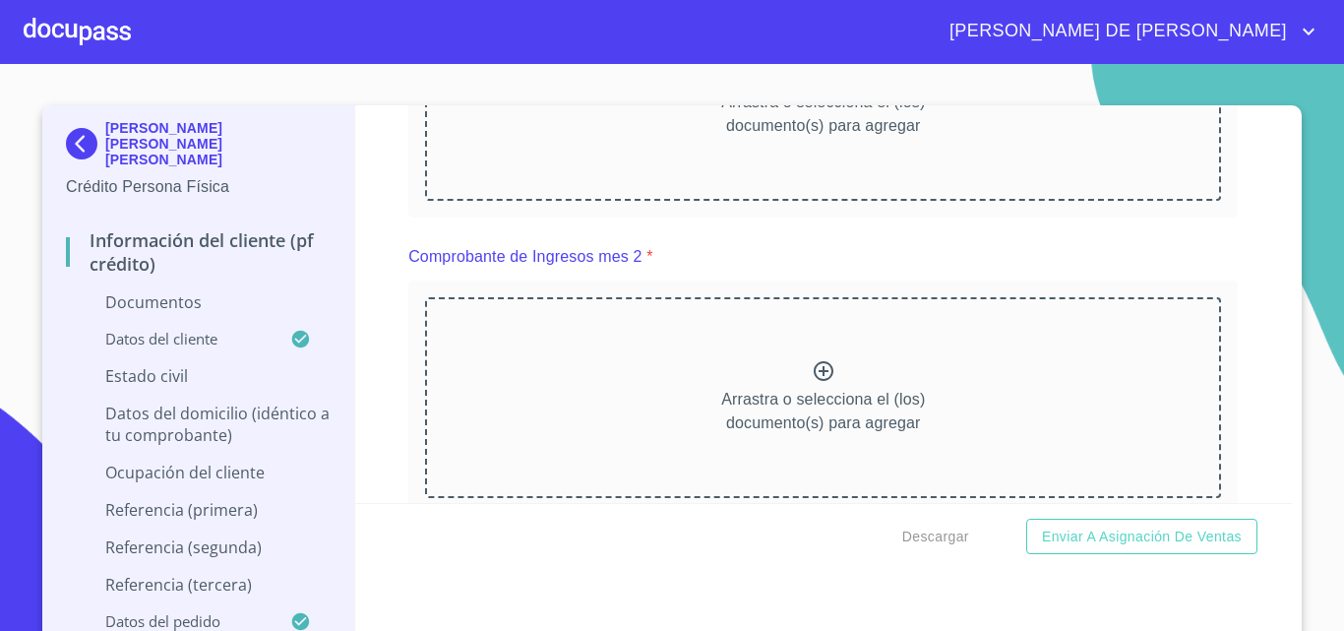
scroll to position [1575, 0]
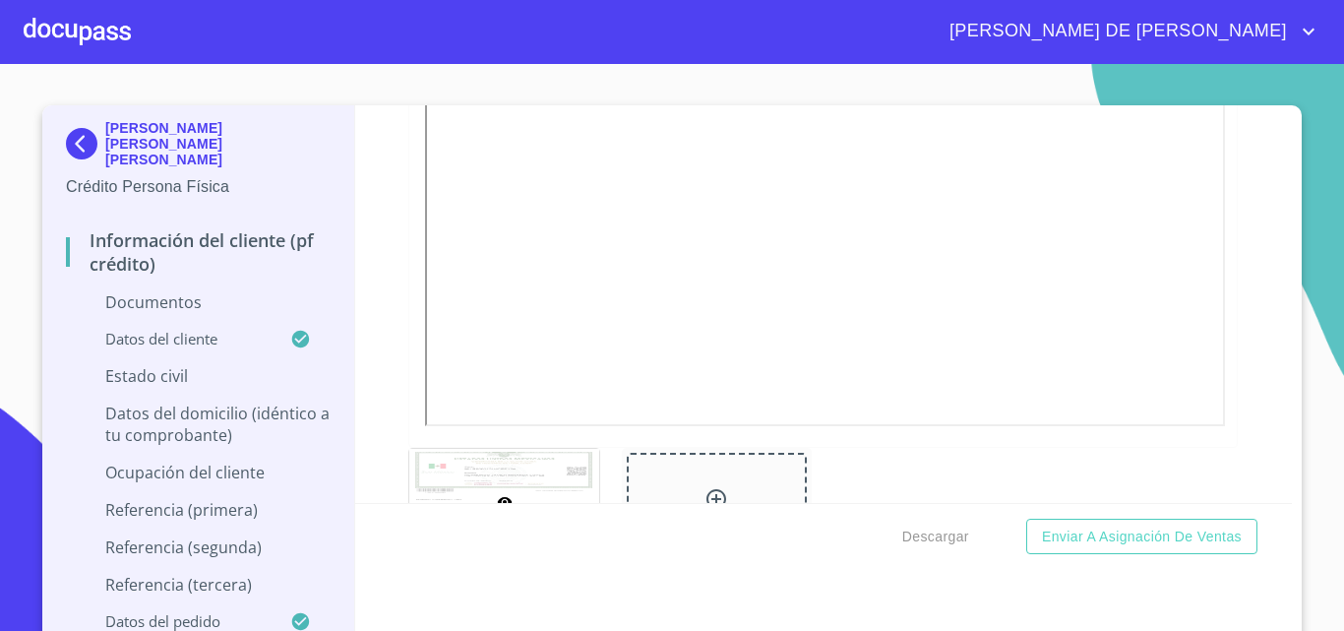
scroll to position [2756, 0]
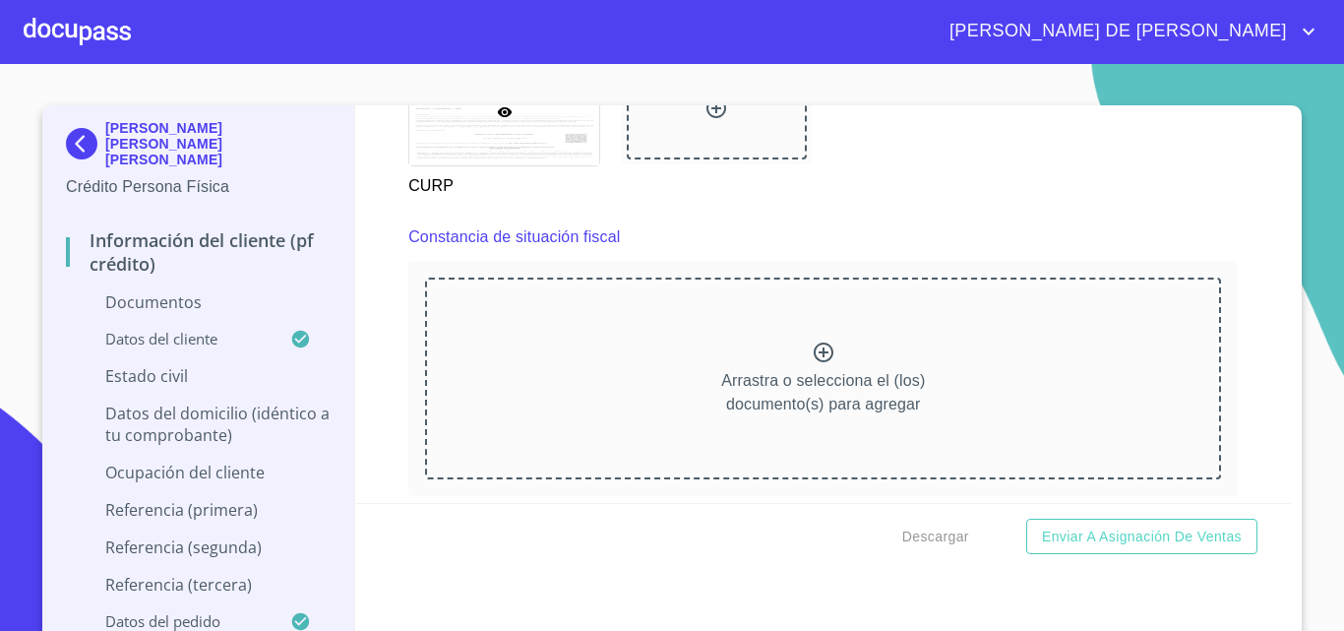
scroll to position [3641, 0]
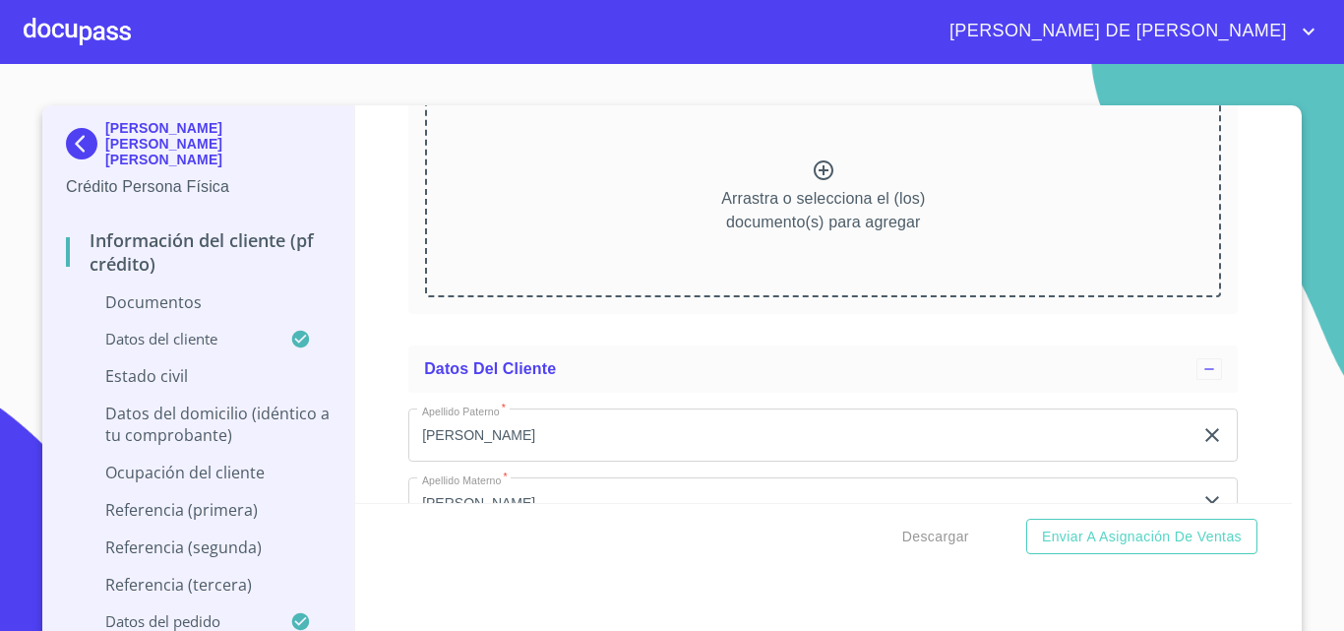
scroll to position [4527, 0]
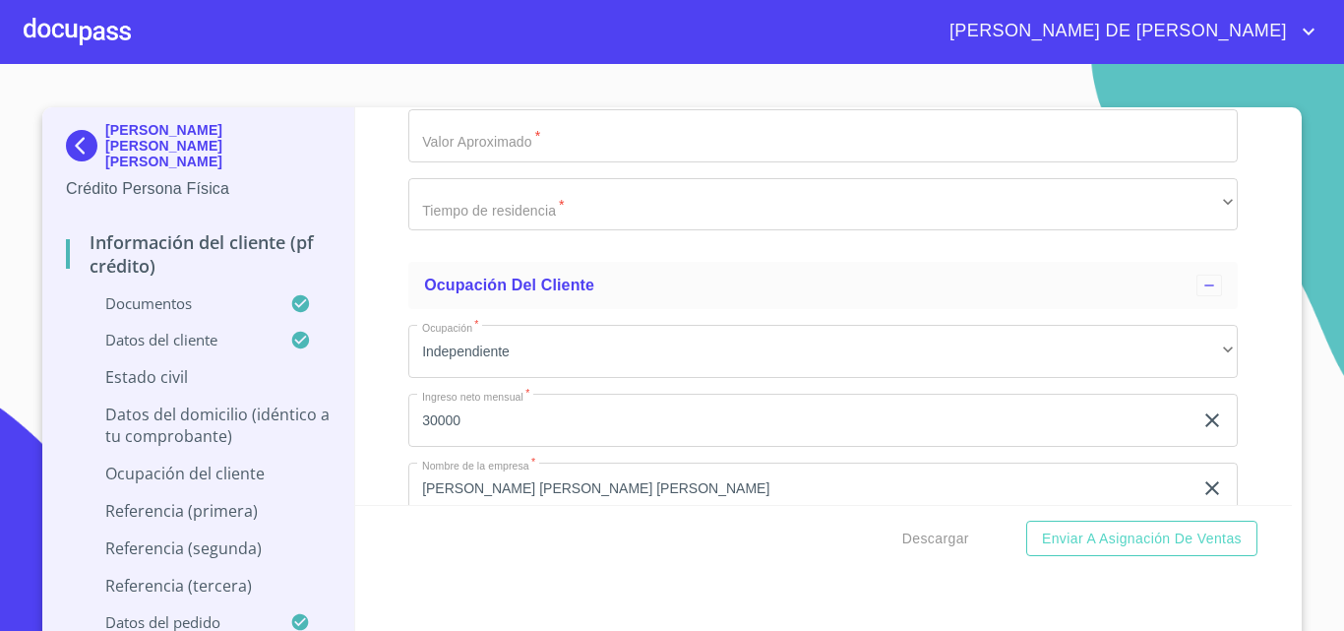
scroll to position [7480, 0]
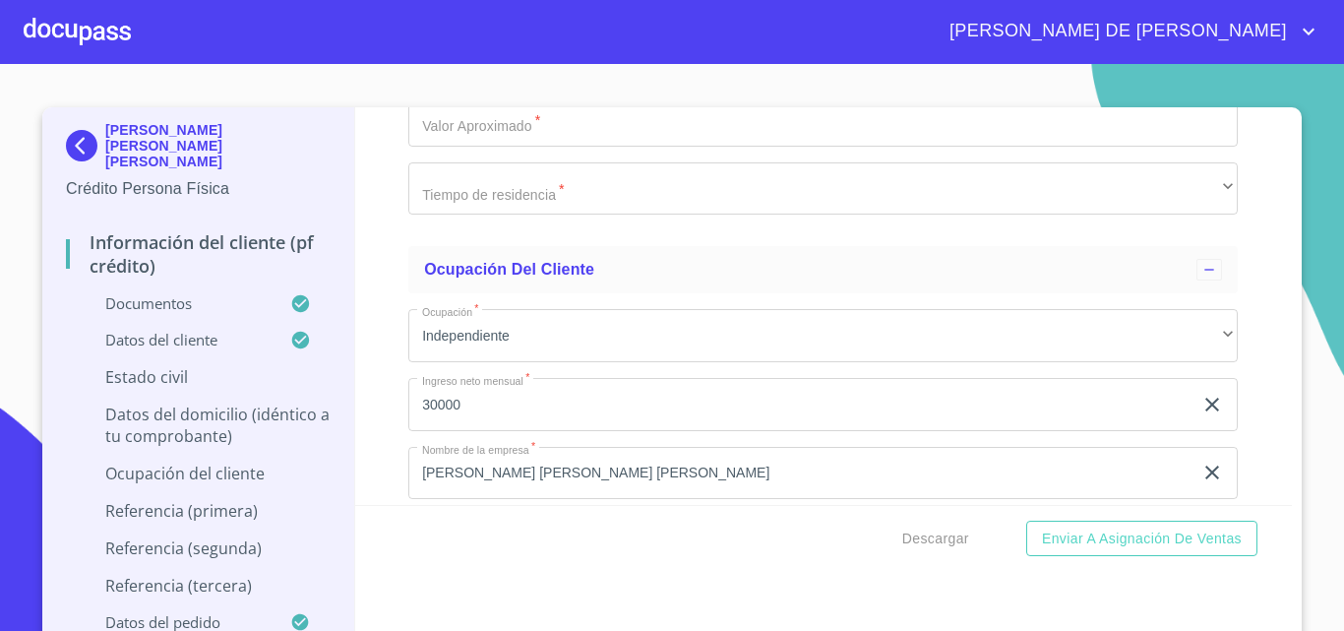
type input "[PERSON_NAME]"
type input "SALAMANTES"
type input "[PERSON_NAME]"
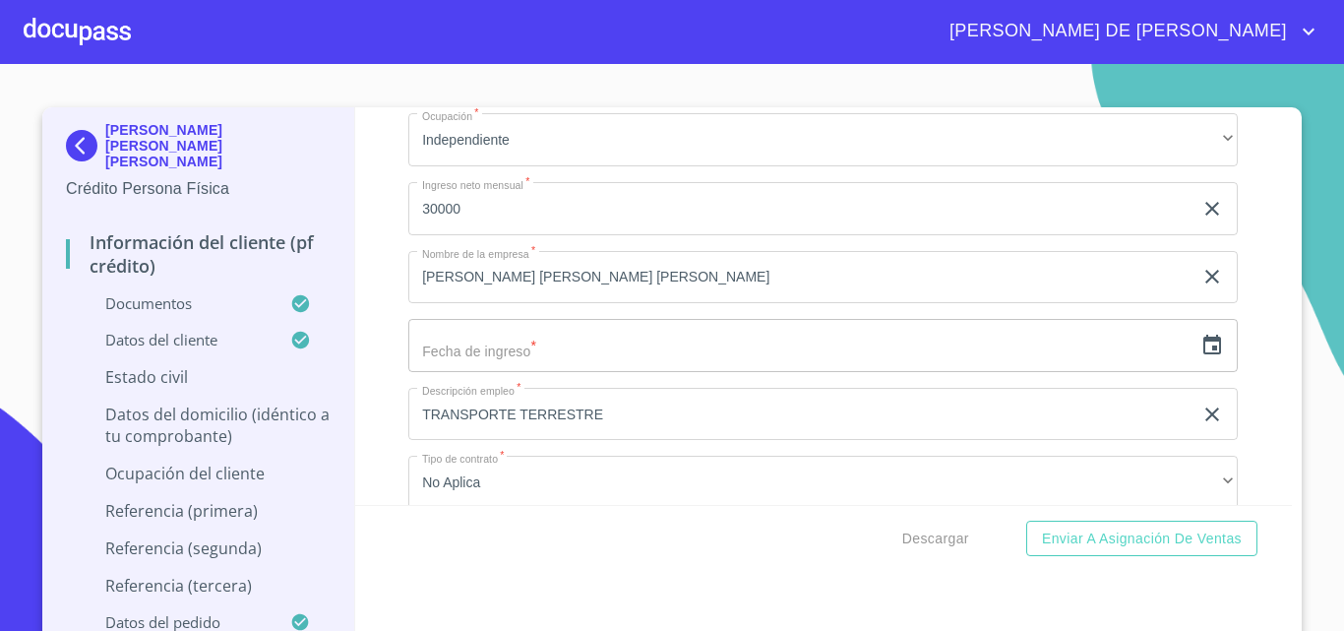
scroll to position [7678, 0]
type input "[PERSON_NAME]"
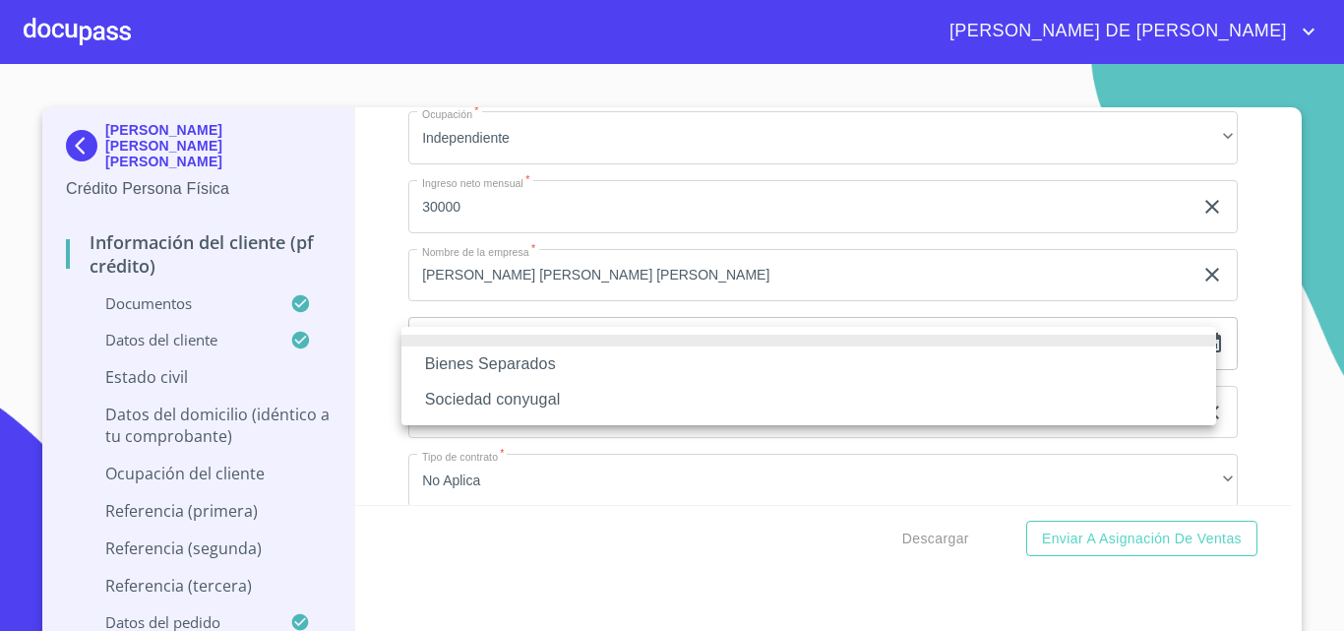
click at [477, 401] on li "Sociedad conyugal" at bounding box center [809, 399] width 815 height 35
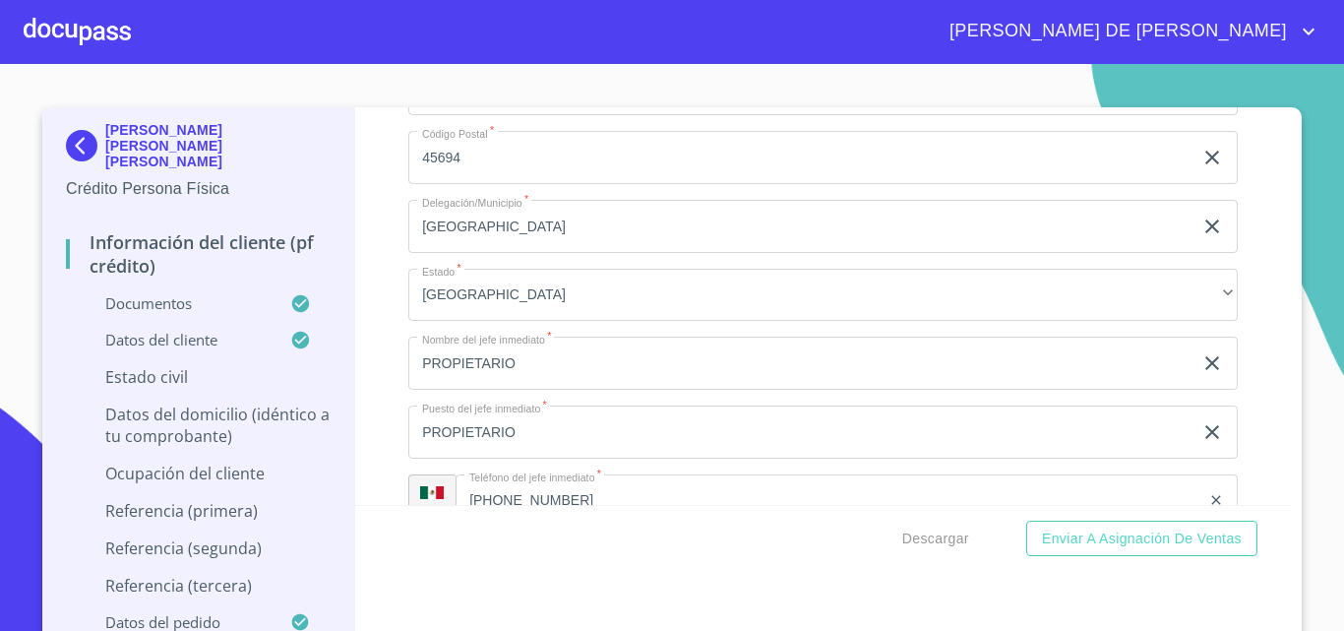
scroll to position [8662, 0]
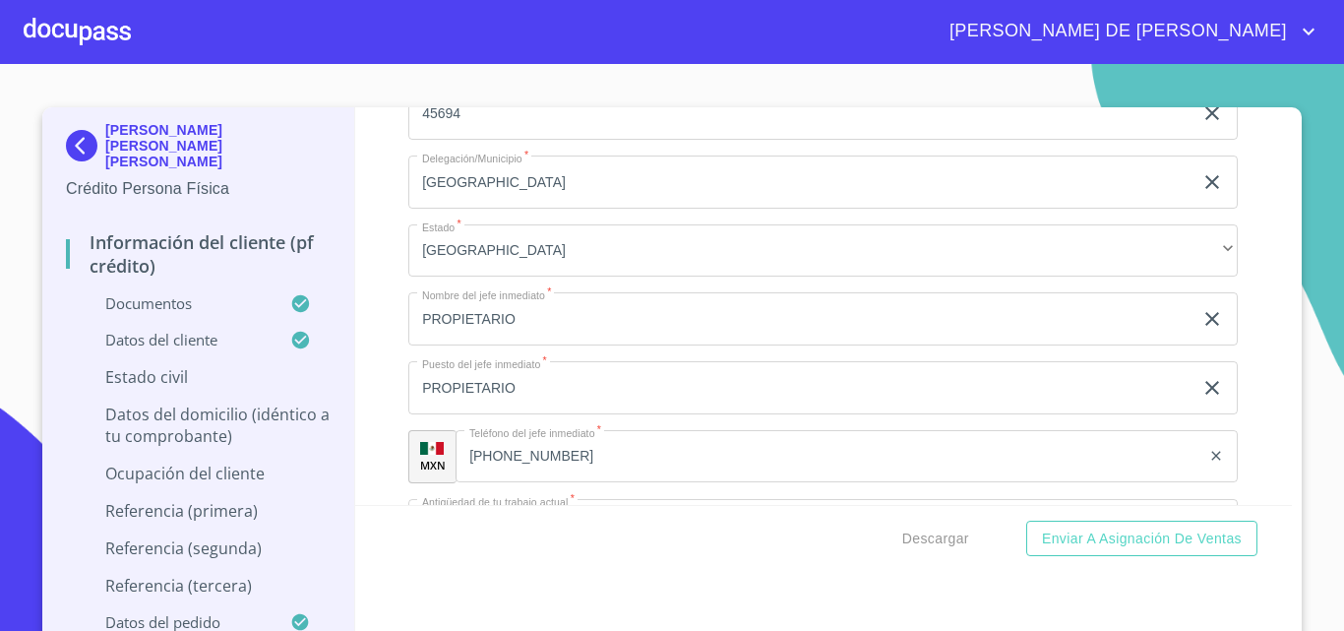
type input "0"
type input "$1,500,000"
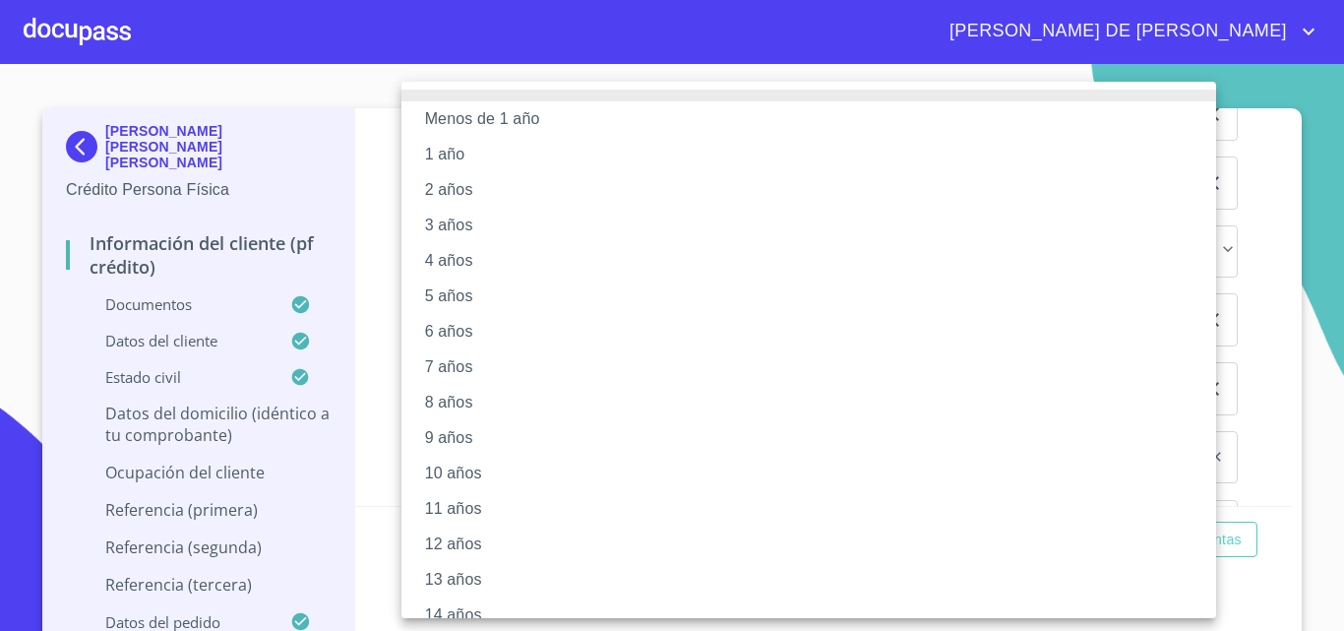
click at [462, 365] on li "7 años" at bounding box center [817, 366] width 830 height 35
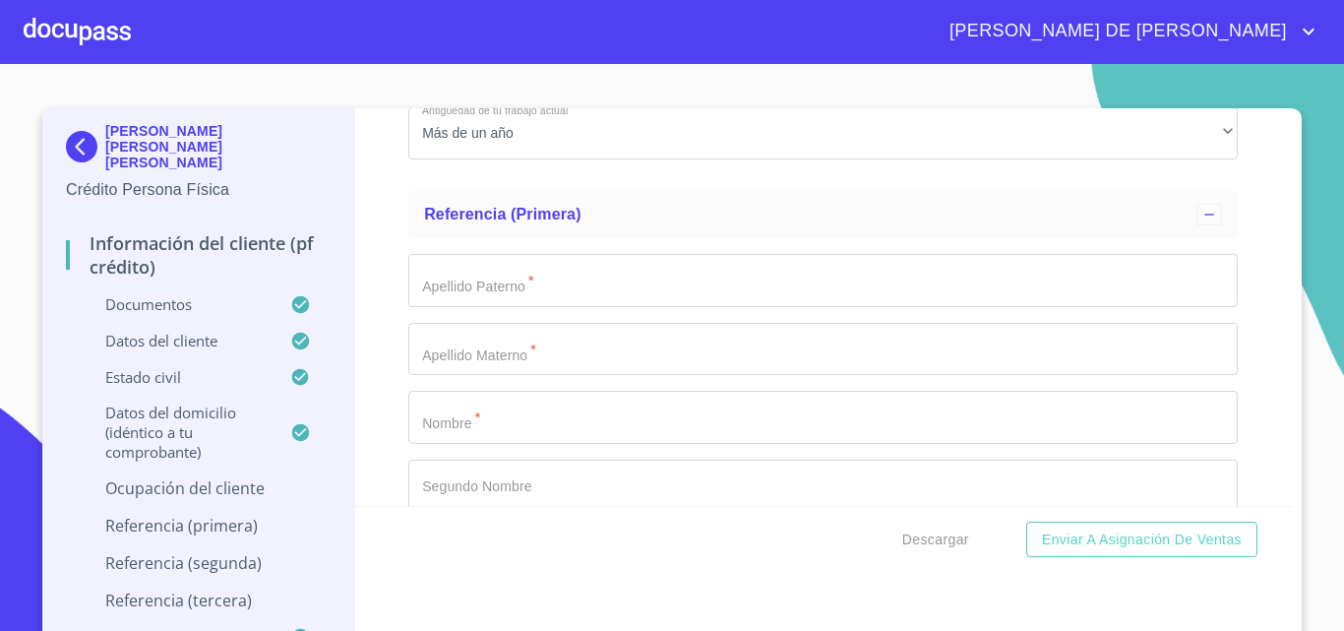
scroll to position [9055, 0]
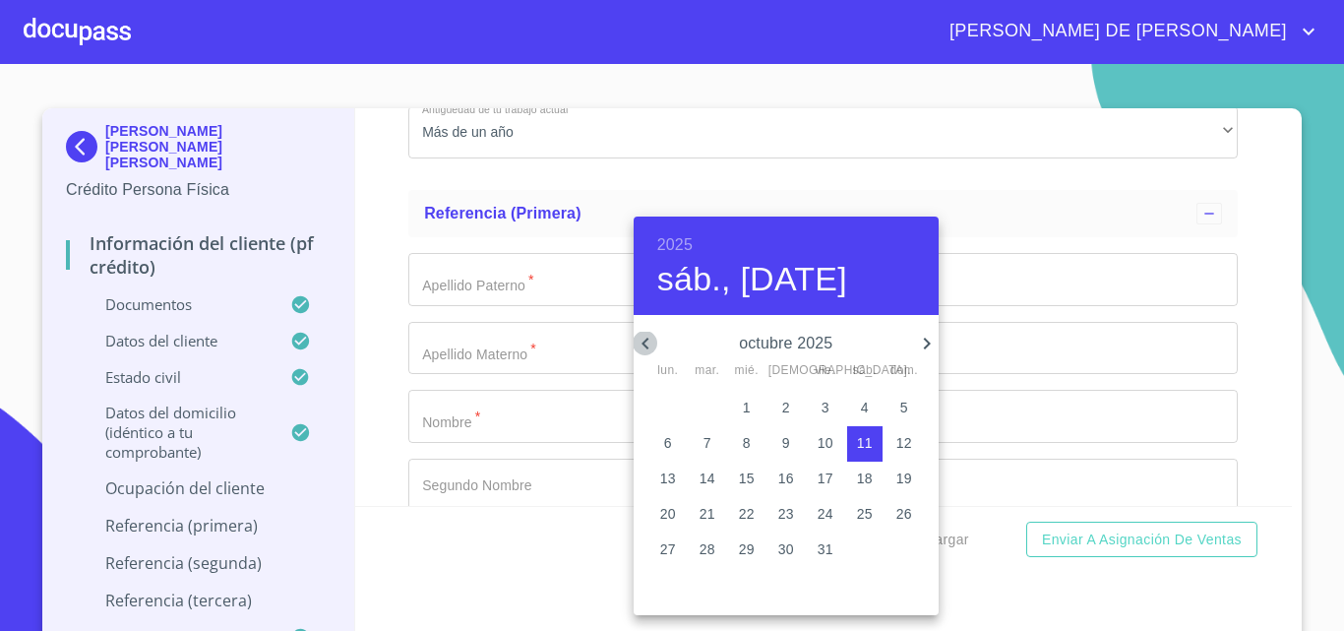
click at [641, 346] on icon "button" at bounding box center [646, 344] width 24 height 24
click at [684, 234] on h6 "2025" at bounding box center [674, 245] width 35 height 28
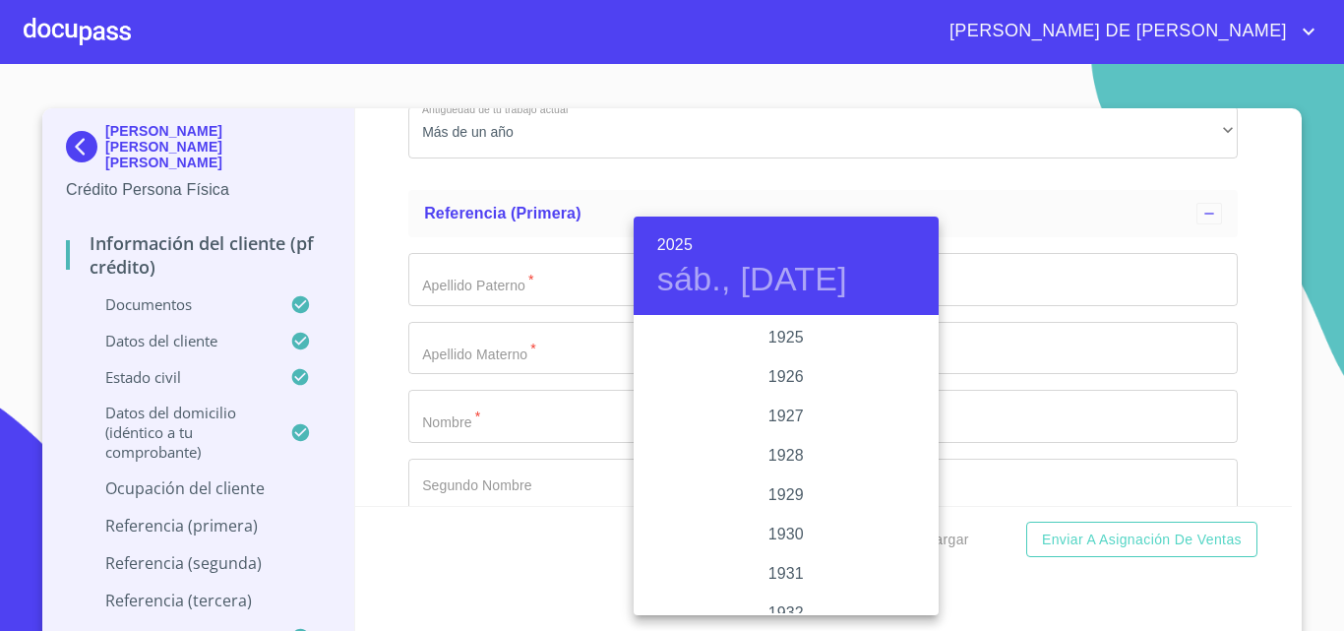
scroll to position [3819, 0]
click at [773, 409] on div "2024" at bounding box center [786, 416] width 305 height 39
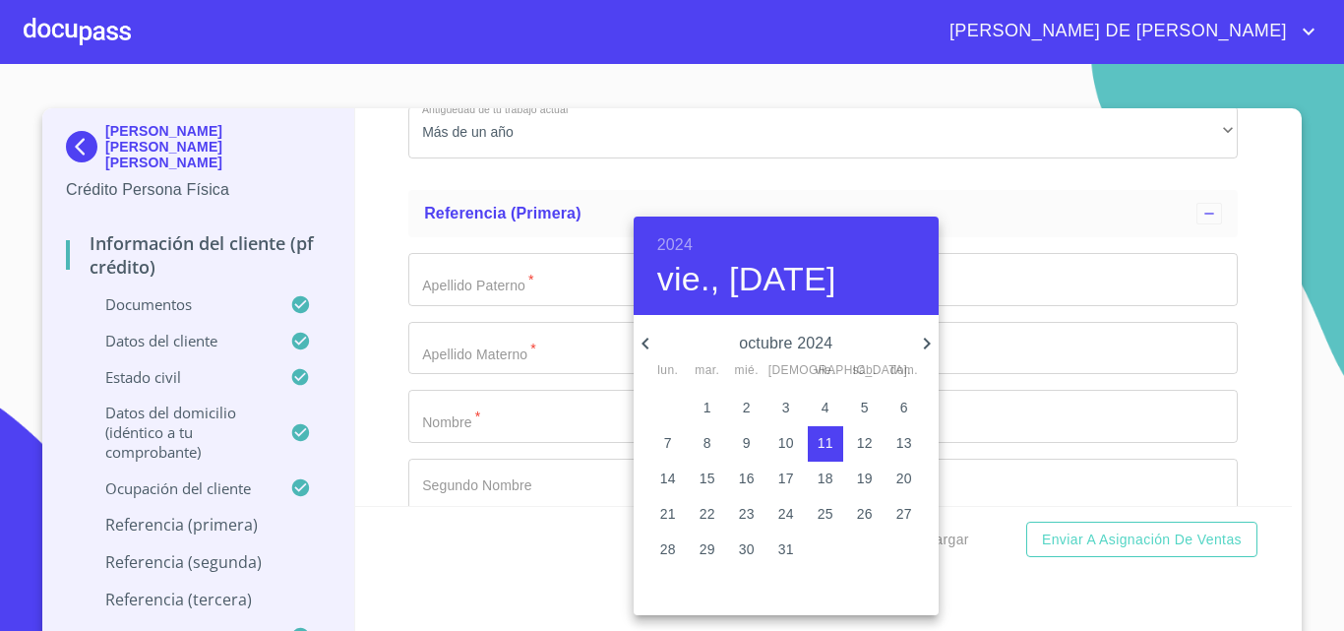
click at [640, 336] on icon "button" at bounding box center [646, 344] width 24 height 24
click at [901, 404] on p "7" at bounding box center [905, 408] width 8 height 20
type input "7 de [DATE]. de 2024"
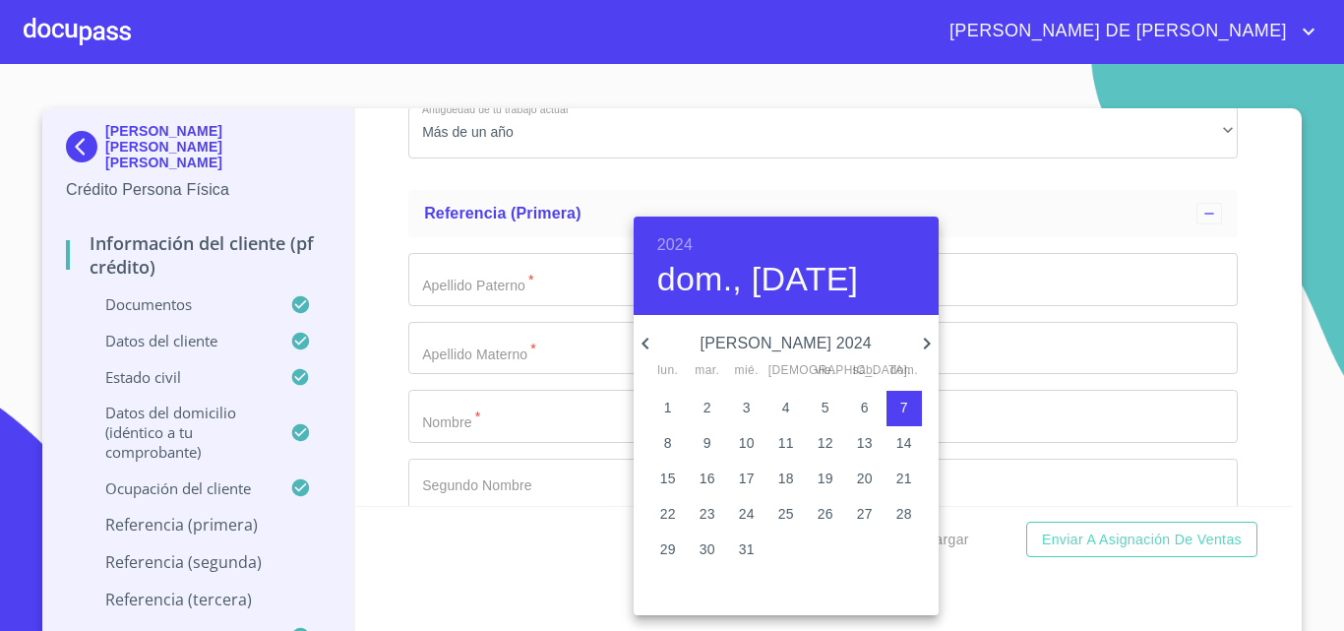
click at [901, 404] on p "7" at bounding box center [905, 408] width 8 height 20
click at [506, 566] on div at bounding box center [672, 315] width 1344 height 631
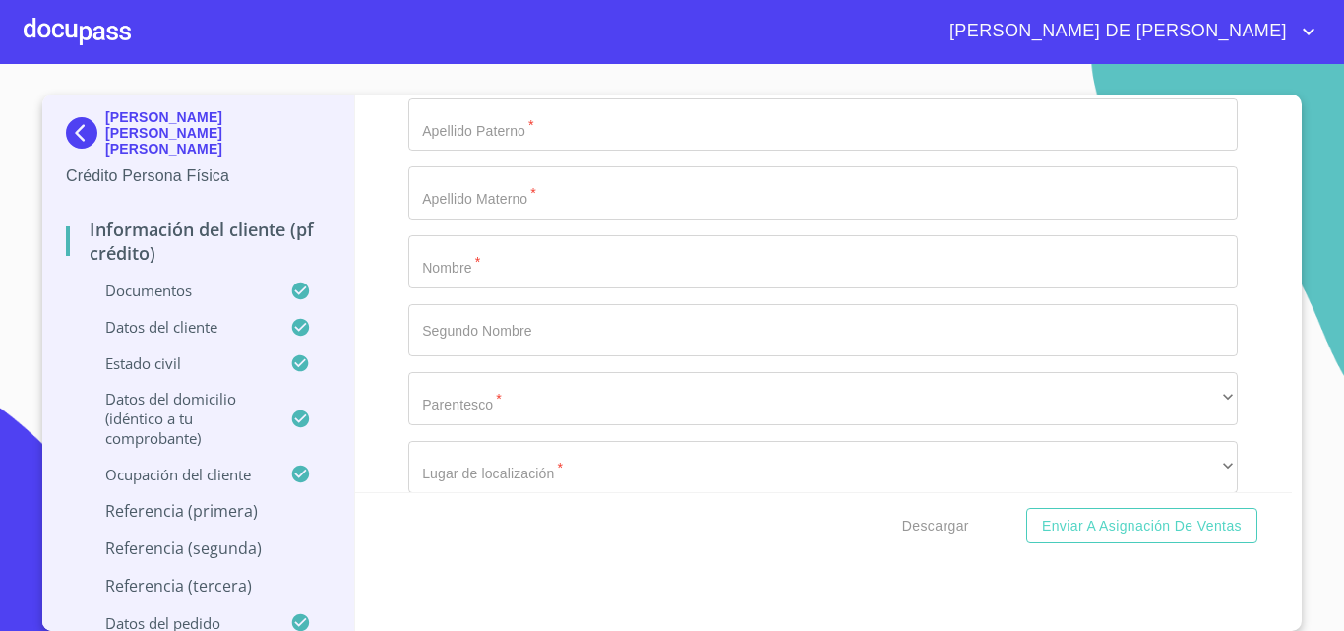
scroll to position [10335, 0]
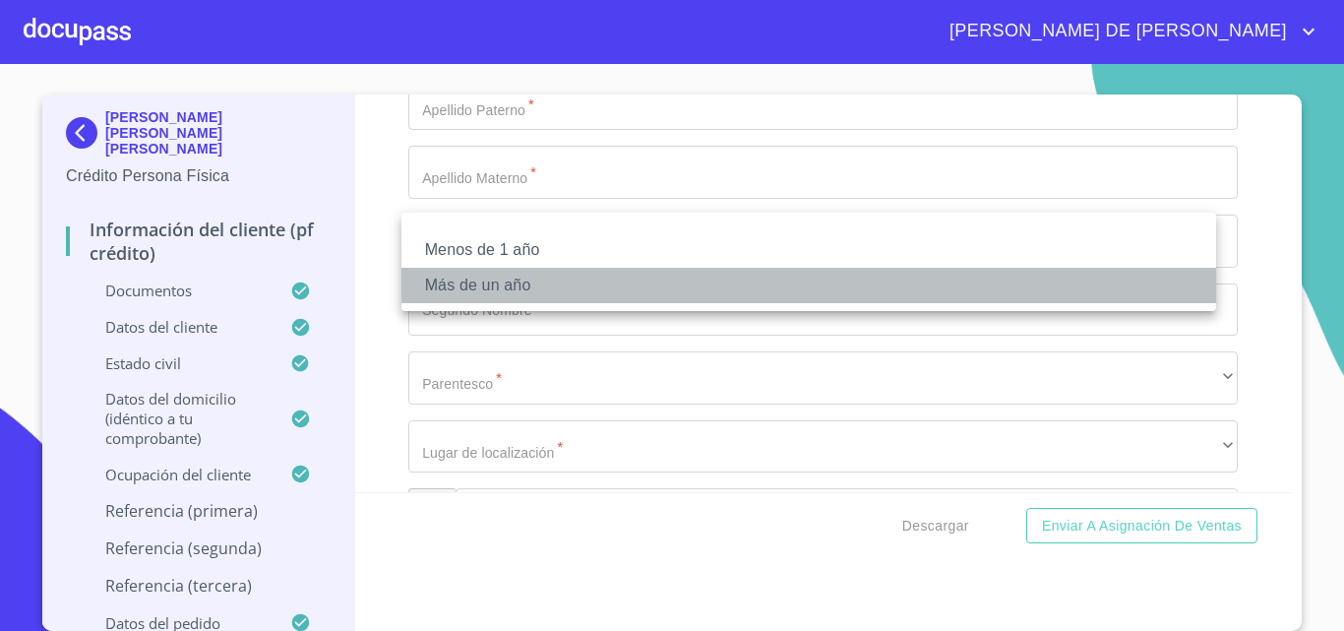
click at [492, 289] on li "Más de un año" at bounding box center [809, 285] width 815 height 35
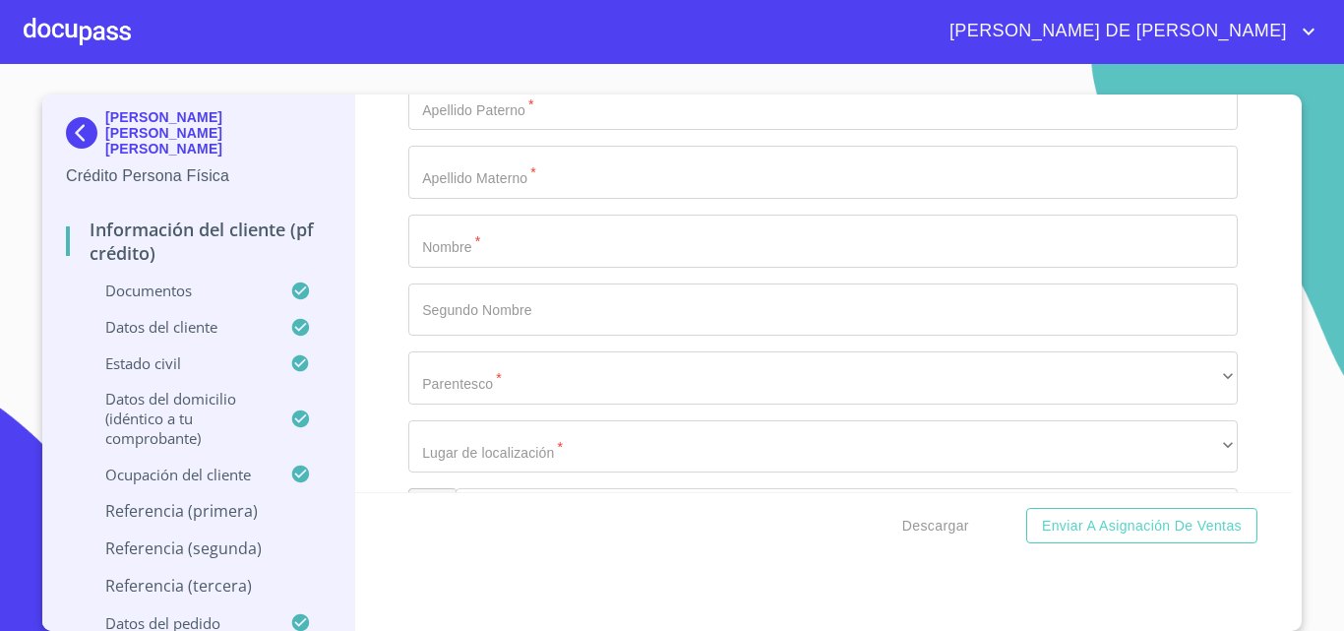
scroll to position [10532, 0]
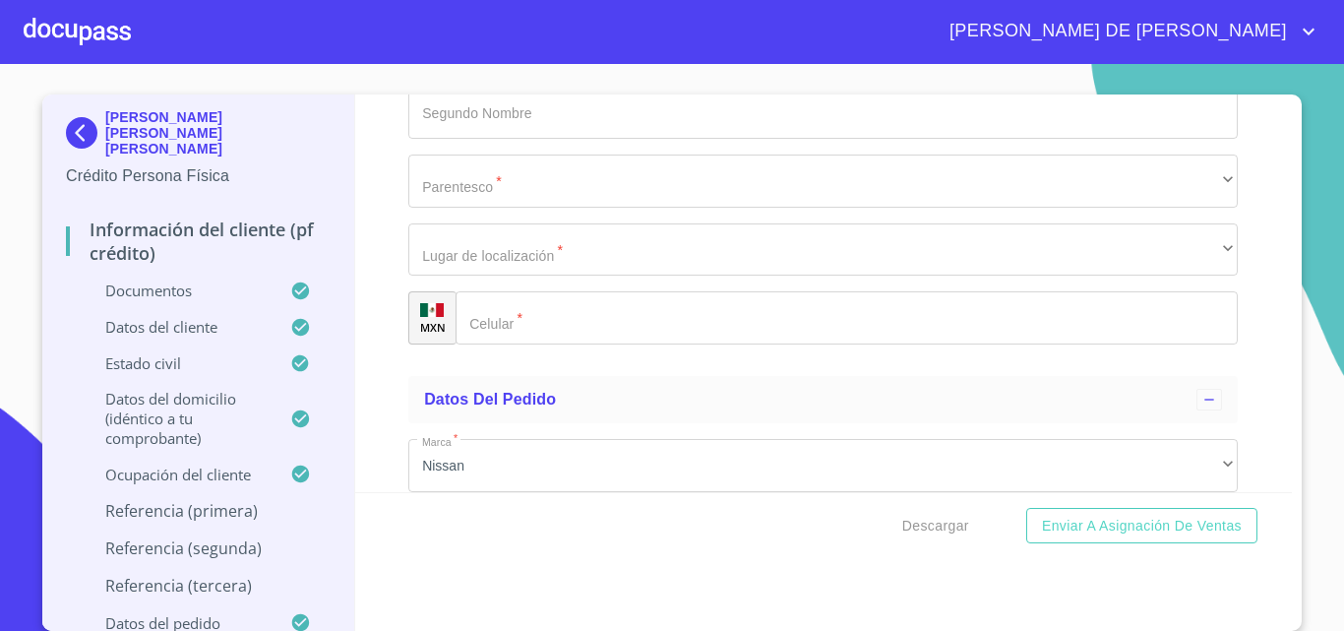
type input "[PERSON_NAME]"
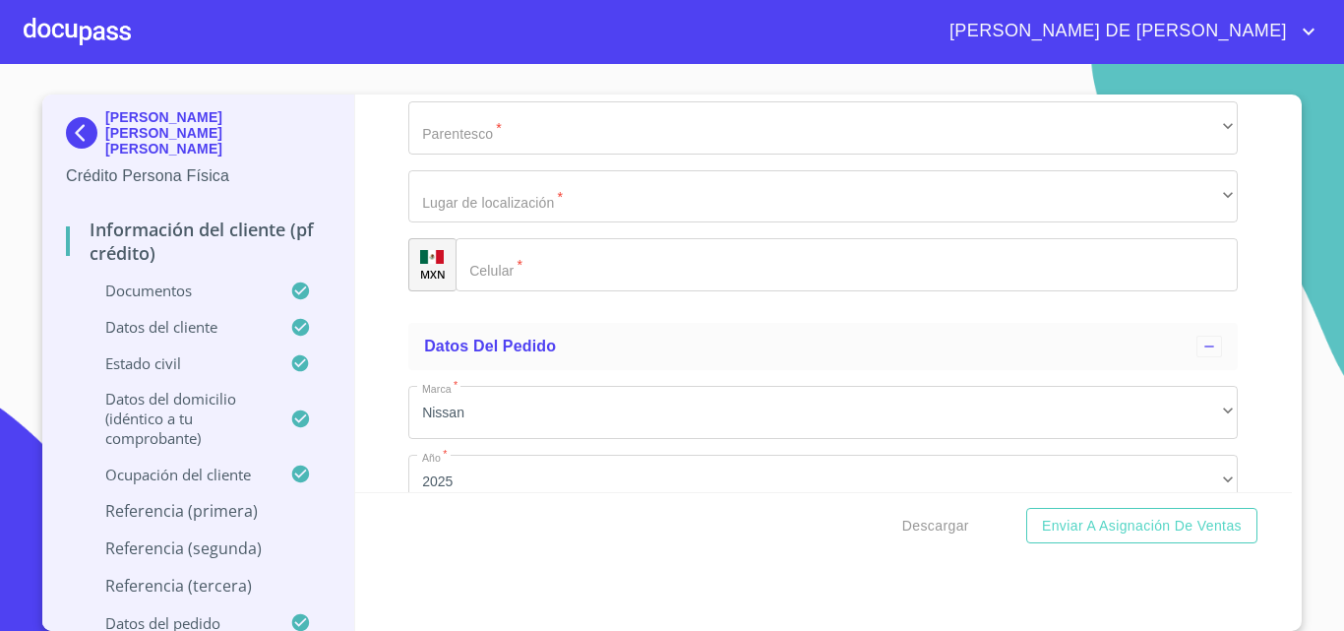
scroll to position [10630, 0]
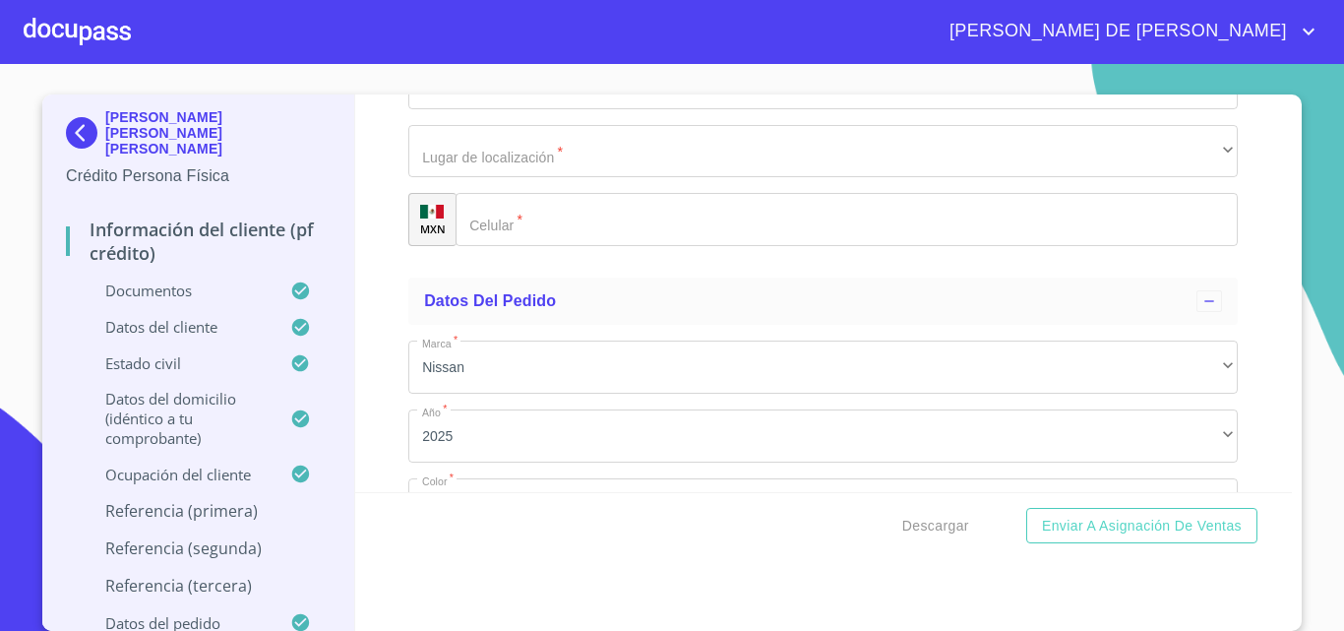
type input "F"
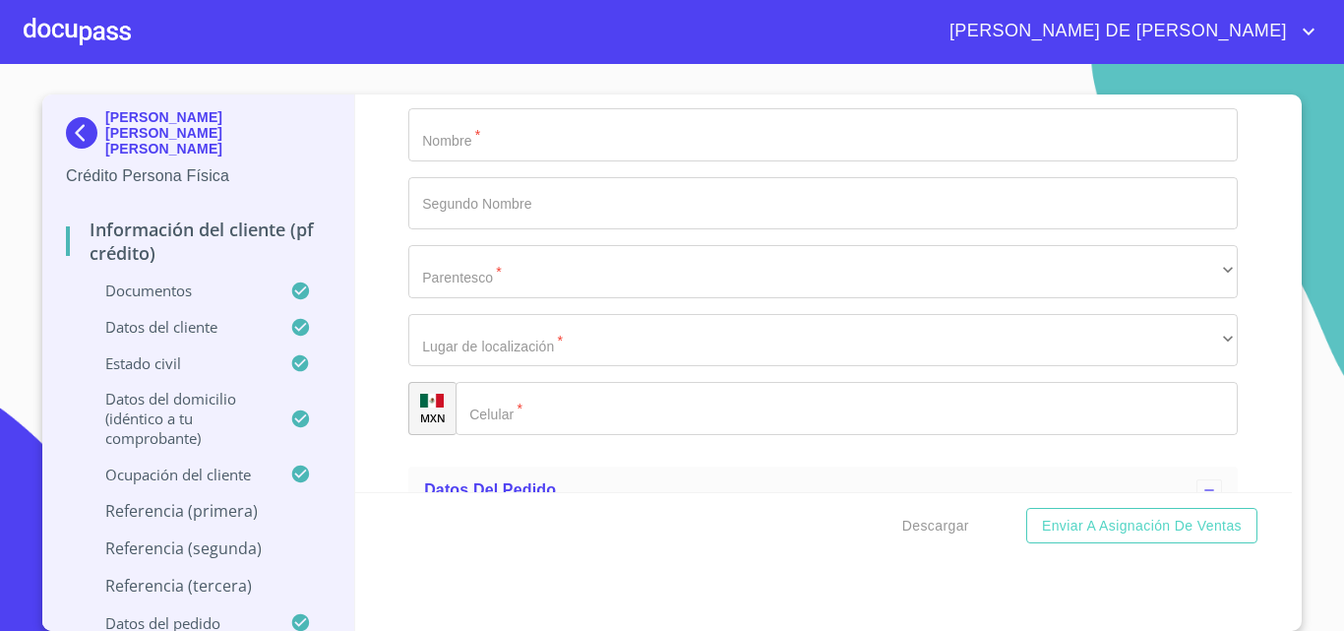
scroll to position [10433, 0]
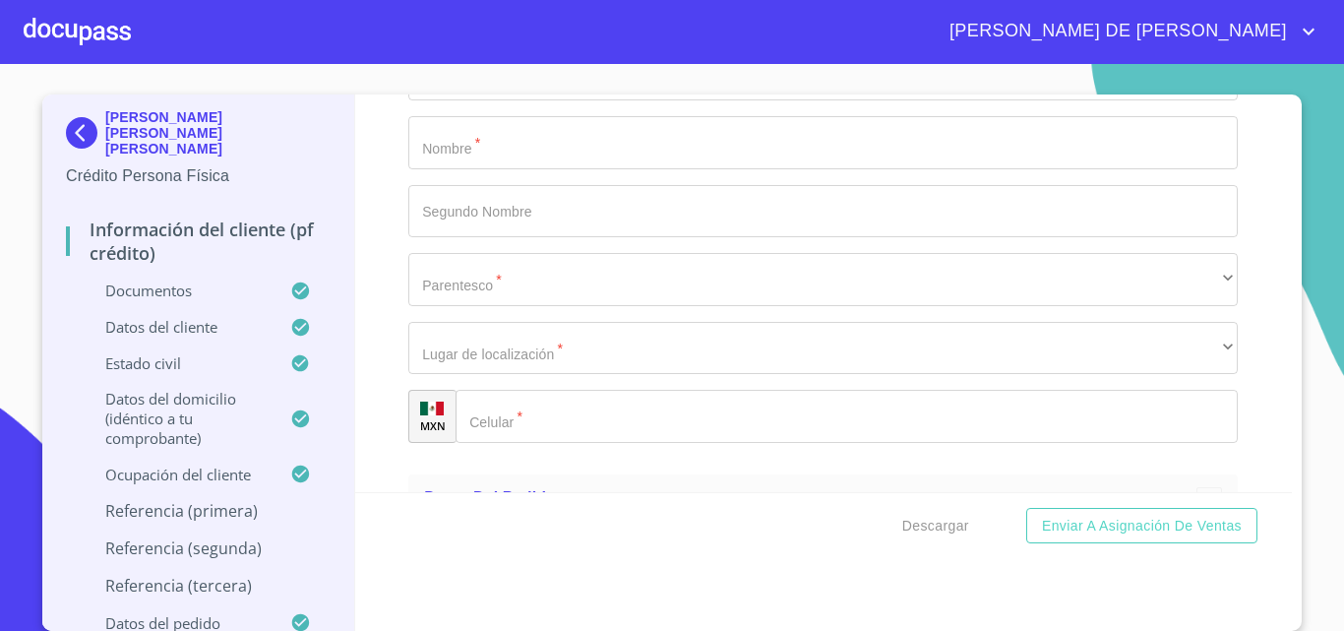
type input "G"
type input "M"
type input "[PERSON_NAME]"
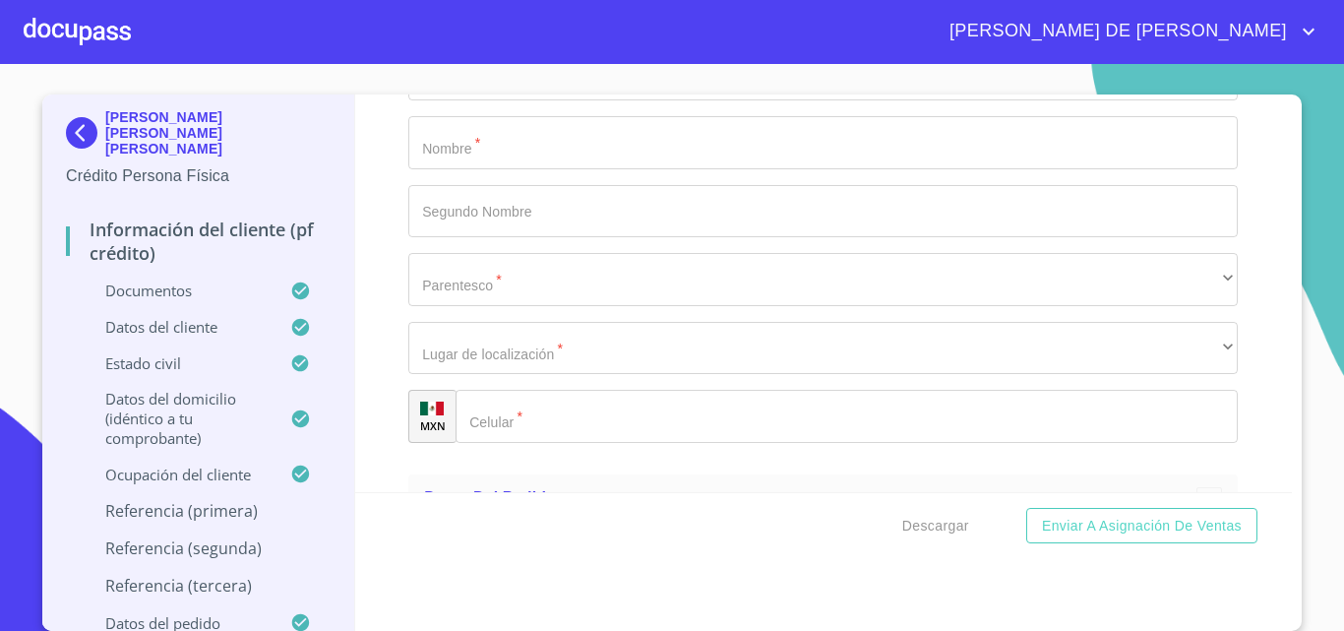
type input "[PERSON_NAME]"
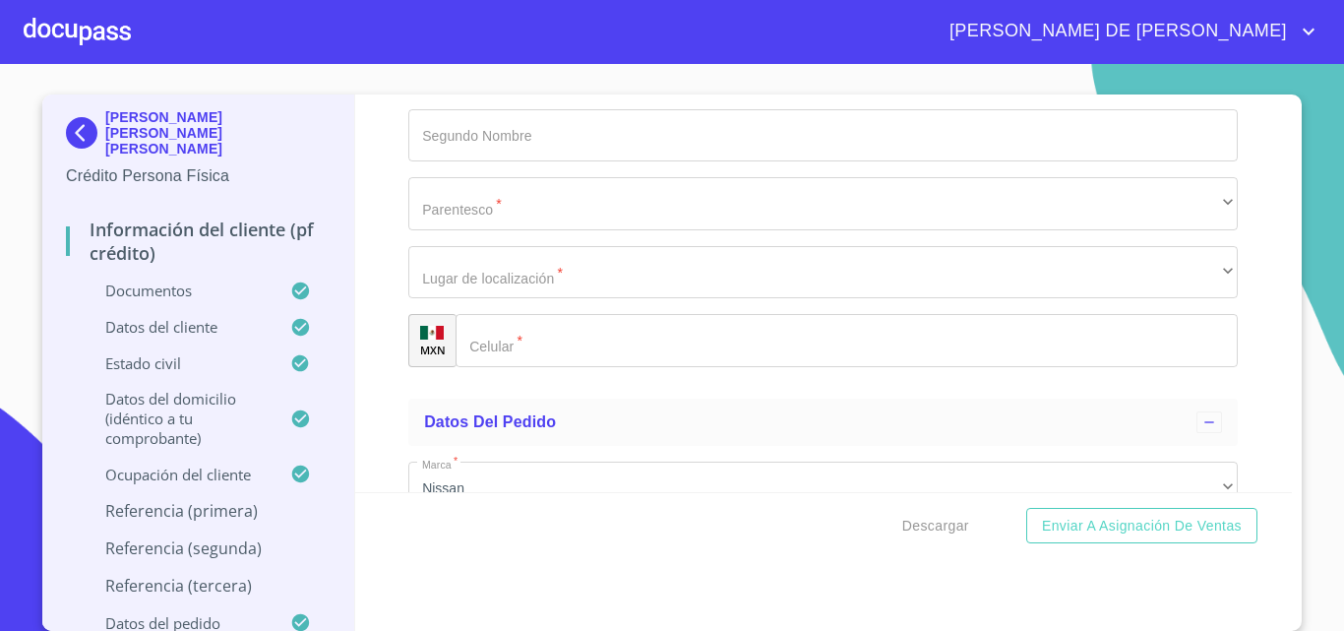
scroll to position [10630, 0]
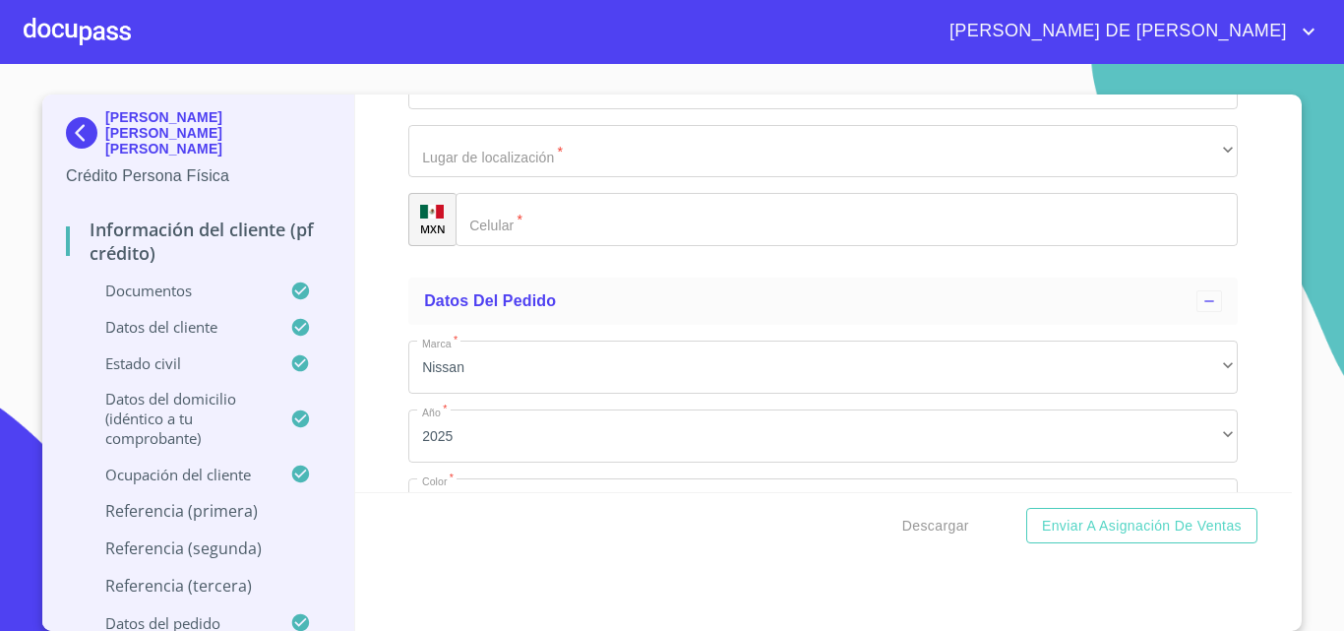
type input "[PERSON_NAME]"
drag, startPoint x: 457, startPoint y: 221, endPoint x: 531, endPoint y: 227, distance: 75.0
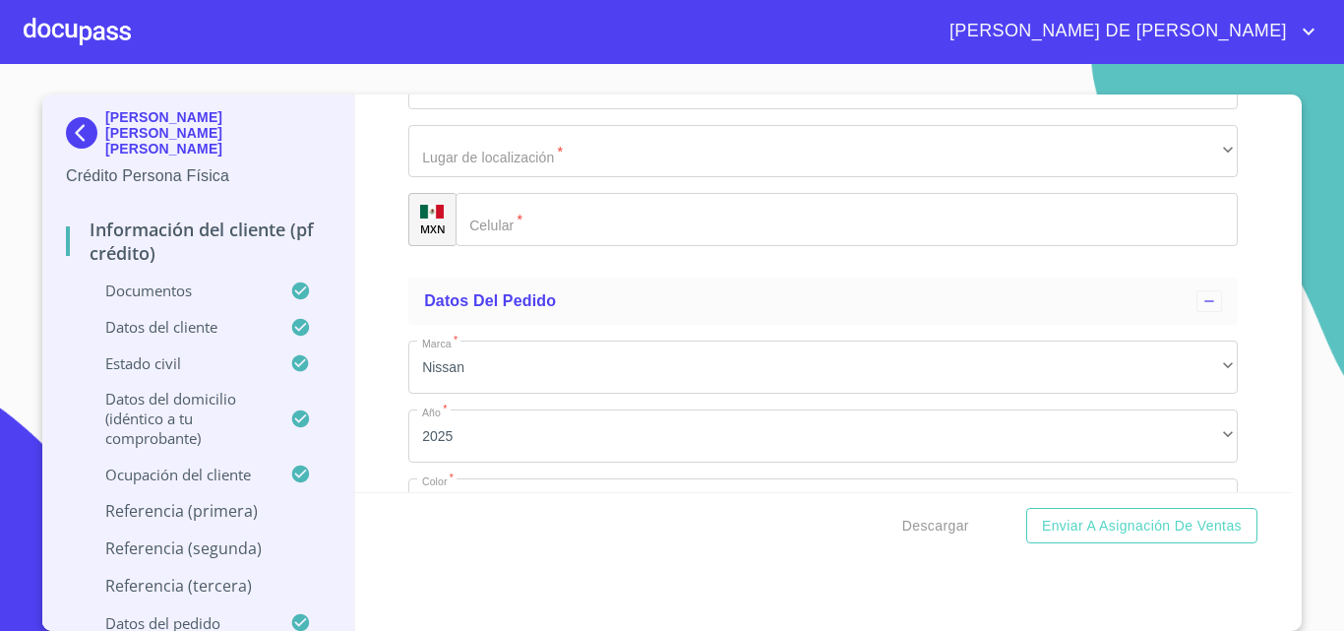
paste input "[PERSON_NAME]"
type input "[PERSON_NAME]"
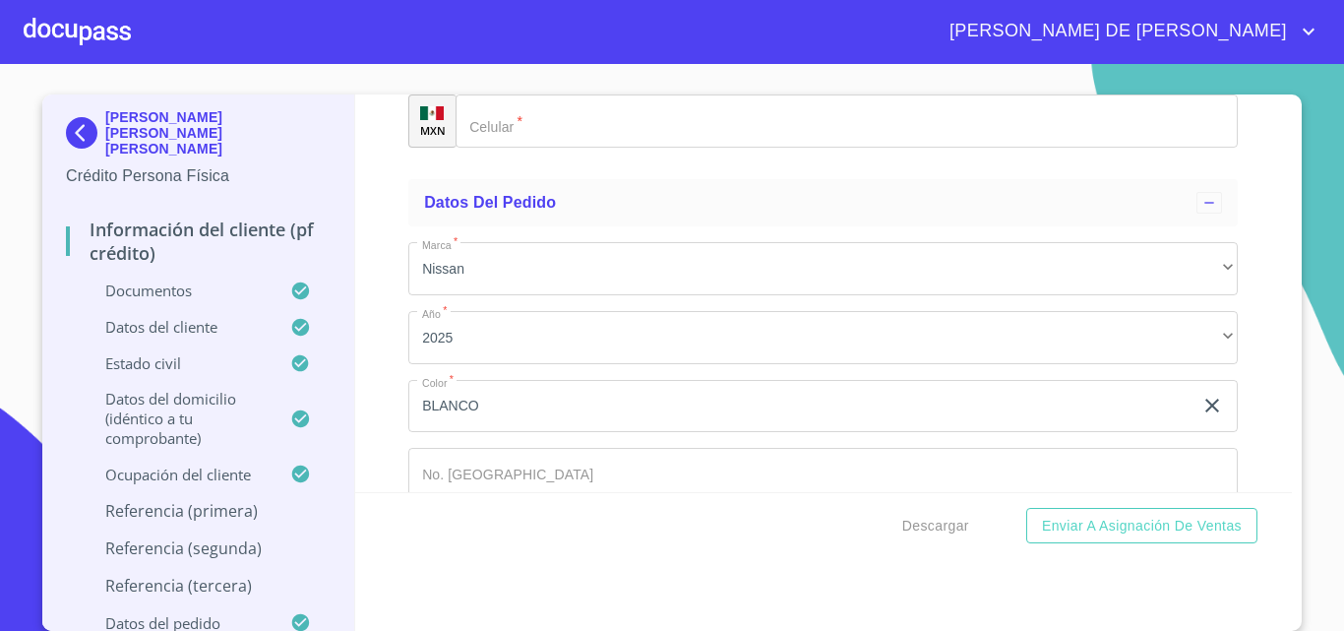
type input "[PERSON_NAME]"
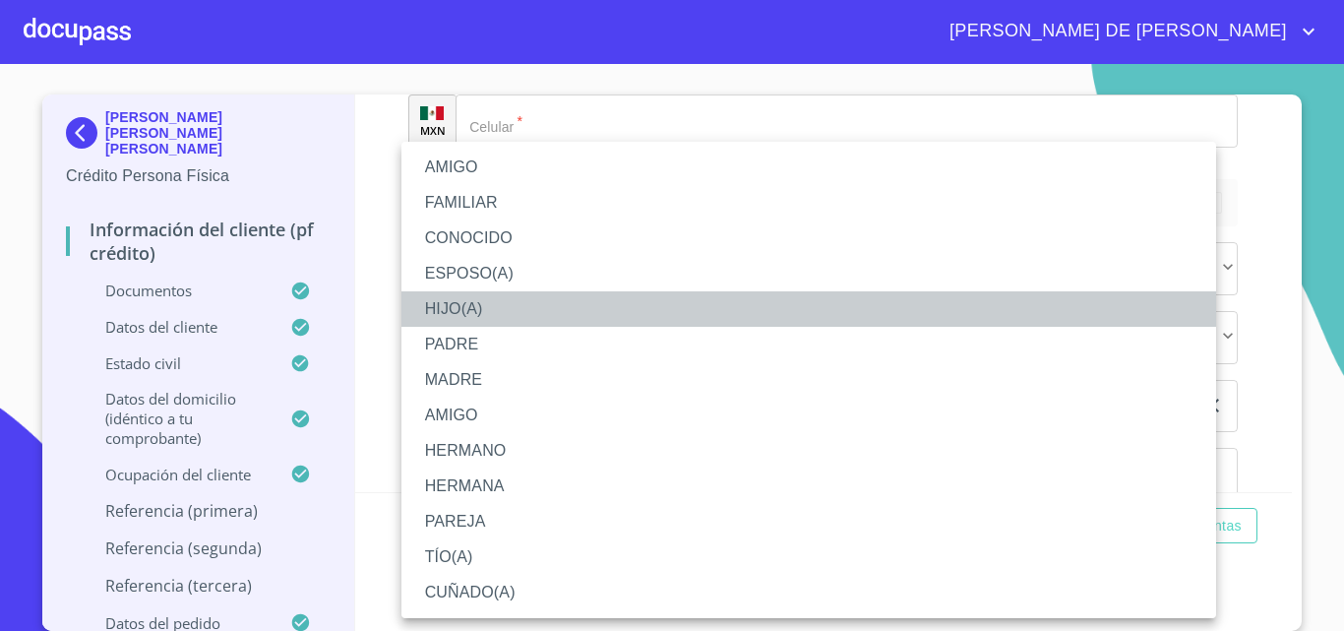
click at [491, 299] on li "HIJO(A)" at bounding box center [809, 308] width 815 height 35
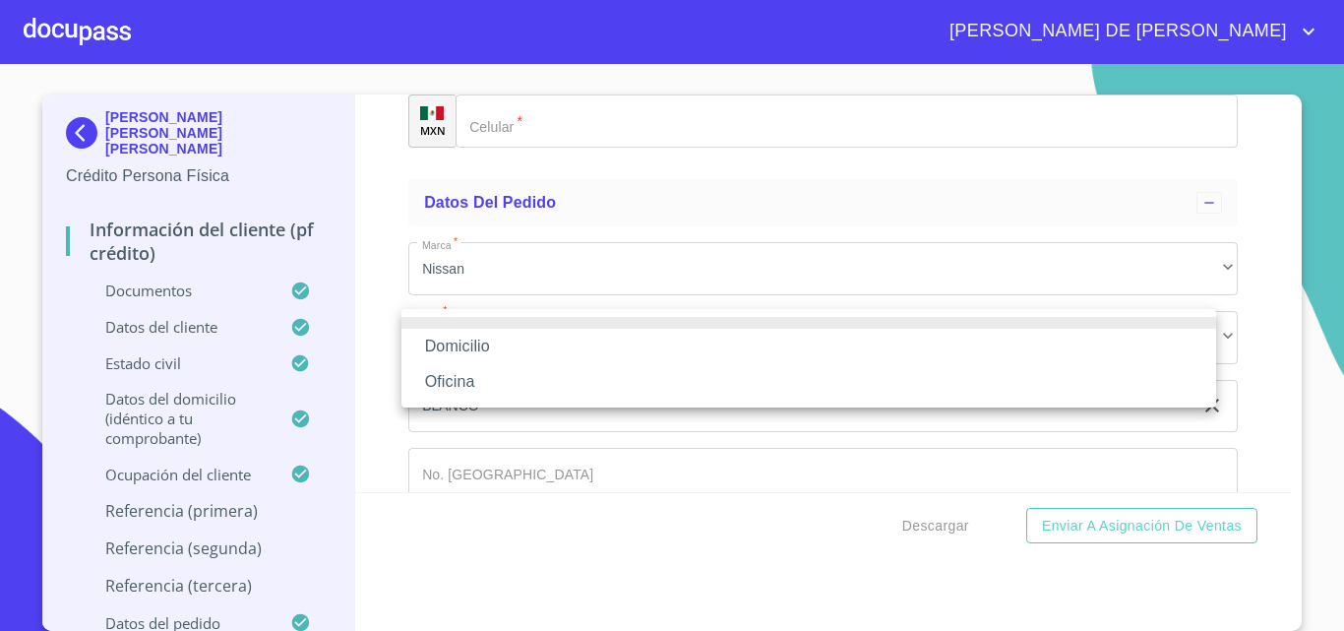
click at [481, 349] on li "Domicilio" at bounding box center [809, 346] width 815 height 35
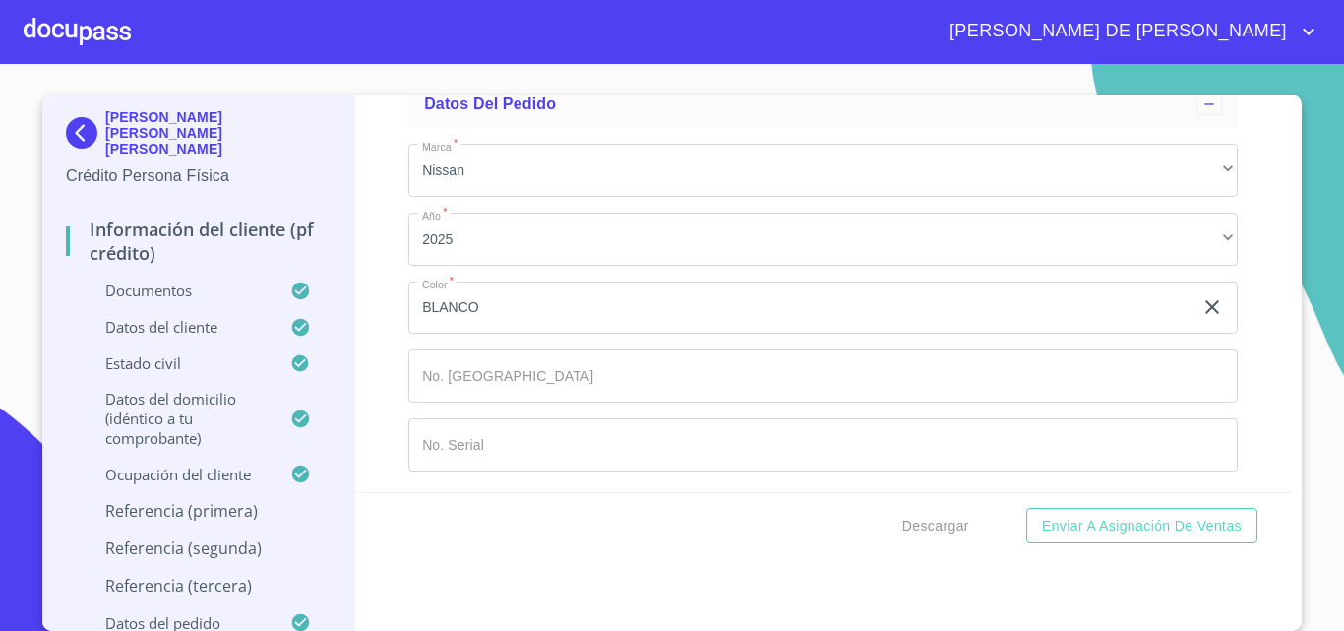
scroll to position [10925, 0]
type input "[PHONE_NUMBER]"
type input "[PERSON_NAME]"
type input "SALAMANTES"
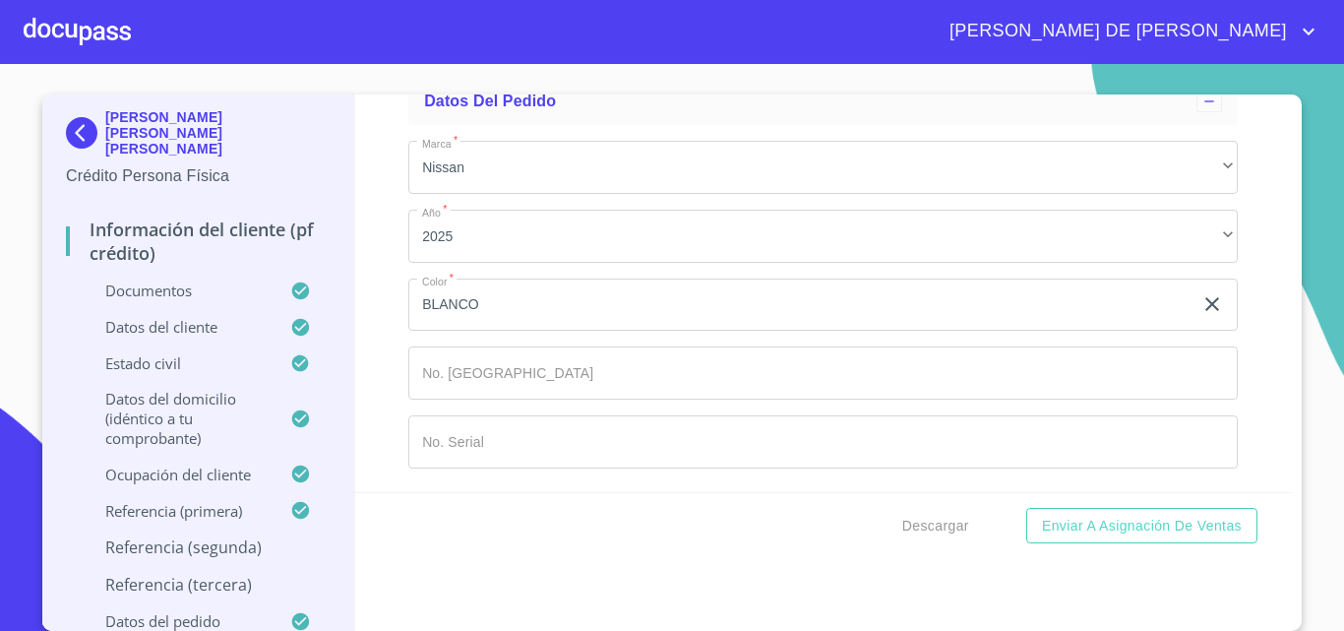
scroll to position [10949, 0]
type input "[PERSON_NAME]"
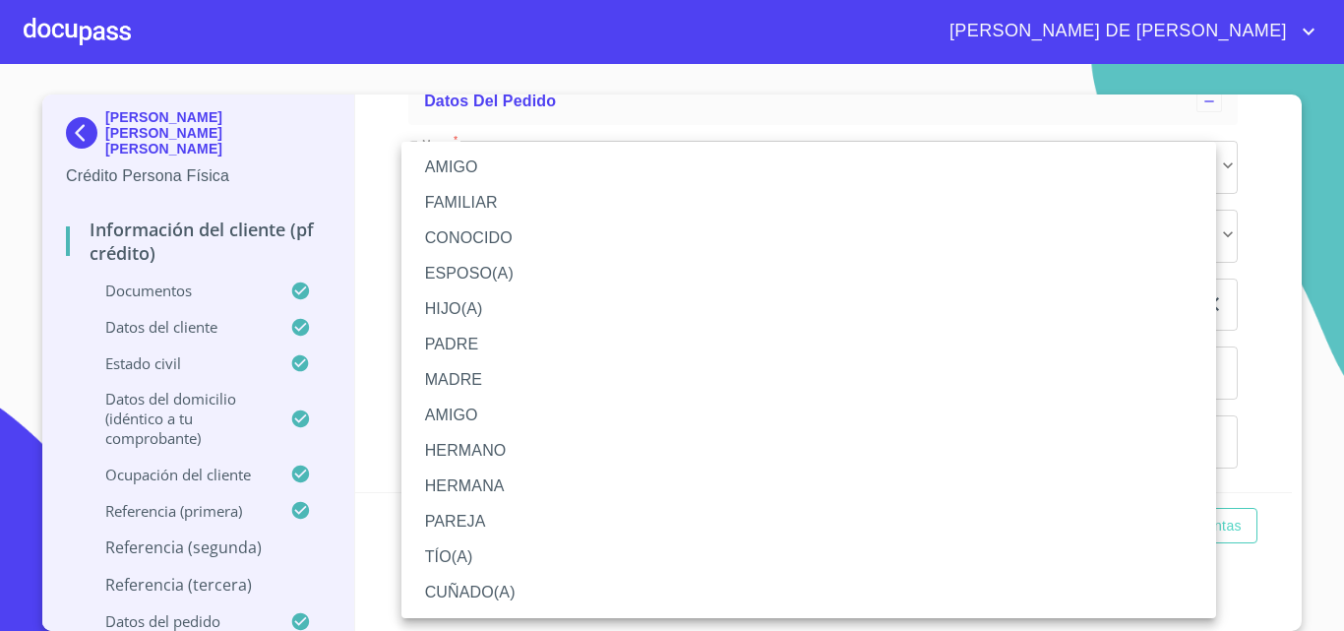
click at [473, 263] on li "ESPOSO(A)" at bounding box center [809, 273] width 815 height 35
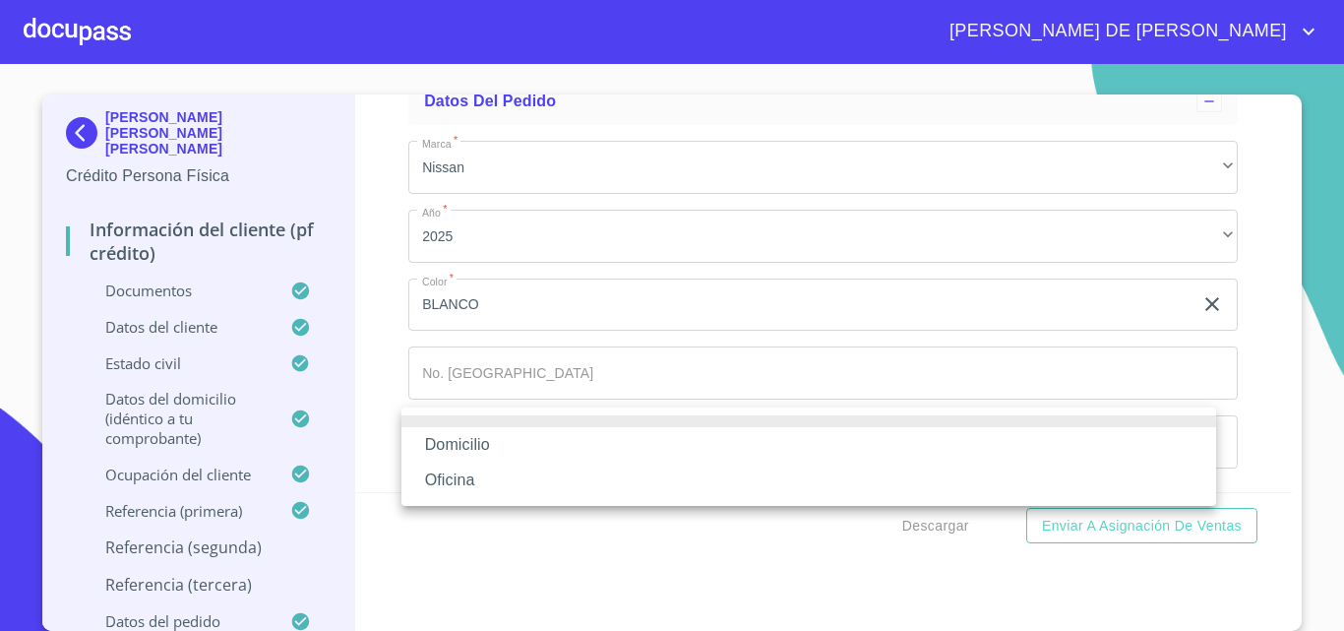
click at [457, 449] on li "Domicilio" at bounding box center [809, 444] width 815 height 35
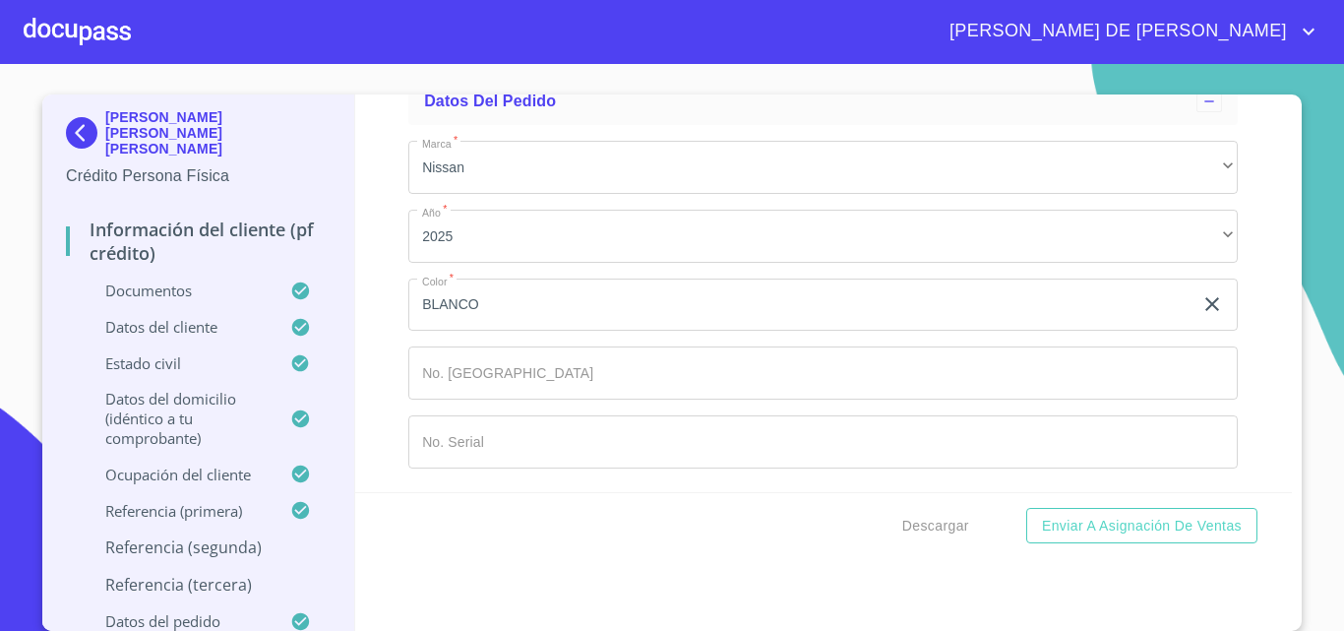
scroll to position [11386, 0]
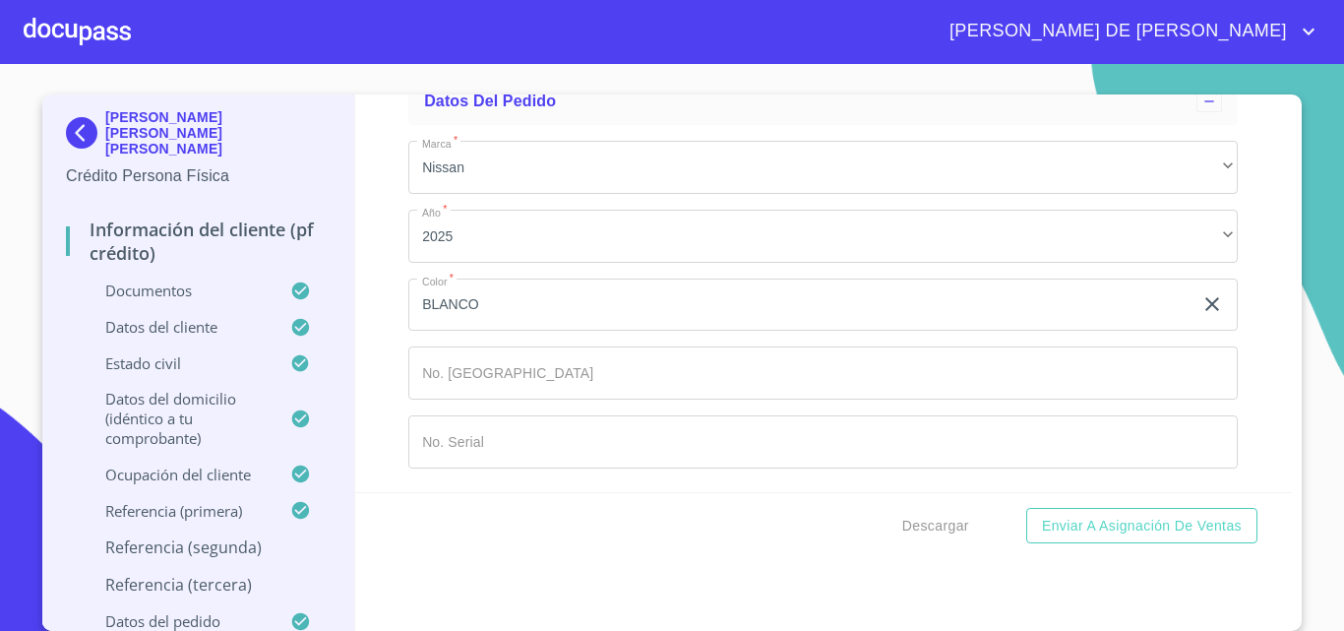
scroll to position [11583, 0]
type input "[PHONE_NUMBER]"
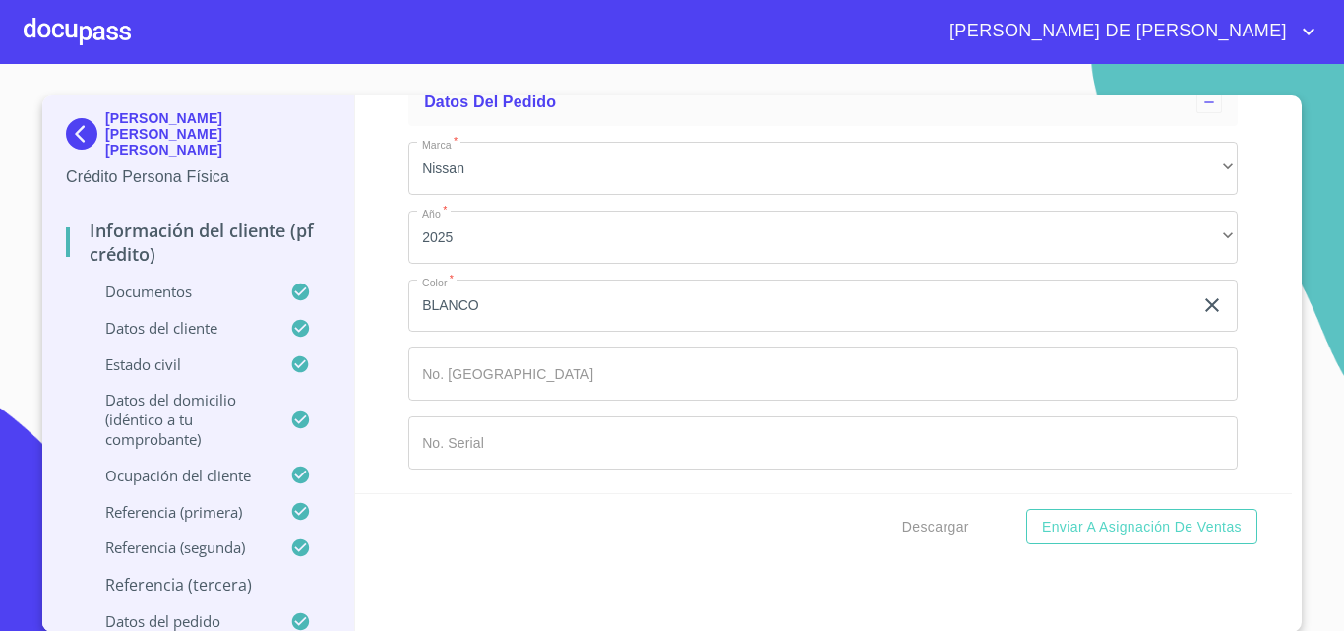
type input "[PERSON_NAME]"
type input "ALDIZO"
type input "[PERSON_NAME]"
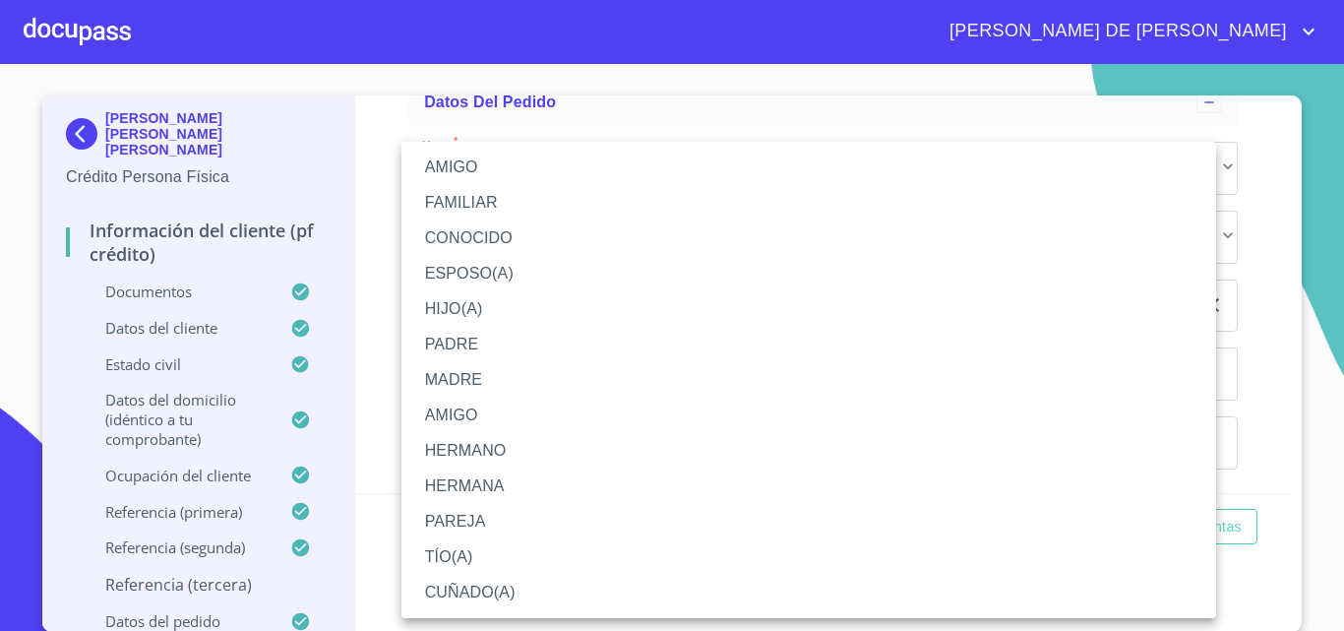
click at [492, 552] on li "TÍO(A)" at bounding box center [809, 556] width 815 height 35
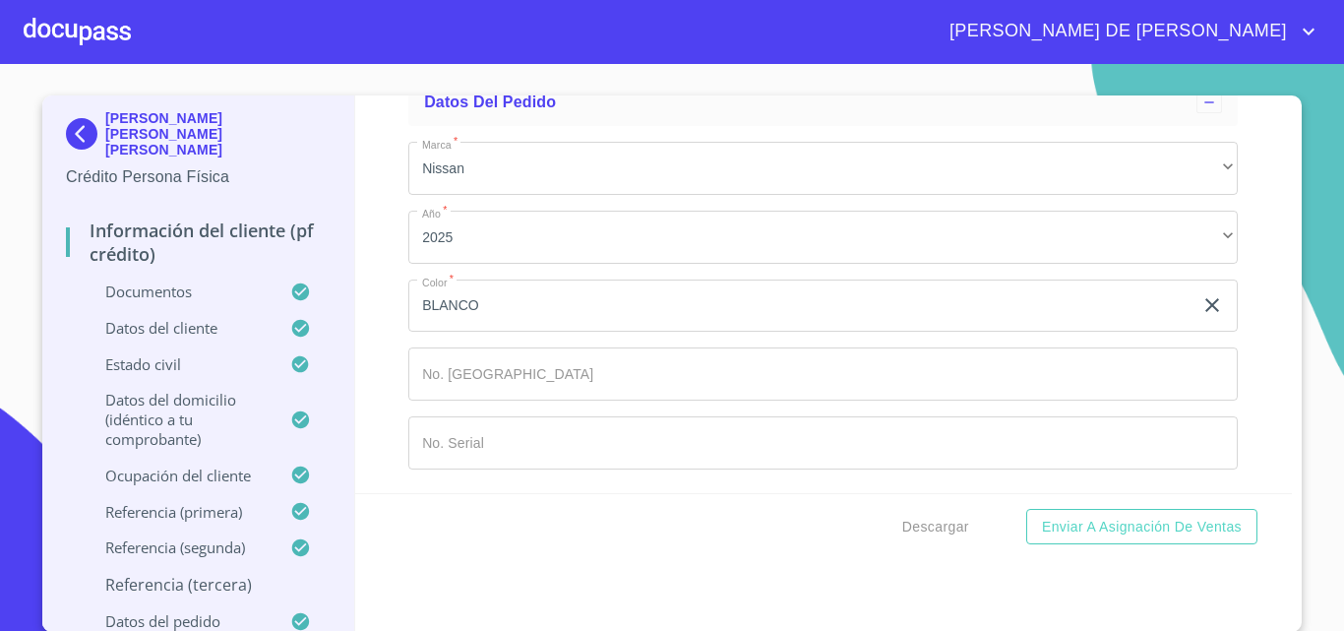
scroll to position [11842, 0]
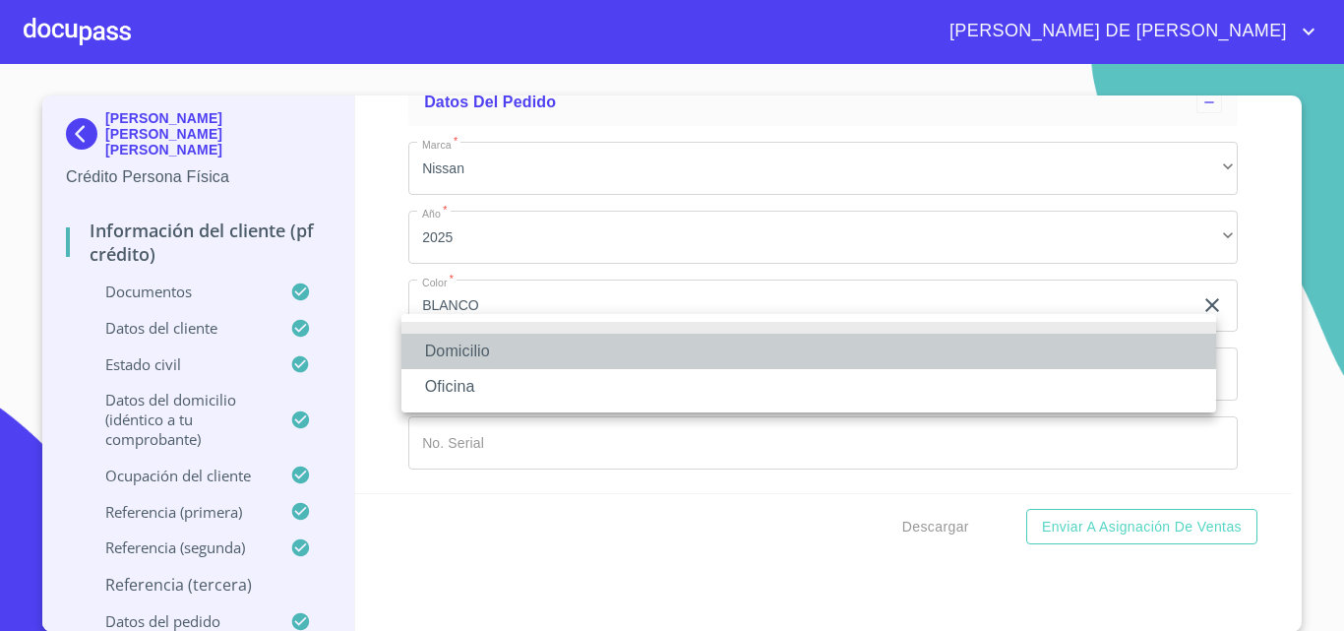
click at [470, 357] on li "Domicilio" at bounding box center [809, 351] width 815 height 35
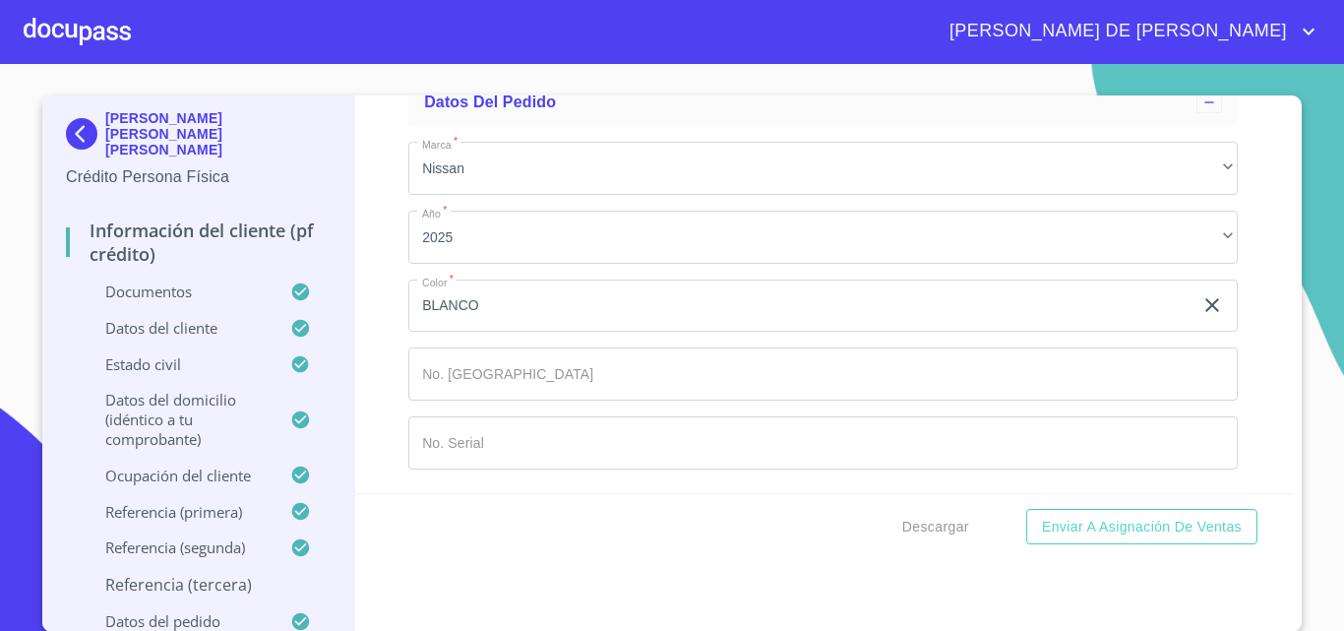
click at [494, 47] on div "​" at bounding box center [847, 20] width 782 height 53
type input "[PHONE_NUMBER]"
click at [696, 395] on ul "Datos del pedido Marca   * Nissan ​ Año   * 2025 ​ Color   * [PERSON_NAME] ​ No…" at bounding box center [823, 281] width 830 height 421
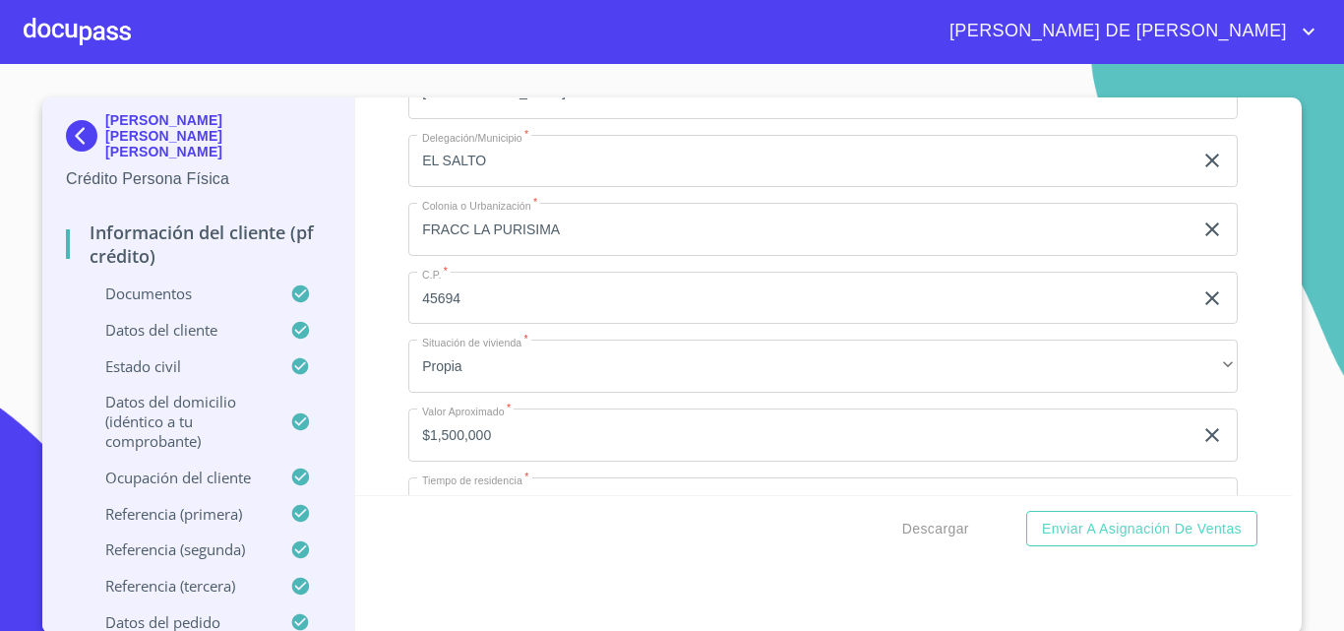
scroll to position [7109, 0]
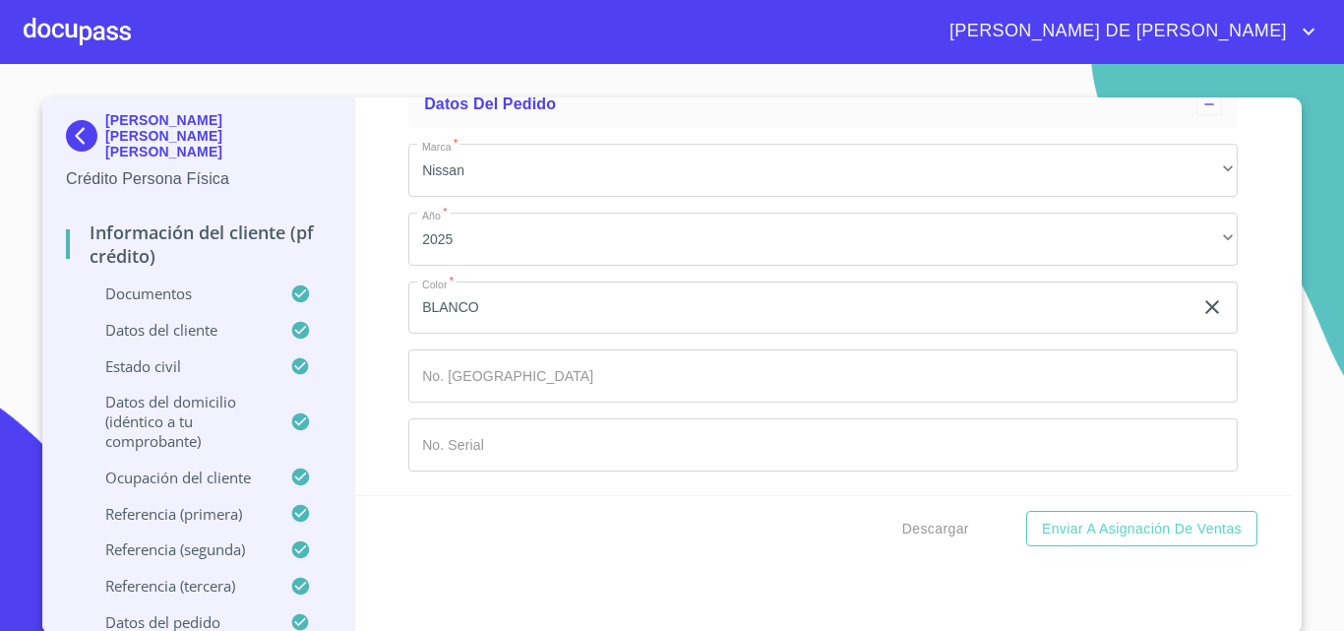
scroll to position [12226, 0]
type input "2231838184"
click at [929, 530] on span "Descargar" at bounding box center [935, 529] width 67 height 25
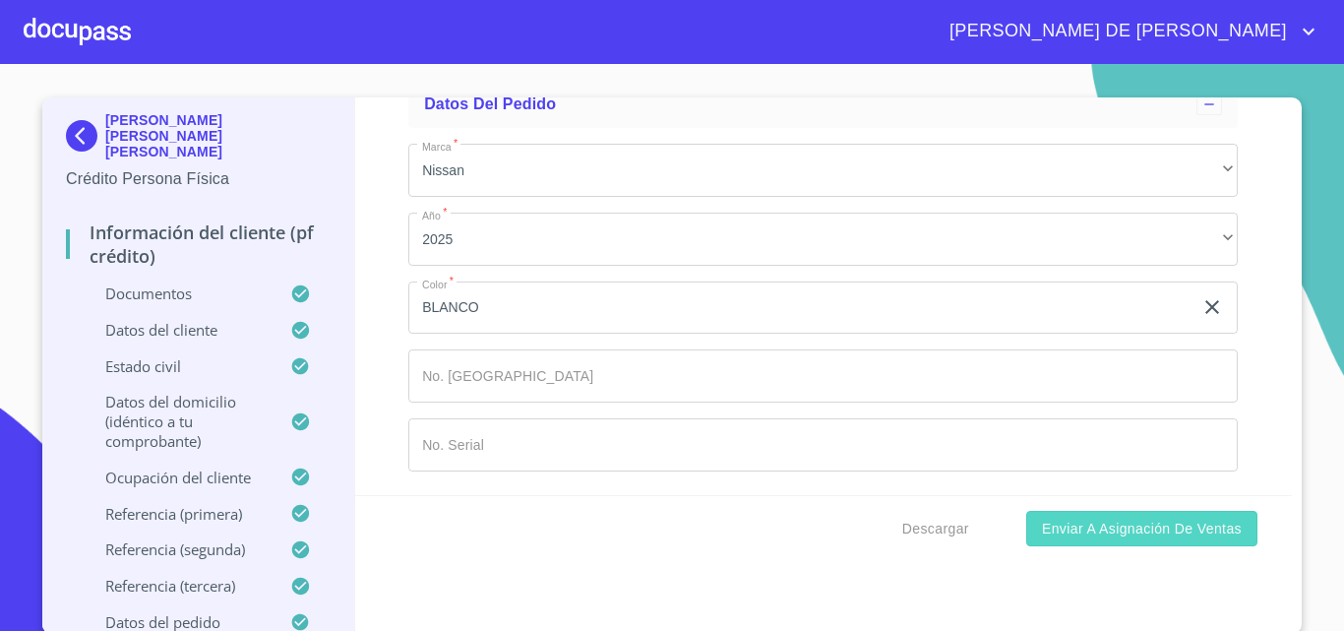
click at [1134, 532] on span "Enviar a Asignación de Ventas" at bounding box center [1142, 529] width 200 height 25
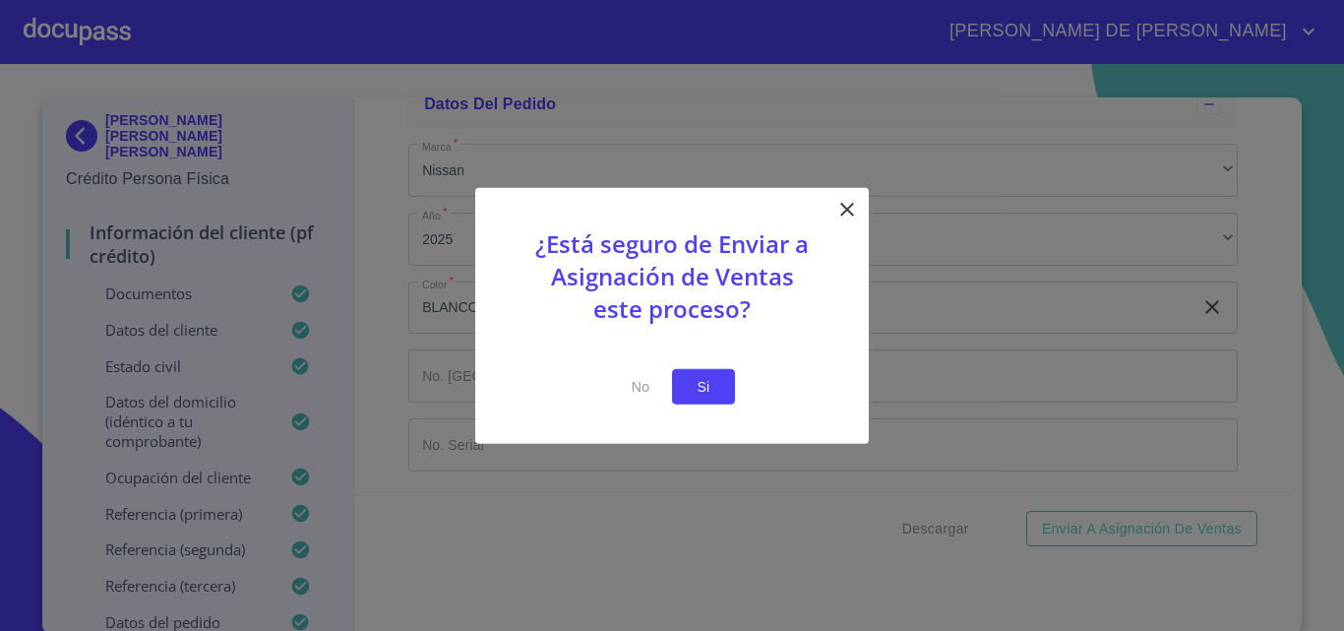
click at [694, 388] on span "Si" at bounding box center [703, 386] width 31 height 25
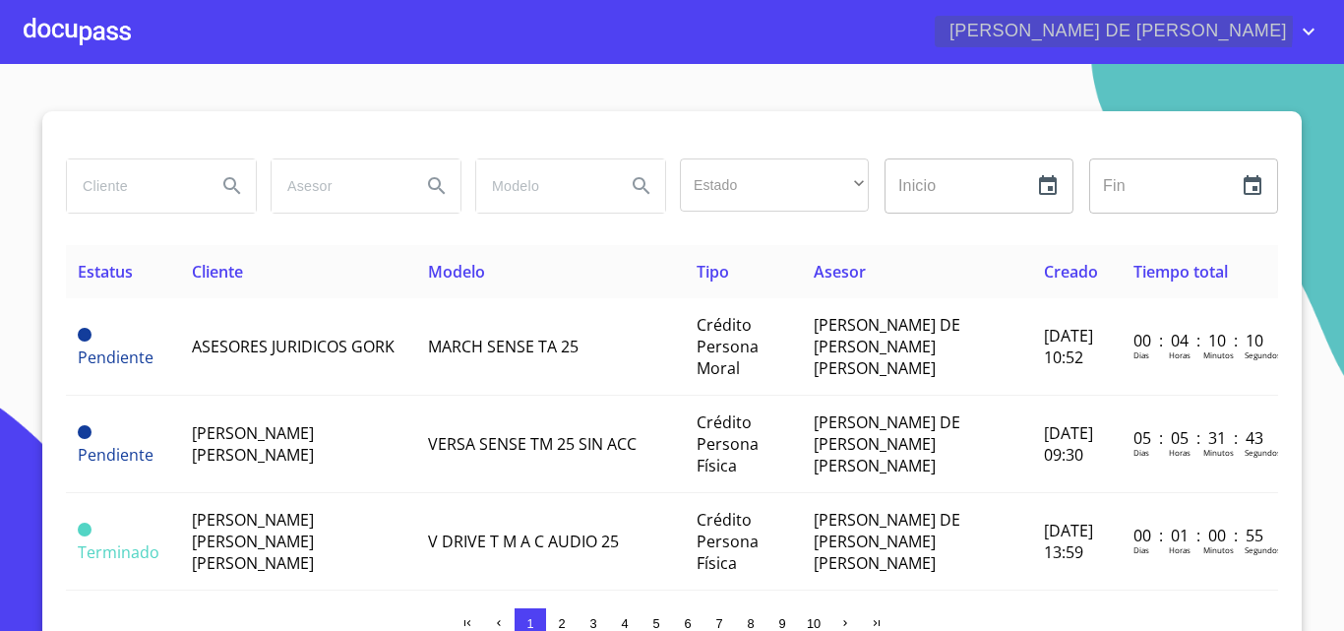
click at [1308, 27] on icon "account of current user" at bounding box center [1309, 32] width 24 height 24
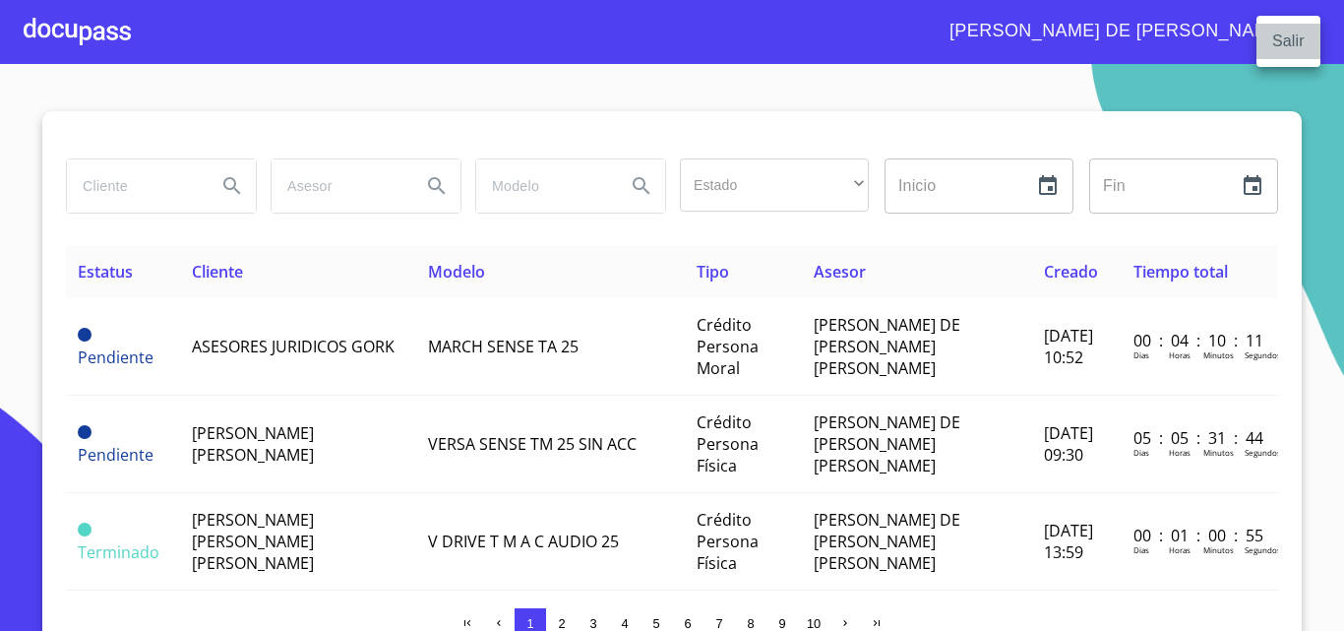
click at [1299, 35] on li "Salir" at bounding box center [1289, 41] width 64 height 35
